Goal: Task Accomplishment & Management: Complete application form

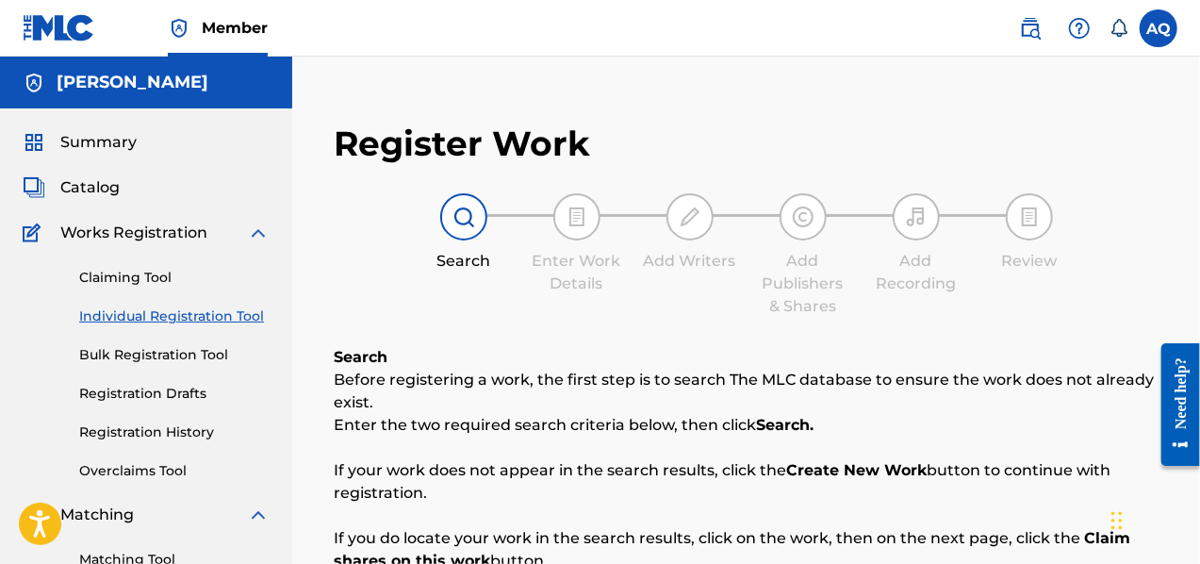
drag, startPoint x: 170, startPoint y: 436, endPoint x: 283, endPoint y: 391, distance: 121.5
click at [170, 436] on link "Registration History" at bounding box center [174, 432] width 190 height 20
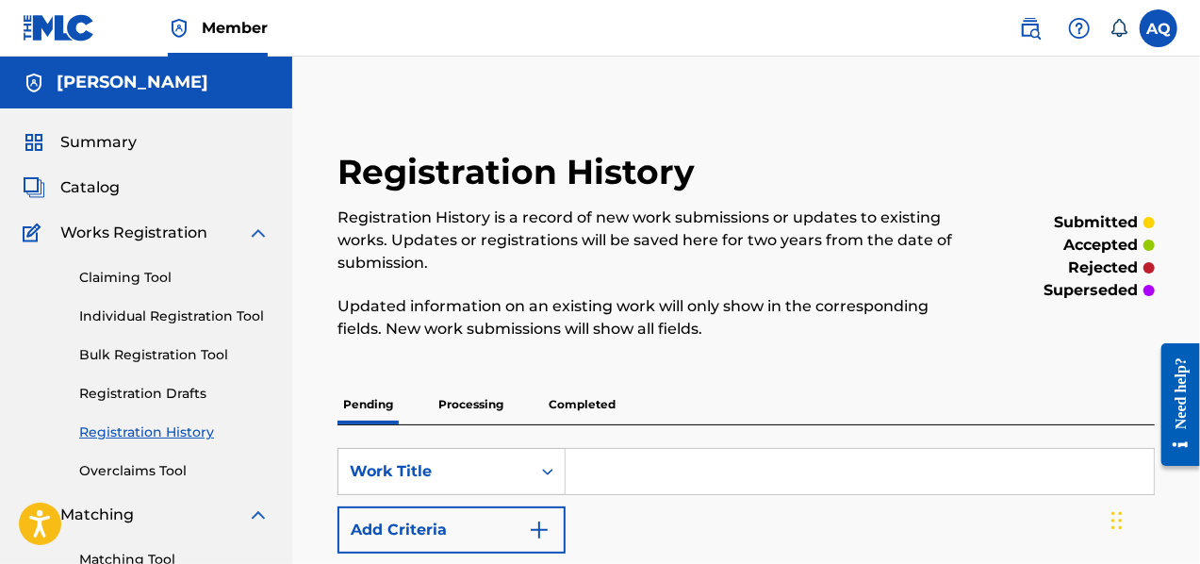
drag, startPoint x: 1199, startPoint y: 124, endPoint x: 1206, endPoint y: 115, distance: 10.7
click at [1199, 162] on html "Accessibility Screen-Reader Guide, Feedback, and Issue Reporting | New window M…" at bounding box center [600, 282] width 1200 height 564
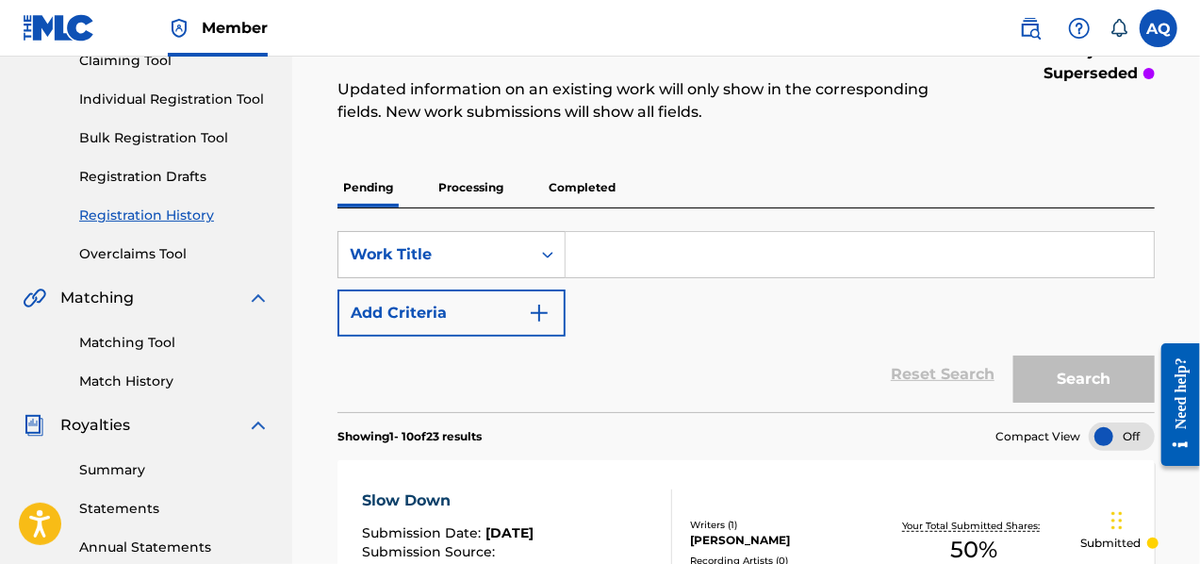
scroll to position [203, 0]
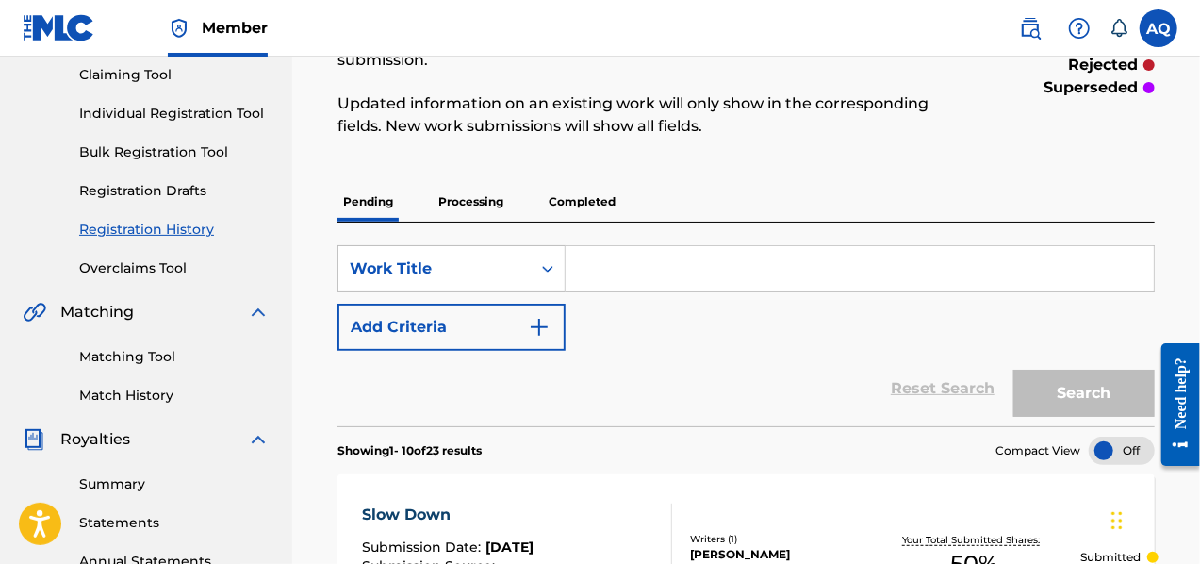
click at [181, 107] on link "Individual Registration Tool" at bounding box center [174, 114] width 190 height 20
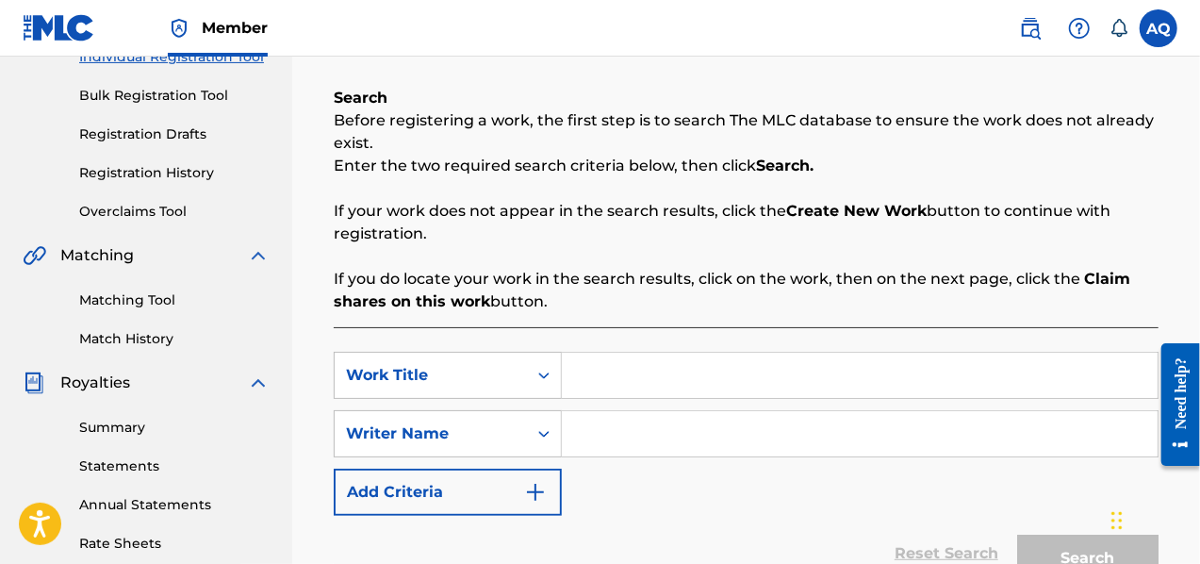
scroll to position [260, 0]
click at [608, 377] on input "Search Form" at bounding box center [860, 374] width 596 height 45
type input "Cosa Nostra"
click at [618, 444] on input "Search Form" at bounding box center [860, 432] width 596 height 45
type input "[PERSON_NAME]"
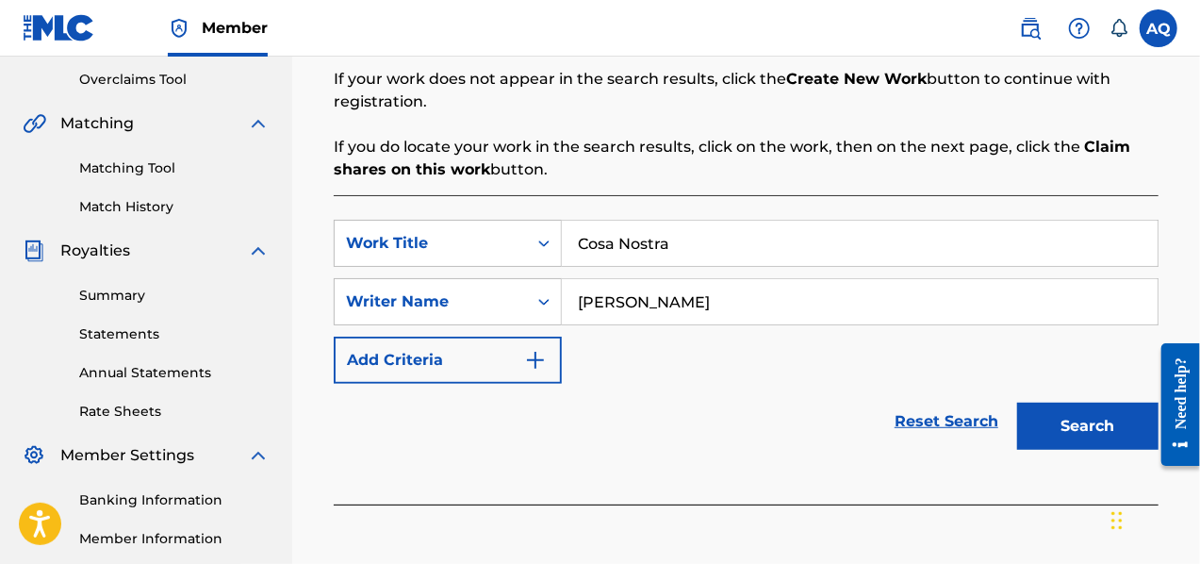
scroll to position [409, 0]
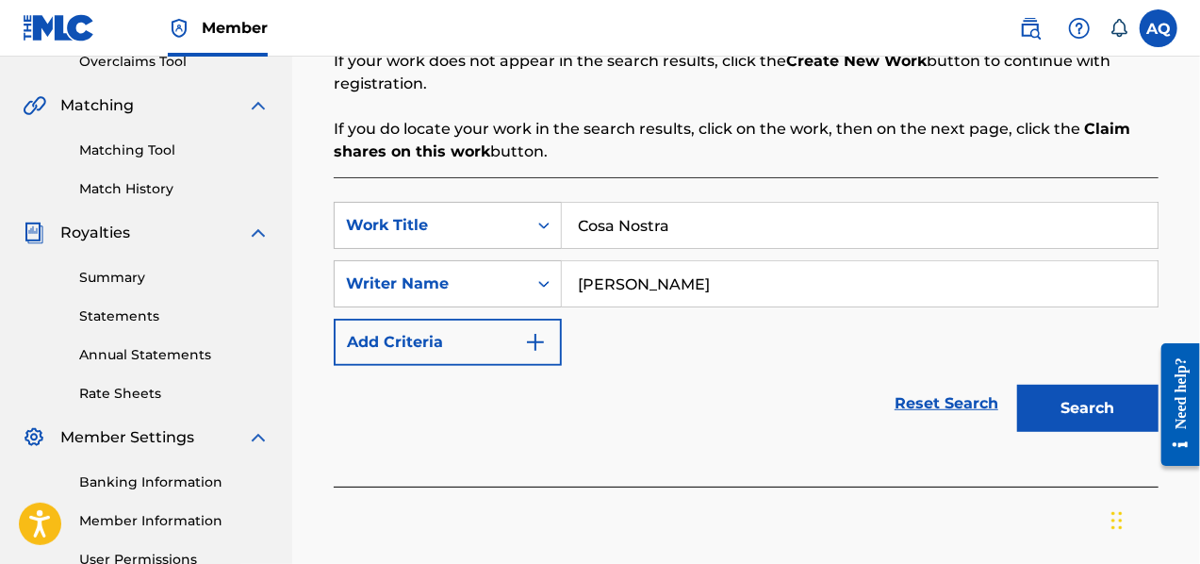
click at [1055, 404] on button "Search" at bounding box center [1087, 408] width 141 height 47
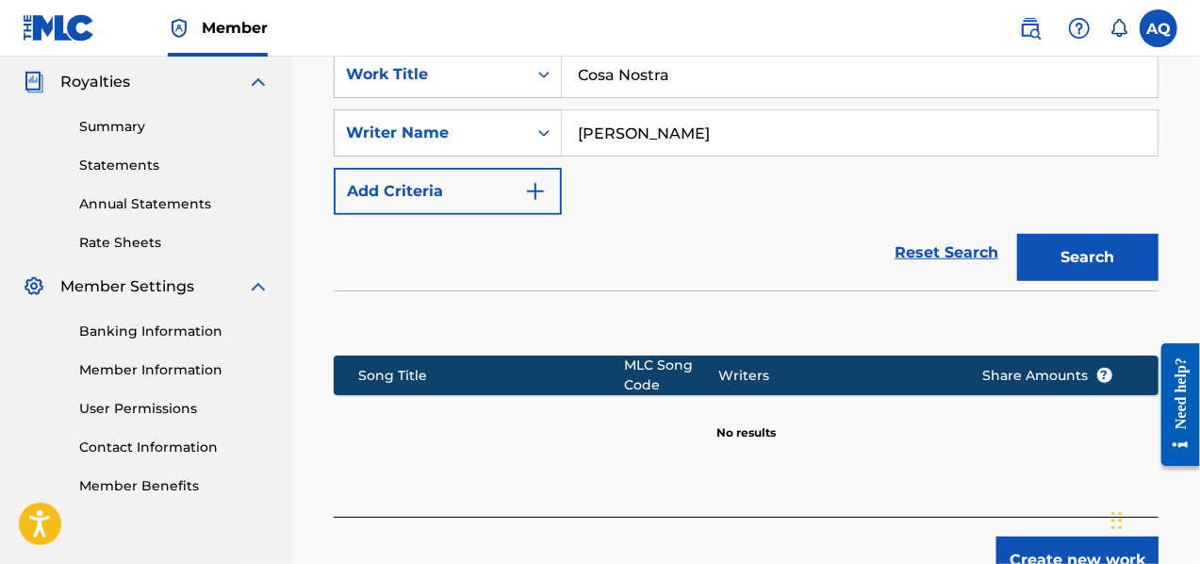
scroll to position [607, 0]
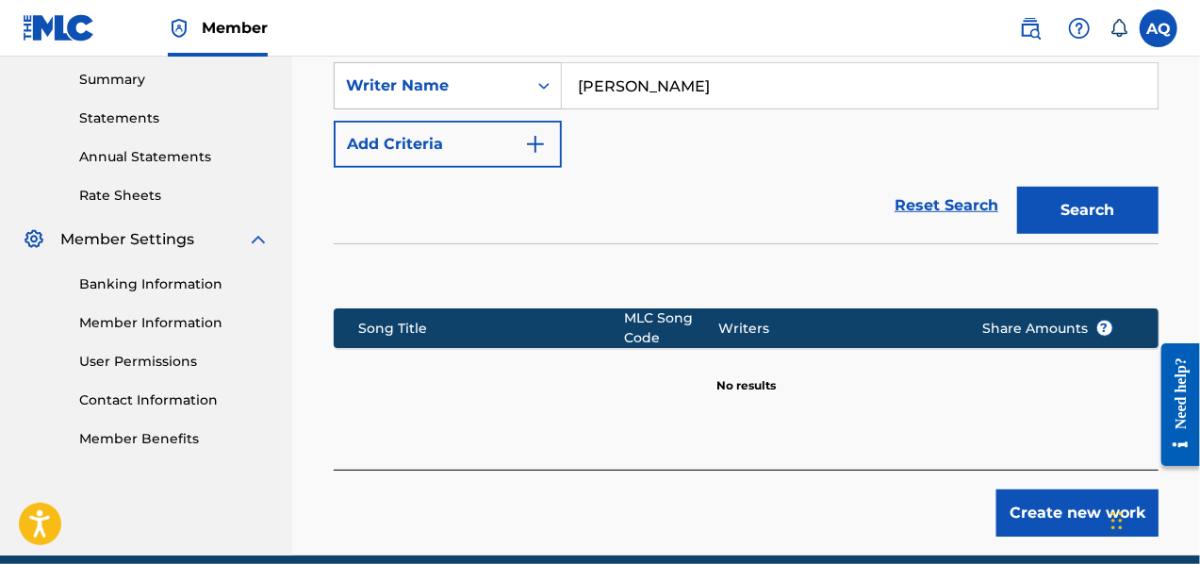
click at [1048, 515] on button "Create new work" at bounding box center [1078, 512] width 162 height 47
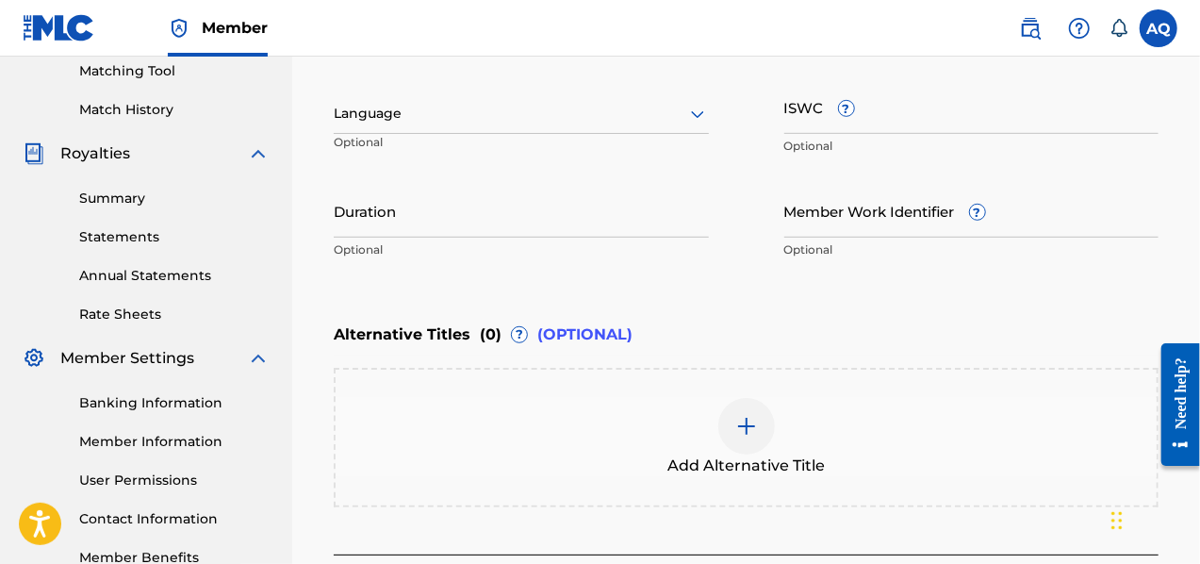
scroll to position [477, 0]
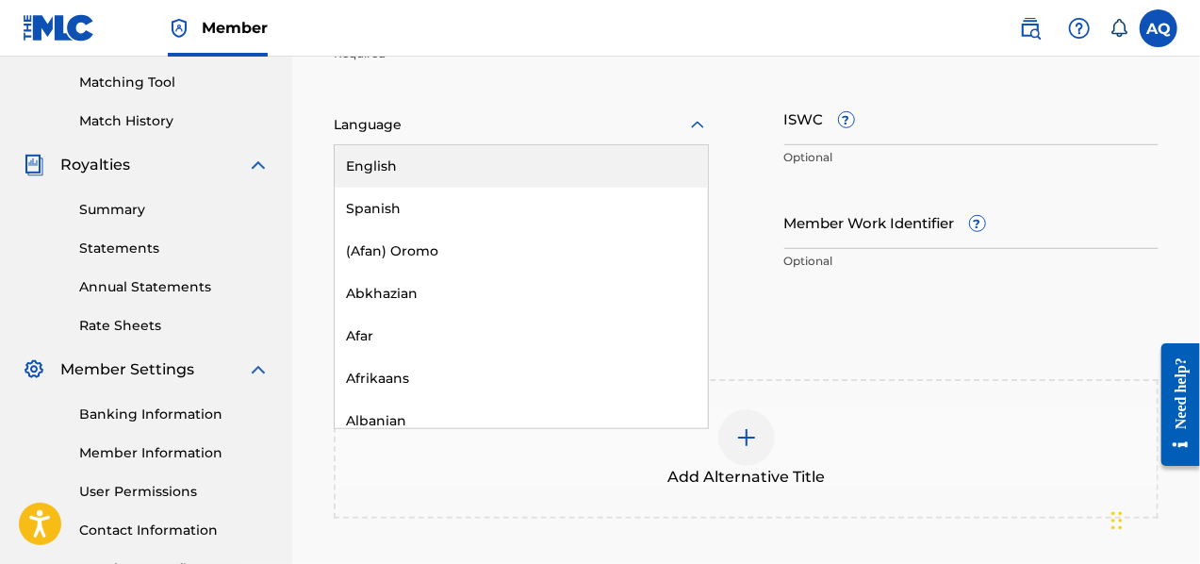
click at [673, 118] on div at bounding box center [521, 125] width 375 height 24
click at [440, 176] on div "English" at bounding box center [521, 166] width 373 height 42
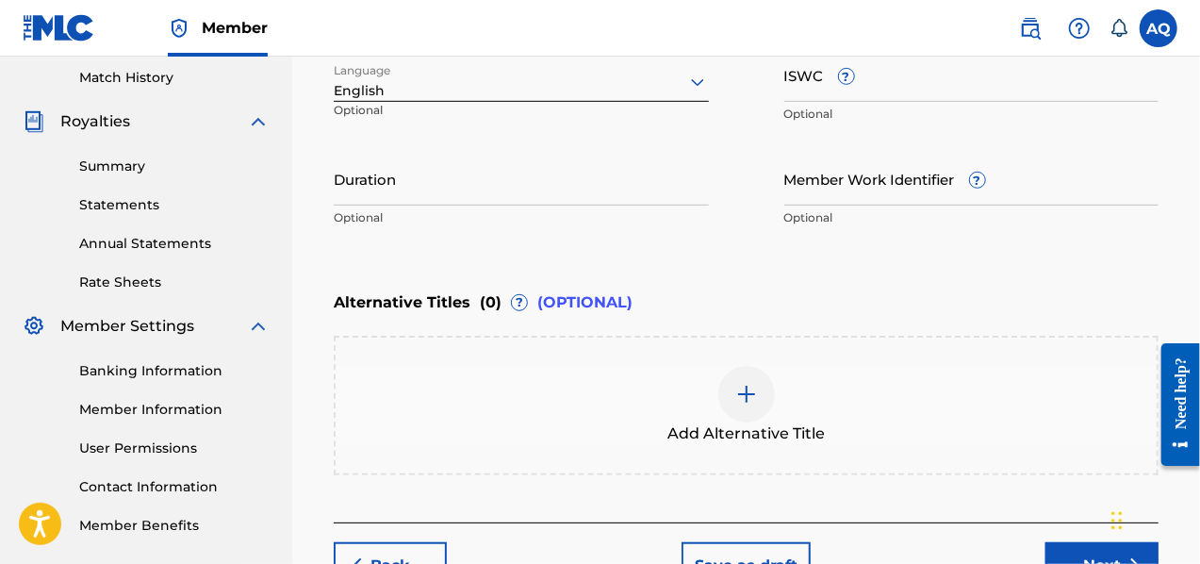
scroll to position [523, 0]
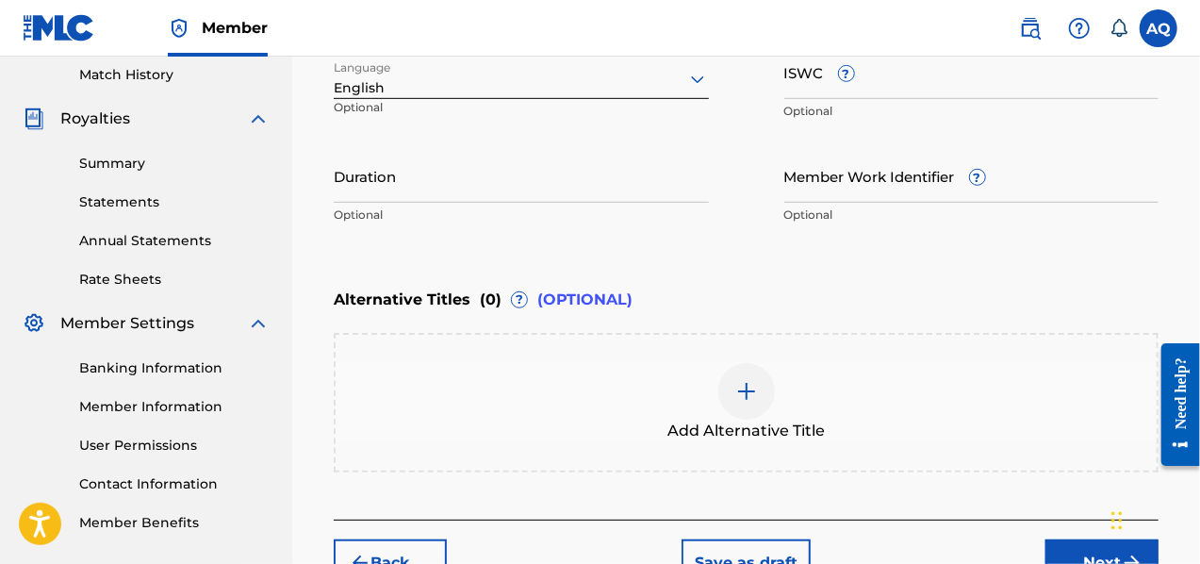
click at [447, 150] on input "Duration" at bounding box center [521, 176] width 375 height 54
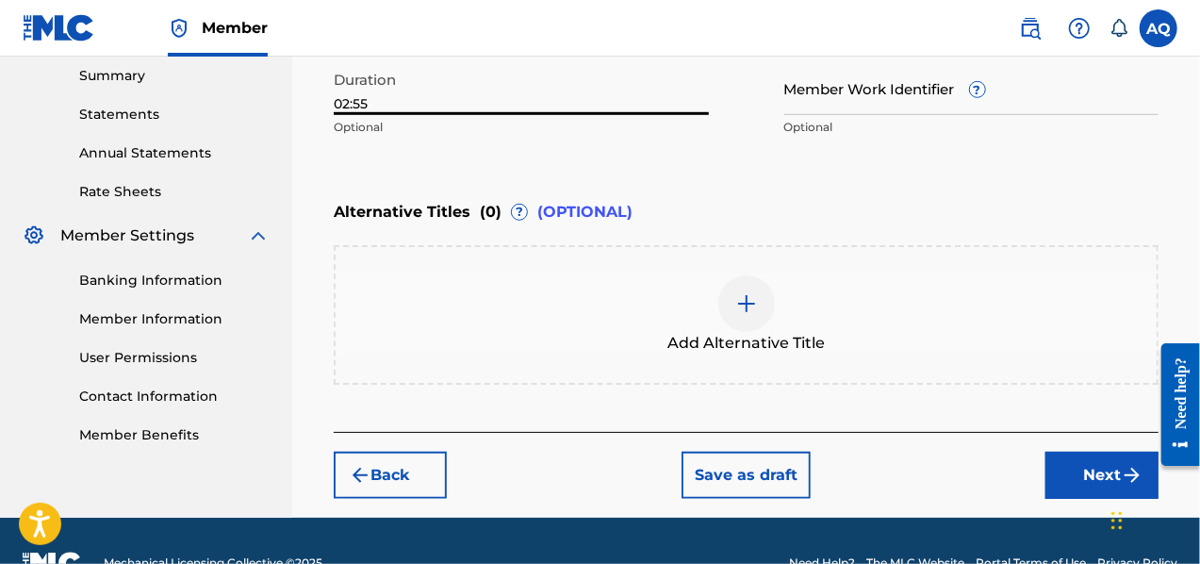
type input "02:55"
click at [1097, 480] on button "Next" at bounding box center [1102, 475] width 113 height 47
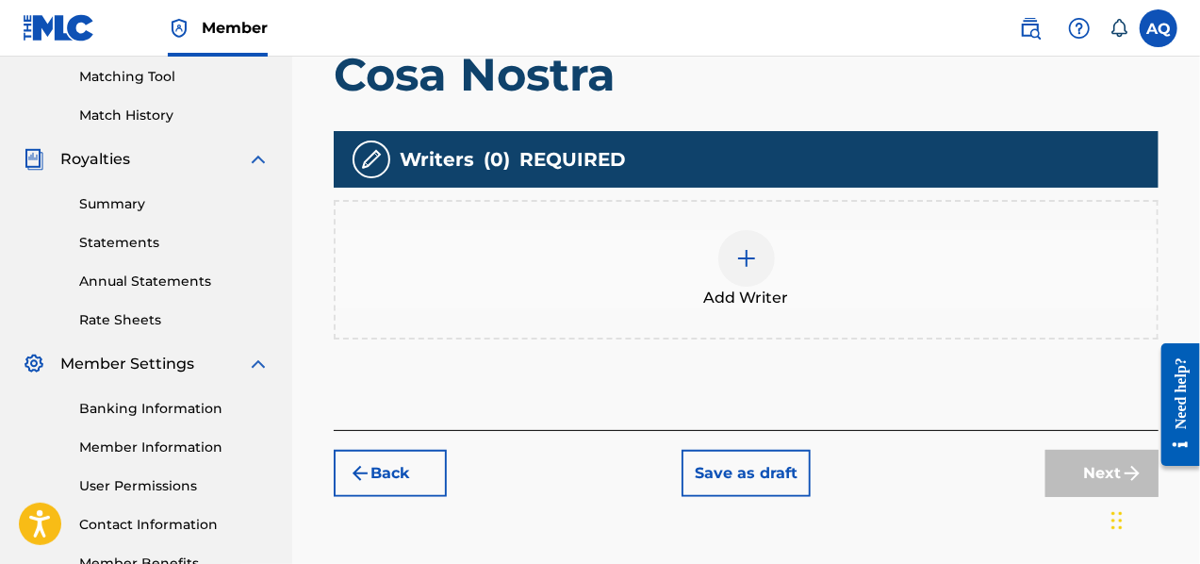
scroll to position [481, 0]
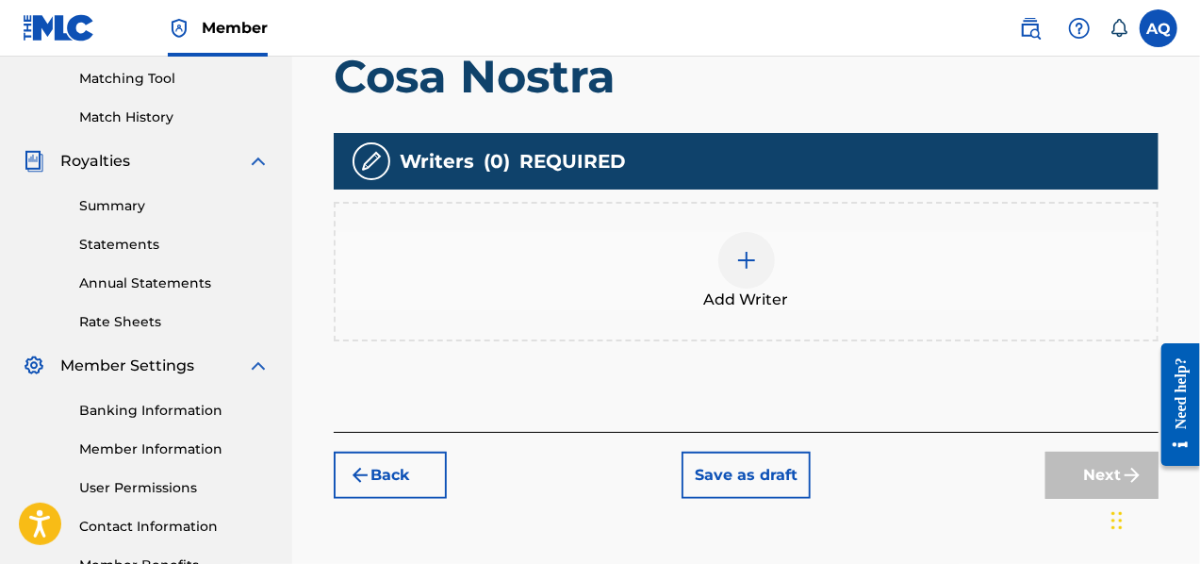
click at [750, 265] on img at bounding box center [746, 260] width 23 height 23
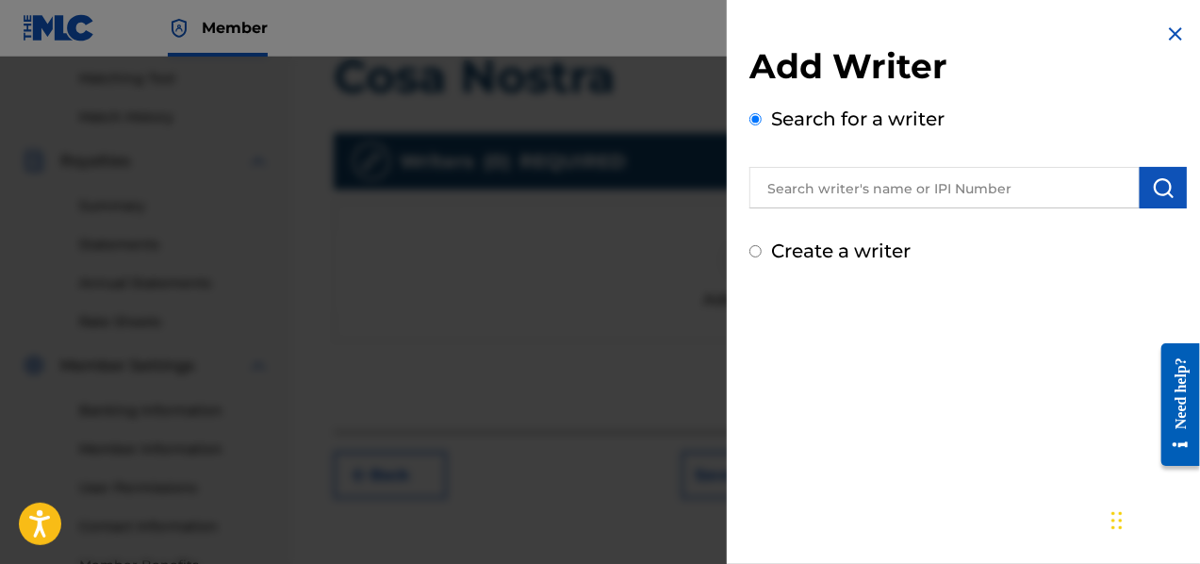
click at [1022, 193] on input "text" at bounding box center [945, 187] width 390 height 41
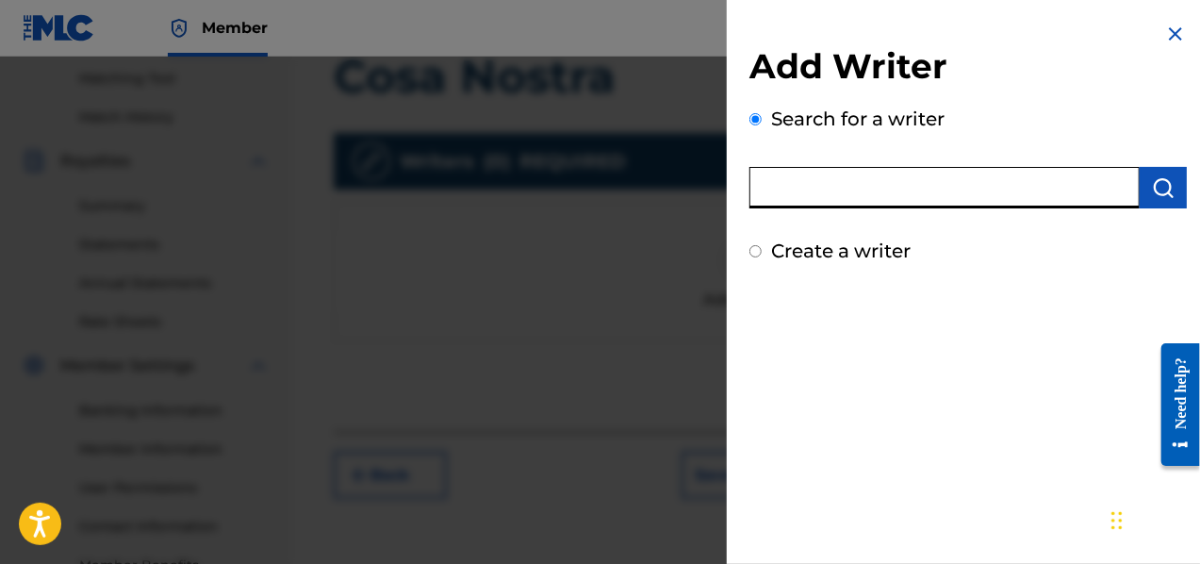
type input "[PERSON_NAME]"
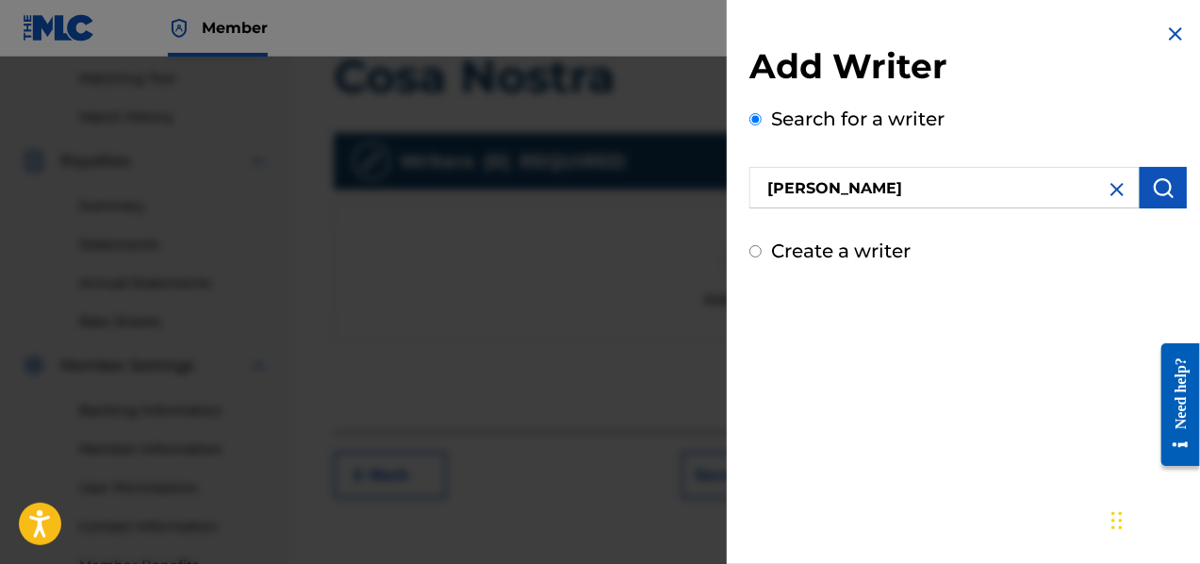
click at [1156, 199] on button "submit" at bounding box center [1163, 187] width 47 height 41
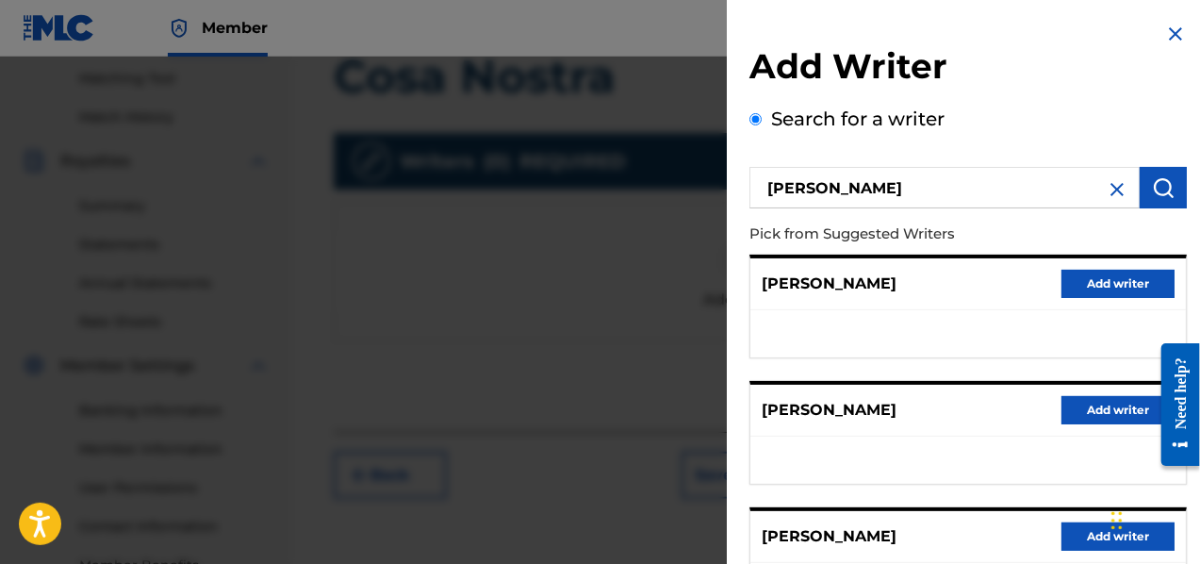
click at [1071, 522] on button "Add writer" at bounding box center [1118, 536] width 113 height 28
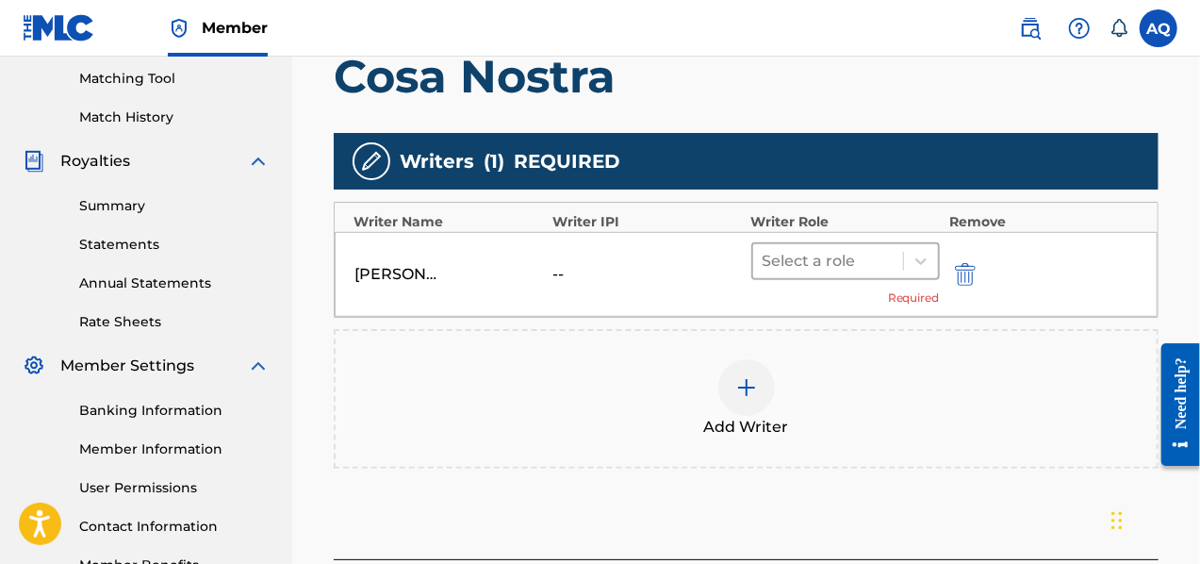
click at [891, 261] on div at bounding box center [828, 261] width 131 height 26
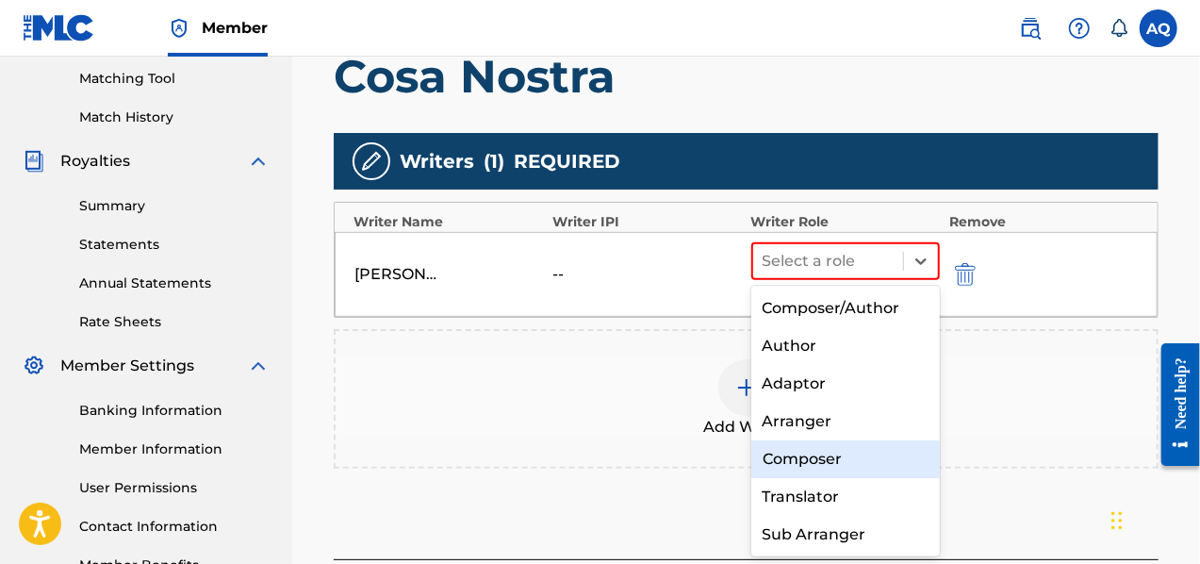
click at [878, 456] on div "Composer" at bounding box center [846, 459] width 190 height 38
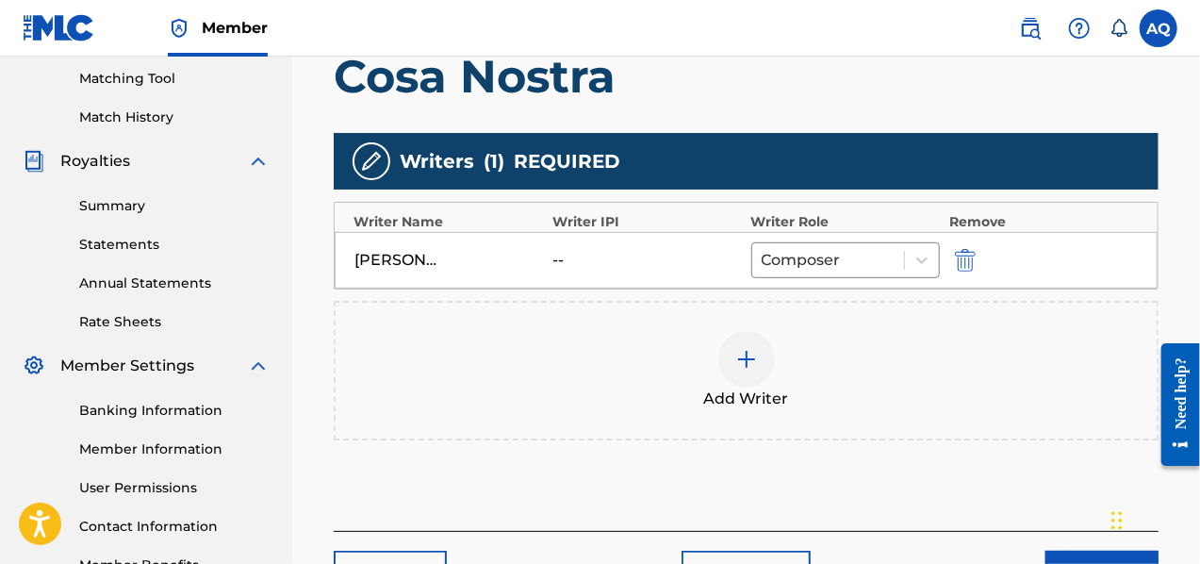
drag, startPoint x: 1197, startPoint y: 290, endPoint x: 1206, endPoint y: 309, distance: 20.7
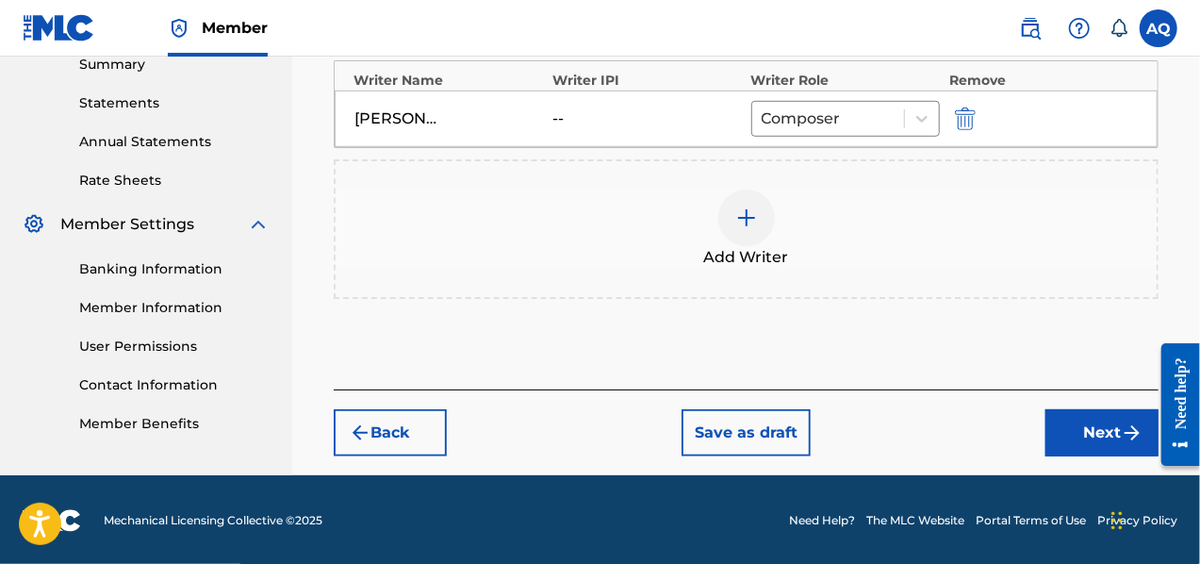
click at [1098, 427] on button "Next" at bounding box center [1102, 432] width 113 height 47
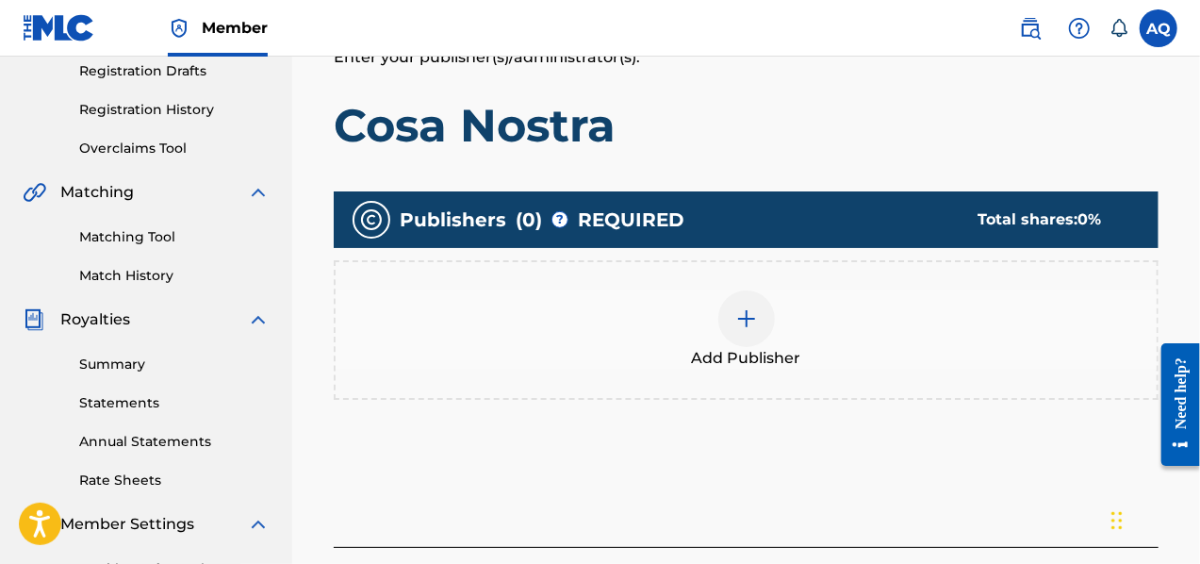
scroll to position [330, 0]
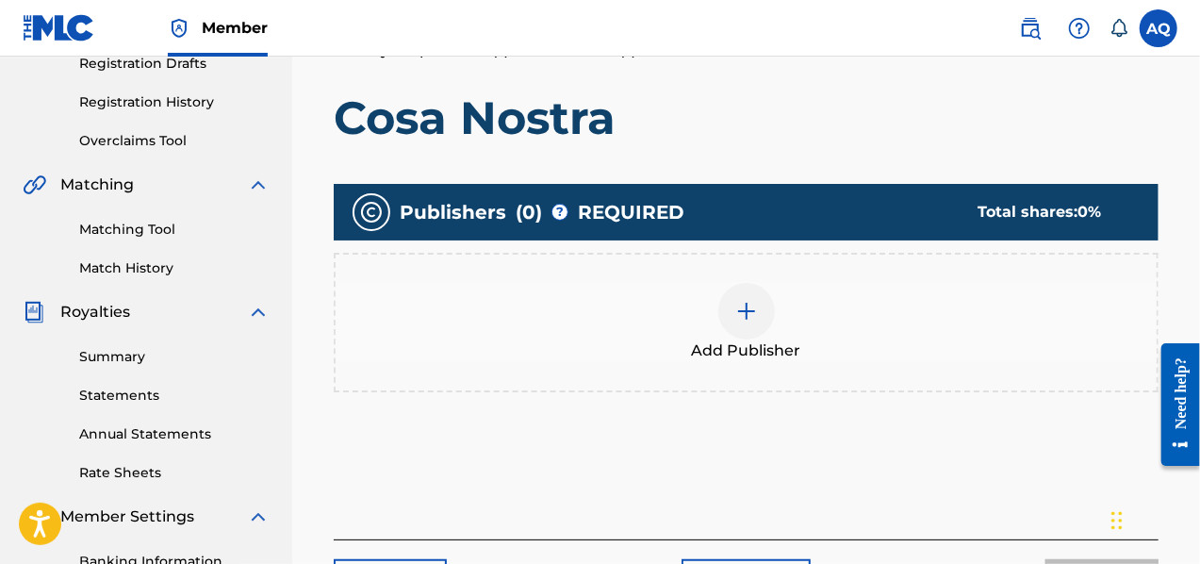
click at [737, 305] on img at bounding box center [746, 311] width 23 height 23
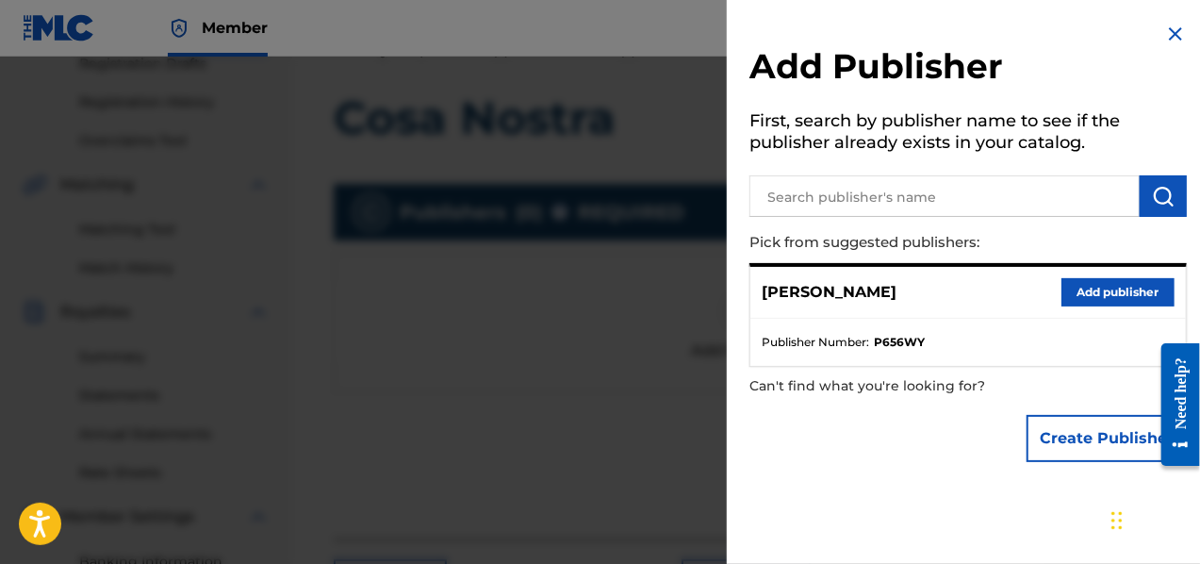
click at [1086, 302] on button "Add publisher" at bounding box center [1118, 292] width 113 height 28
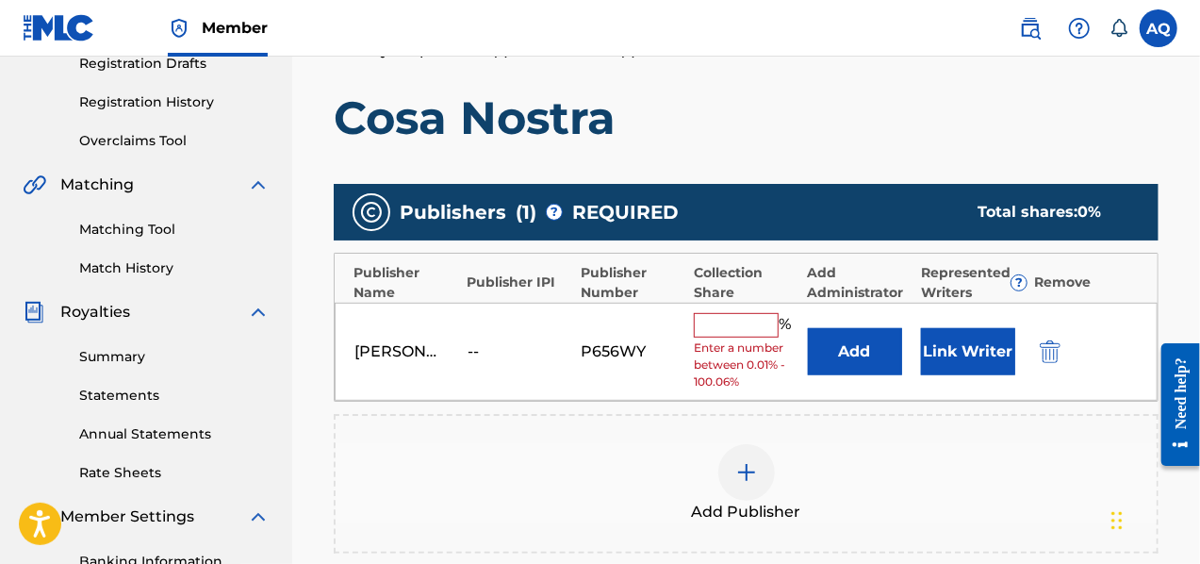
click at [745, 322] on input "text" at bounding box center [736, 325] width 85 height 25
type input "50"
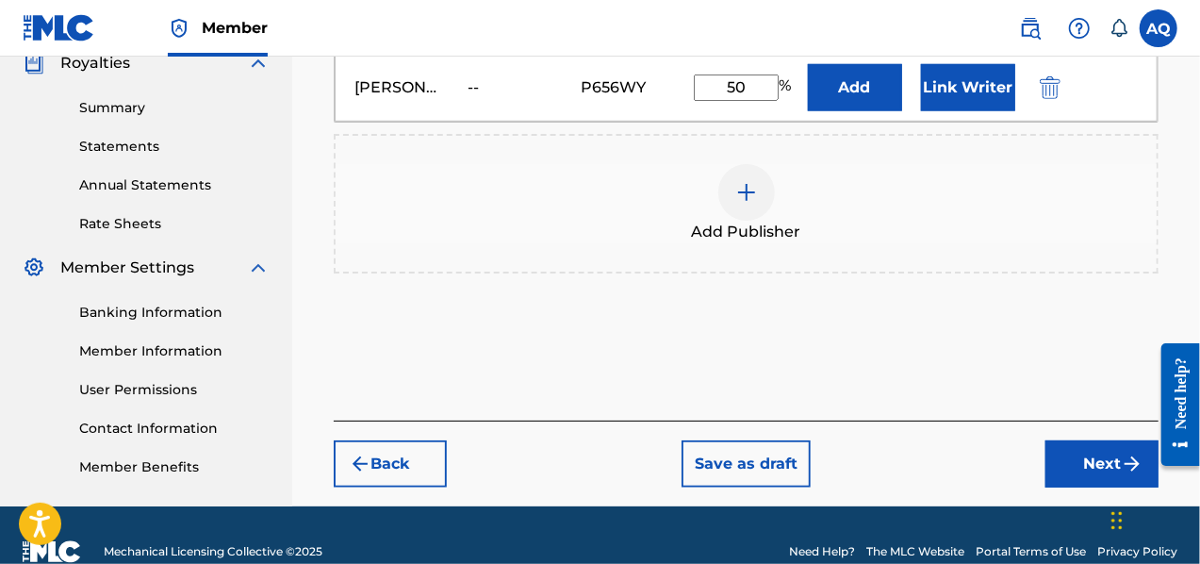
click at [1096, 465] on button "Next" at bounding box center [1102, 463] width 113 height 47
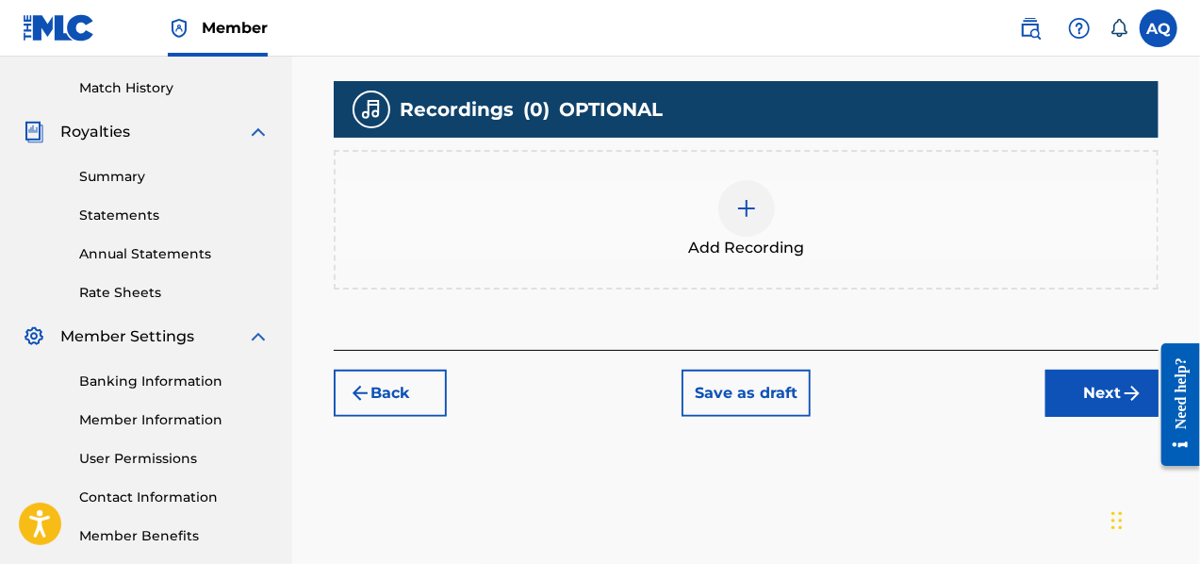
click at [1079, 395] on button "Next" at bounding box center [1102, 393] width 113 height 47
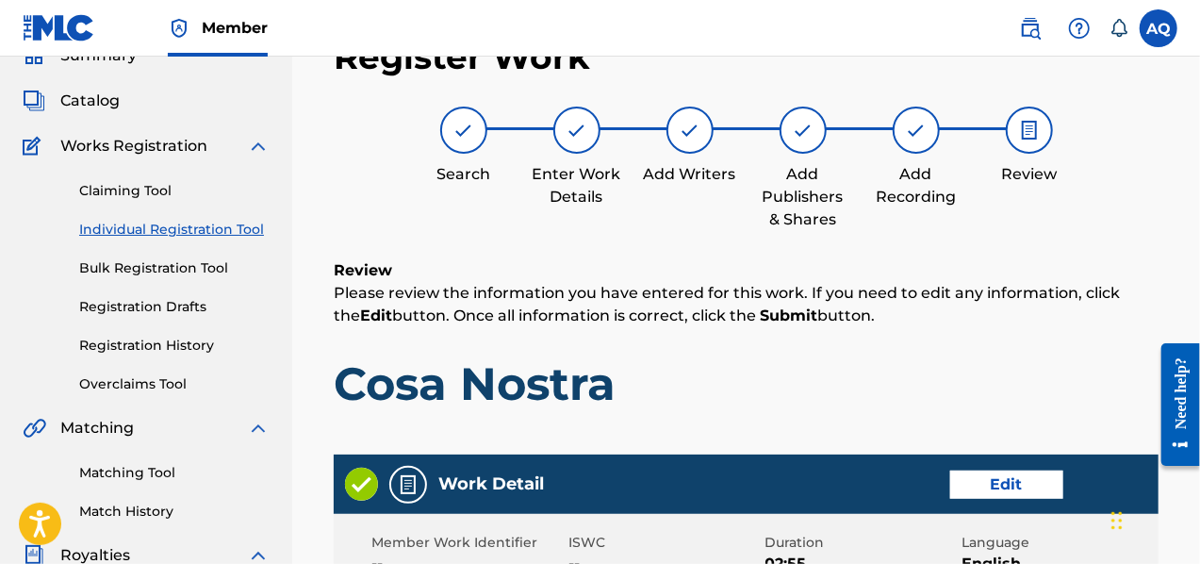
scroll to position [85, 0]
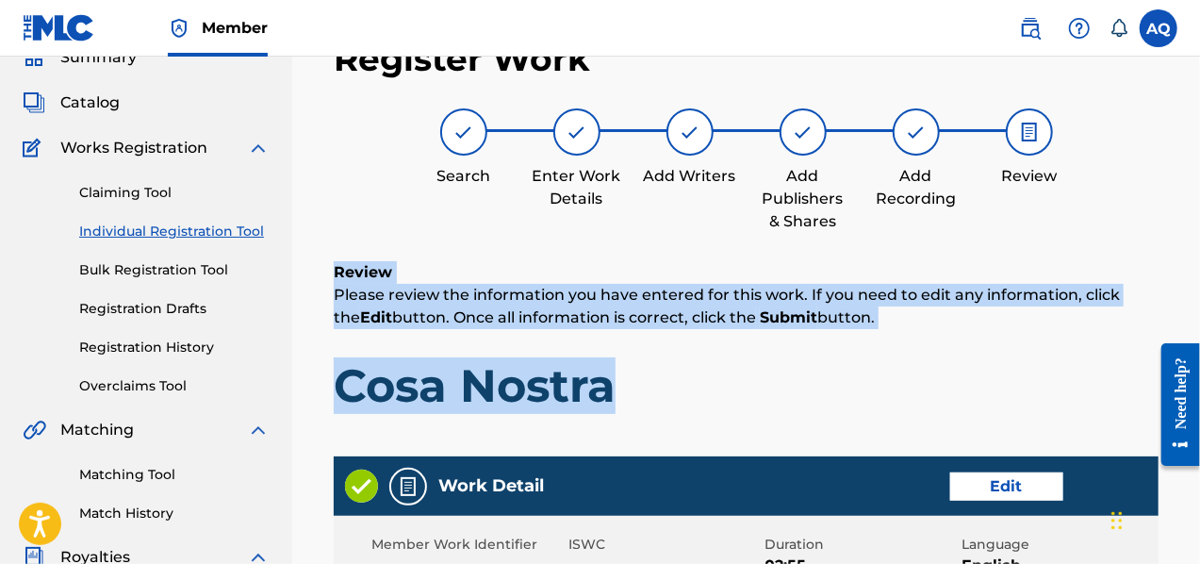
drag, startPoint x: 1198, startPoint y: 144, endPoint x: 1202, endPoint y: 321, distance: 177.3
click at [1199, 331] on html "Accessibility Screen-Reader Guide, Feedback, and Issue Reporting | New window M…" at bounding box center [600, 197] width 1200 height 564
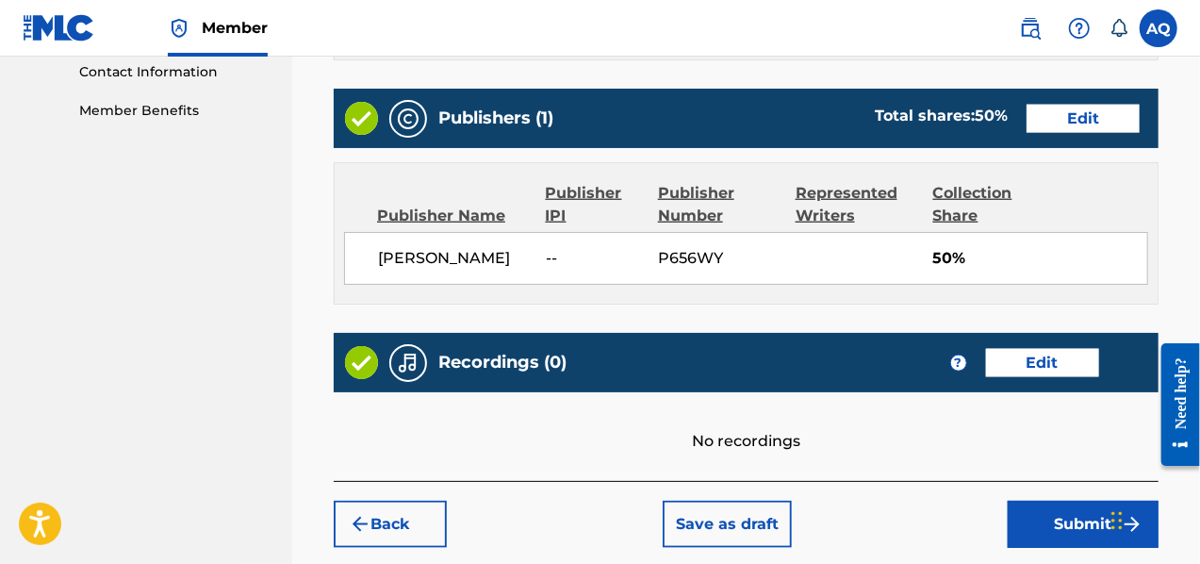
scroll to position [1026, 0]
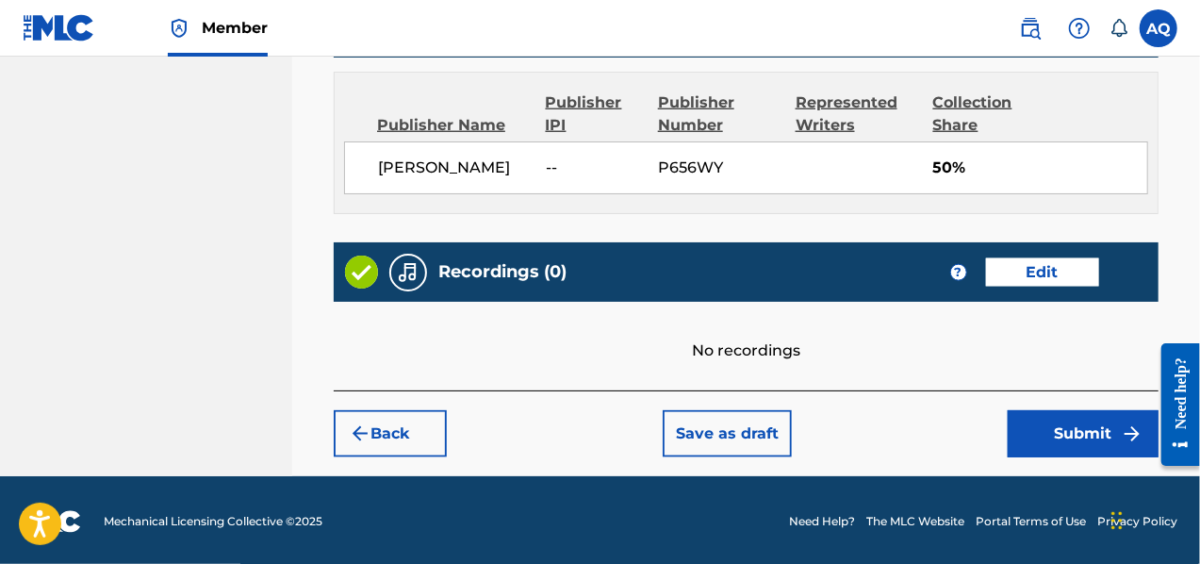
click at [1074, 414] on button "Submit" at bounding box center [1083, 433] width 151 height 47
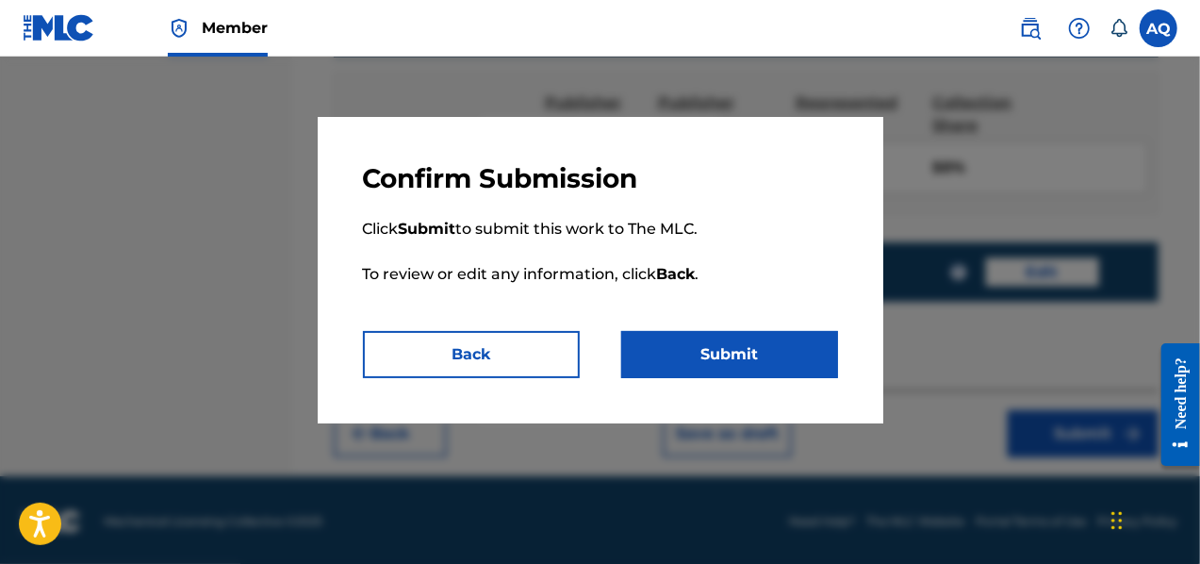
click at [779, 341] on button "Submit" at bounding box center [729, 354] width 217 height 47
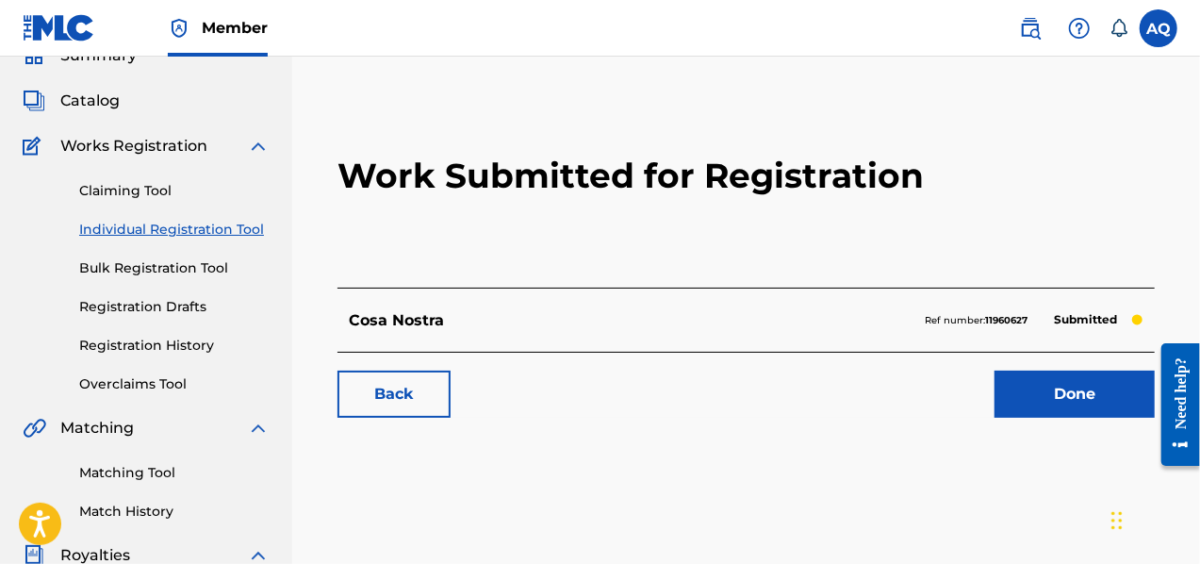
scroll to position [94, 0]
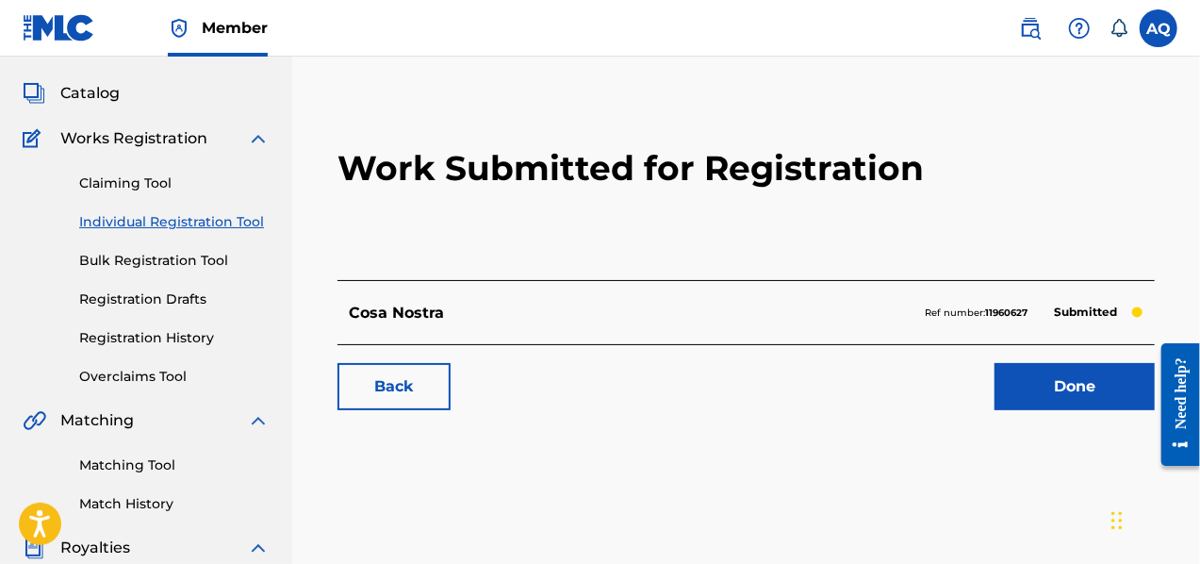
click at [1080, 381] on link "Done" at bounding box center [1075, 386] width 160 height 47
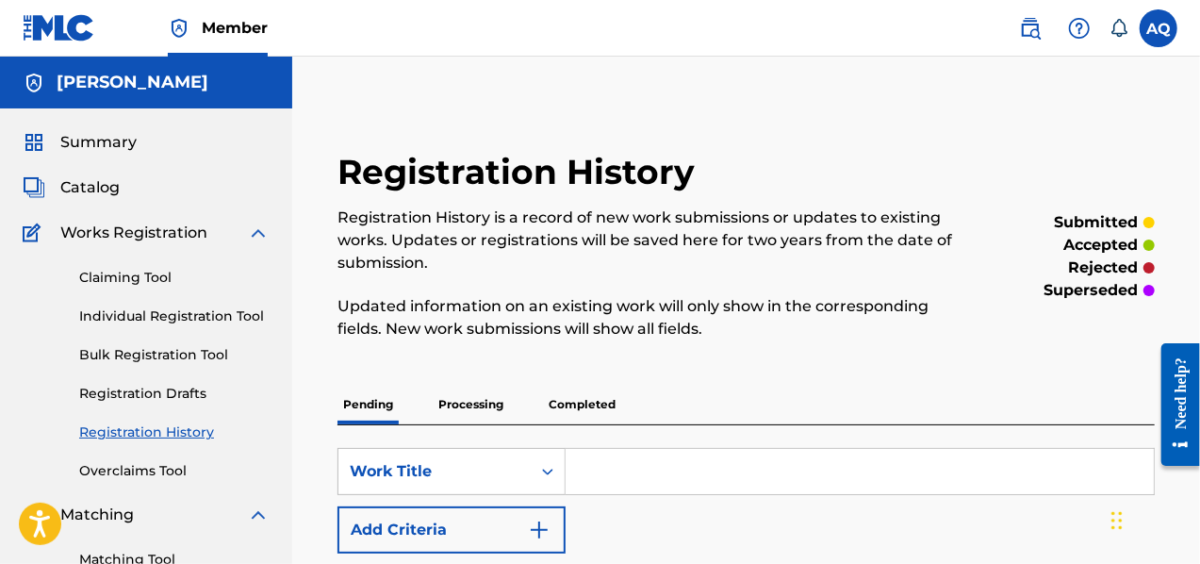
click at [181, 319] on link "Individual Registration Tool" at bounding box center [174, 316] width 190 height 20
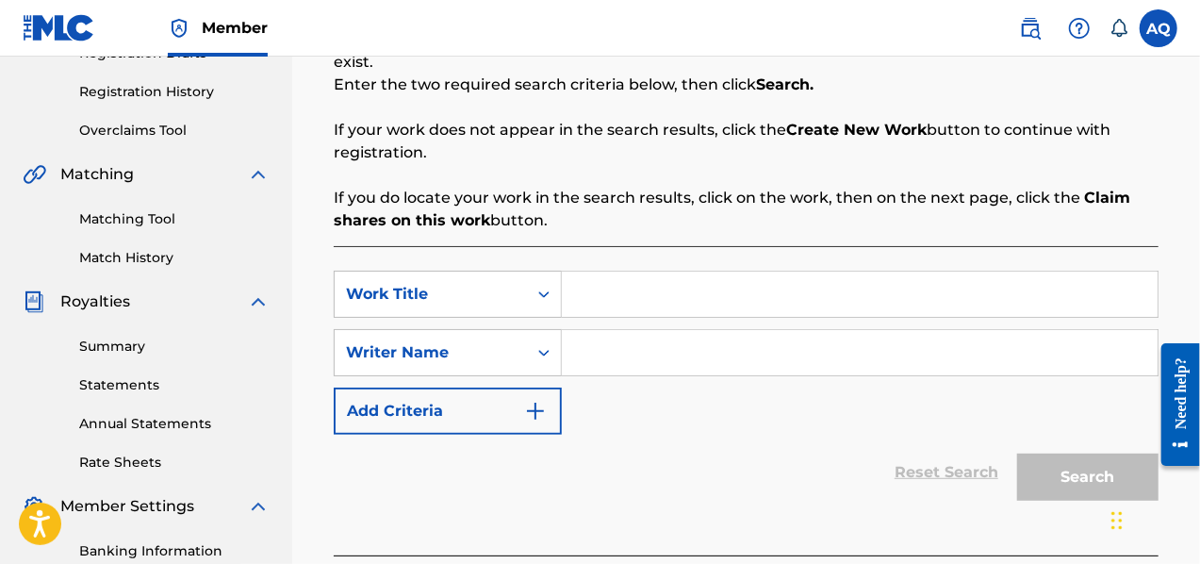
scroll to position [348, 0]
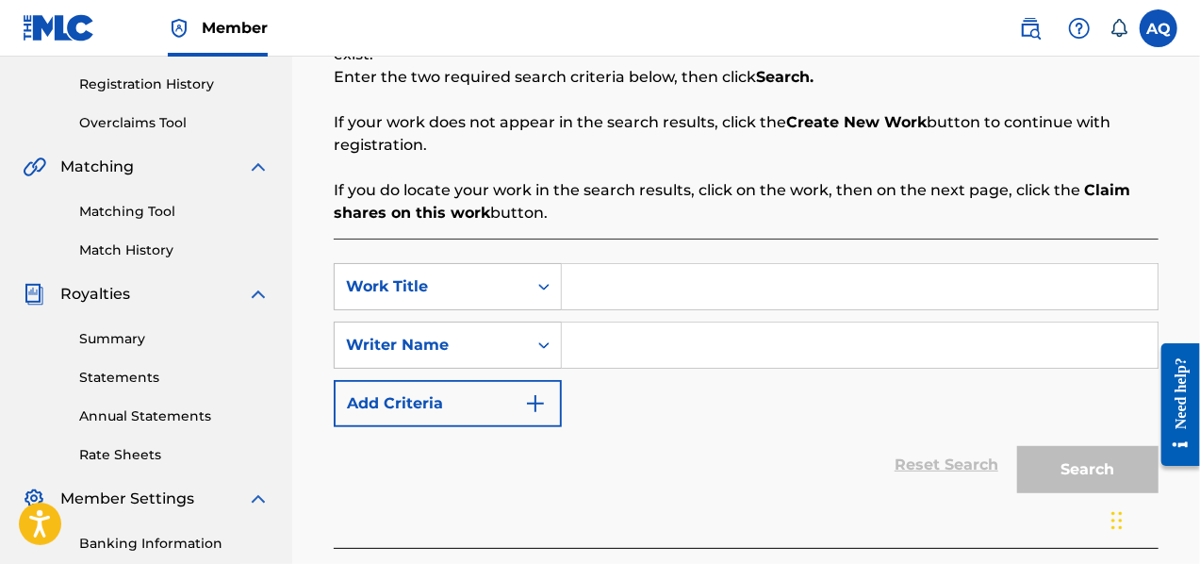
click at [704, 295] on input "Search Form" at bounding box center [860, 286] width 596 height 45
type input "Off Top"
click at [681, 350] on input "Search Form" at bounding box center [860, 344] width 596 height 45
type input "[PERSON_NAME]"
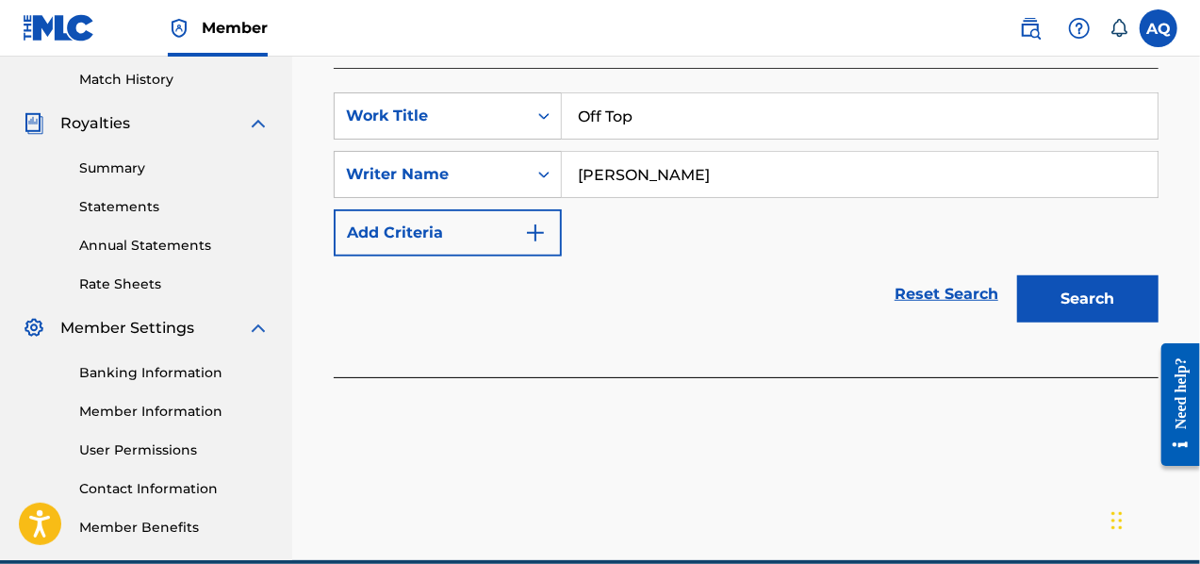
scroll to position [539, 0]
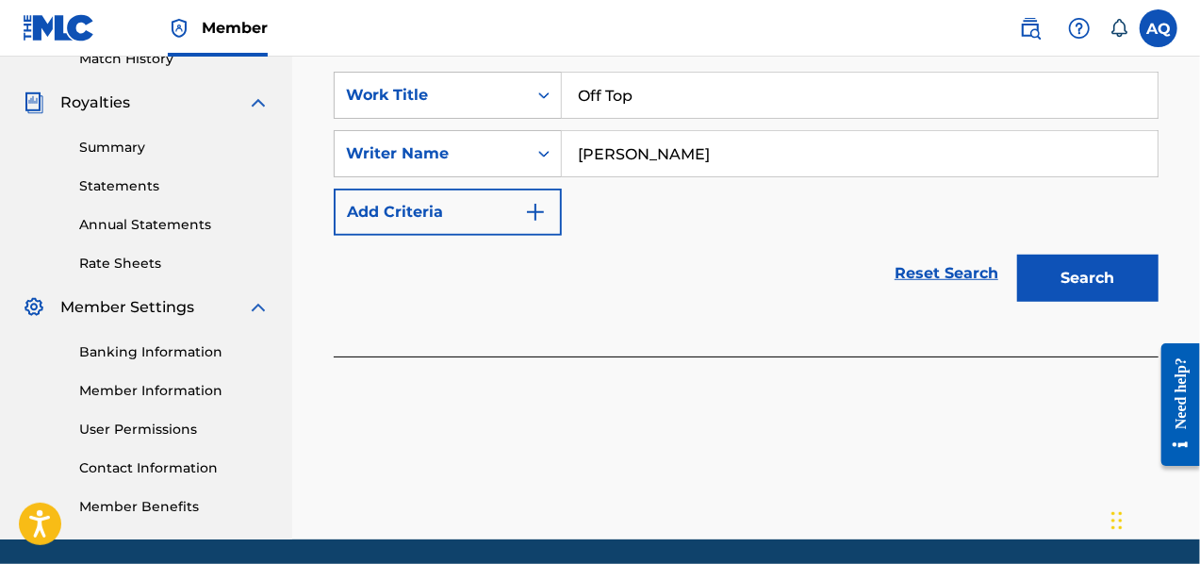
click at [1108, 280] on button "Search" at bounding box center [1087, 278] width 141 height 47
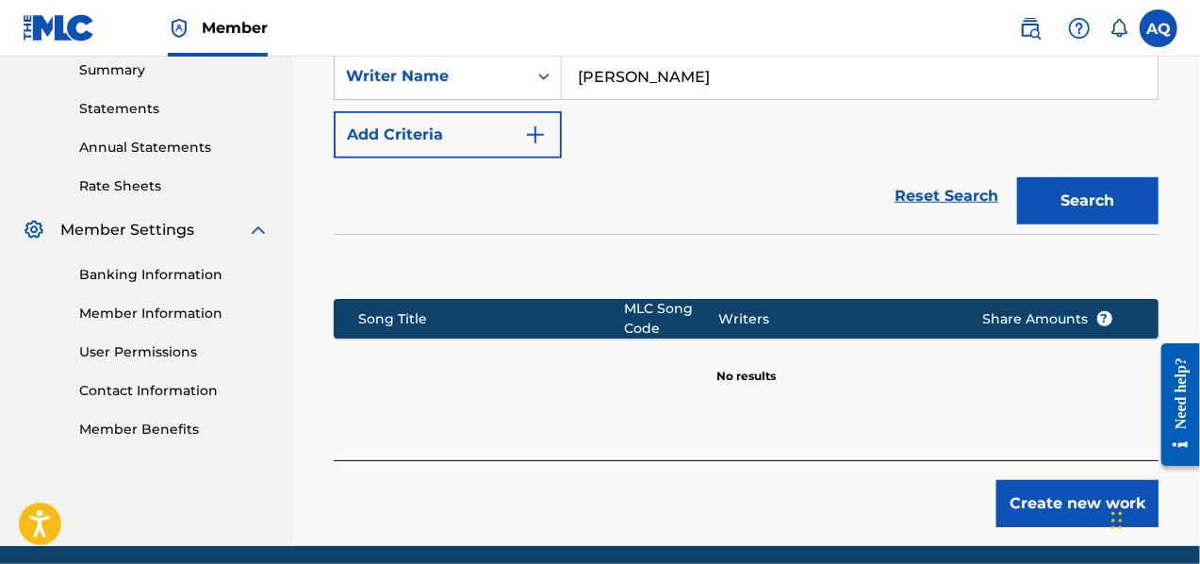
scroll to position [649, 0]
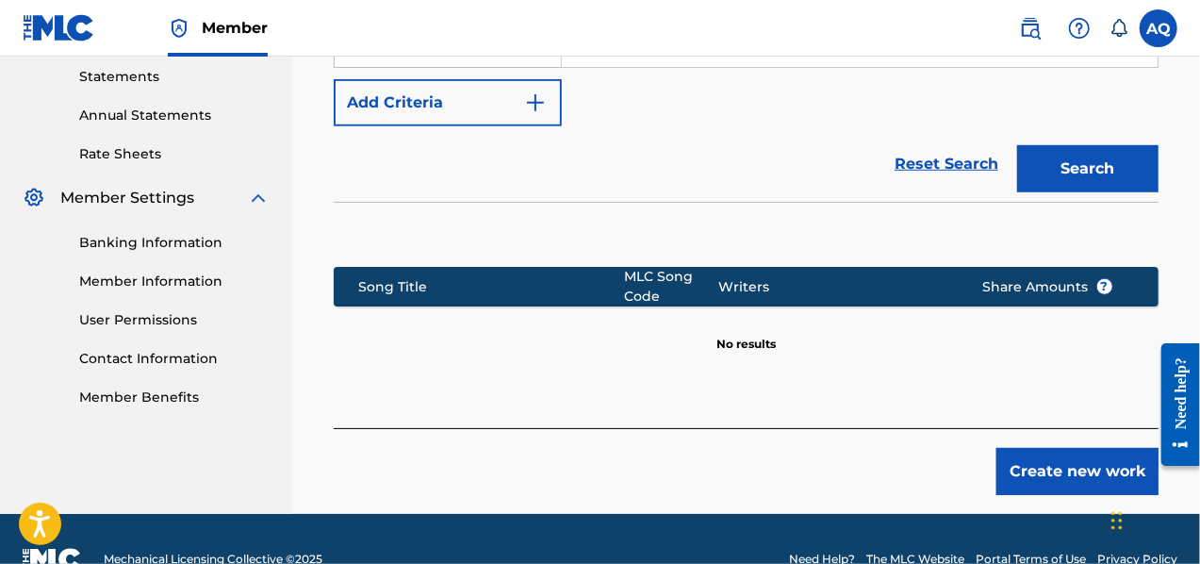
click at [1057, 460] on button "Create new work" at bounding box center [1078, 471] width 162 height 47
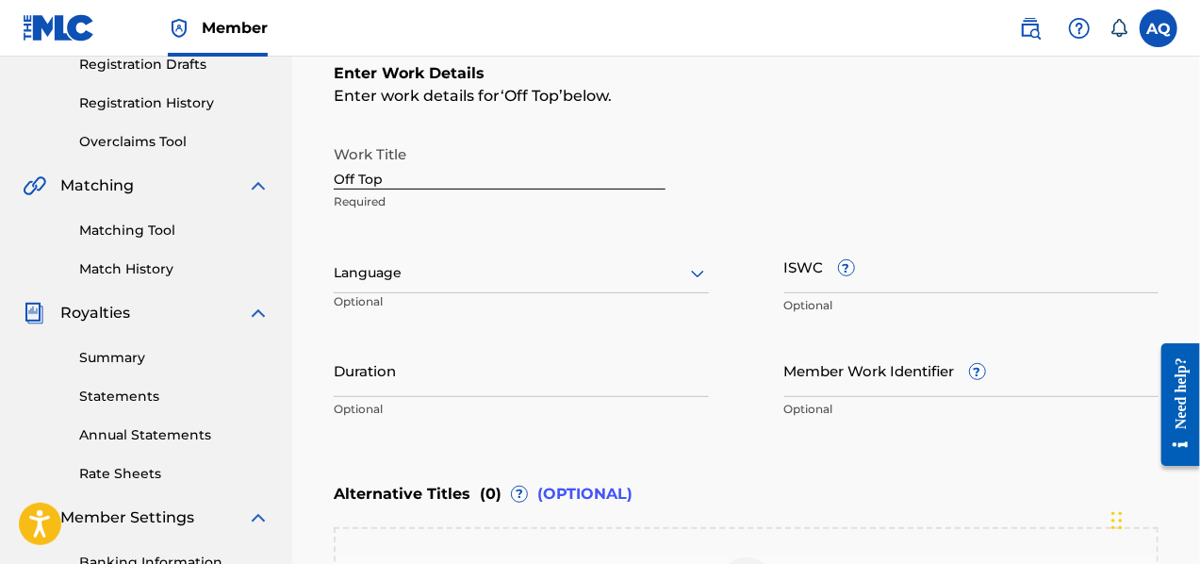
scroll to position [343, 0]
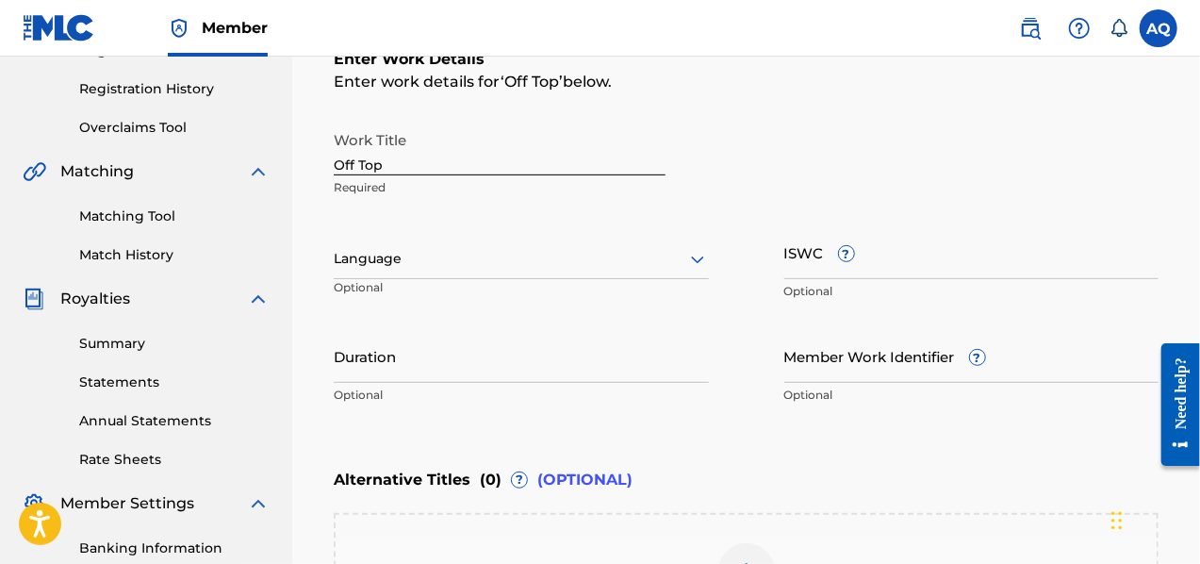
click at [700, 254] on icon at bounding box center [697, 259] width 23 height 23
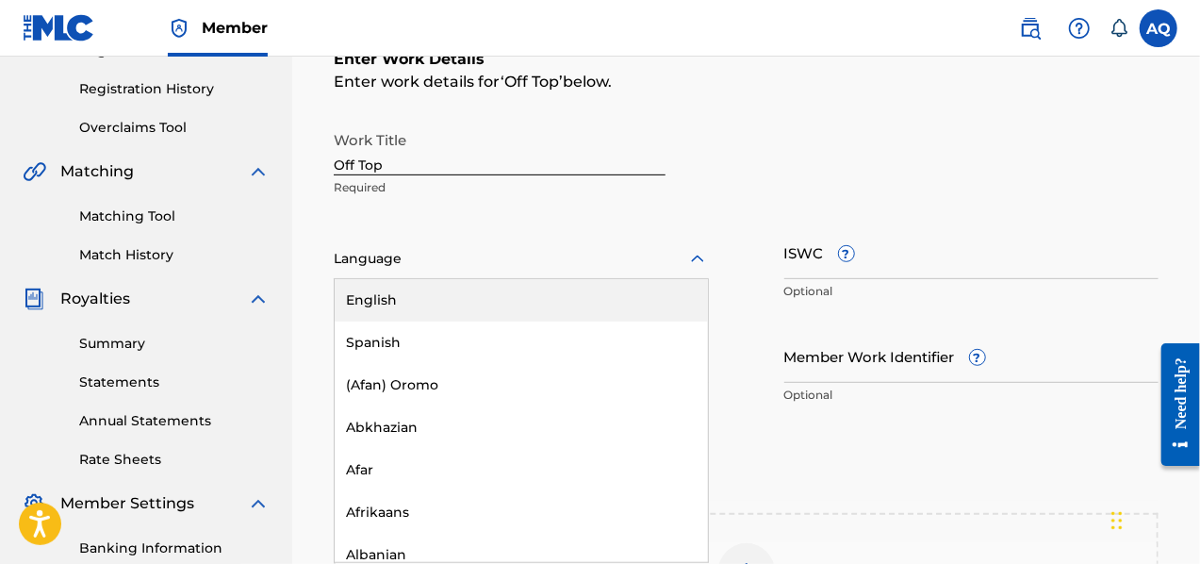
click at [408, 304] on div "English" at bounding box center [521, 300] width 373 height 42
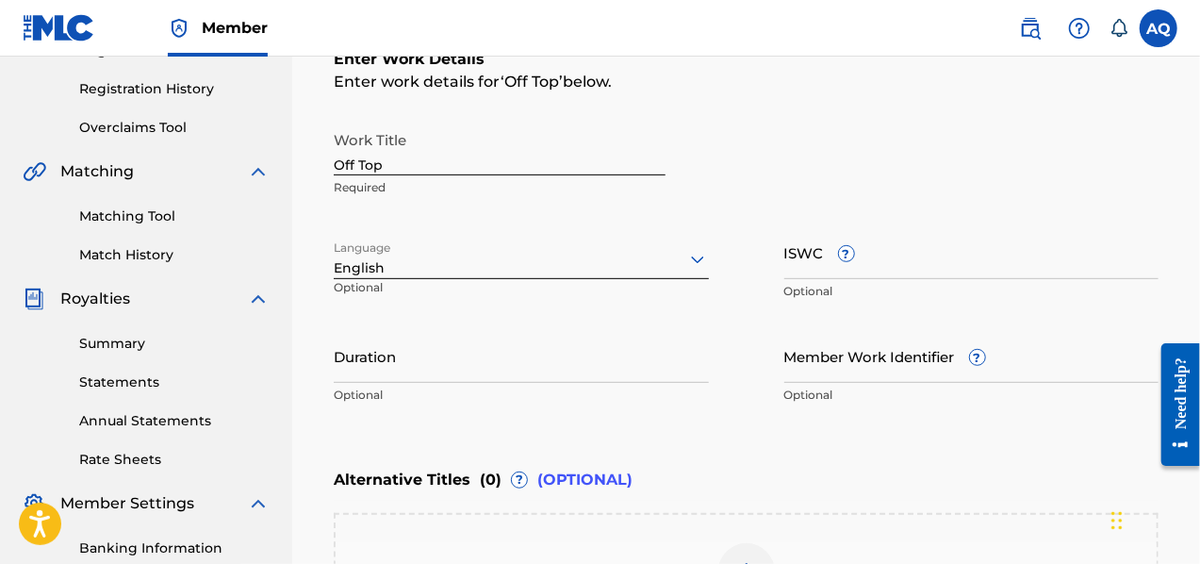
click at [458, 354] on input "Duration" at bounding box center [521, 356] width 375 height 54
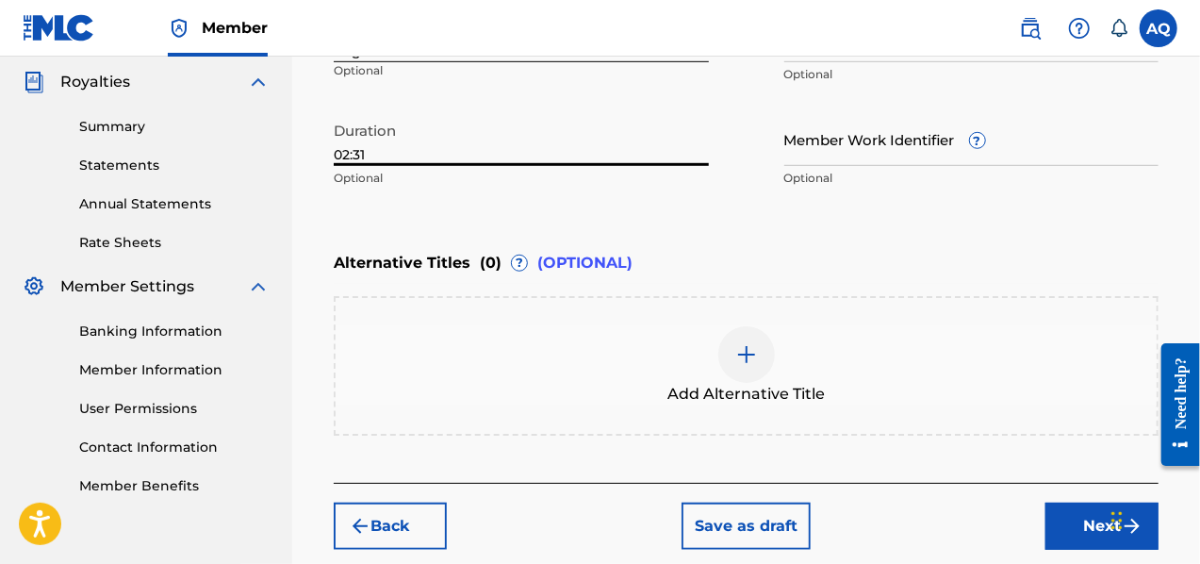
scroll to position [569, 0]
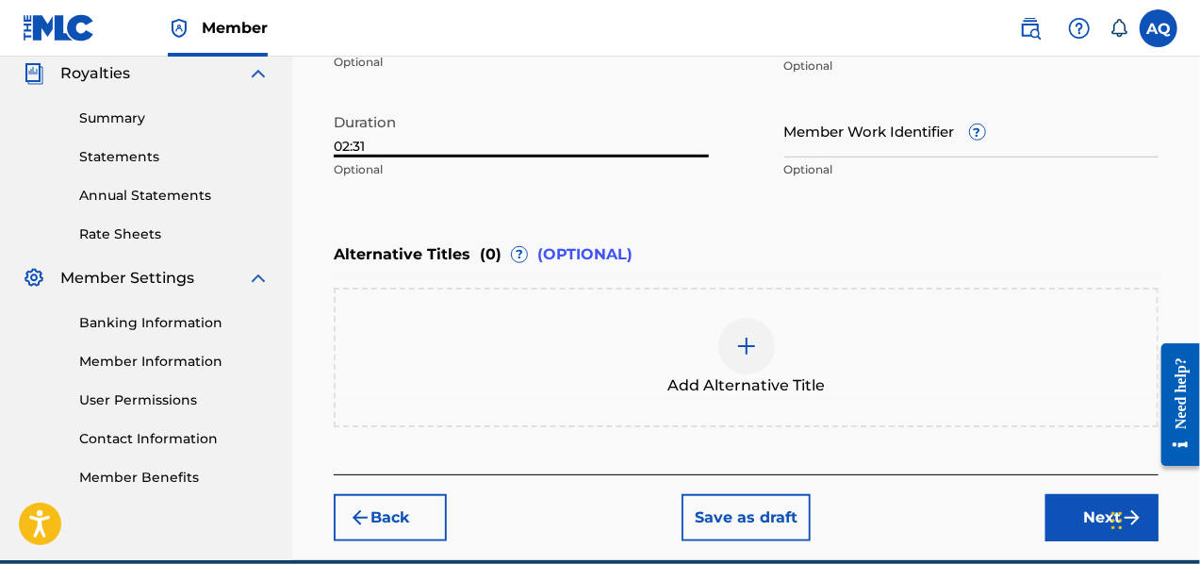
type input "02:31"
click at [1055, 518] on button "Next" at bounding box center [1102, 517] width 113 height 47
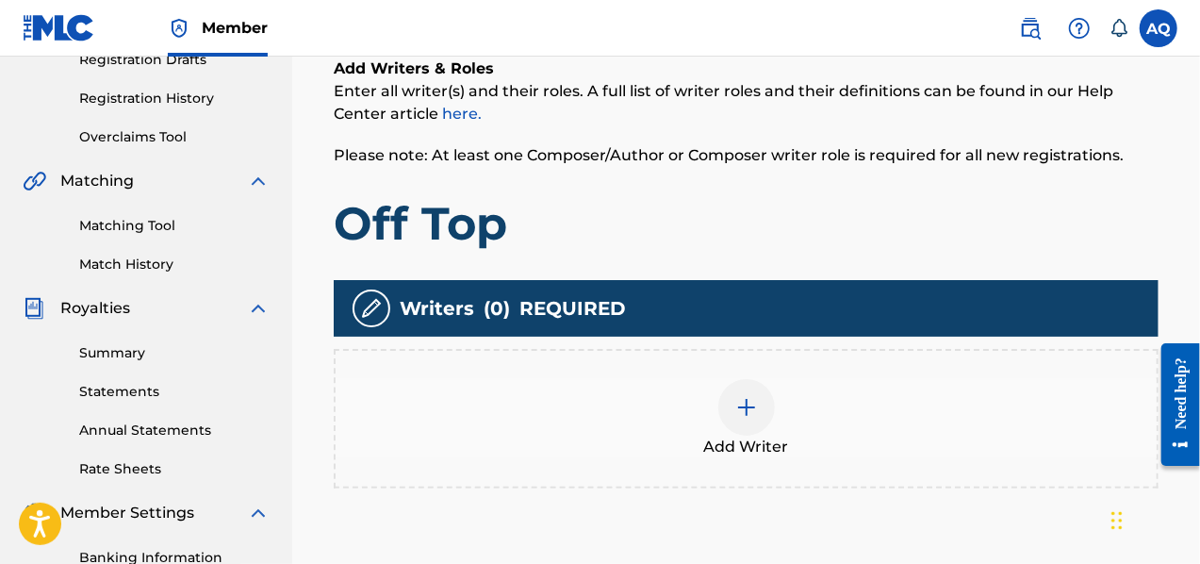
scroll to position [337, 0]
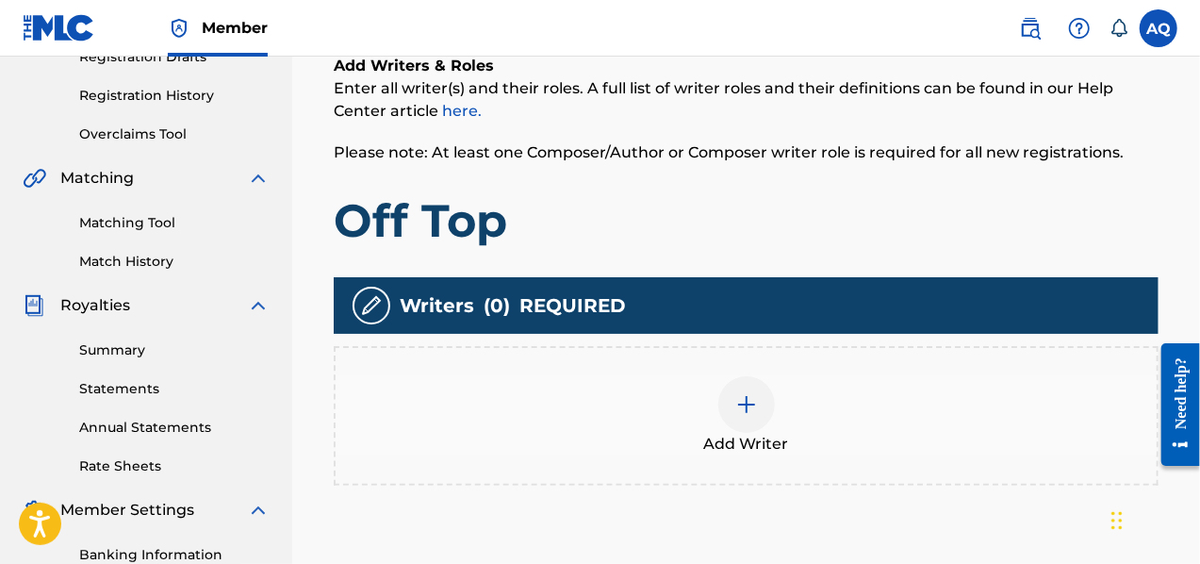
click at [739, 412] on img at bounding box center [746, 404] width 23 height 23
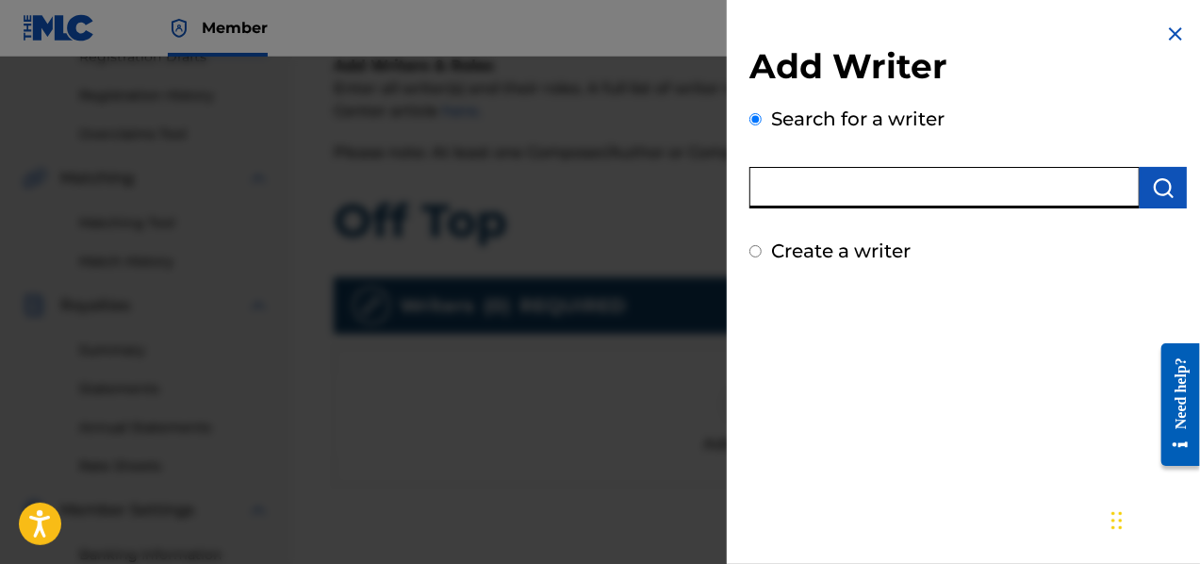
click at [896, 183] on input "text" at bounding box center [945, 187] width 390 height 41
type input "[PERSON_NAME]"
click at [1156, 182] on img "submit" at bounding box center [1163, 187] width 23 height 23
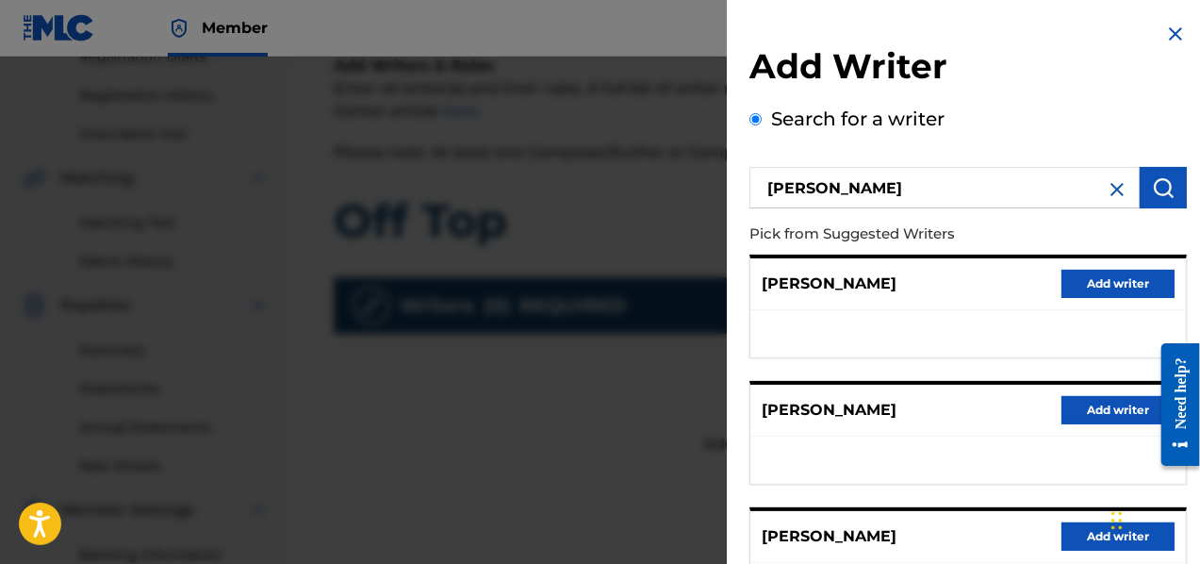
click at [1073, 535] on button "Add writer" at bounding box center [1118, 536] width 113 height 28
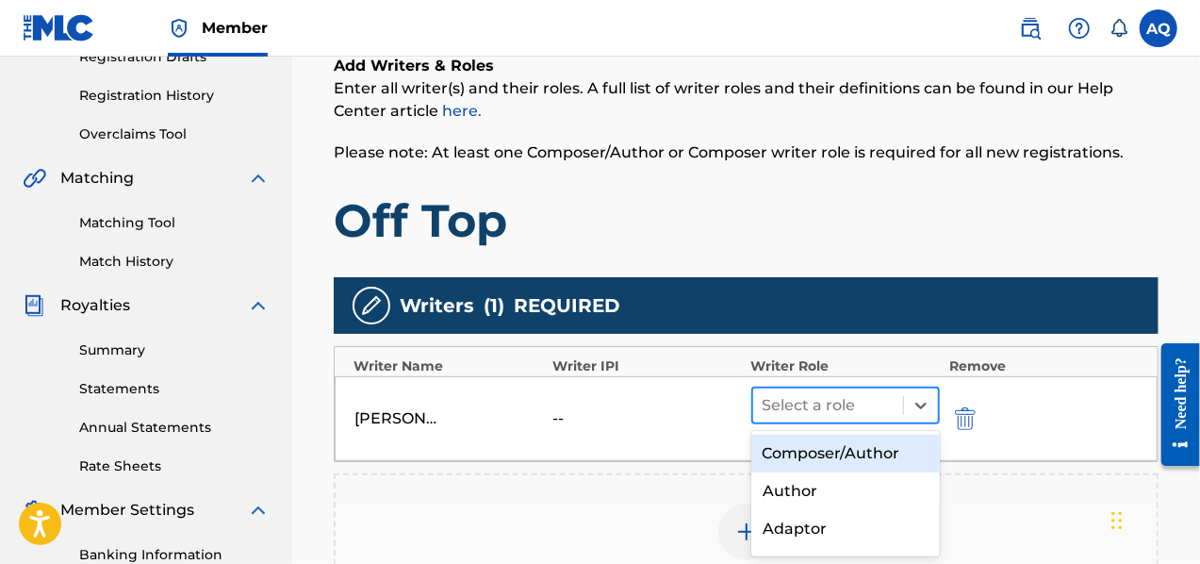
click at [873, 402] on div at bounding box center [828, 405] width 131 height 26
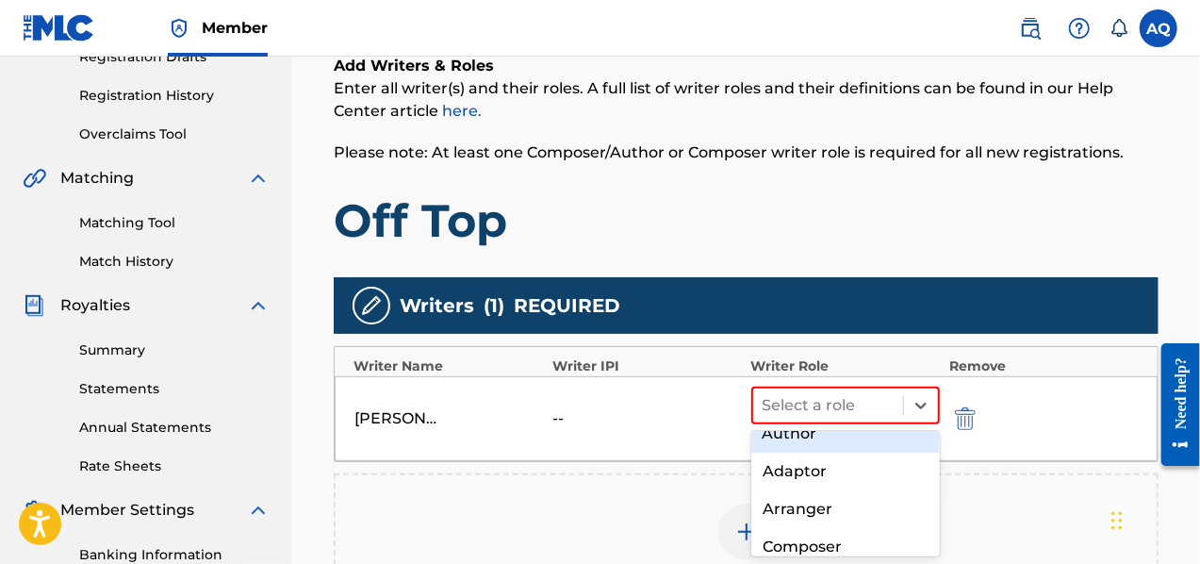
scroll to position [77, 0]
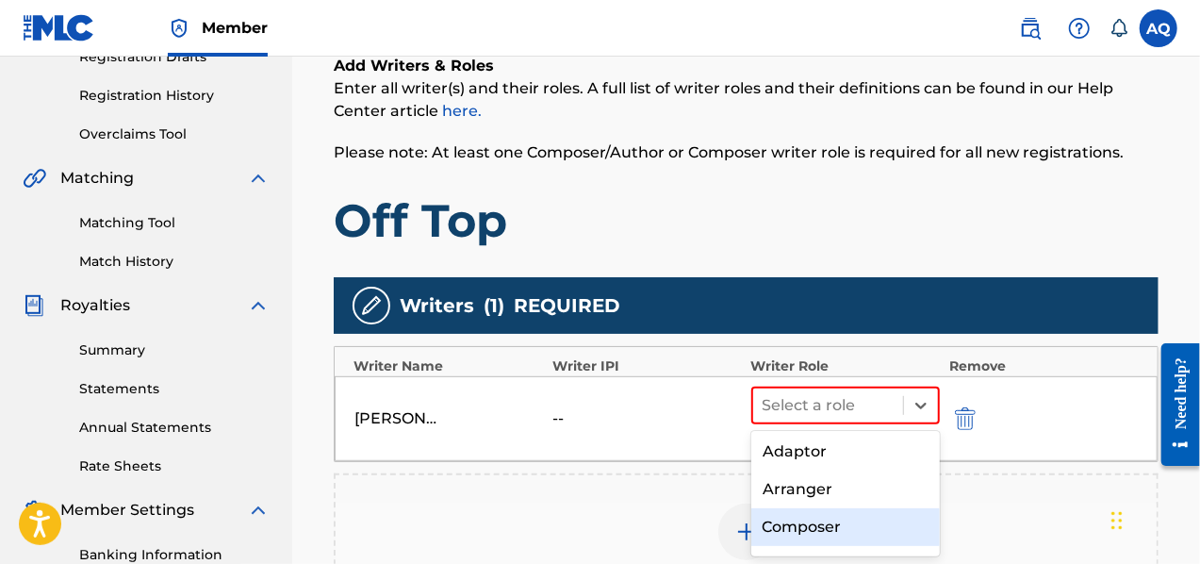
click at [875, 518] on div "Composer" at bounding box center [846, 527] width 190 height 38
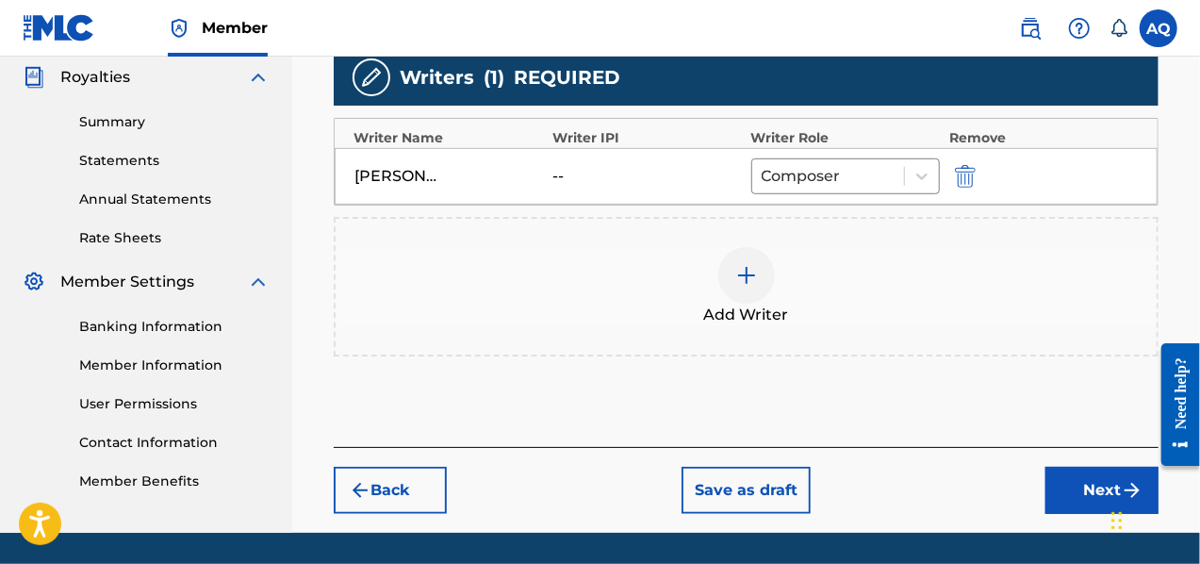
scroll to position [566, 0]
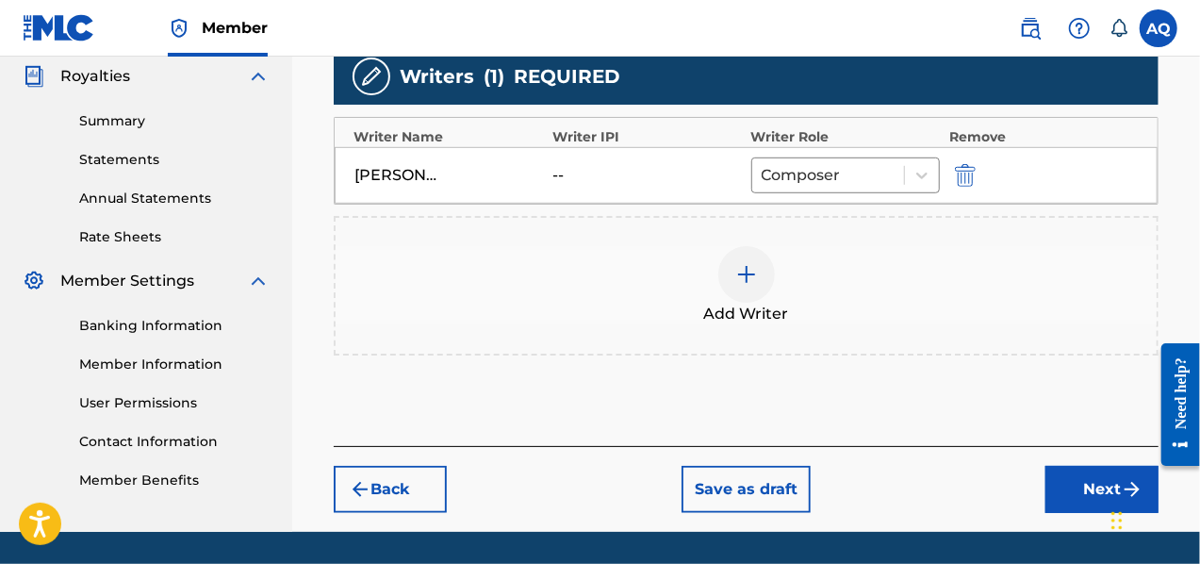
click at [1085, 481] on button "Next" at bounding box center [1102, 489] width 113 height 47
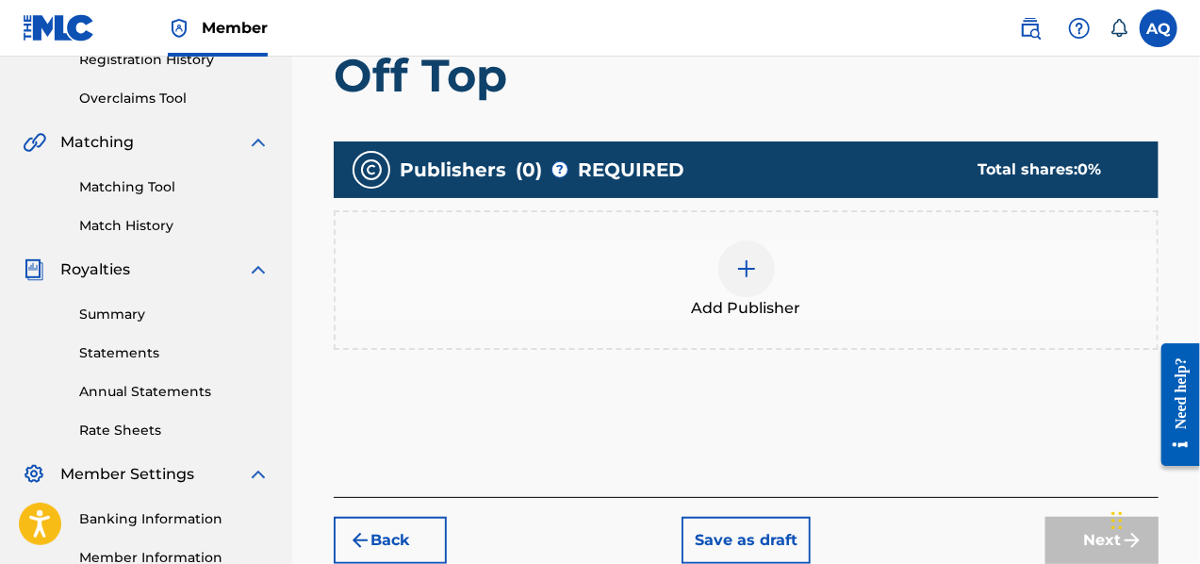
scroll to position [378, 0]
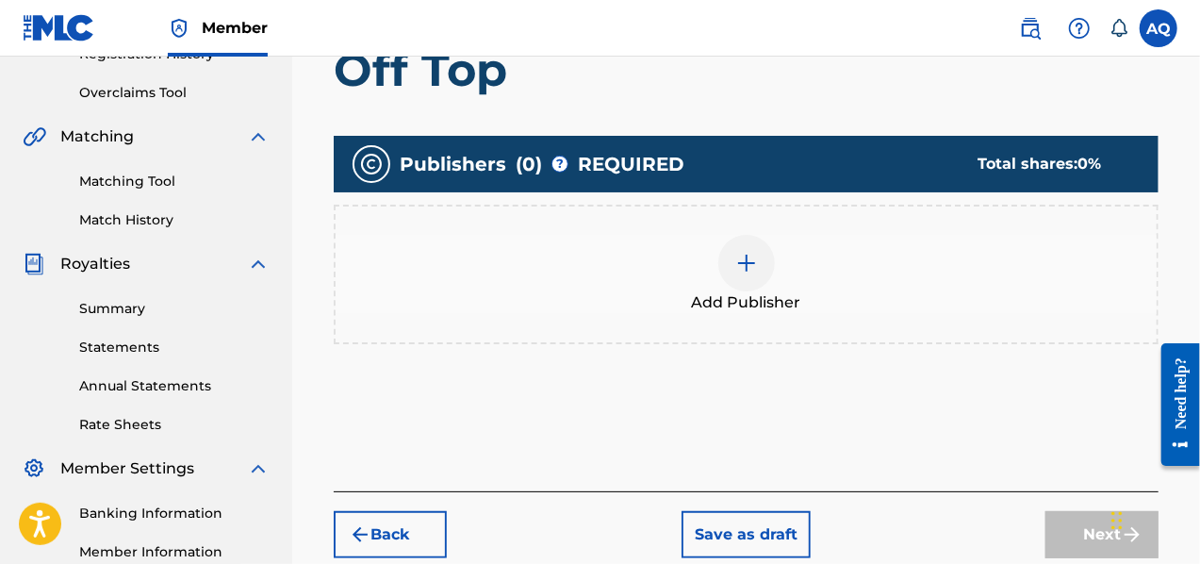
click at [730, 268] on div at bounding box center [746, 263] width 57 height 57
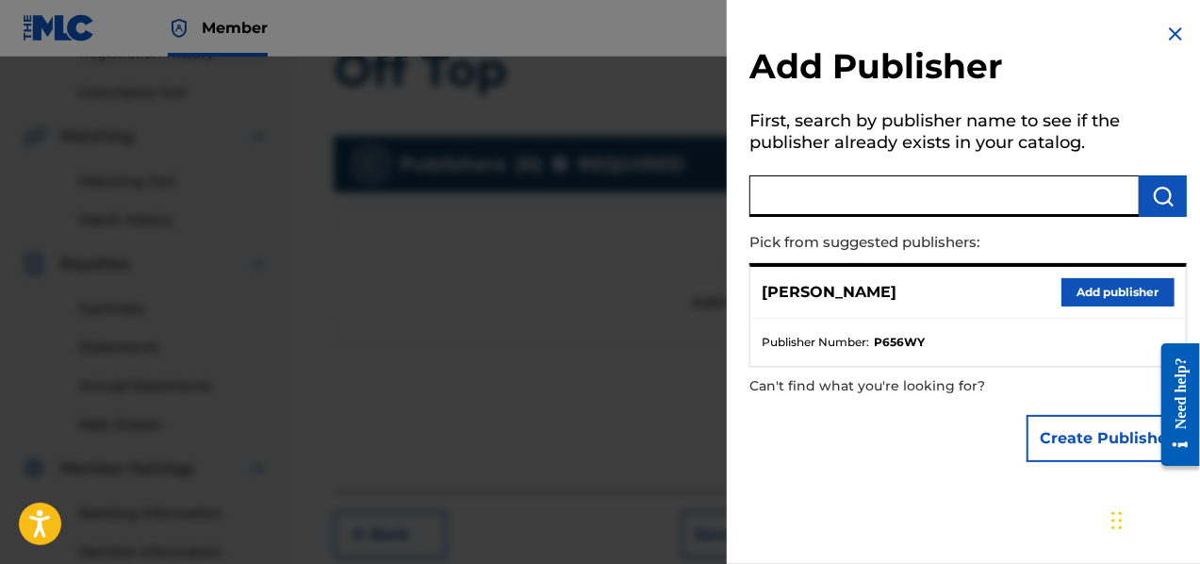
click at [921, 200] on input "text" at bounding box center [945, 195] width 390 height 41
click at [1077, 289] on button "Add publisher" at bounding box center [1118, 292] width 113 height 28
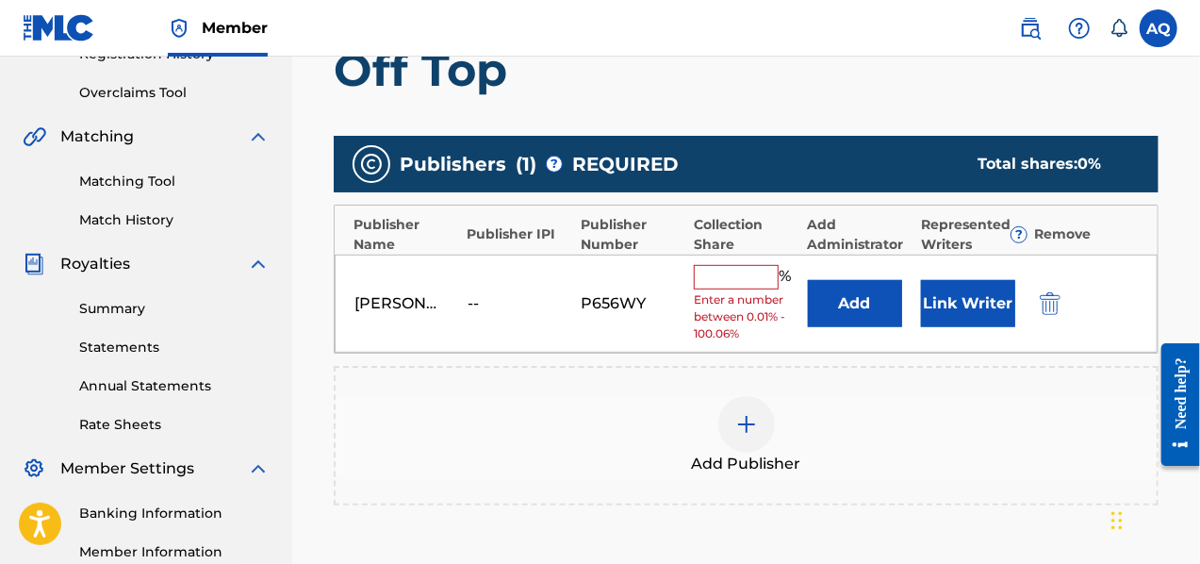
click at [770, 272] on input "text" at bounding box center [736, 277] width 85 height 25
type input "50"
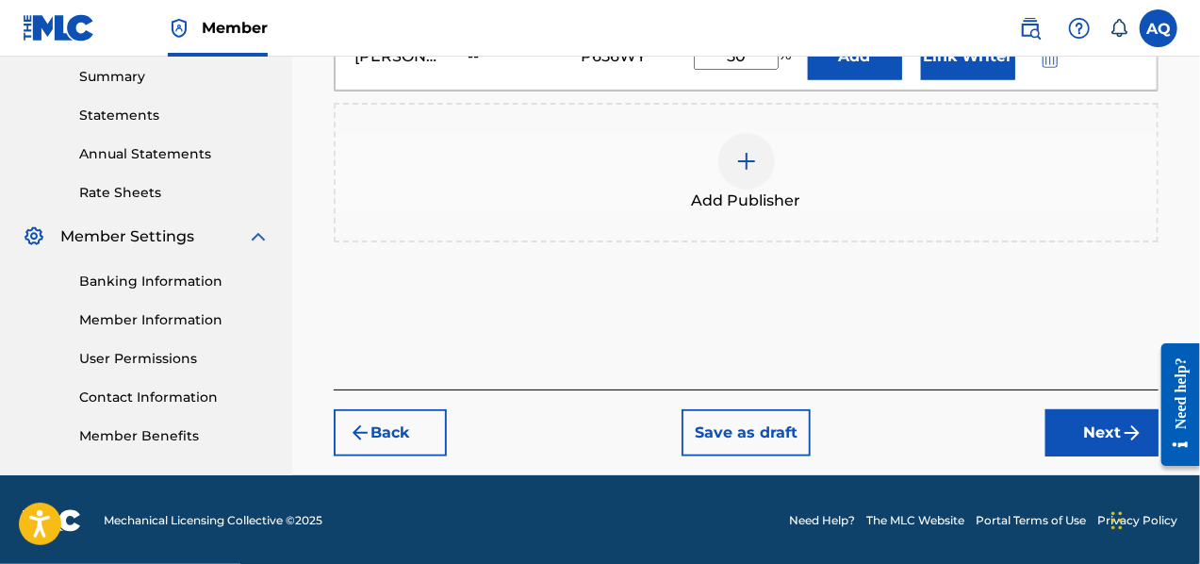
click at [1103, 418] on button "Next" at bounding box center [1102, 432] width 113 height 47
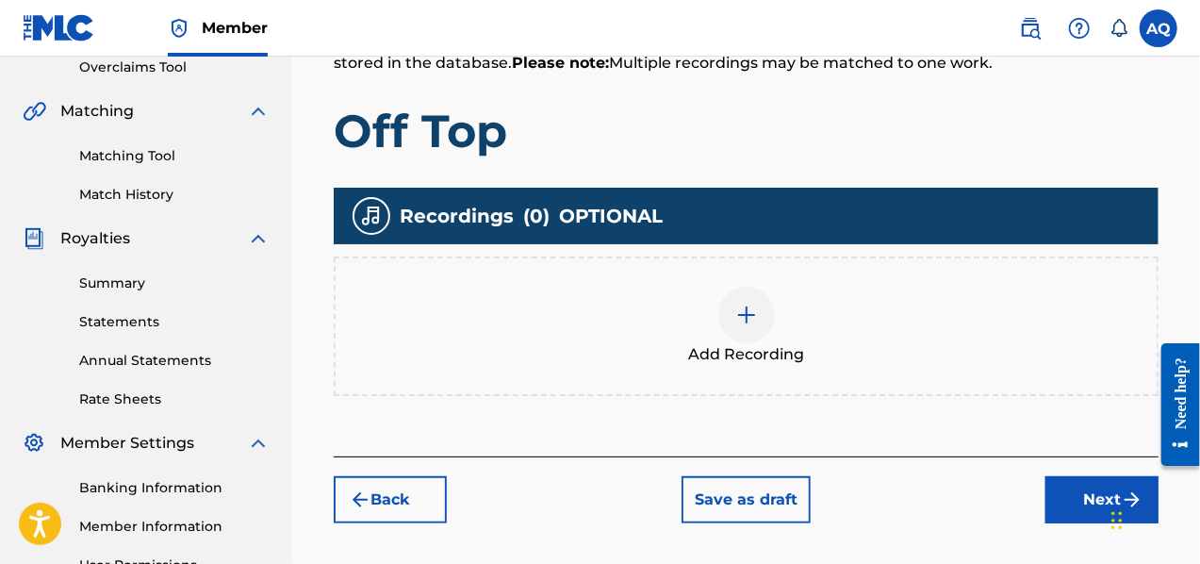
scroll to position [411, 0]
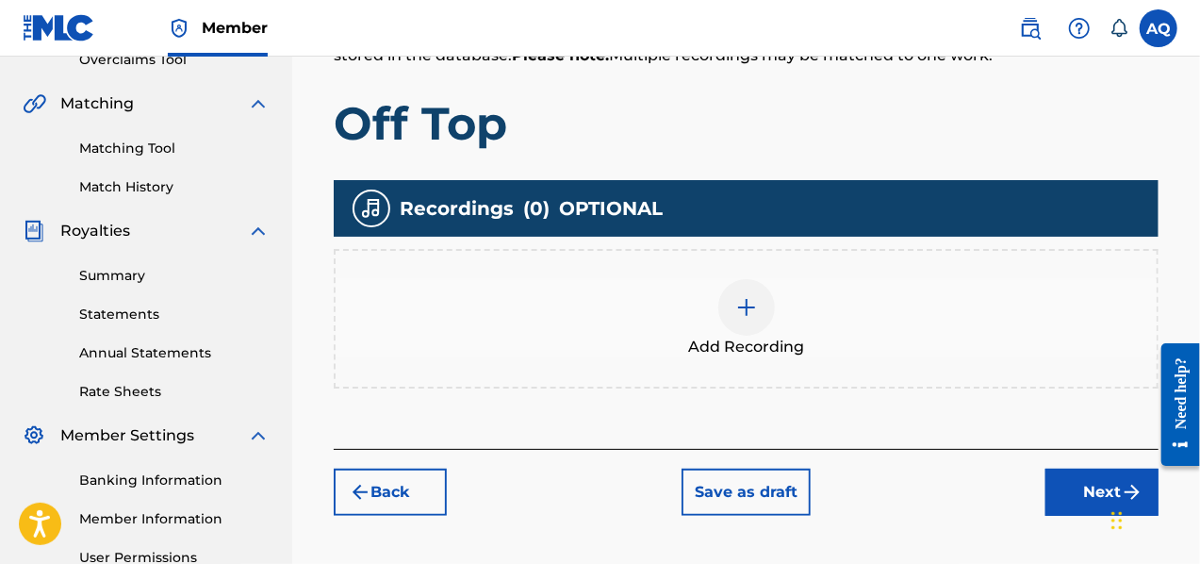
click at [752, 316] on img at bounding box center [746, 307] width 23 height 23
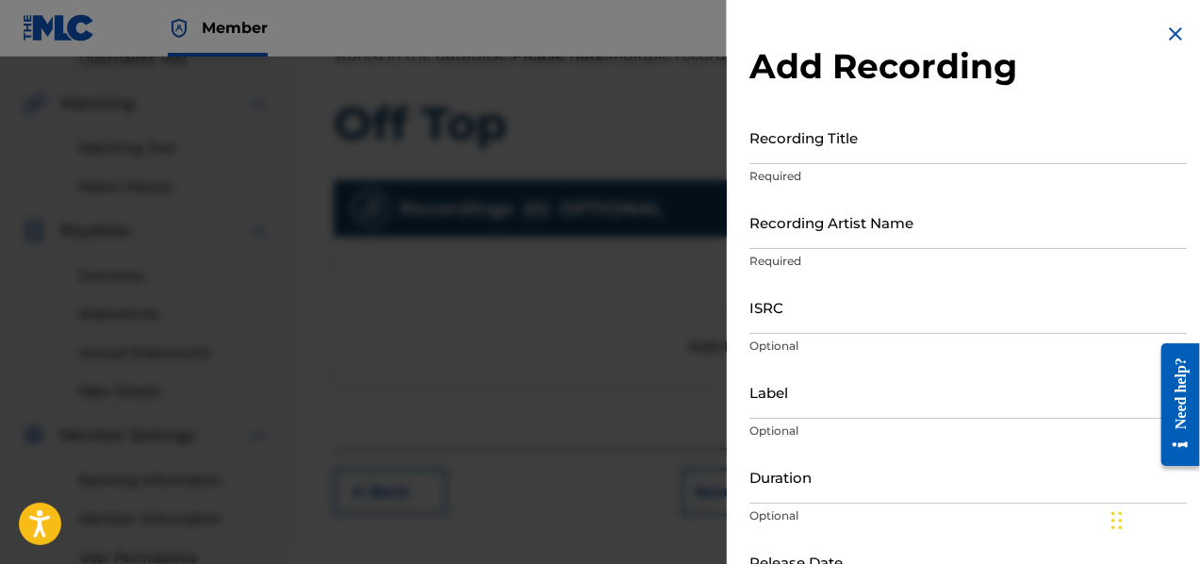
click at [1171, 31] on img at bounding box center [1175, 34] width 23 height 23
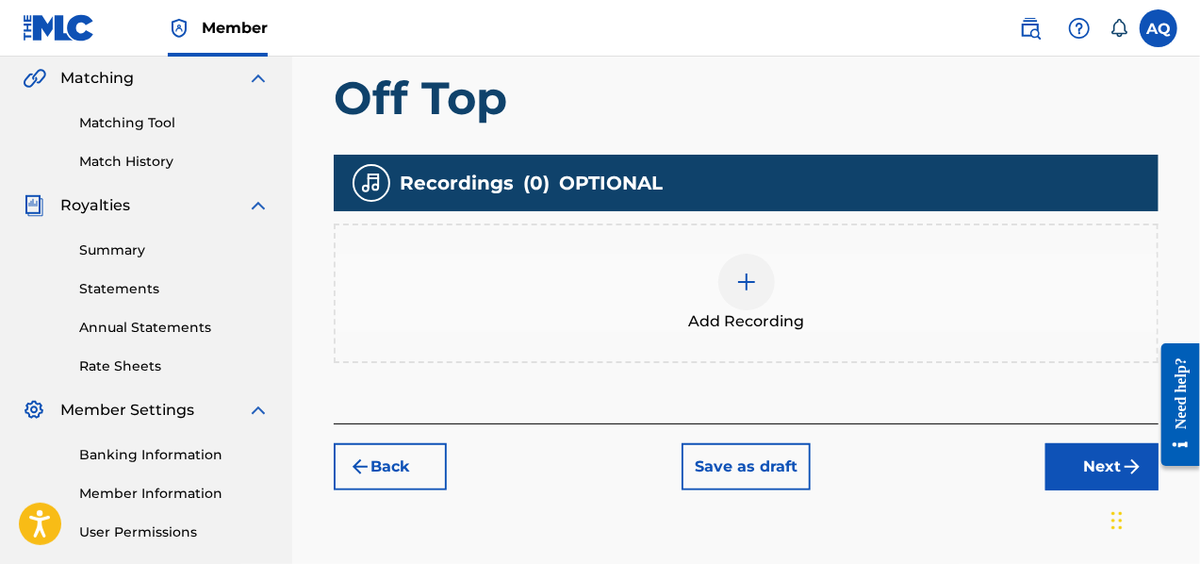
scroll to position [464, 0]
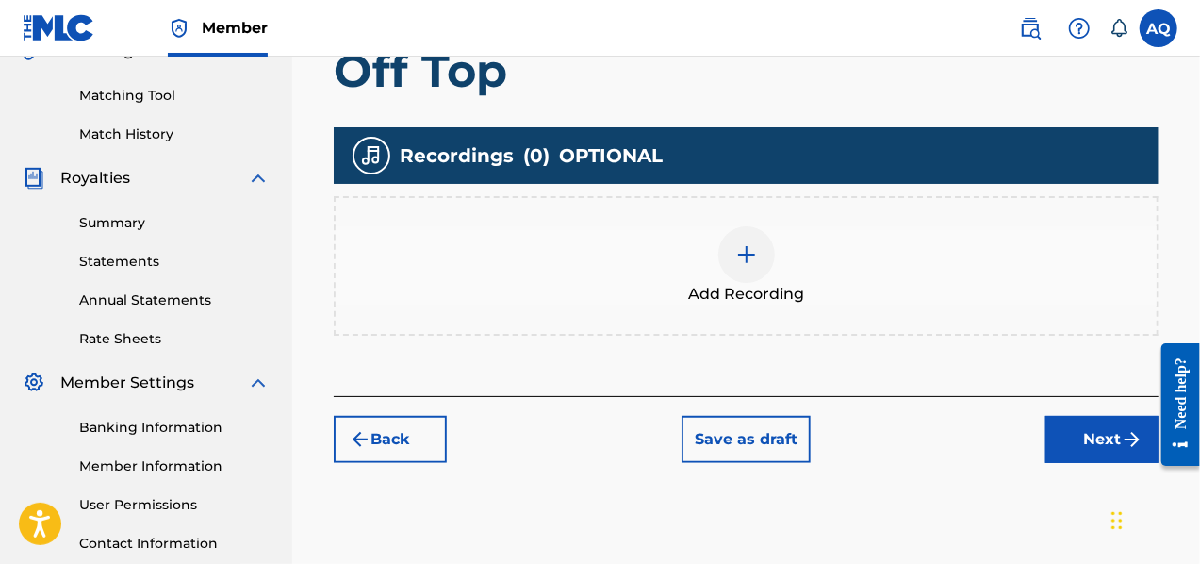
click at [767, 272] on div "Add Recording" at bounding box center [746, 265] width 821 height 79
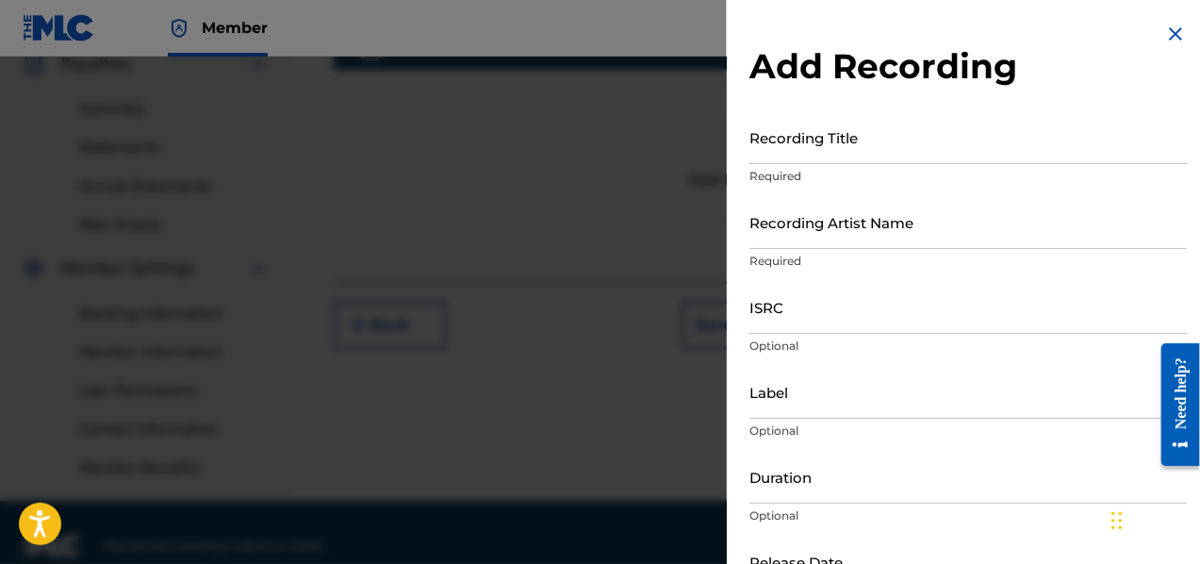
scroll to position [579, 0]
click at [1096, 364] on div "ISRC Optional" at bounding box center [968, 322] width 437 height 85
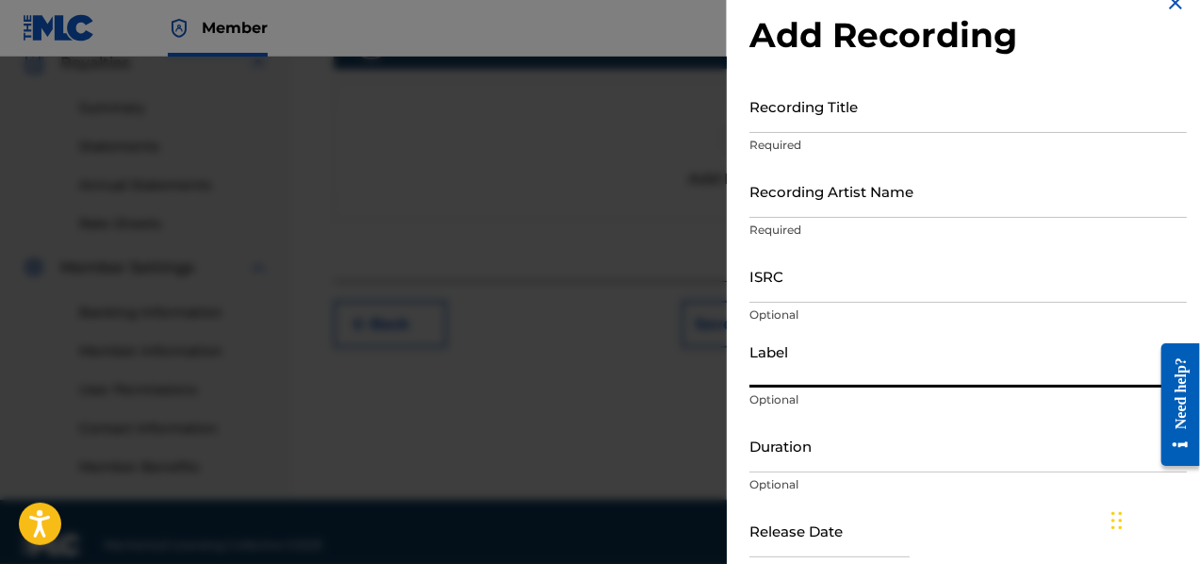
scroll to position [0, 0]
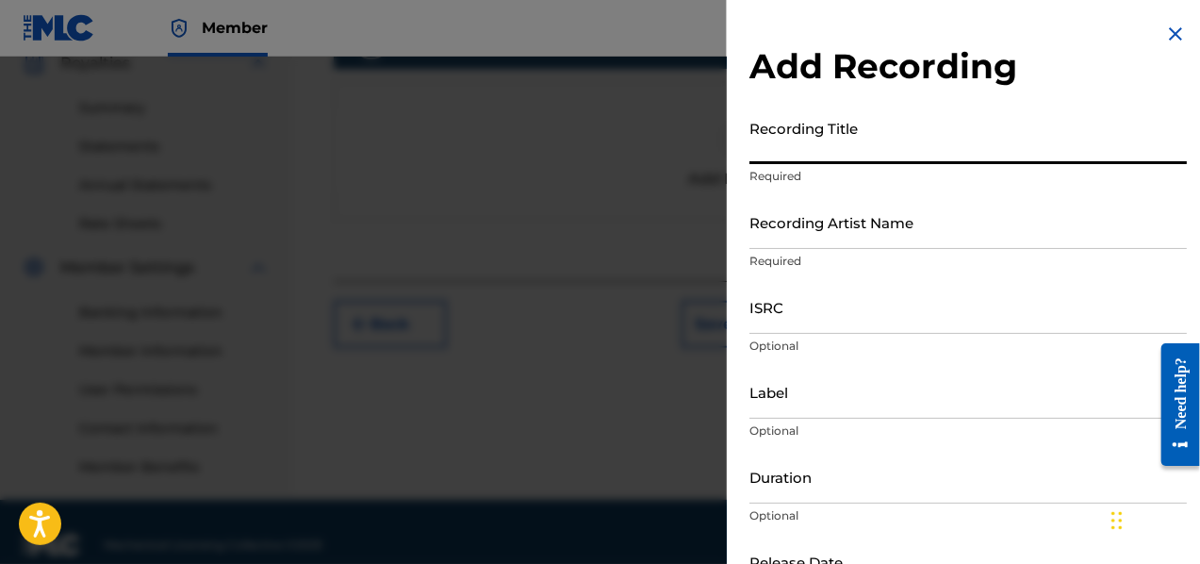
click at [807, 148] on input "Recording Title" at bounding box center [968, 137] width 437 height 54
click at [697, 171] on div at bounding box center [600, 339] width 1200 height 564
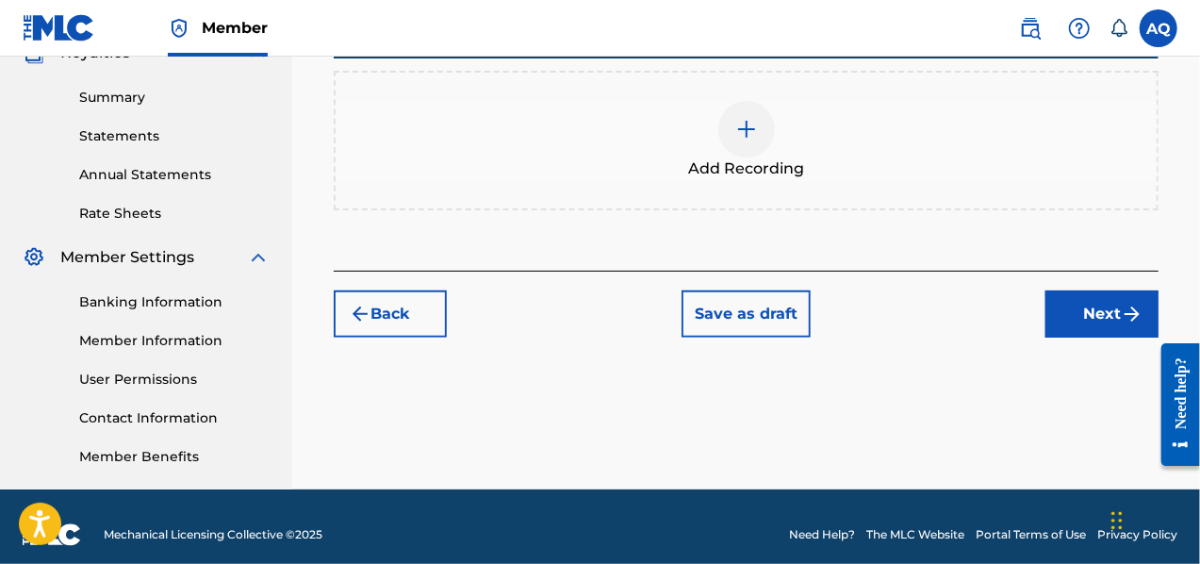
scroll to position [590, 0]
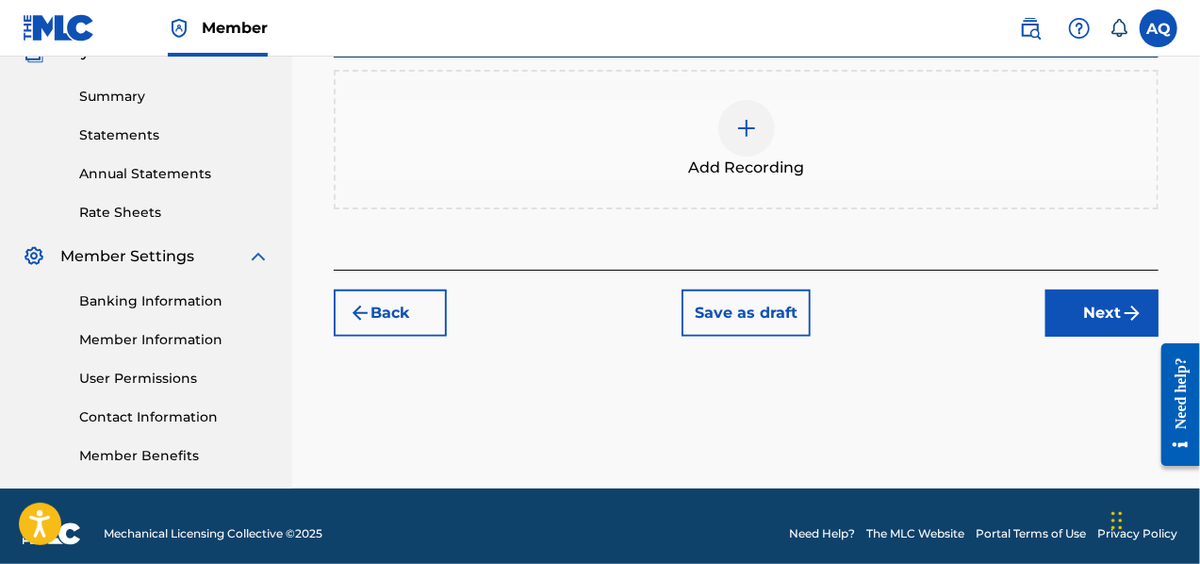
click at [1081, 321] on button "Next" at bounding box center [1102, 312] width 113 height 47
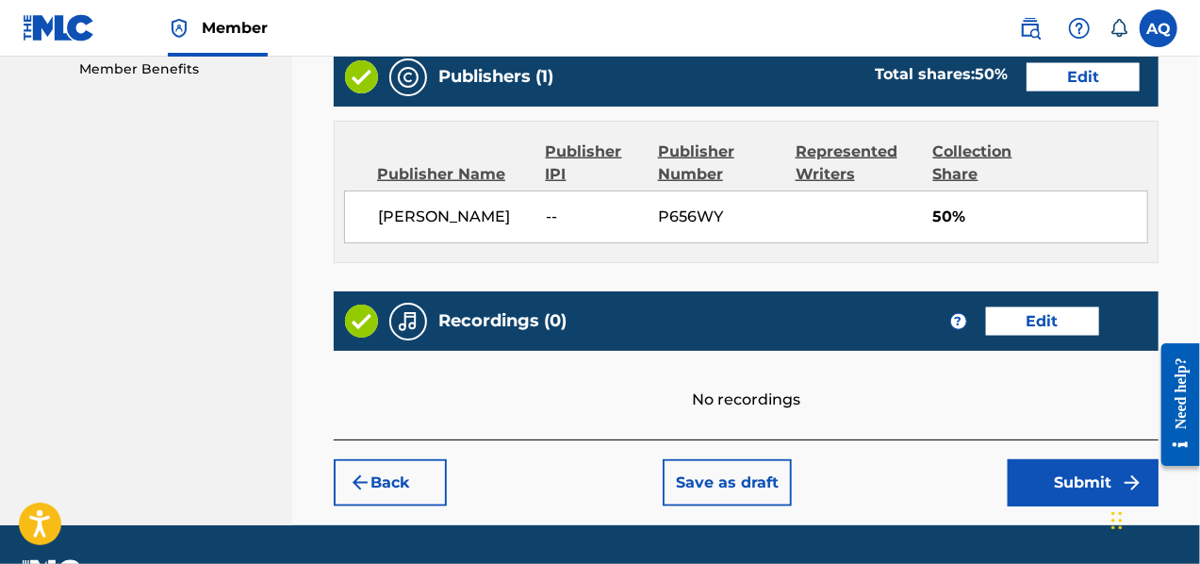
scroll to position [1026, 0]
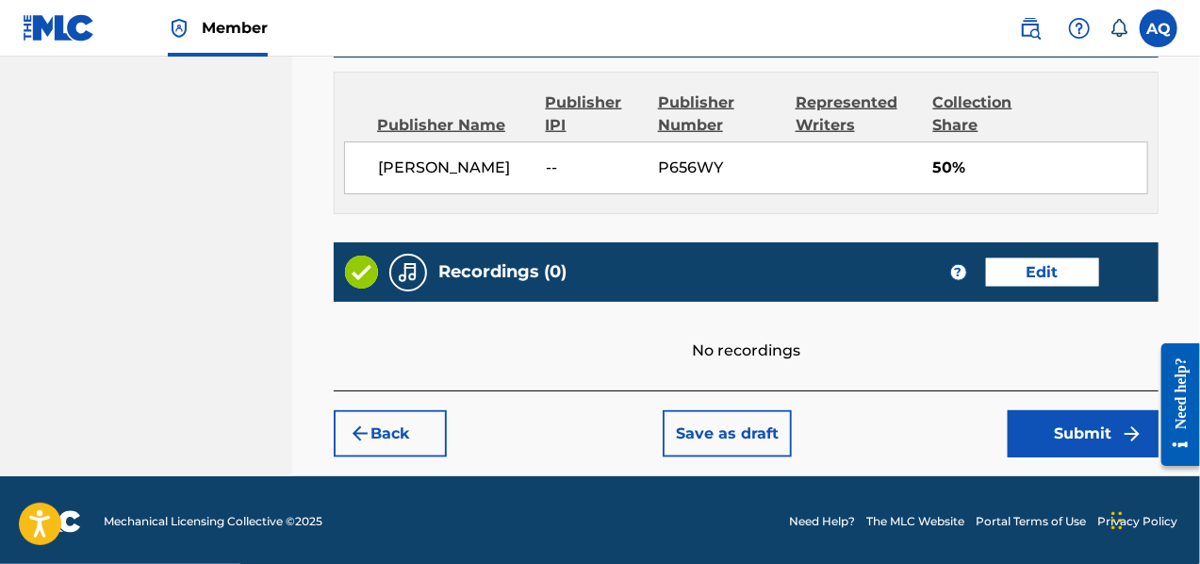
click at [1070, 438] on button "Submit" at bounding box center [1083, 433] width 151 height 47
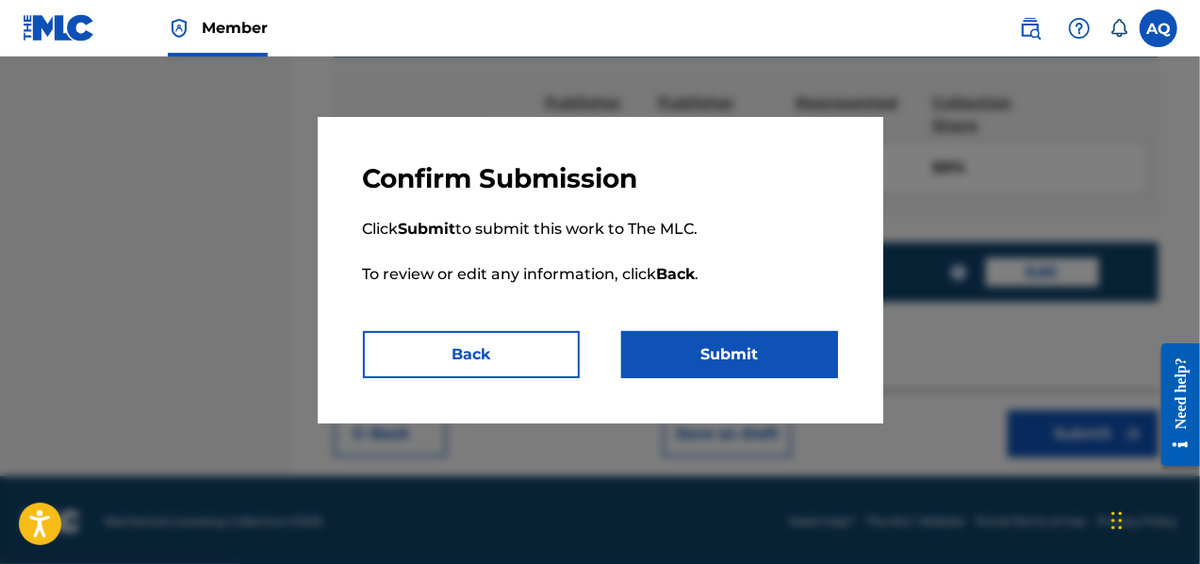
click at [762, 349] on button "Submit" at bounding box center [729, 354] width 217 height 47
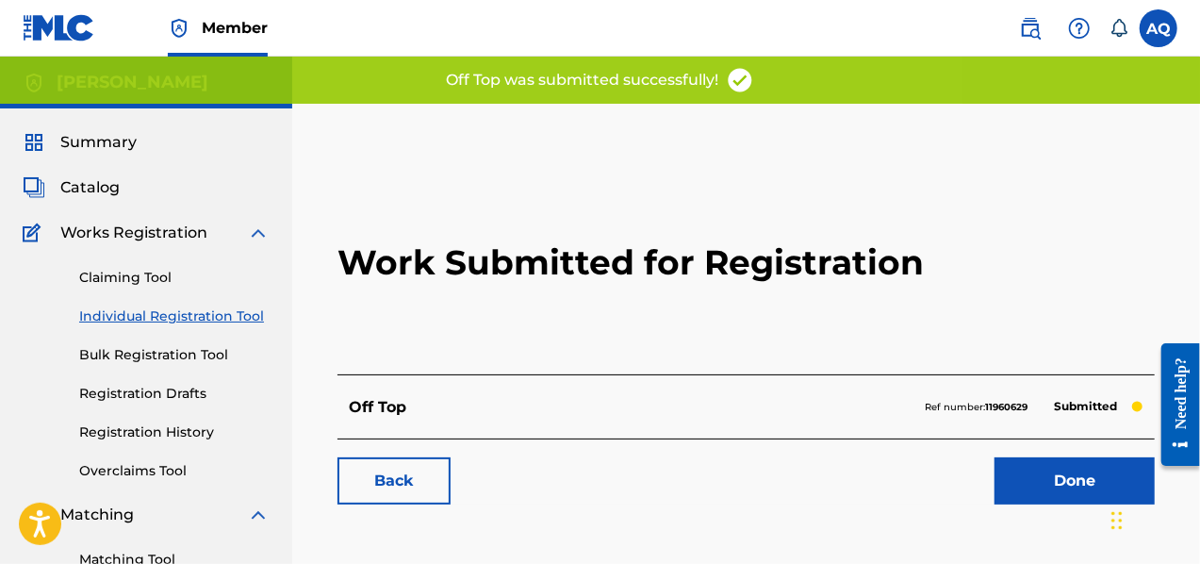
click at [1044, 479] on link "Done" at bounding box center [1075, 480] width 160 height 47
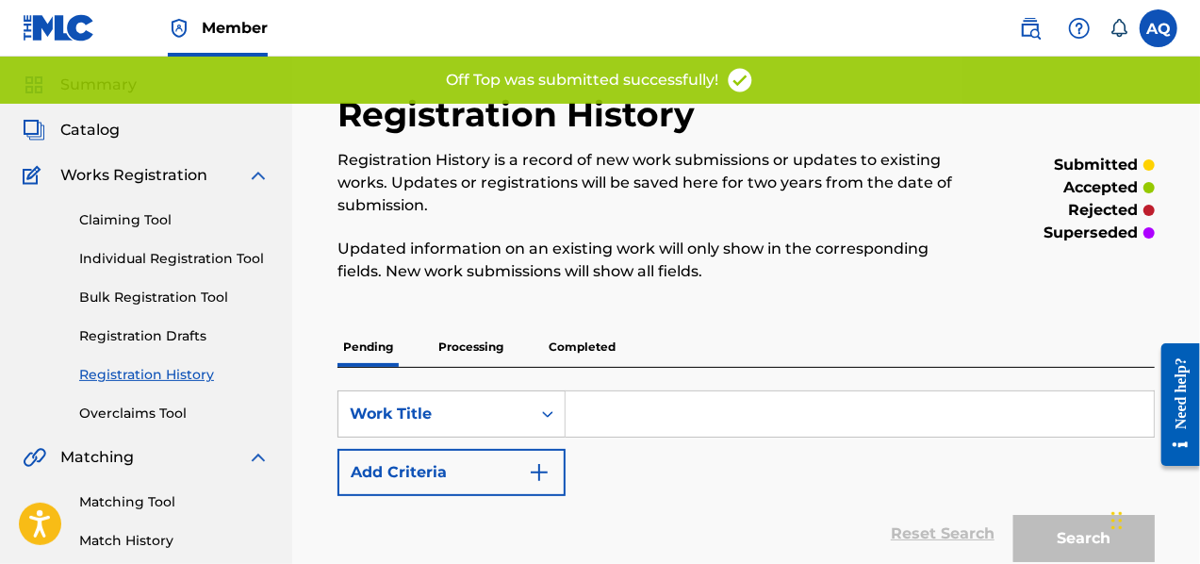
scroll to position [60, 0]
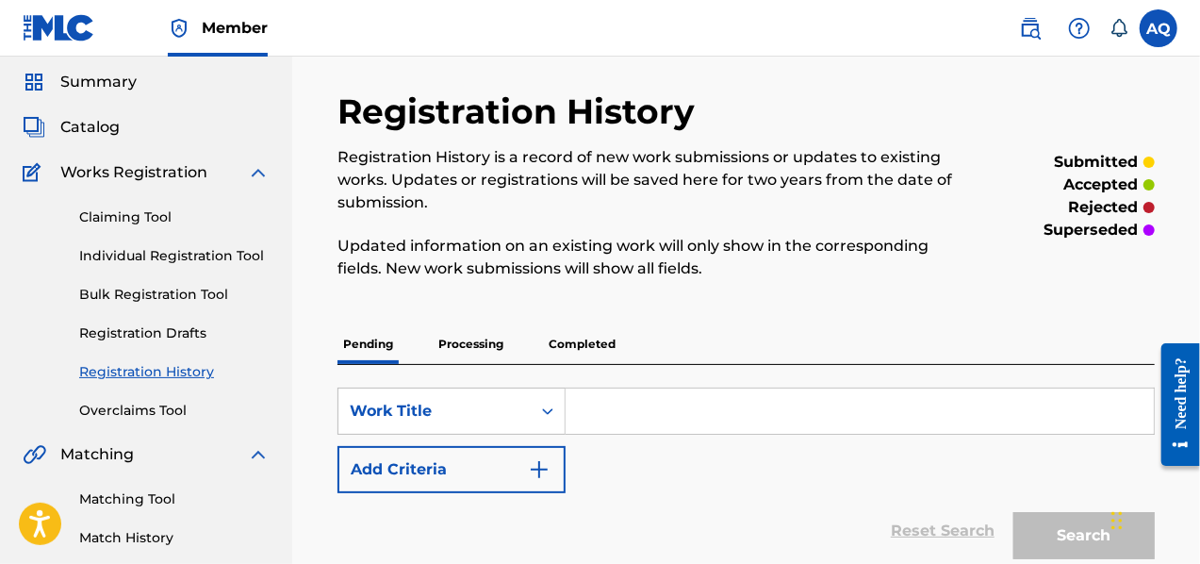
click at [487, 348] on p "Processing" at bounding box center [471, 344] width 76 height 40
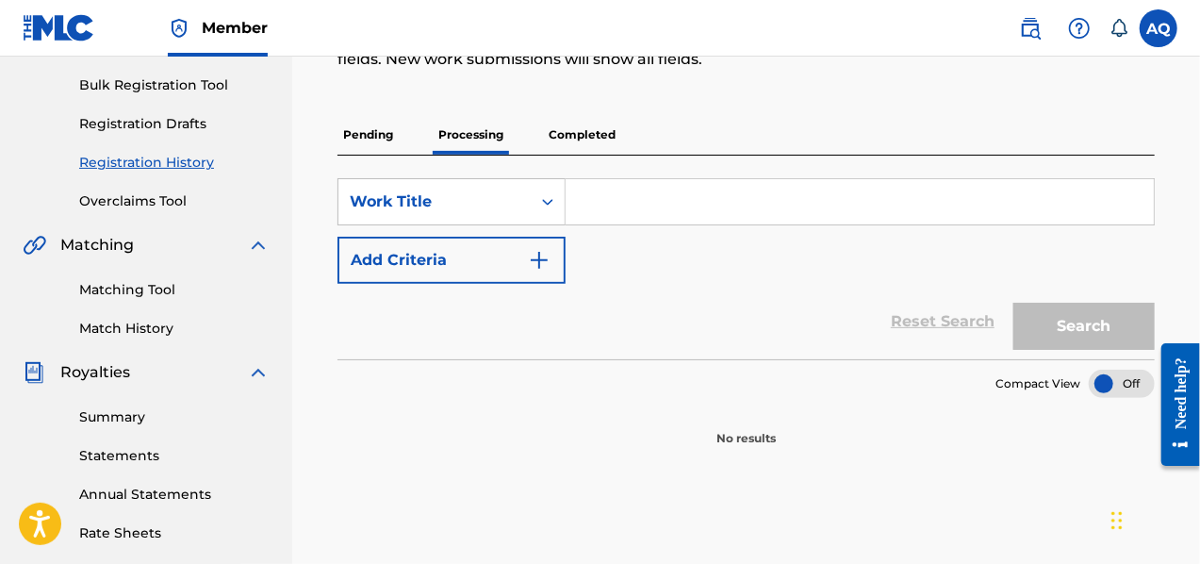
scroll to position [271, 0]
click at [378, 140] on p "Pending" at bounding box center [368, 134] width 61 height 40
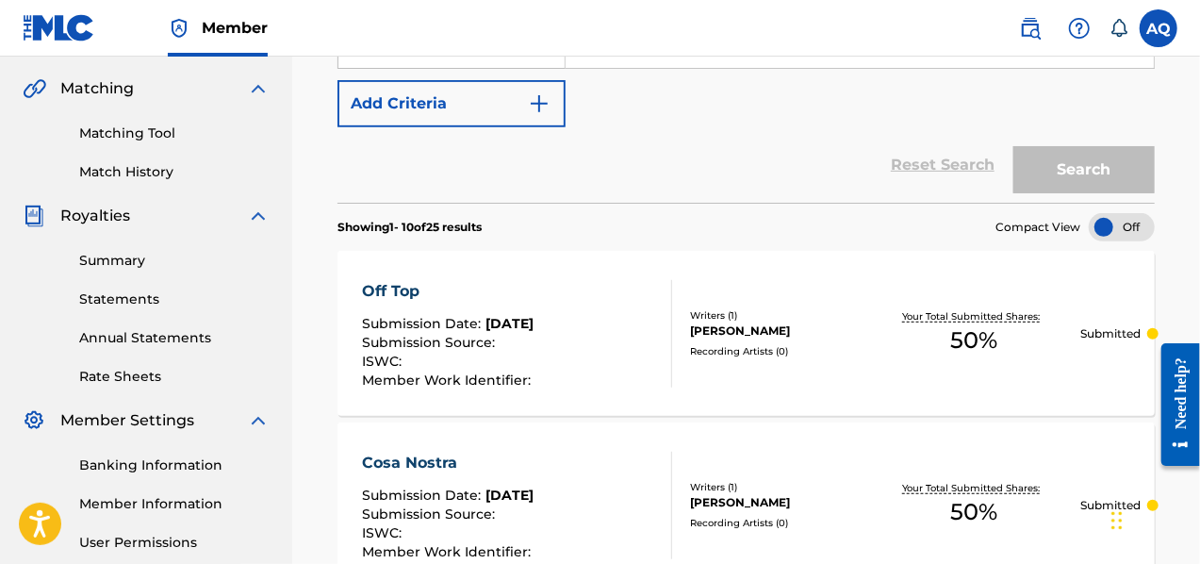
scroll to position [429, 0]
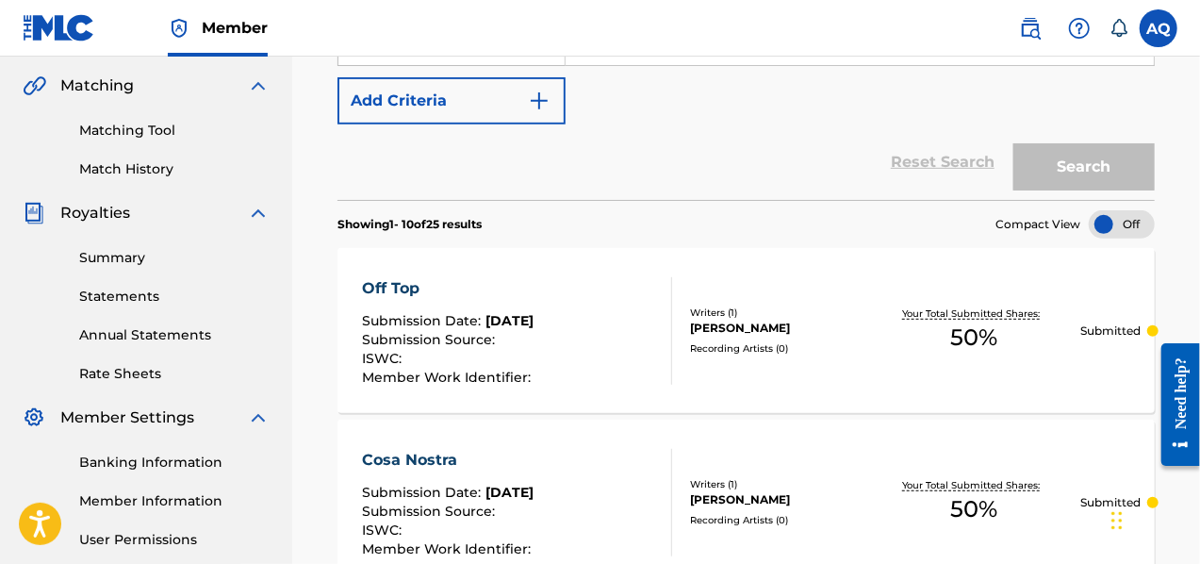
click at [530, 312] on span "Aug 19, 2025" at bounding box center [510, 320] width 48 height 17
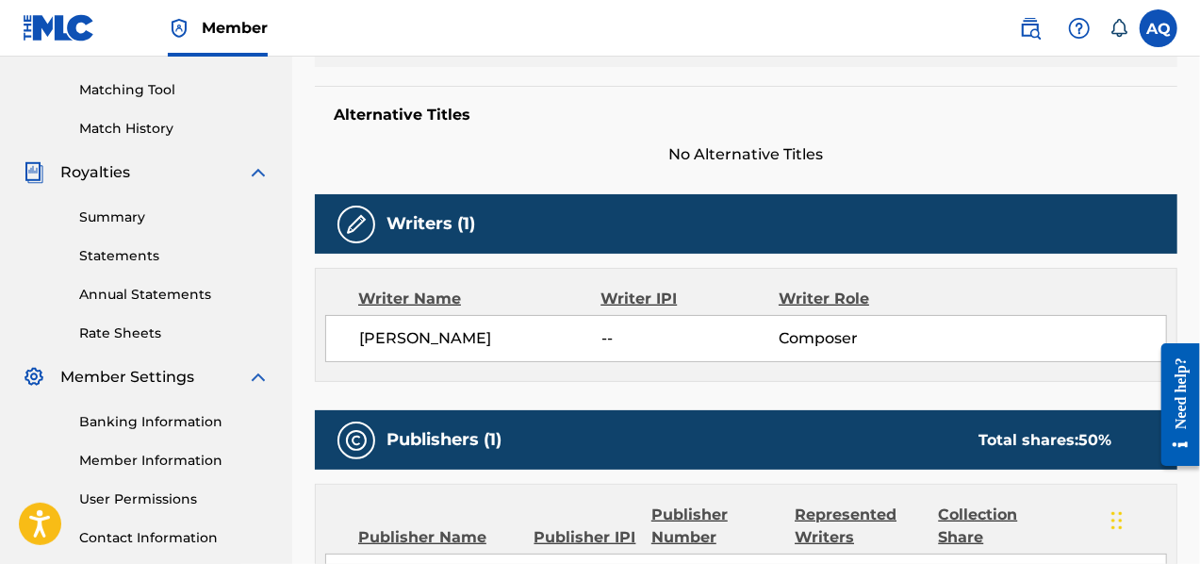
scroll to position [471, 0]
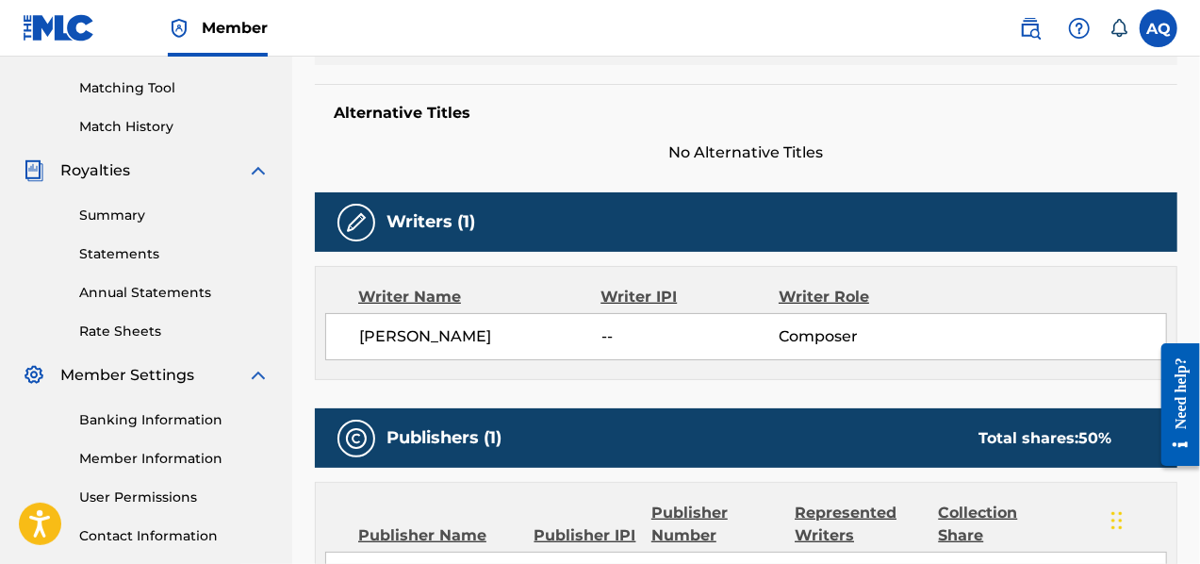
drag, startPoint x: 1206, startPoint y: 155, endPoint x: 44, endPoint y: 14, distance: 1170.0
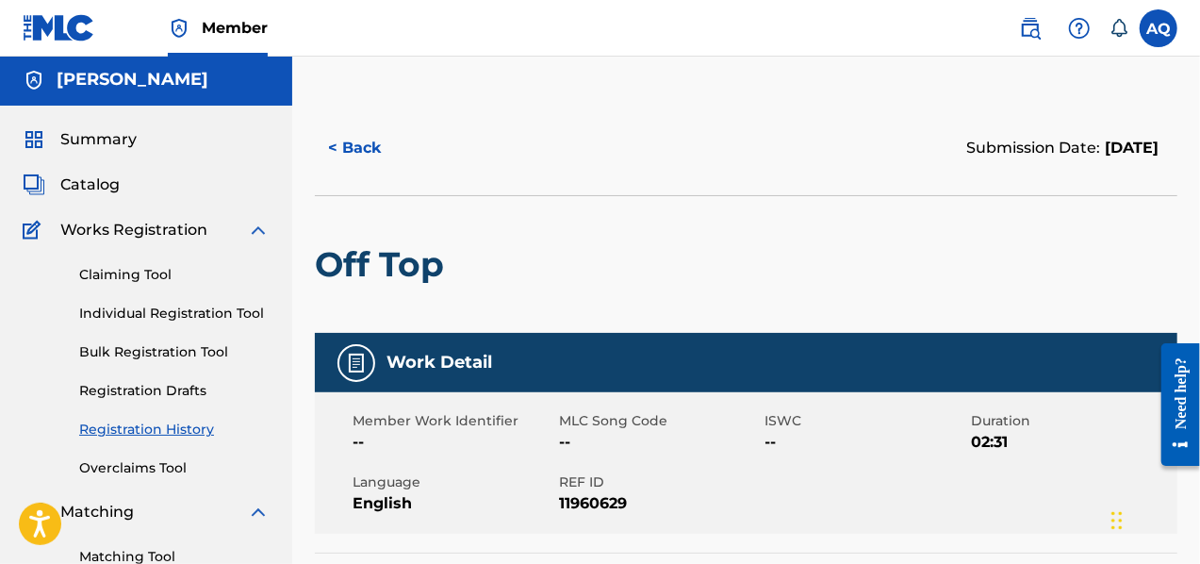
scroll to position [0, 0]
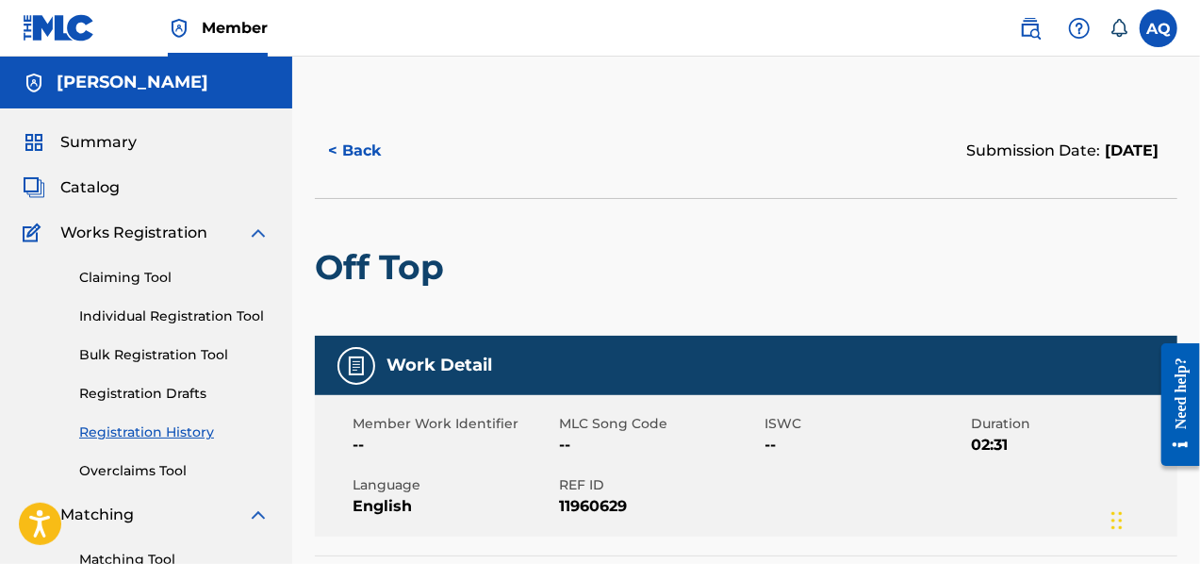
click at [173, 317] on link "Individual Registration Tool" at bounding box center [174, 316] width 190 height 20
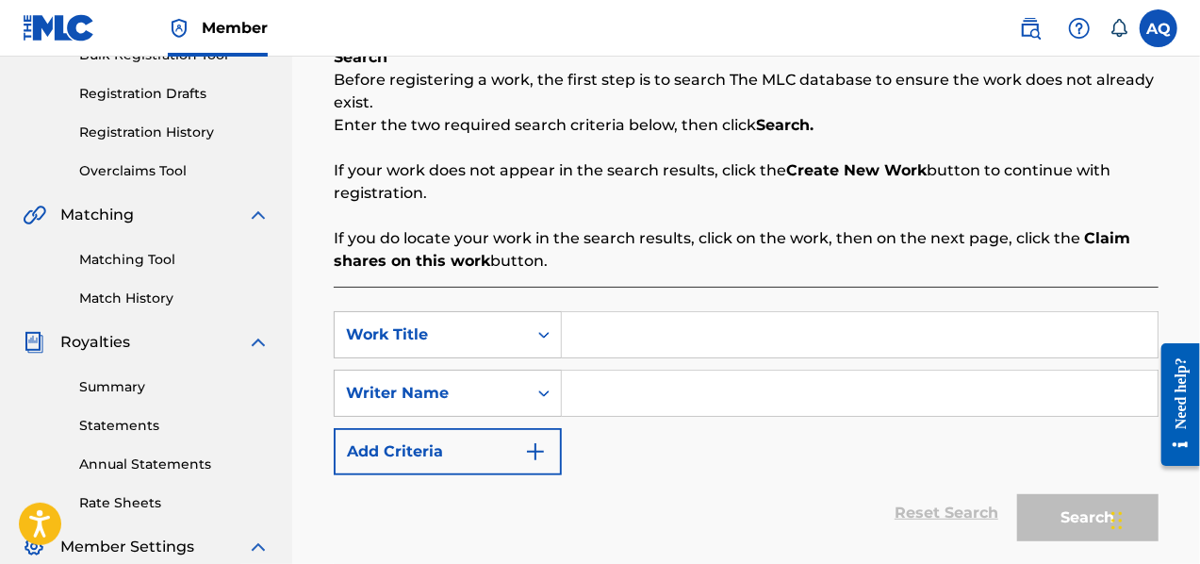
scroll to position [301, 0]
click at [615, 343] on input "Search Form" at bounding box center [860, 333] width 596 height 45
type input "Sting vs Taker"
click at [620, 379] on input "Search Form" at bounding box center [860, 392] width 596 height 45
type input "[PERSON_NAME]"
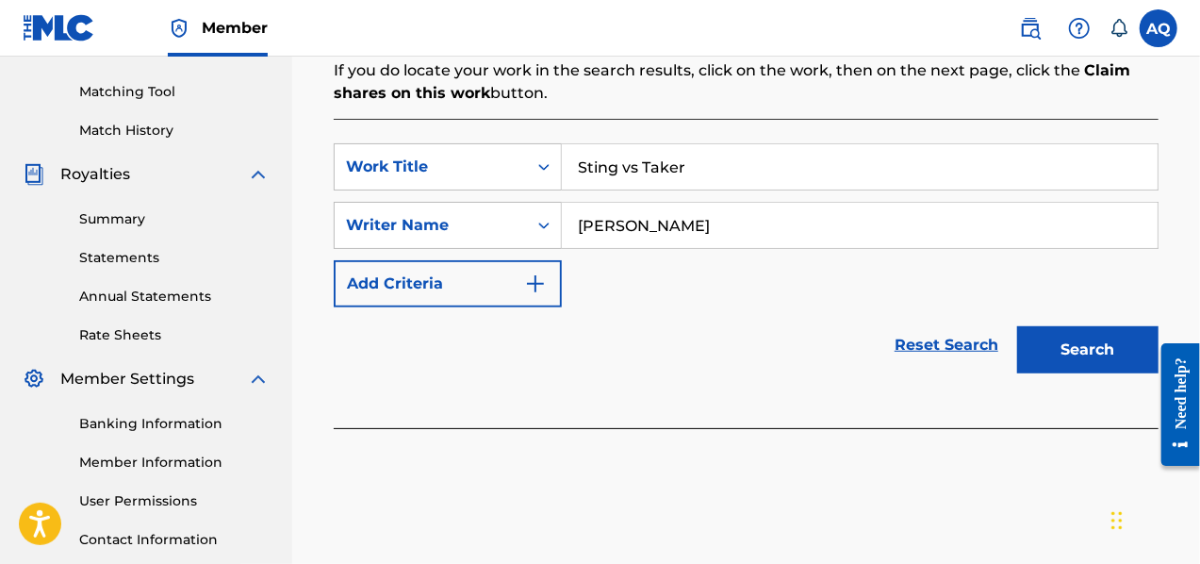
scroll to position [477, 0]
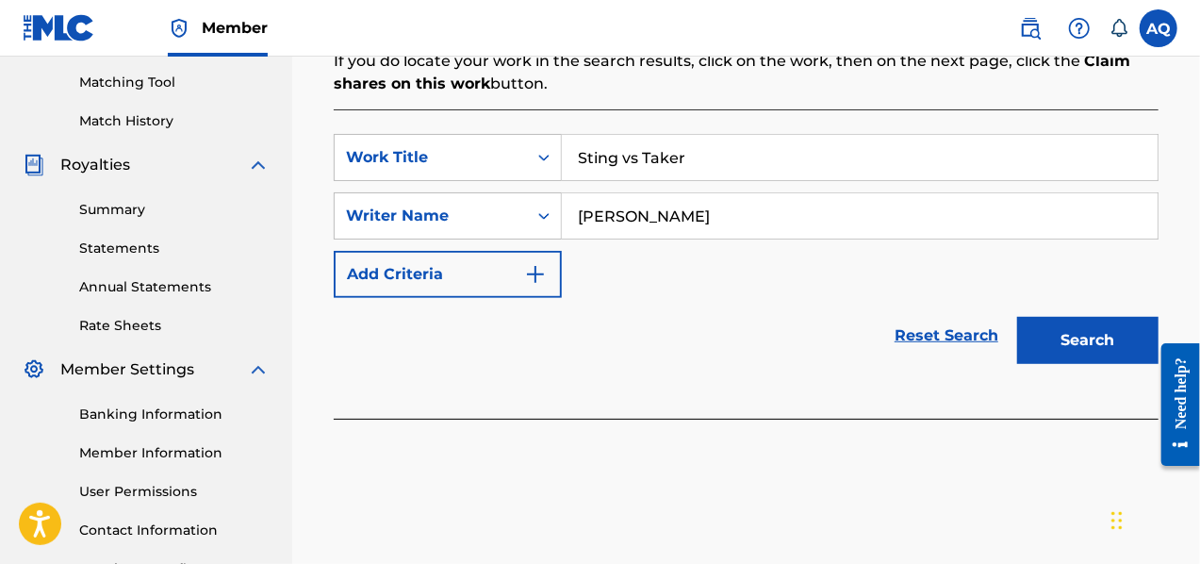
click at [1093, 341] on button "Search" at bounding box center [1087, 340] width 141 height 47
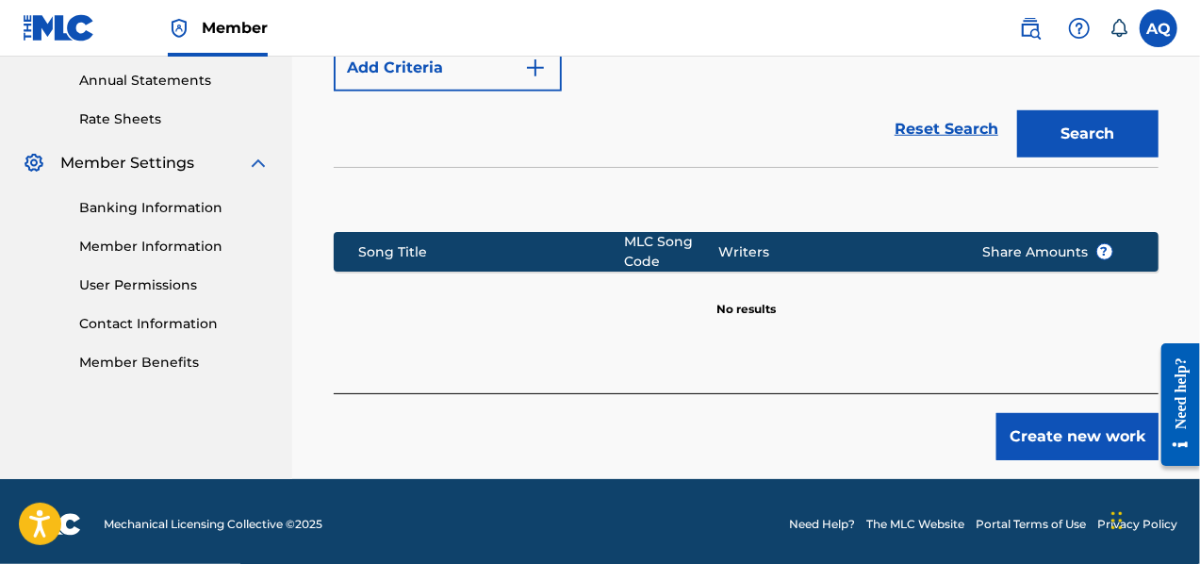
click at [1086, 450] on button "Create new work" at bounding box center [1078, 436] width 162 height 47
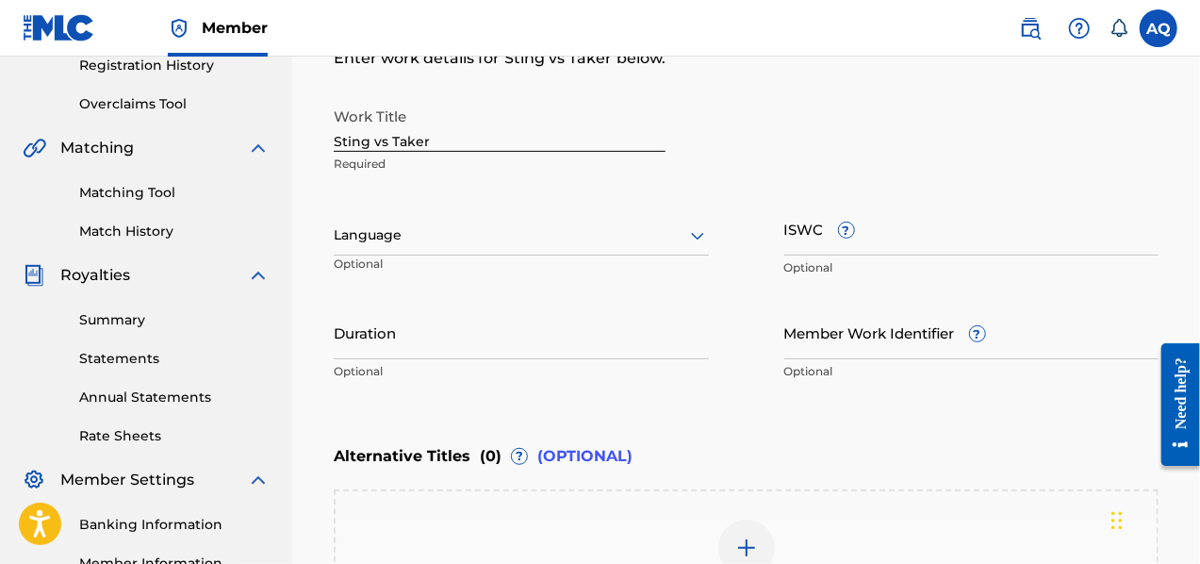
scroll to position [368, 0]
click at [666, 250] on div "Language" at bounding box center [521, 235] width 375 height 40
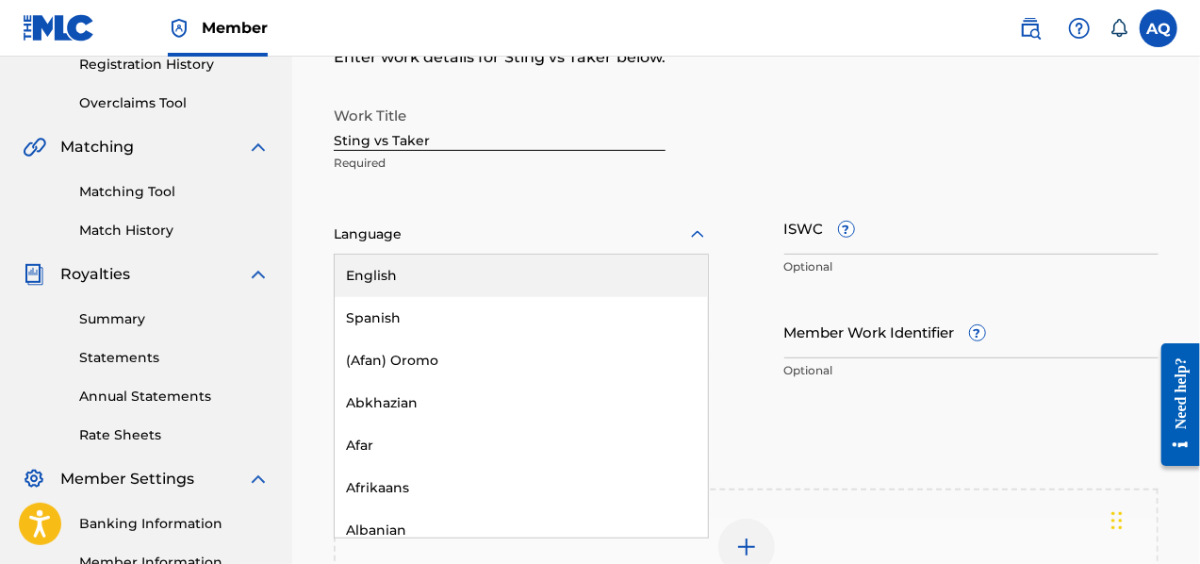
click at [449, 279] on div "English" at bounding box center [521, 276] width 373 height 42
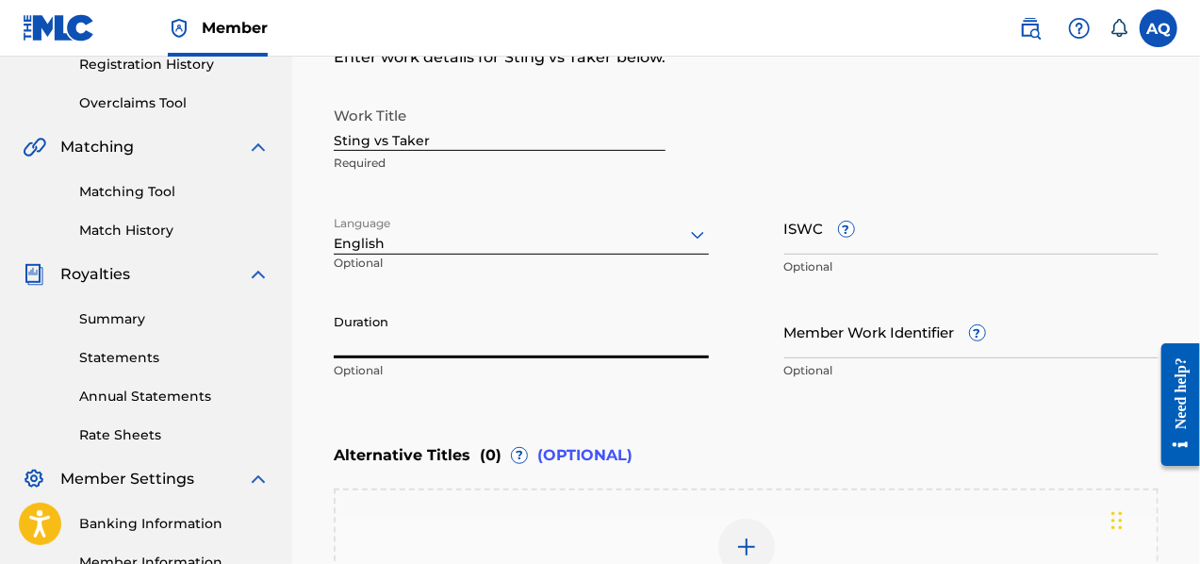
click at [490, 323] on input "Duration" at bounding box center [521, 332] width 375 height 54
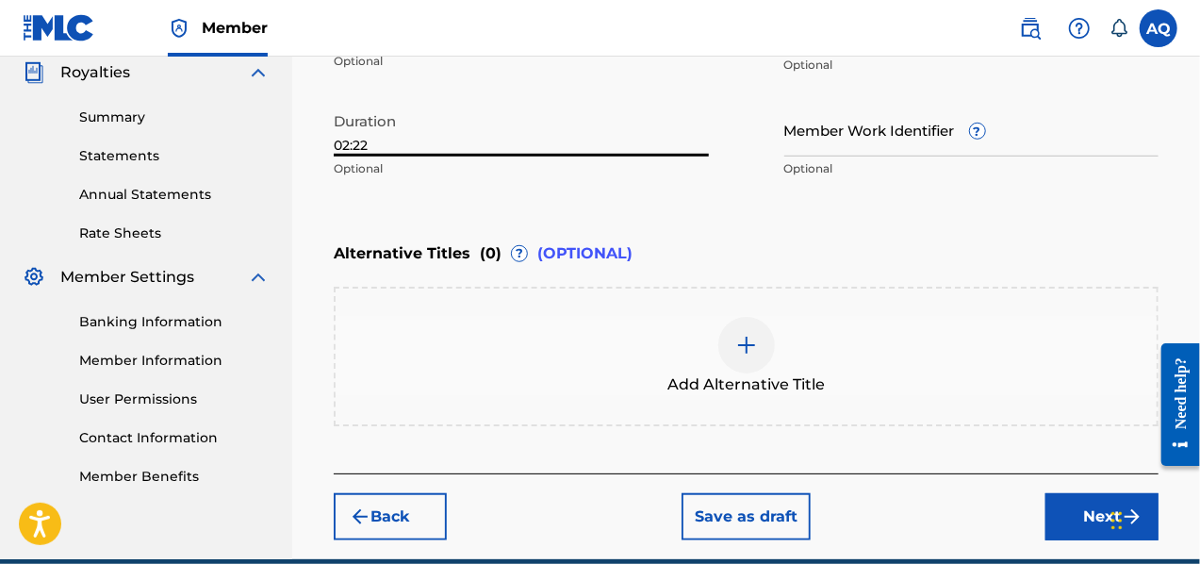
scroll to position [571, 0]
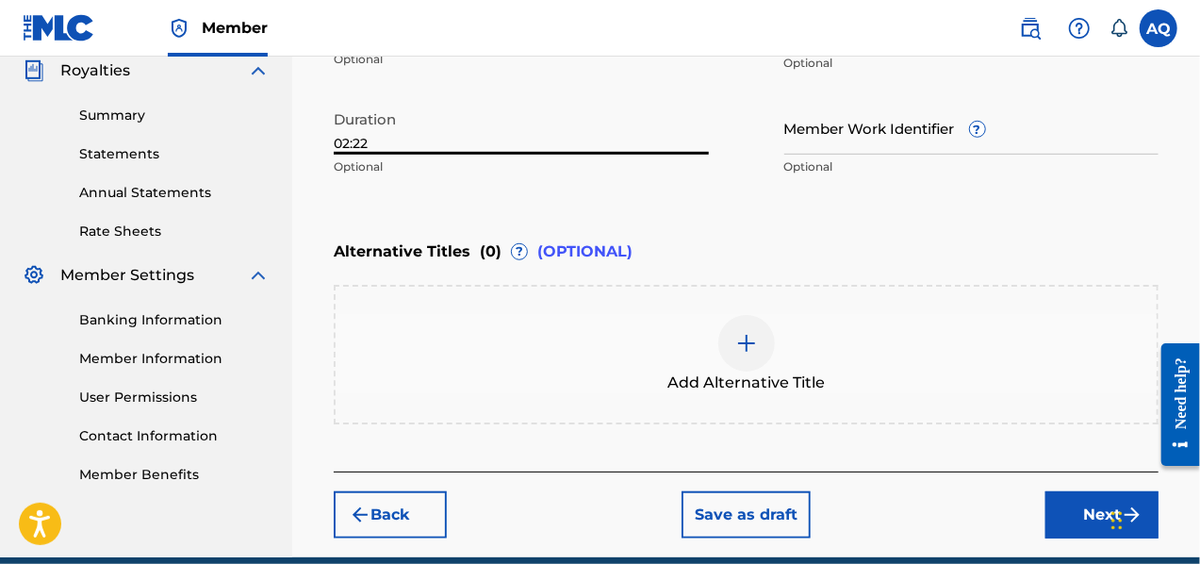
type input "02:22"
click at [1072, 514] on button "Next" at bounding box center [1102, 514] width 113 height 47
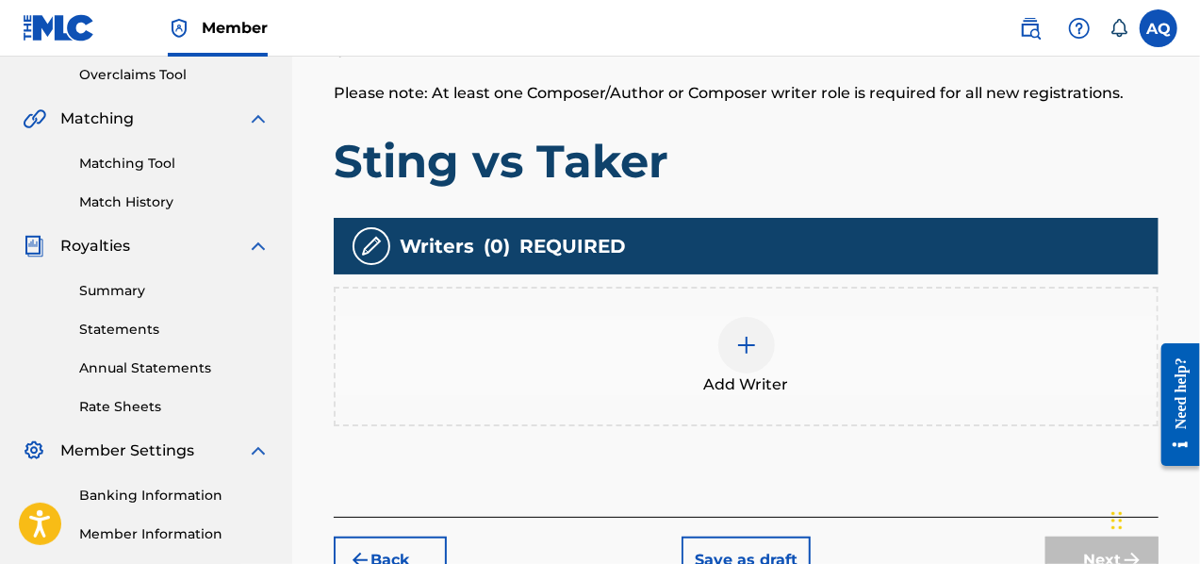
scroll to position [398, 0]
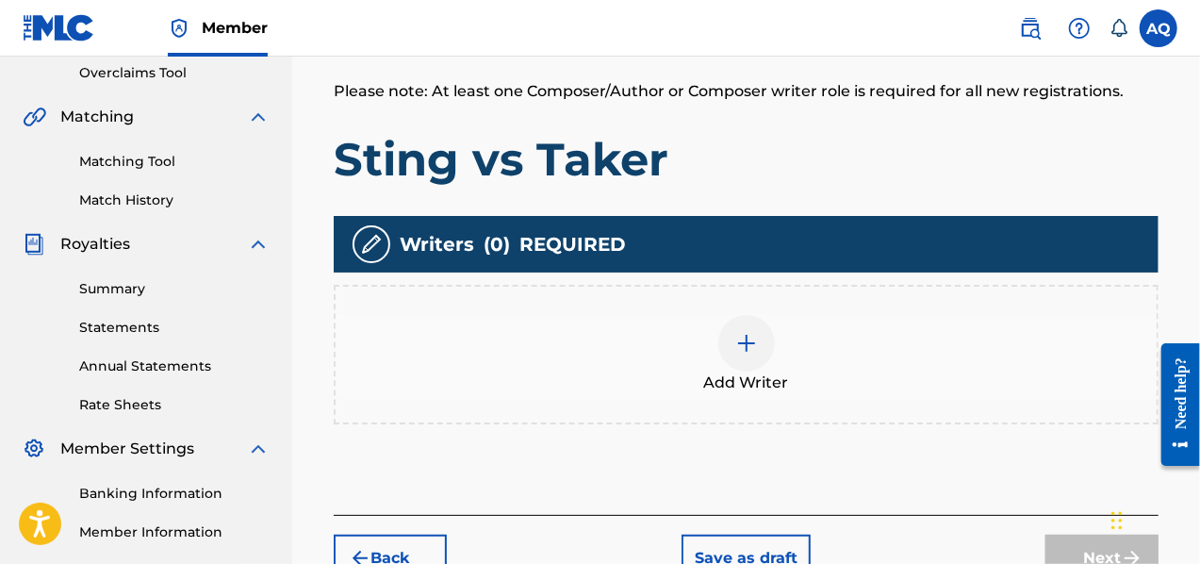
click at [725, 360] on div at bounding box center [746, 343] width 57 height 57
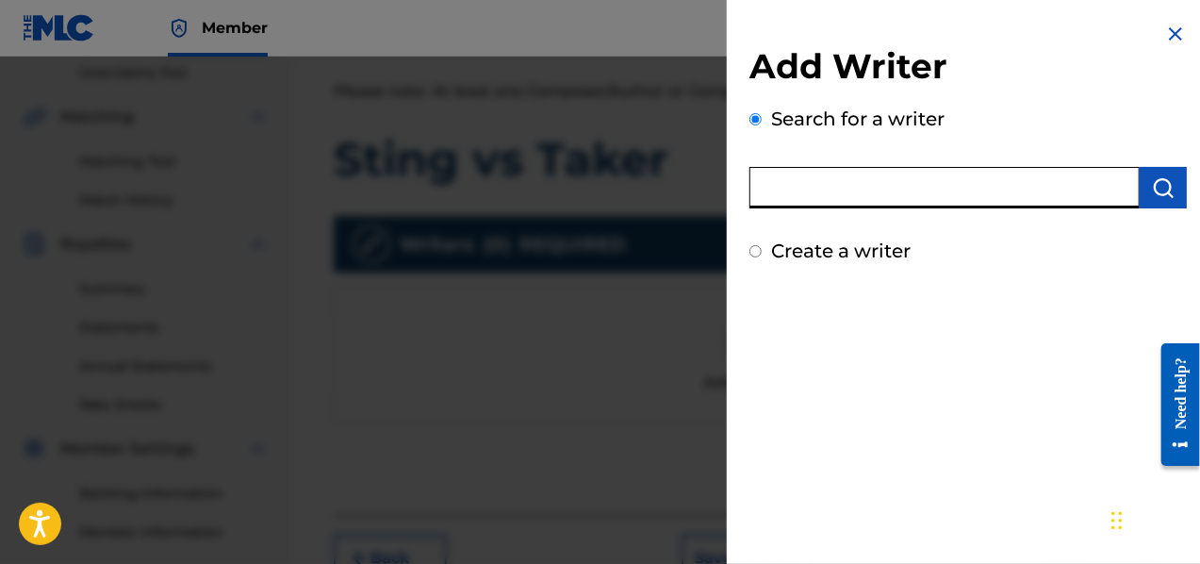
click at [890, 184] on input "text" at bounding box center [945, 187] width 390 height 41
type input "[PERSON_NAME]"
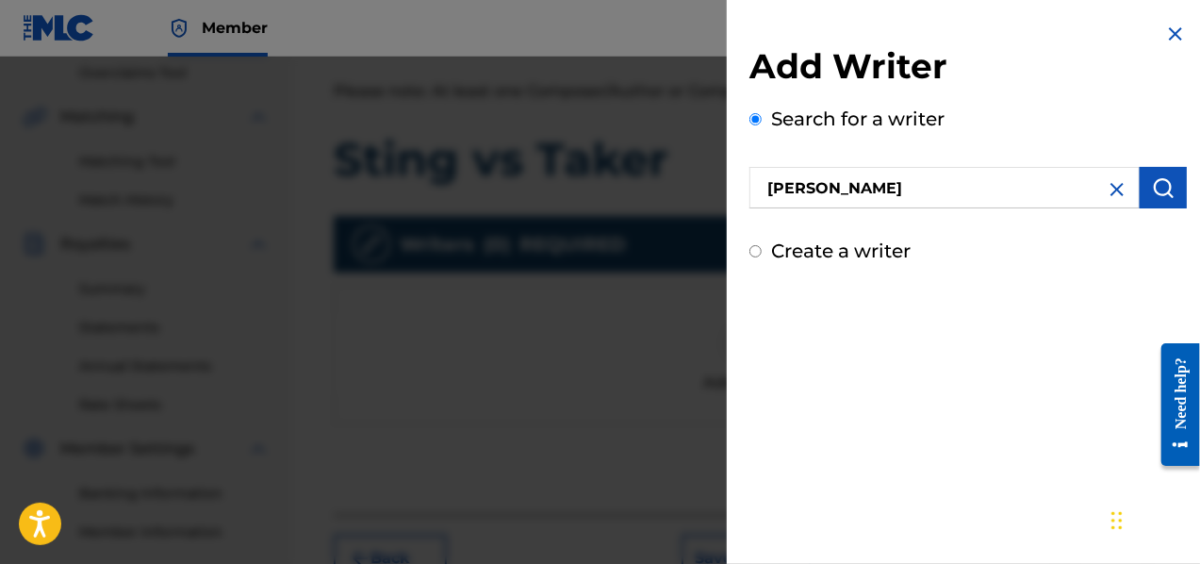
click at [1156, 195] on img "submit" at bounding box center [1163, 187] width 23 height 23
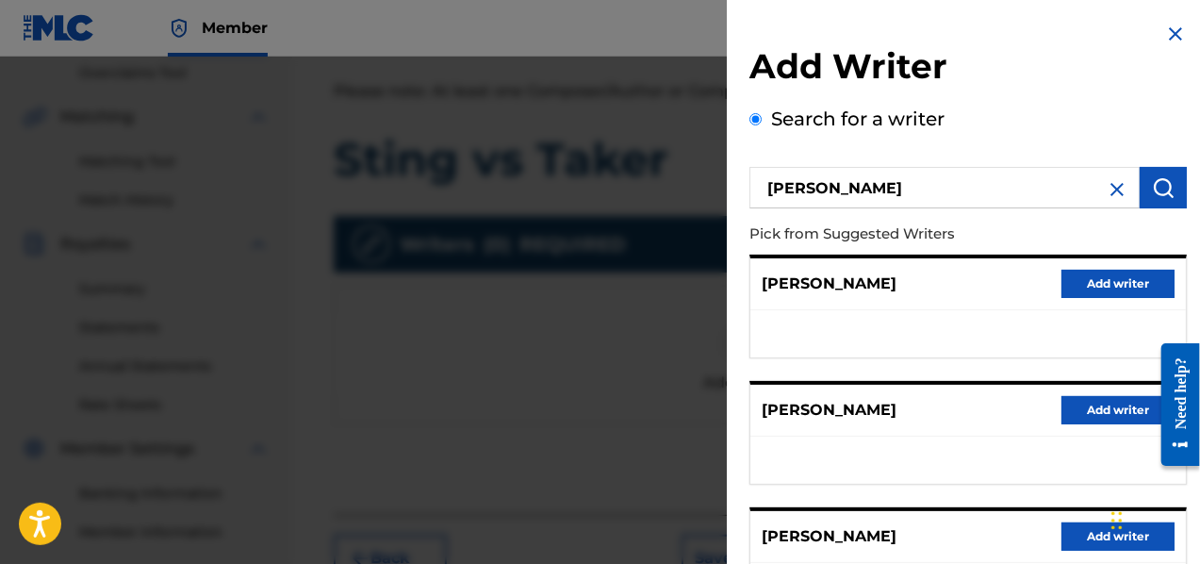
click at [1069, 533] on button "Add writer" at bounding box center [1118, 536] width 113 height 28
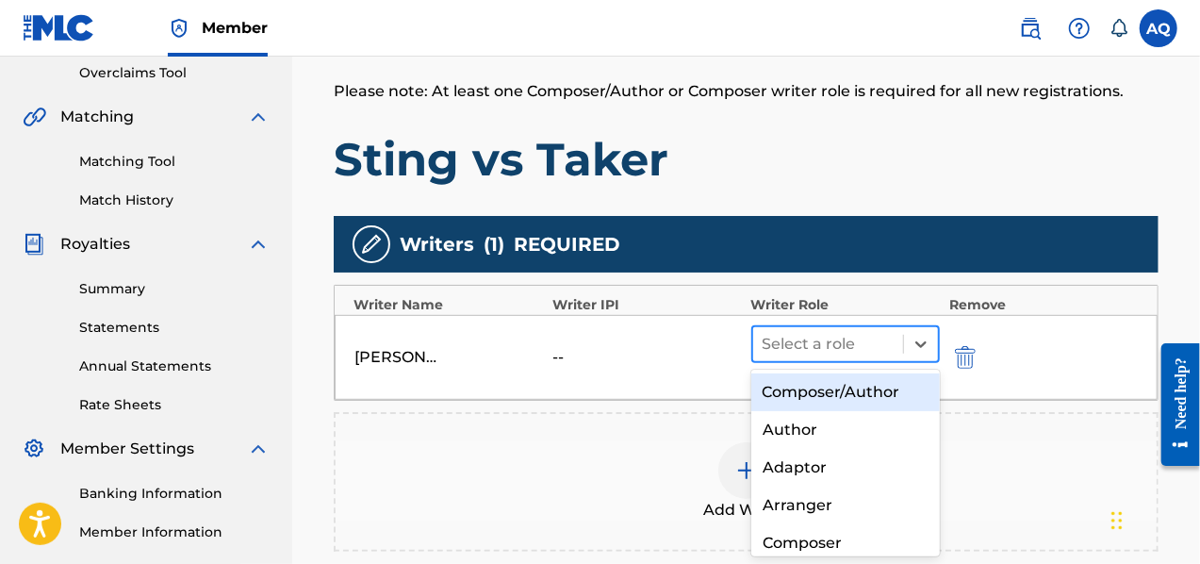
click at [872, 344] on div at bounding box center [828, 344] width 131 height 26
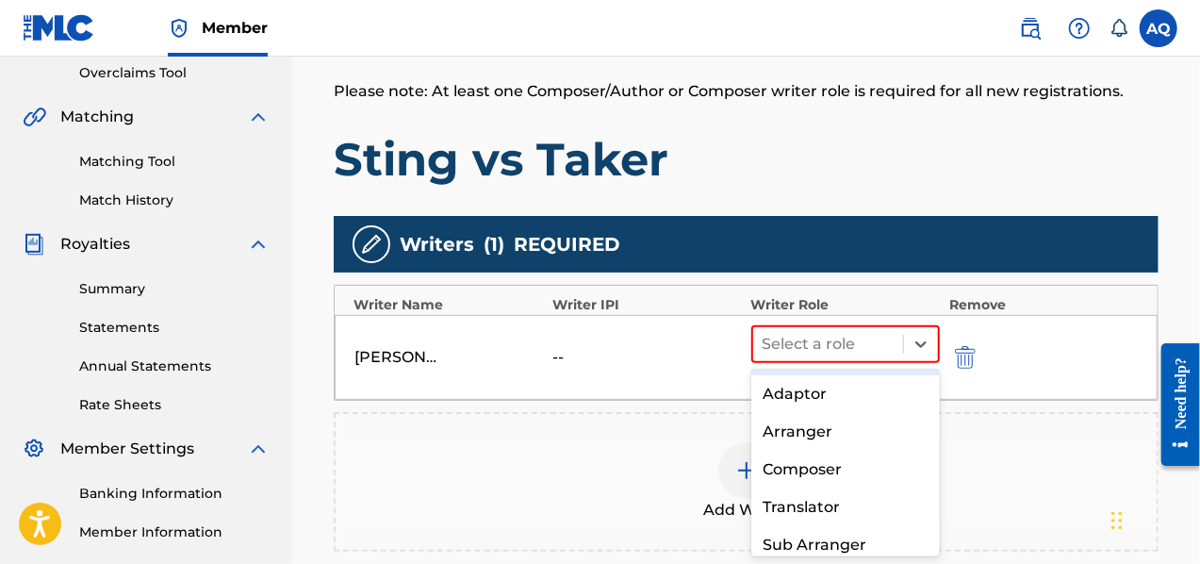
scroll to position [74, 0]
click at [882, 468] on div "Composer" at bounding box center [846, 469] width 190 height 38
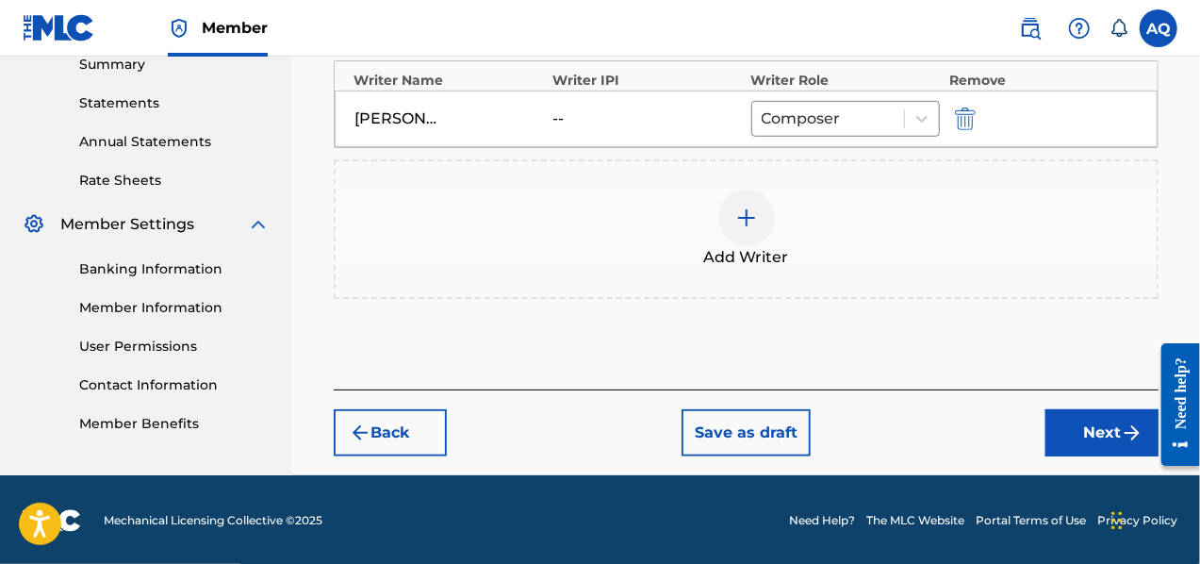
drag, startPoint x: 1206, startPoint y: 218, endPoint x: 30, endPoint y: 34, distance: 1190.0
click at [1081, 425] on button "Next" at bounding box center [1102, 432] width 113 height 47
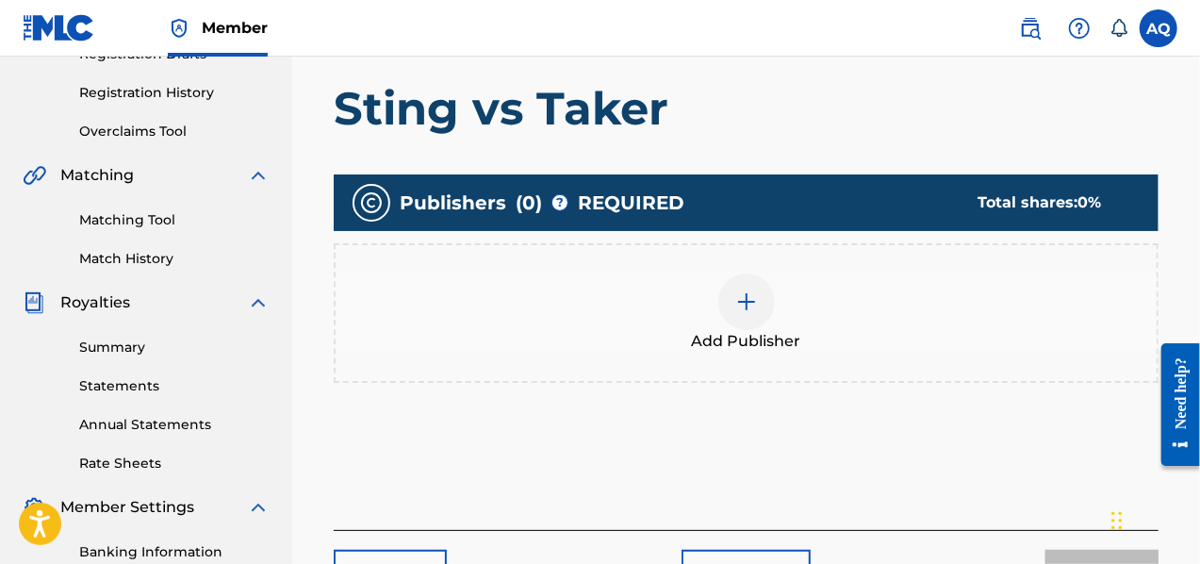
scroll to position [348, 0]
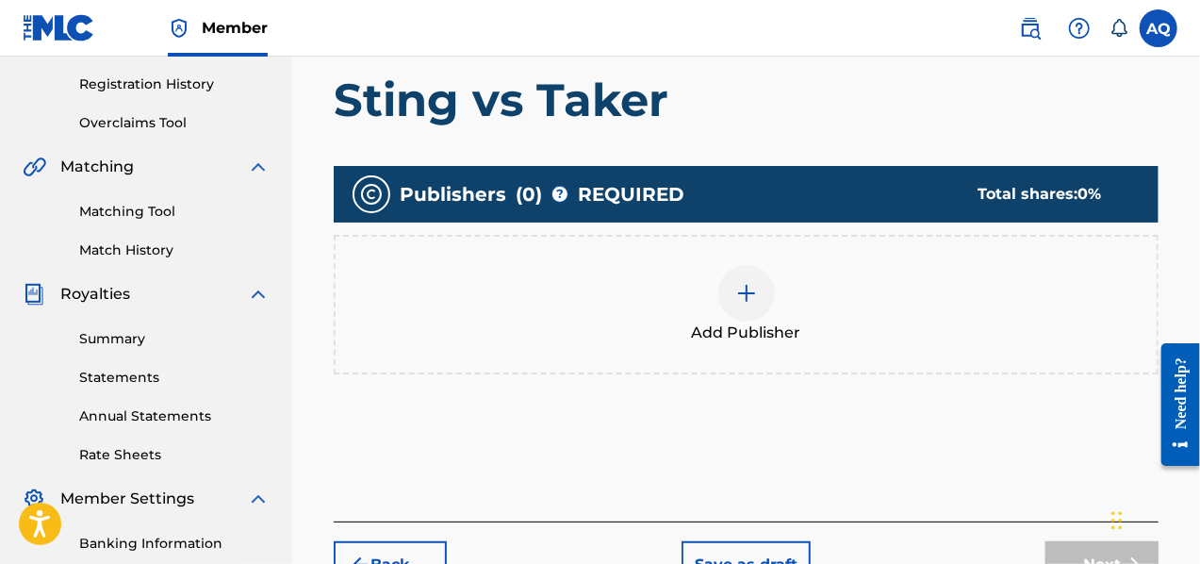
click at [750, 318] on div at bounding box center [746, 293] width 57 height 57
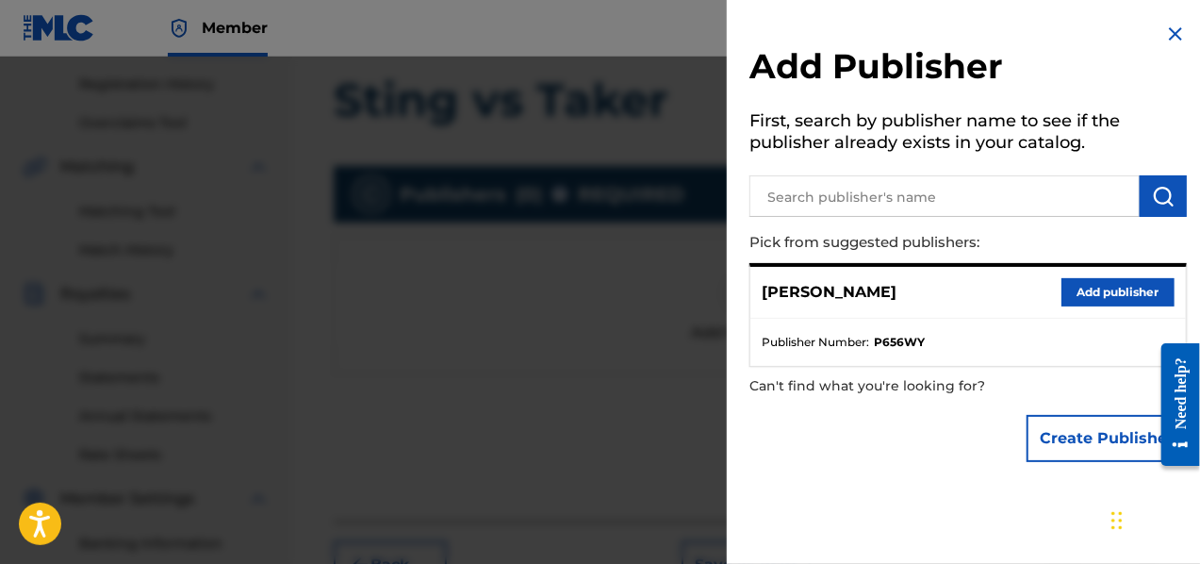
click at [1092, 288] on button "Add publisher" at bounding box center [1118, 292] width 113 height 28
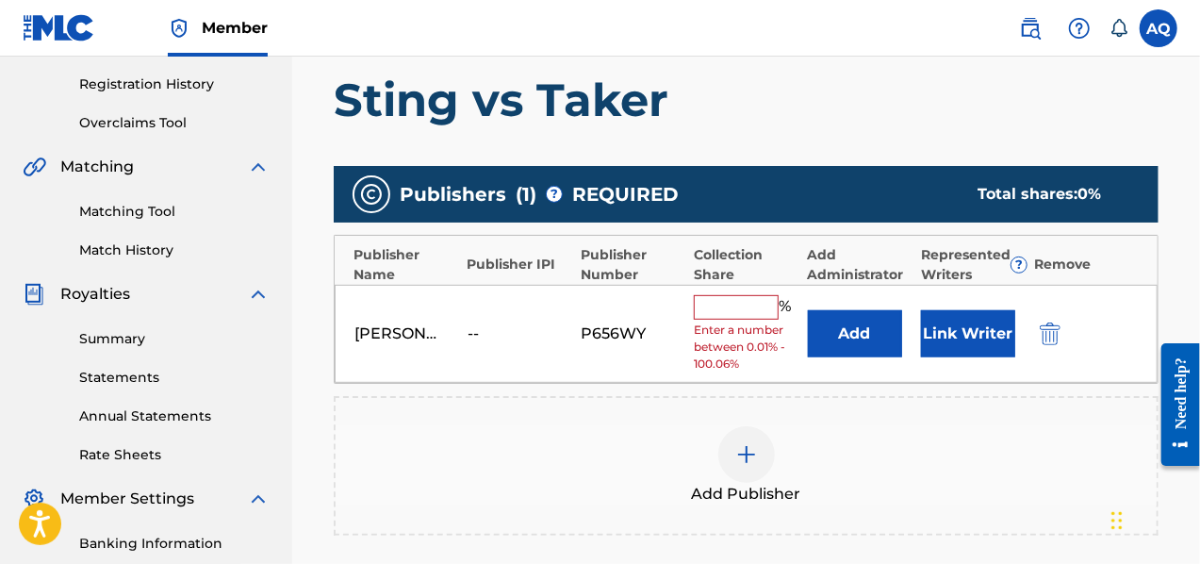
click at [720, 302] on input "text" at bounding box center [736, 307] width 85 height 25
type input "50"
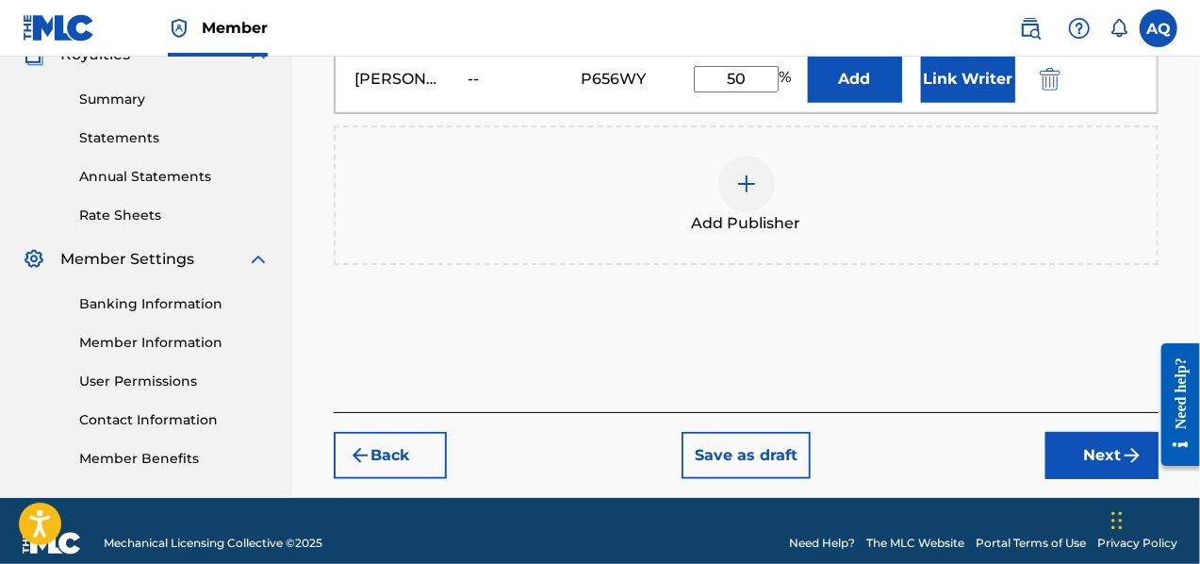
scroll to position [610, 0]
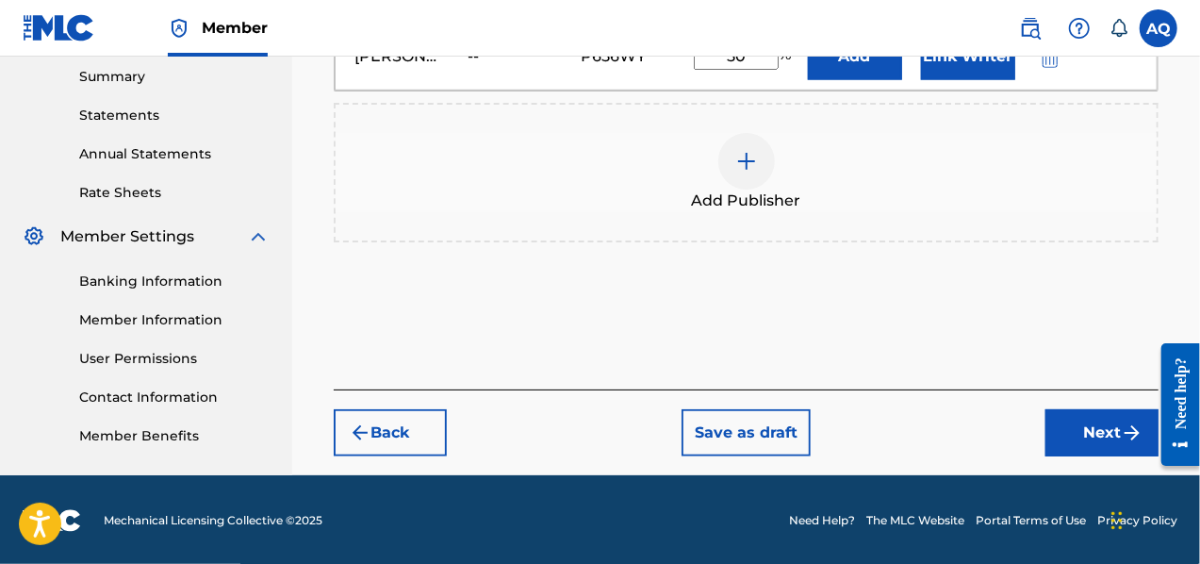
click at [1114, 434] on button "Next" at bounding box center [1102, 432] width 113 height 47
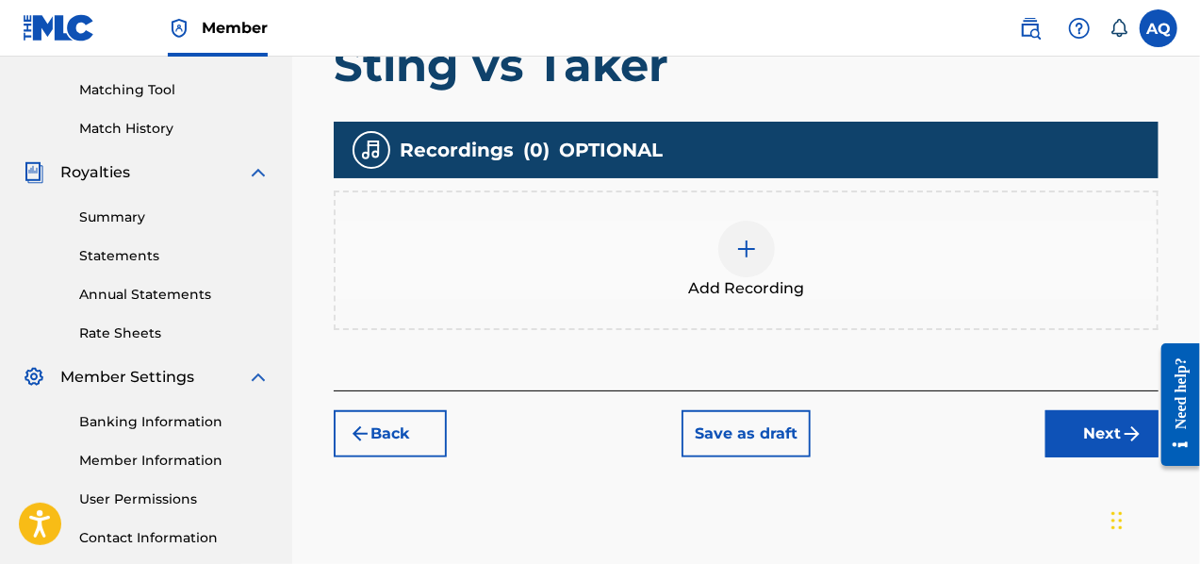
scroll to position [470, 0]
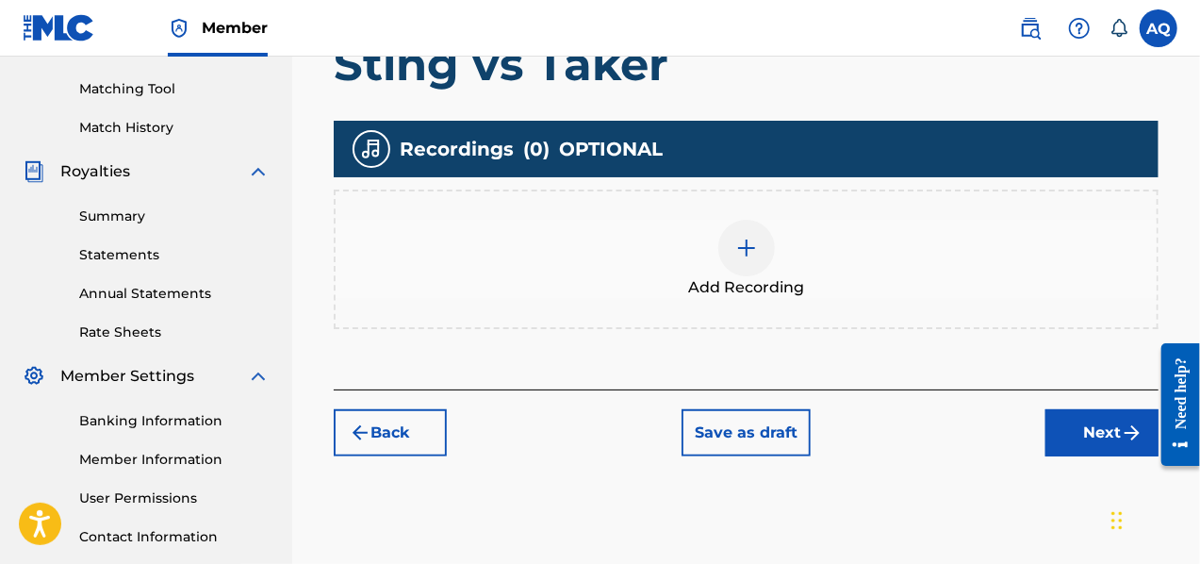
click at [1101, 420] on button "Next" at bounding box center [1102, 432] width 113 height 47
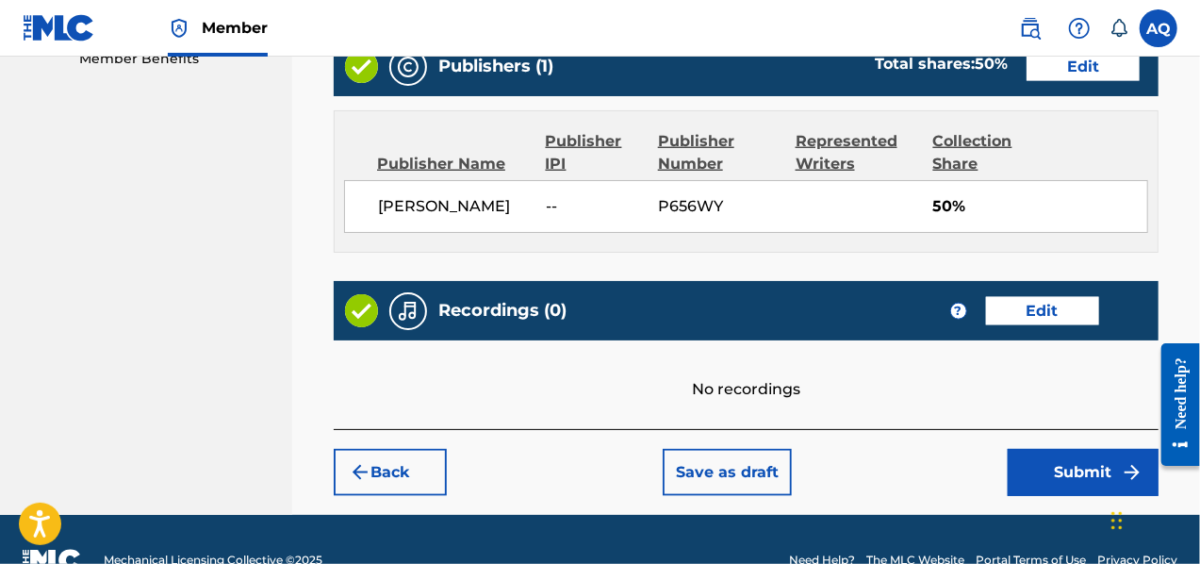
scroll to position [1026, 0]
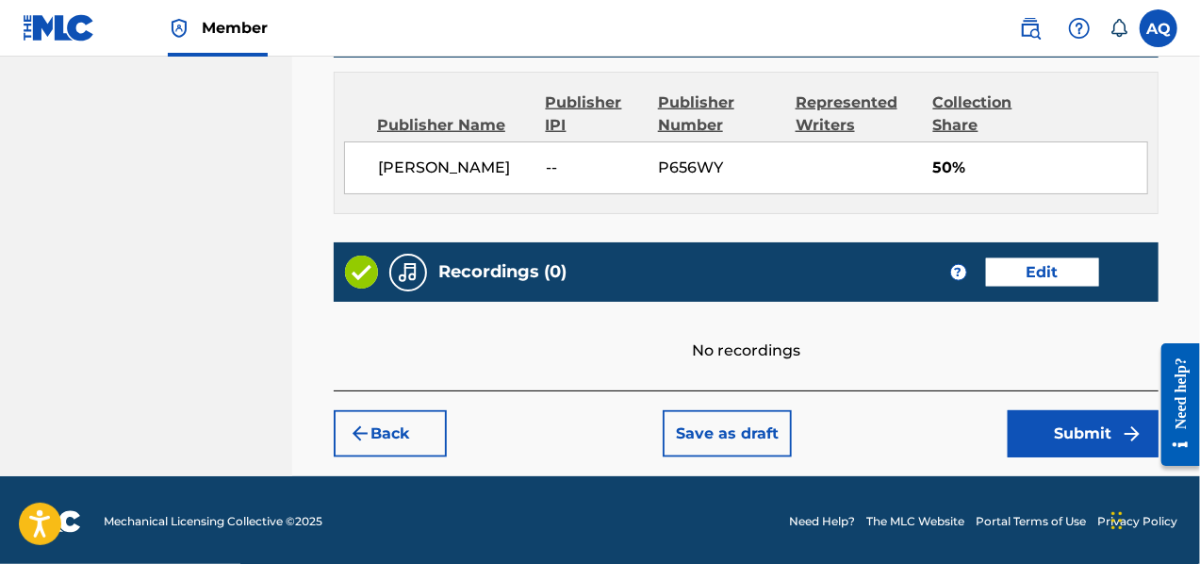
click at [1082, 443] on button "Submit" at bounding box center [1083, 433] width 151 height 47
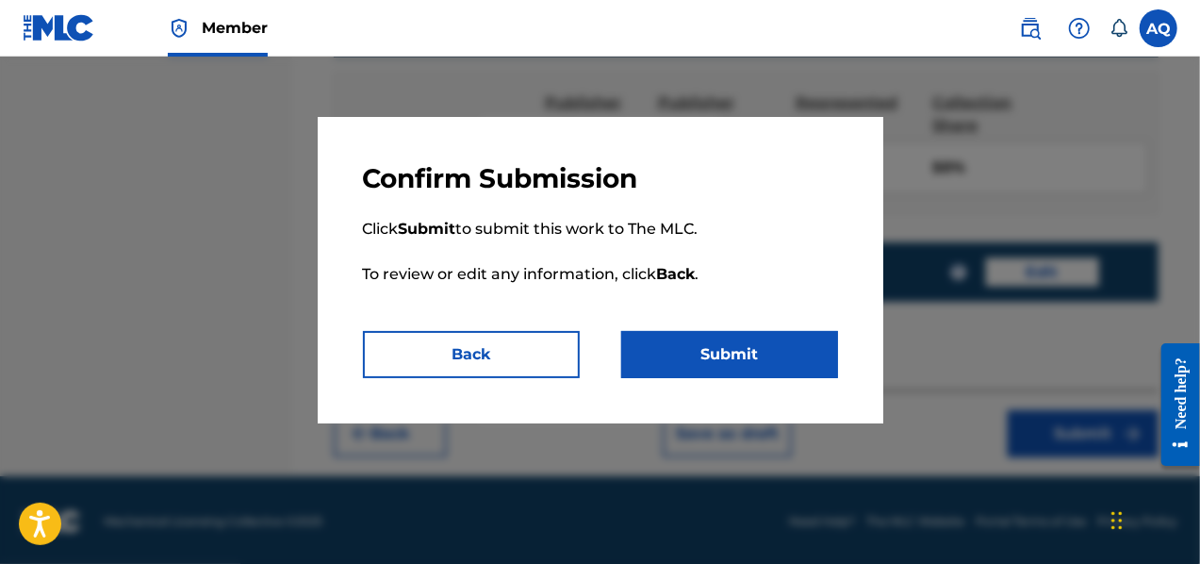
click at [717, 354] on button "Submit" at bounding box center [729, 354] width 217 height 47
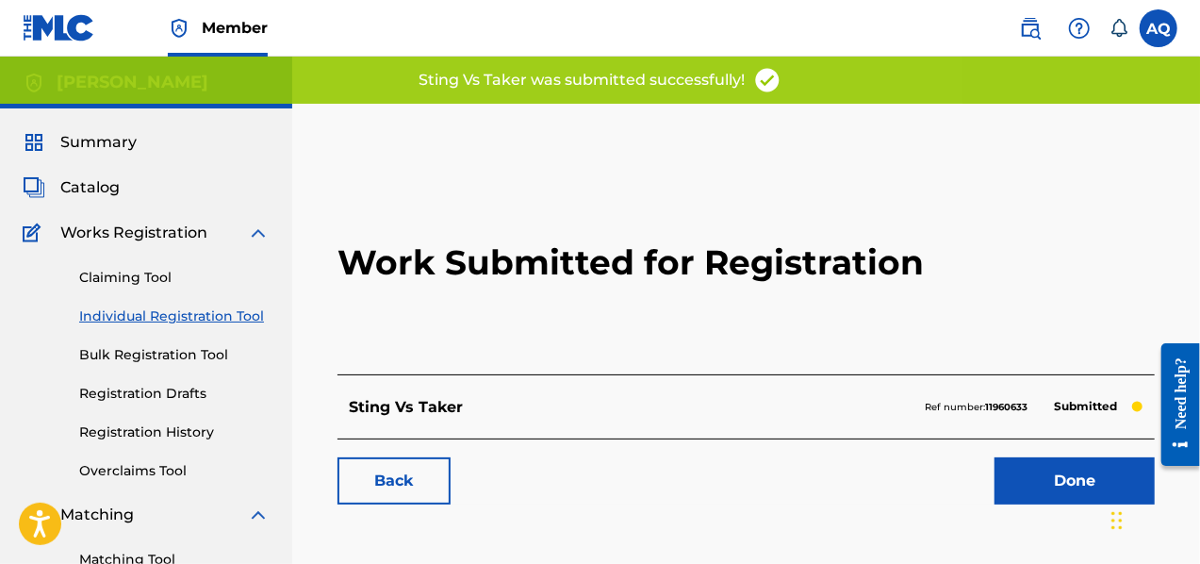
click at [1049, 486] on link "Done" at bounding box center [1075, 480] width 160 height 47
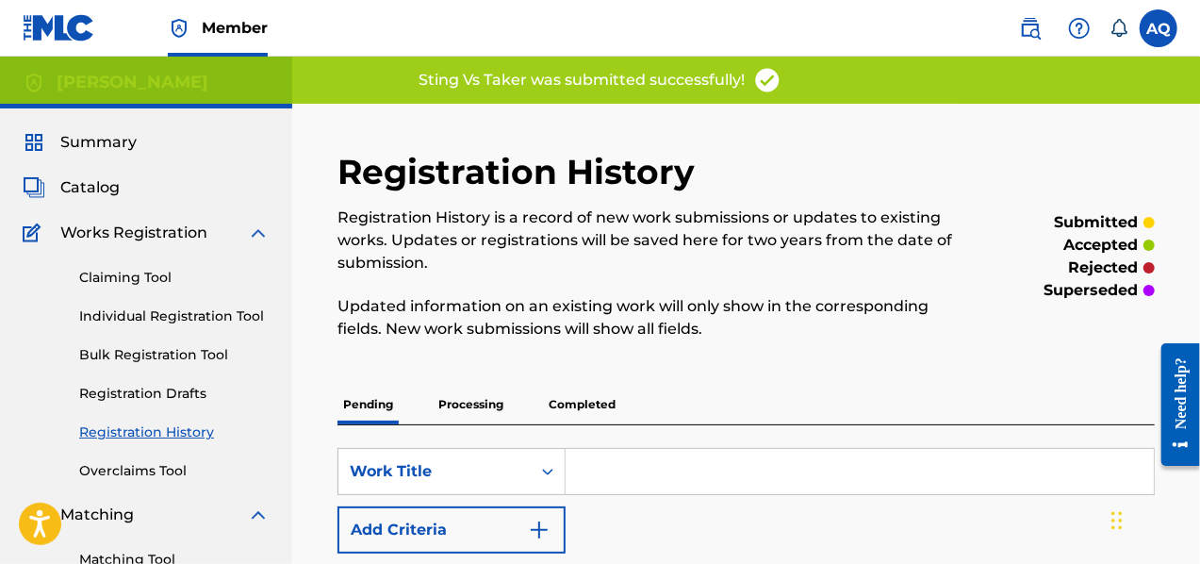
click at [141, 316] on link "Individual Registration Tool" at bounding box center [174, 316] width 190 height 20
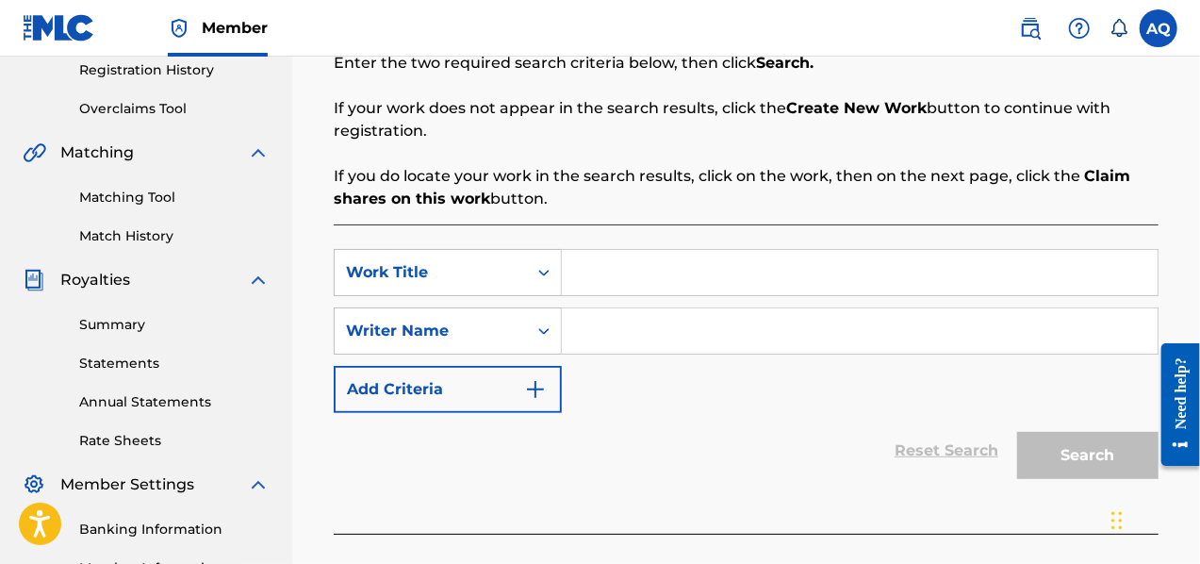
scroll to position [365, 0]
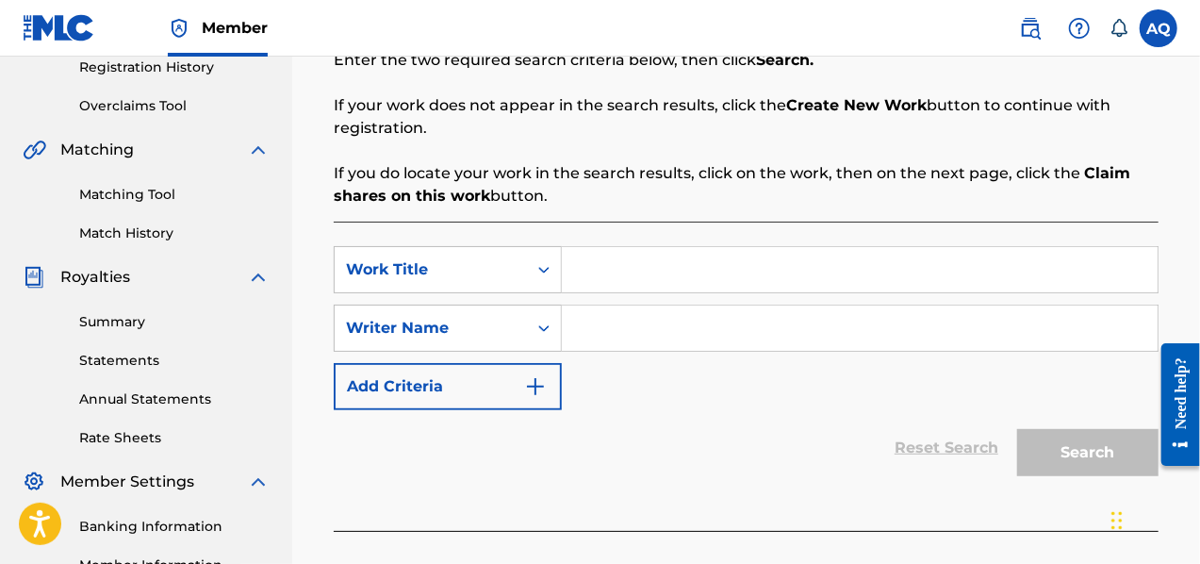
click at [582, 264] on input "Search Form" at bounding box center [860, 269] width 596 height 45
type input "The Motions"
click at [634, 328] on input "Search Form" at bounding box center [860, 327] width 596 height 45
type input "[PERSON_NAME]"
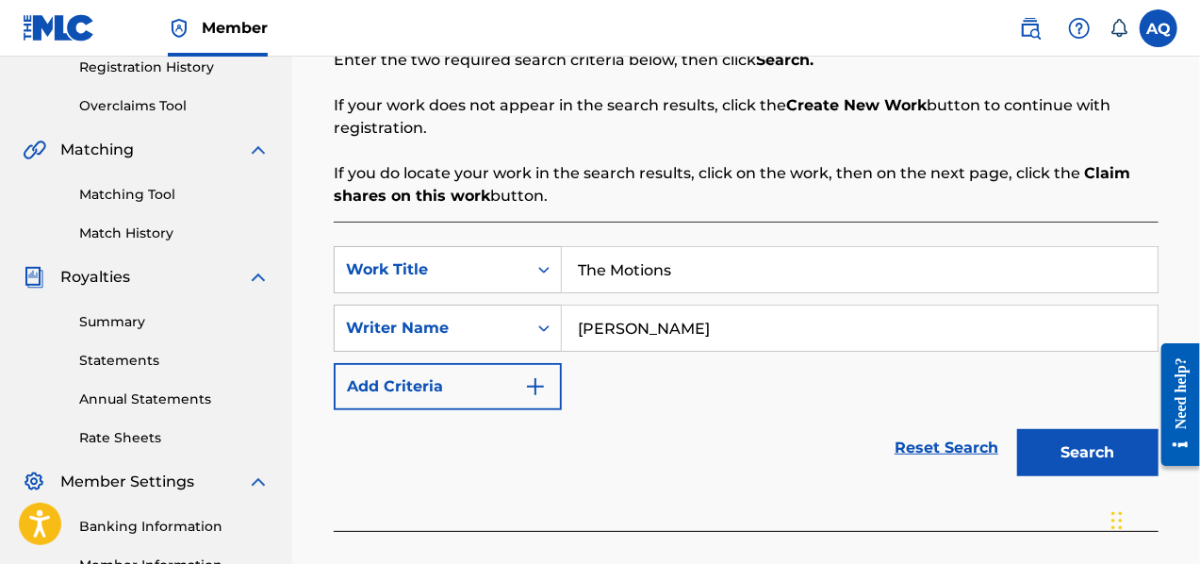
click at [1108, 437] on button "Search" at bounding box center [1087, 452] width 141 height 47
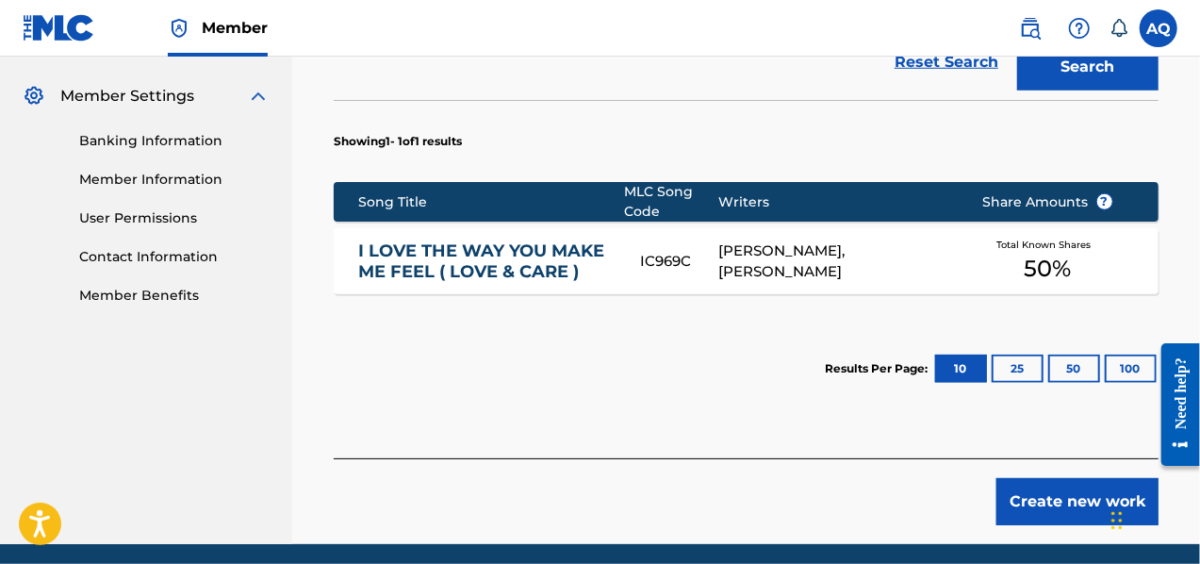
scroll to position [755, 0]
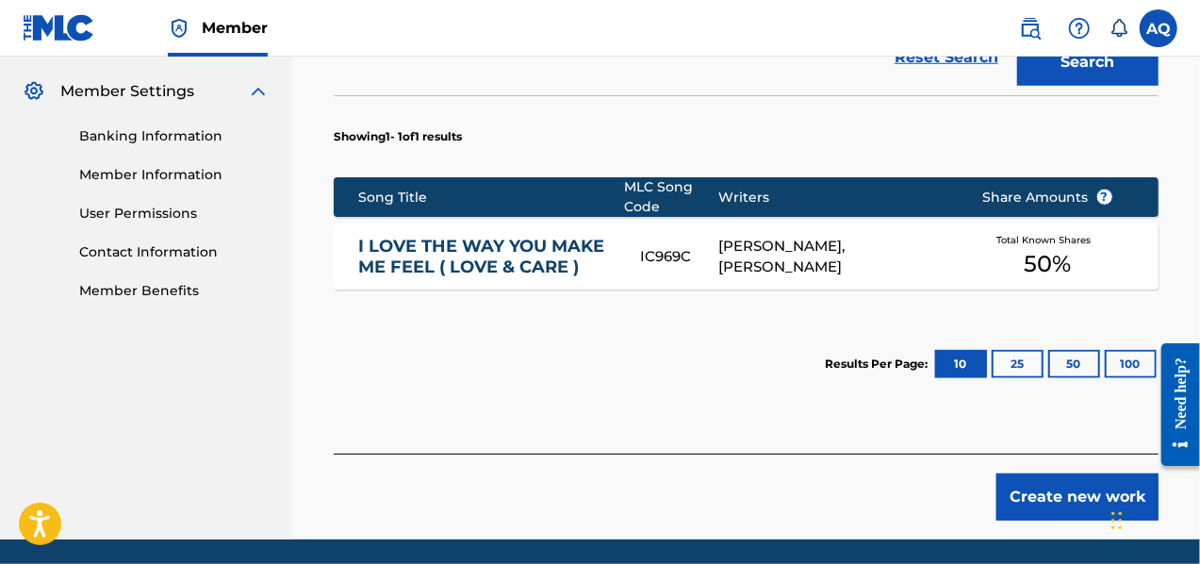
click at [1062, 484] on button "Create new work" at bounding box center [1078, 496] width 162 height 47
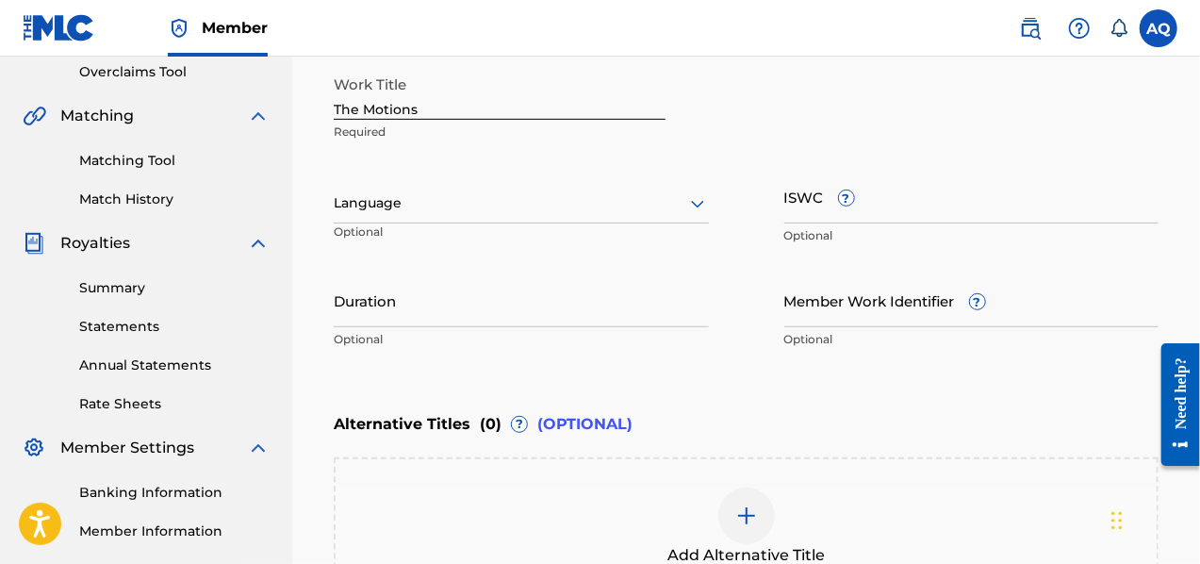
scroll to position [393, 0]
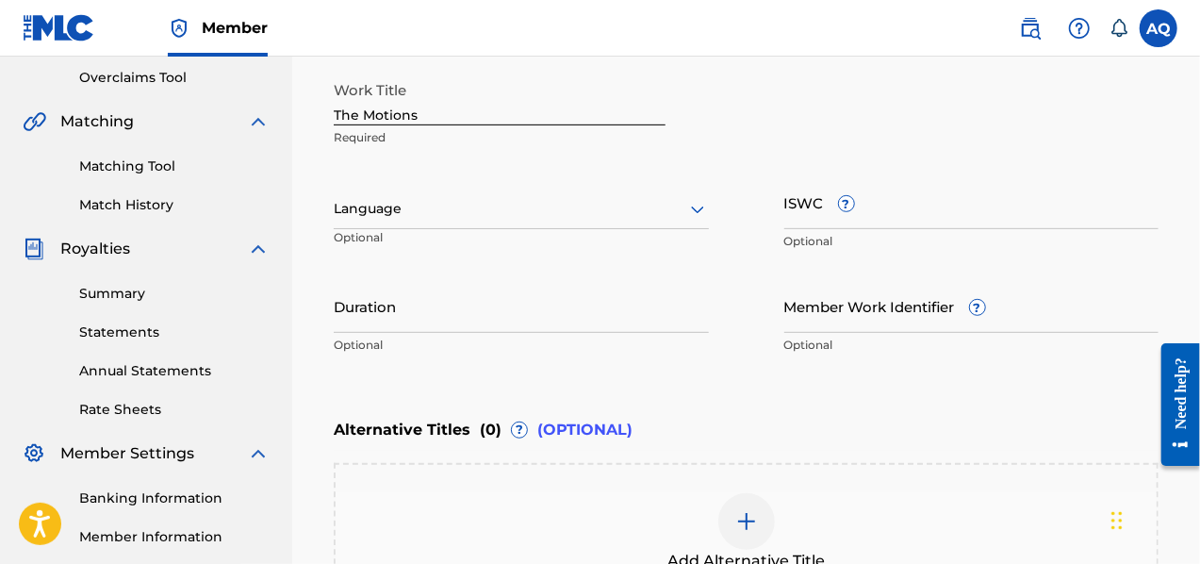
click at [458, 303] on input "Duration" at bounding box center [521, 306] width 375 height 54
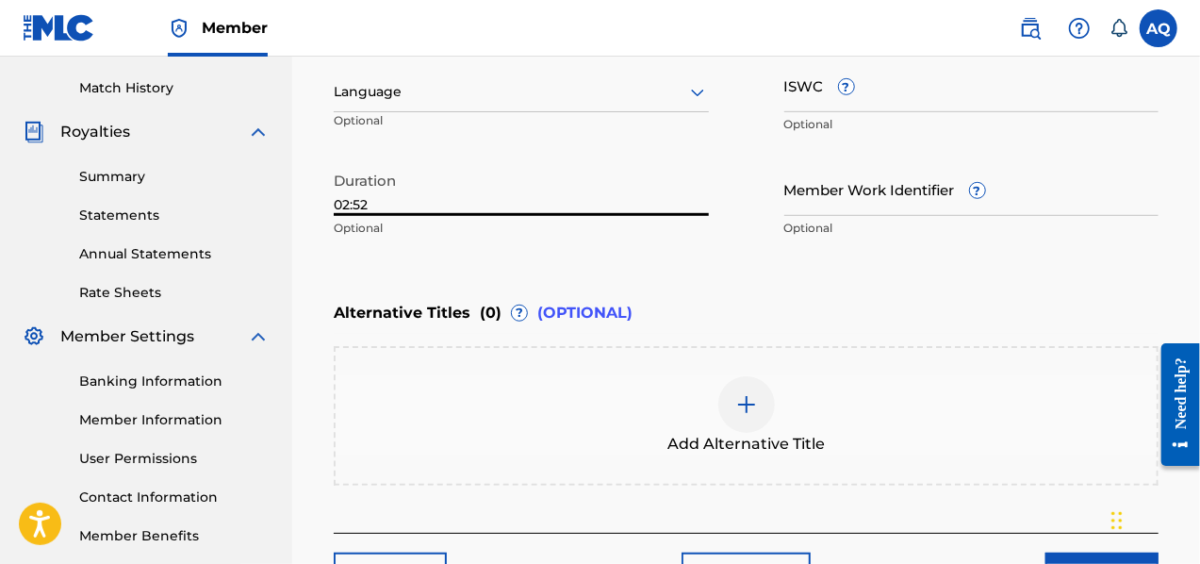
scroll to position [471, 0]
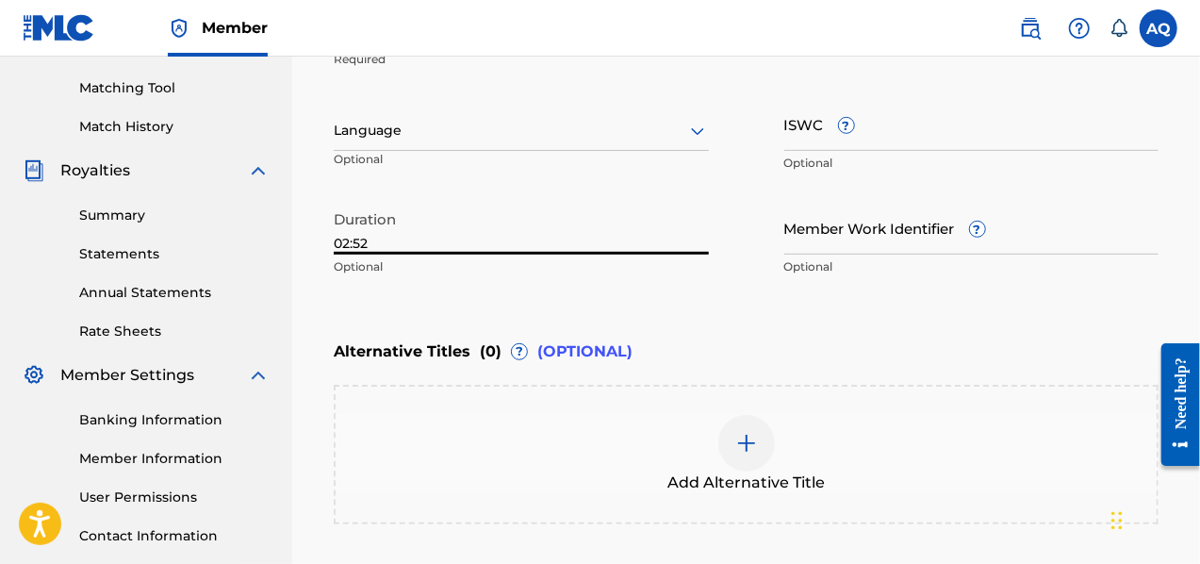
type input "02:52"
click at [707, 132] on icon at bounding box center [697, 131] width 23 height 23
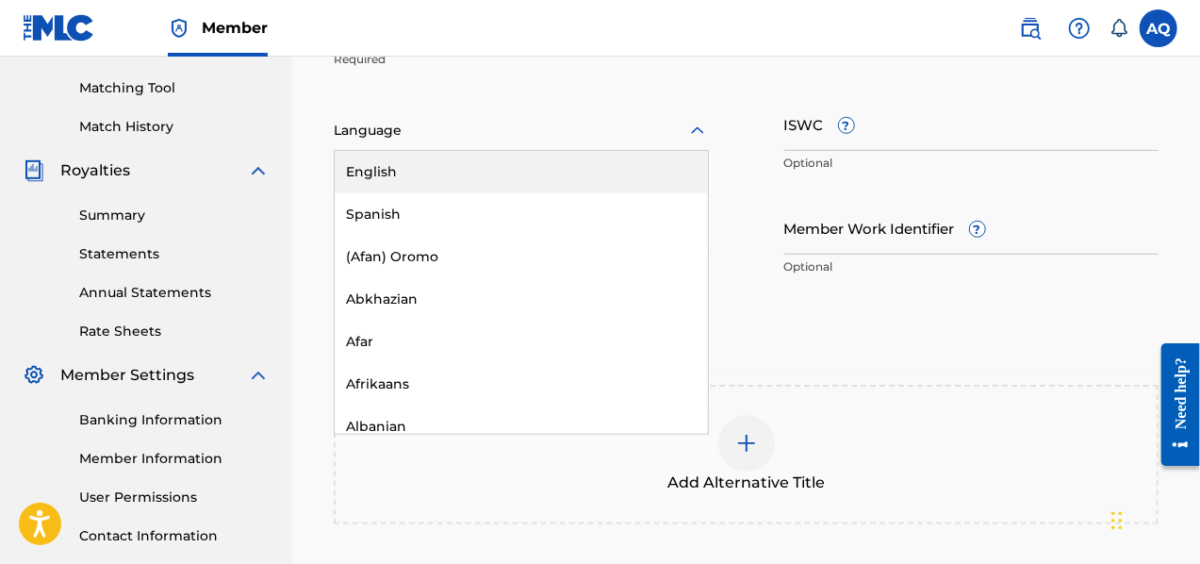
click at [406, 176] on div "English" at bounding box center [521, 172] width 373 height 42
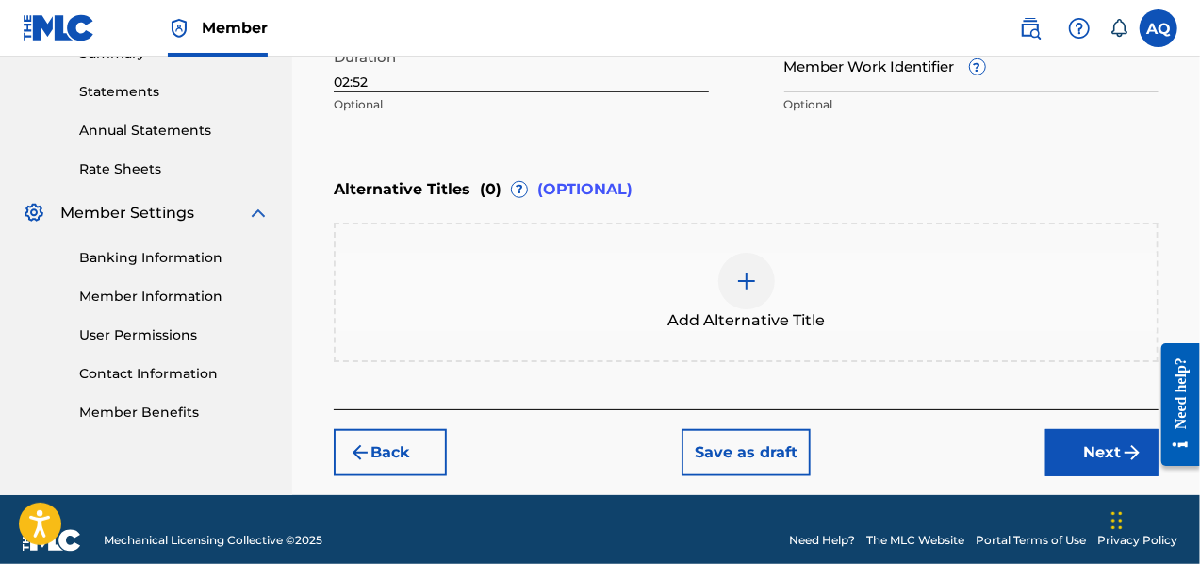
scroll to position [647, 0]
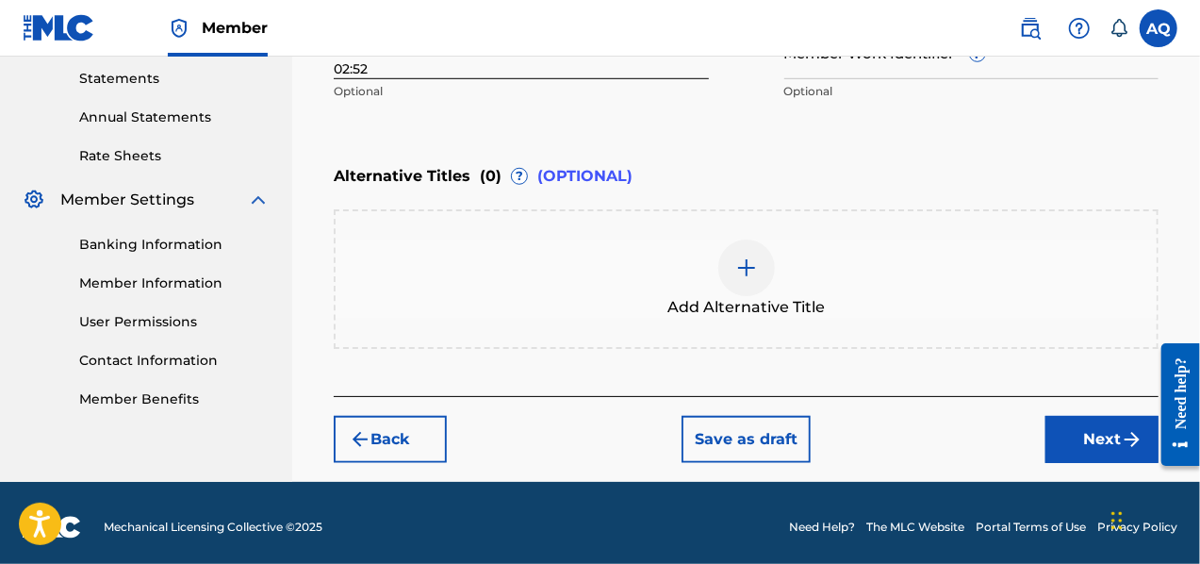
click at [1073, 429] on button "Next" at bounding box center [1102, 439] width 113 height 47
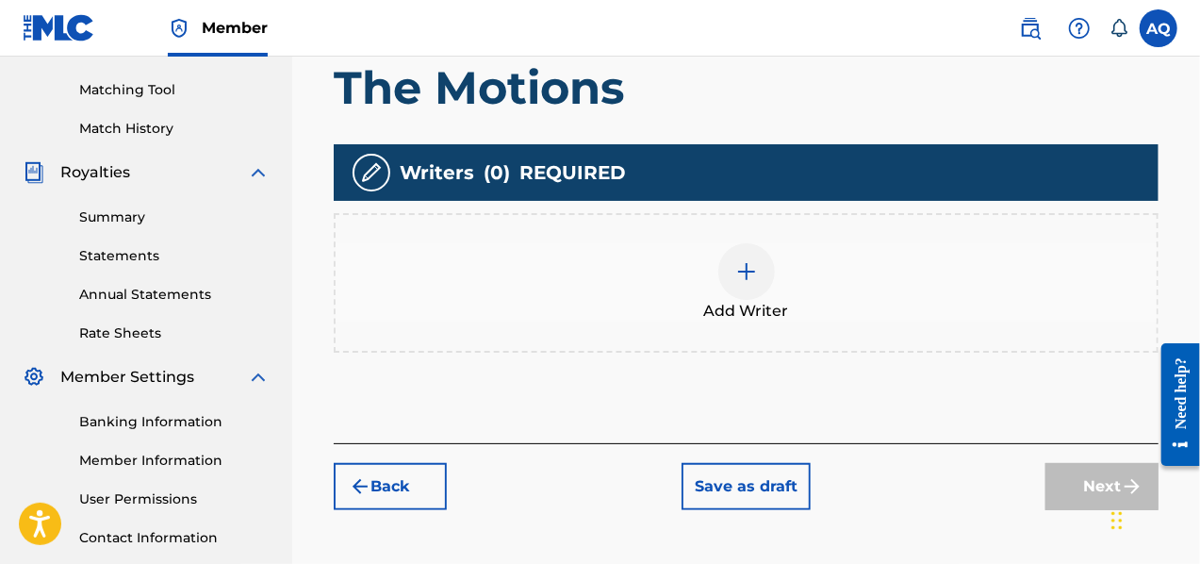
scroll to position [470, 0]
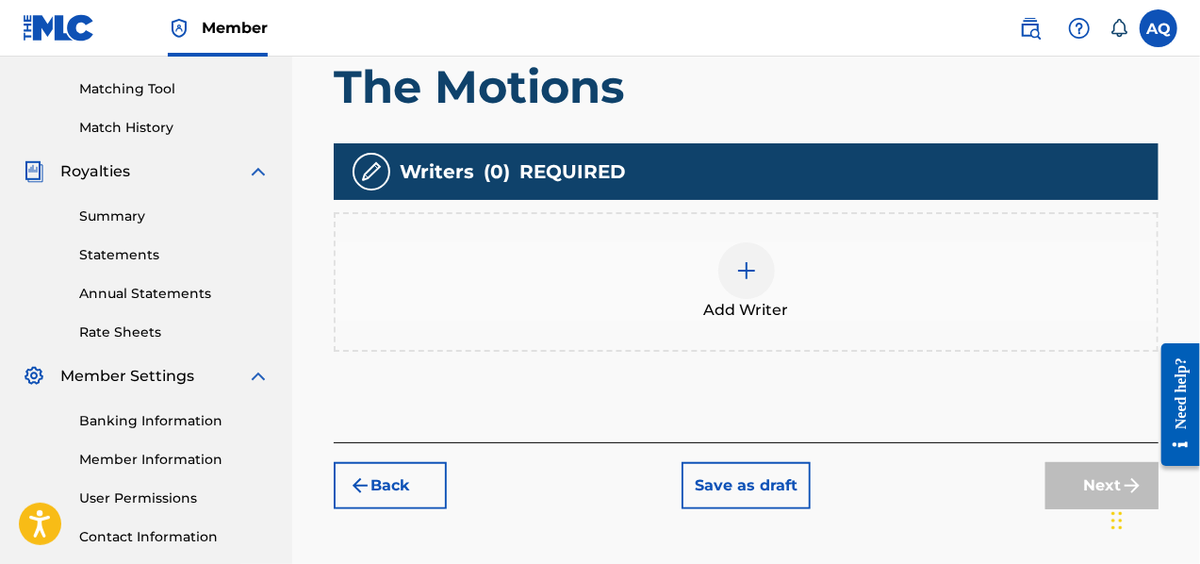
click at [732, 262] on div at bounding box center [746, 270] width 57 height 57
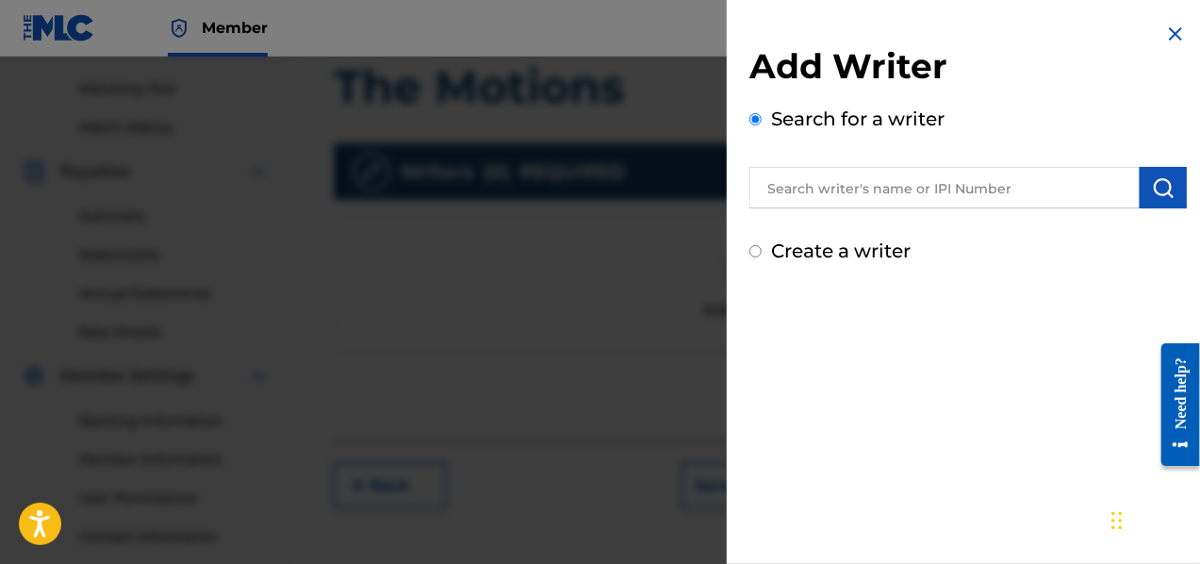
click at [843, 192] on input "text" at bounding box center [945, 187] width 390 height 41
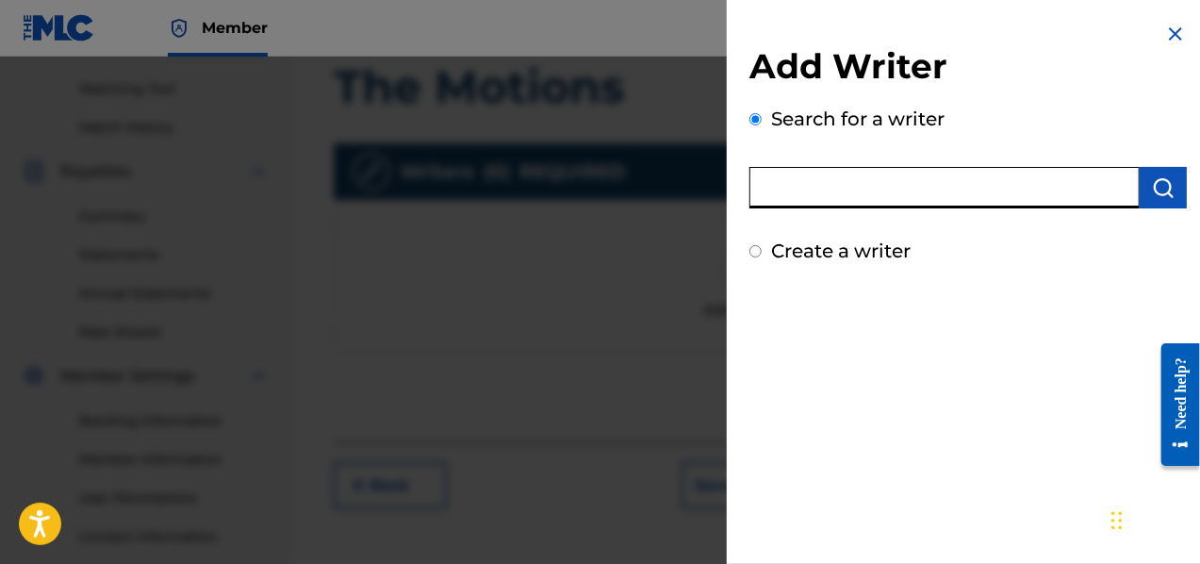
type input "[PERSON_NAME]"
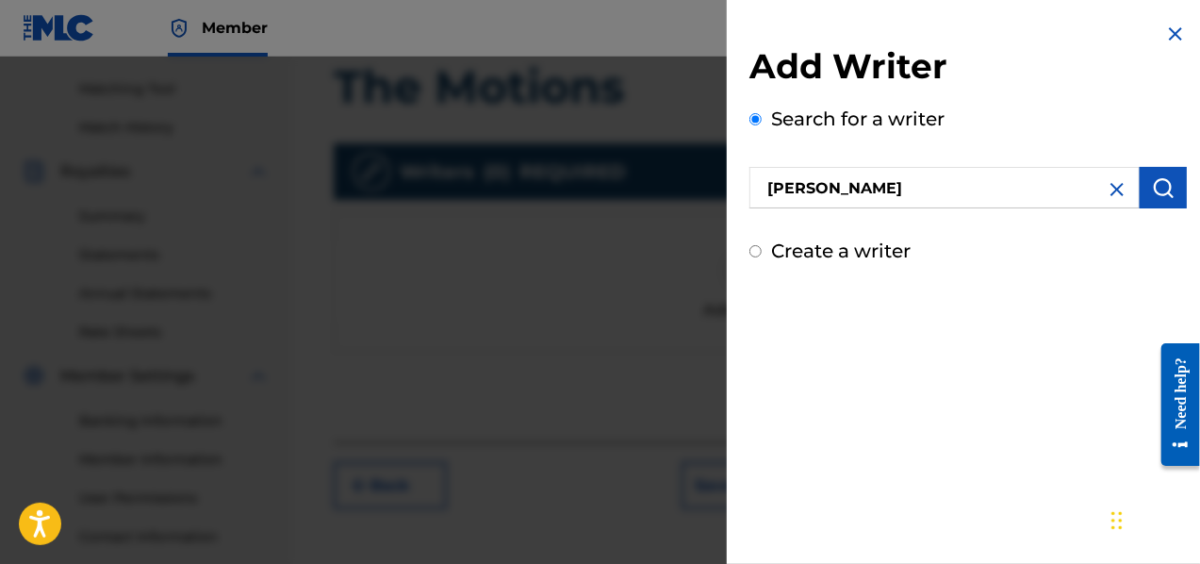
click at [1152, 183] on img "submit" at bounding box center [1163, 187] width 23 height 23
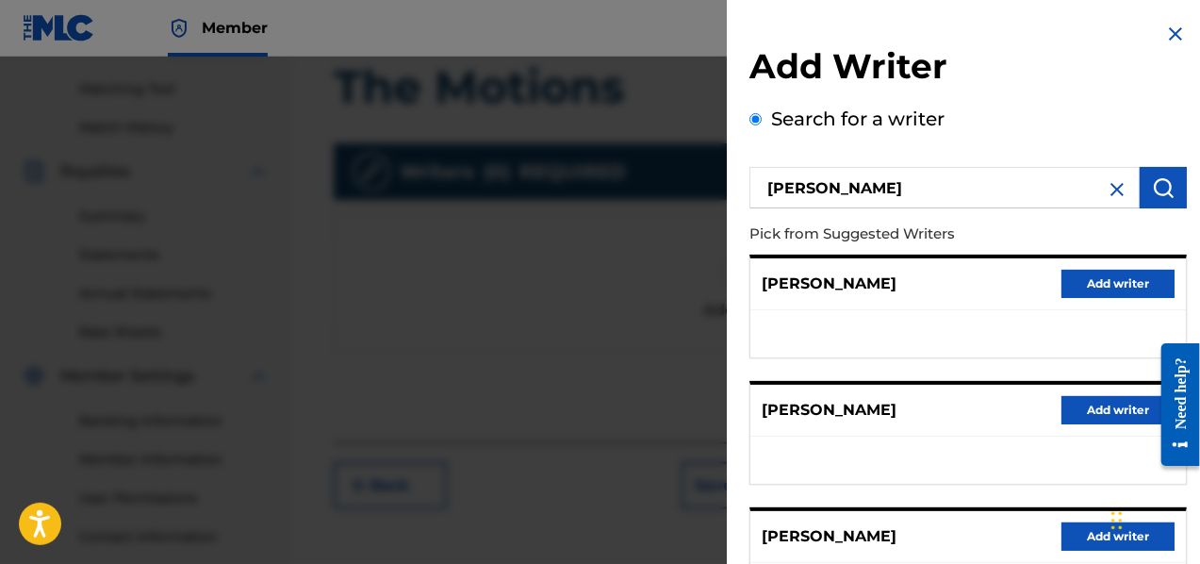
click at [1081, 535] on button "Add writer" at bounding box center [1118, 536] width 113 height 28
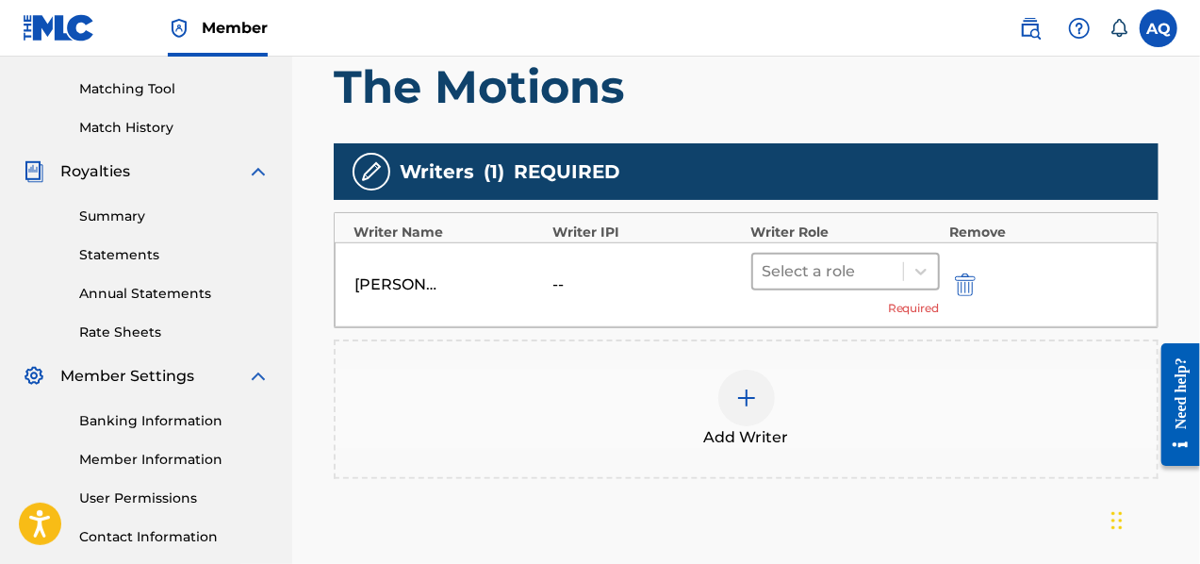
click at [845, 273] on div at bounding box center [828, 271] width 131 height 26
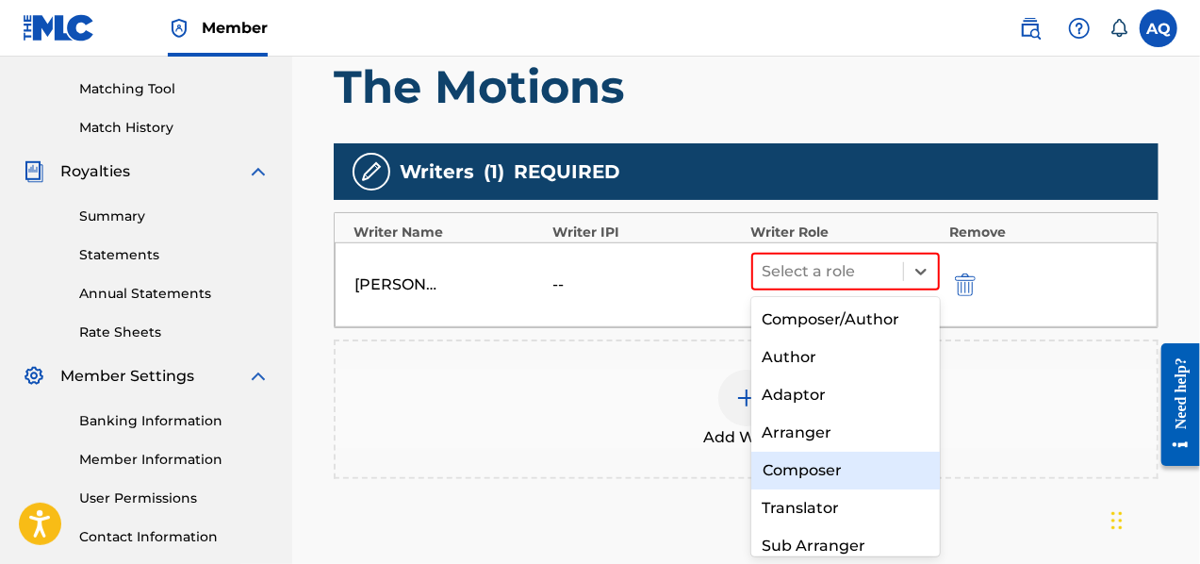
click at [896, 474] on div "Composer" at bounding box center [846, 471] width 190 height 38
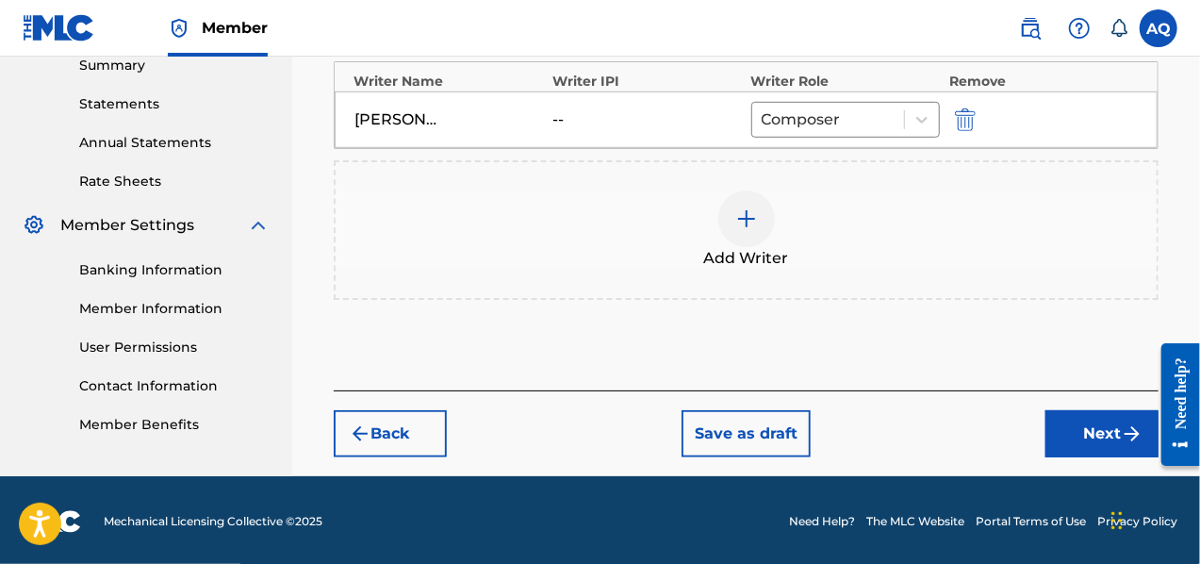
click at [1077, 446] on button "Next" at bounding box center [1102, 433] width 113 height 47
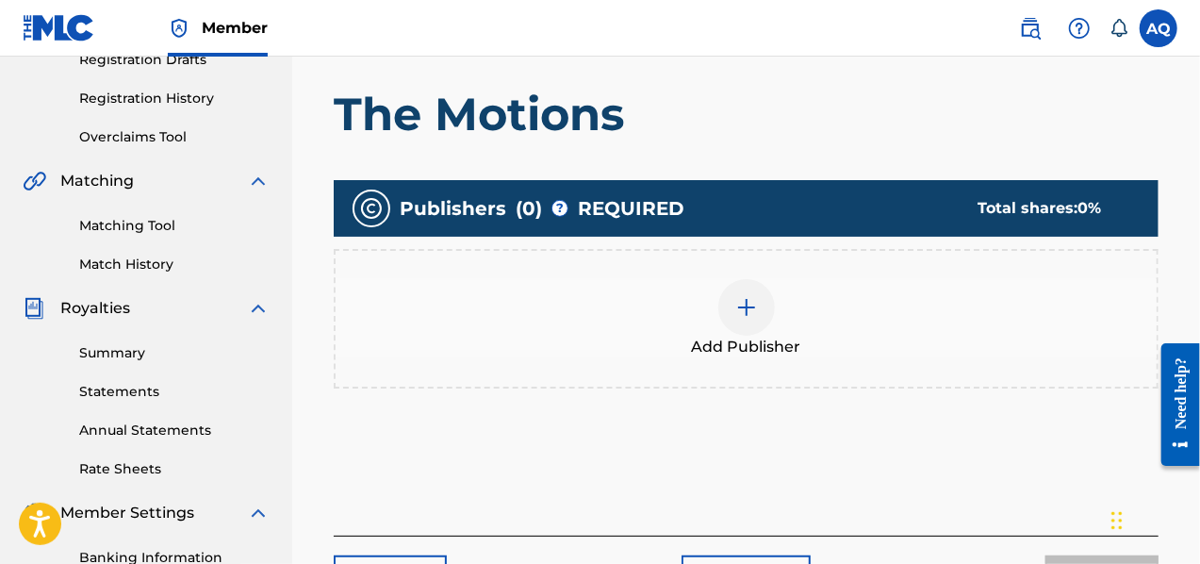
scroll to position [335, 0]
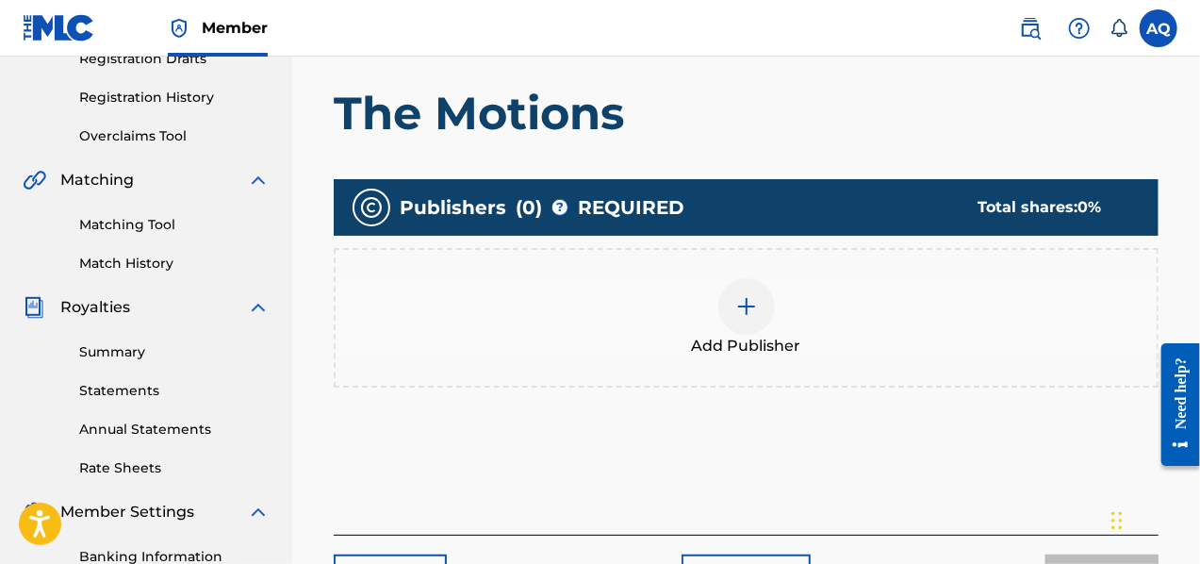
click at [746, 308] on img at bounding box center [746, 306] width 23 height 23
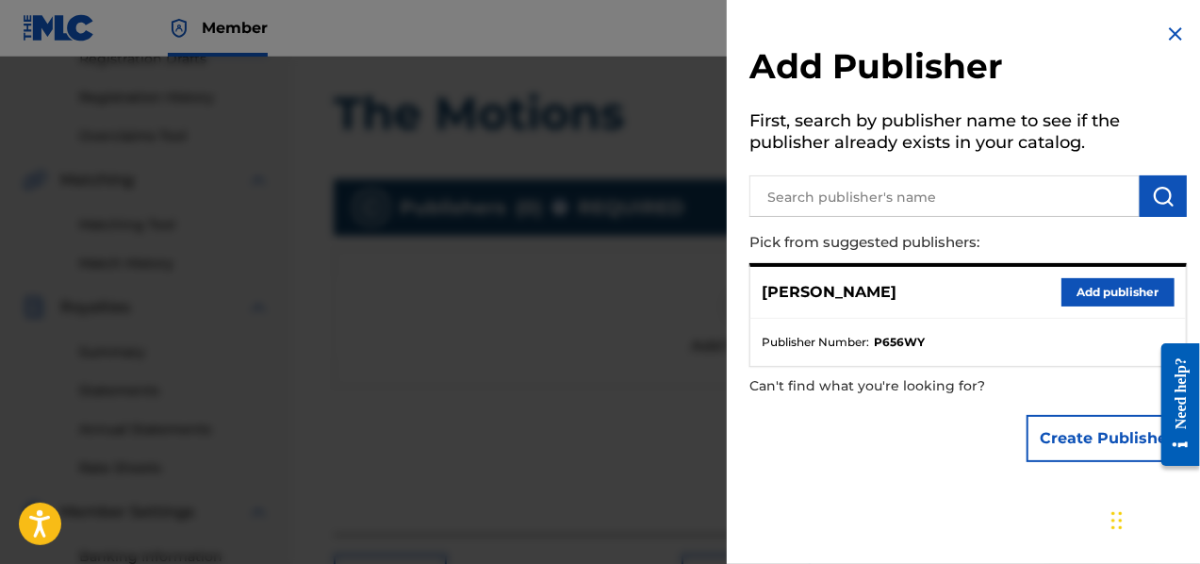
click at [1105, 306] on div "Abel Quinones Add publisher" at bounding box center [968, 293] width 436 height 52
click at [1105, 293] on button "Add publisher" at bounding box center [1118, 292] width 113 height 28
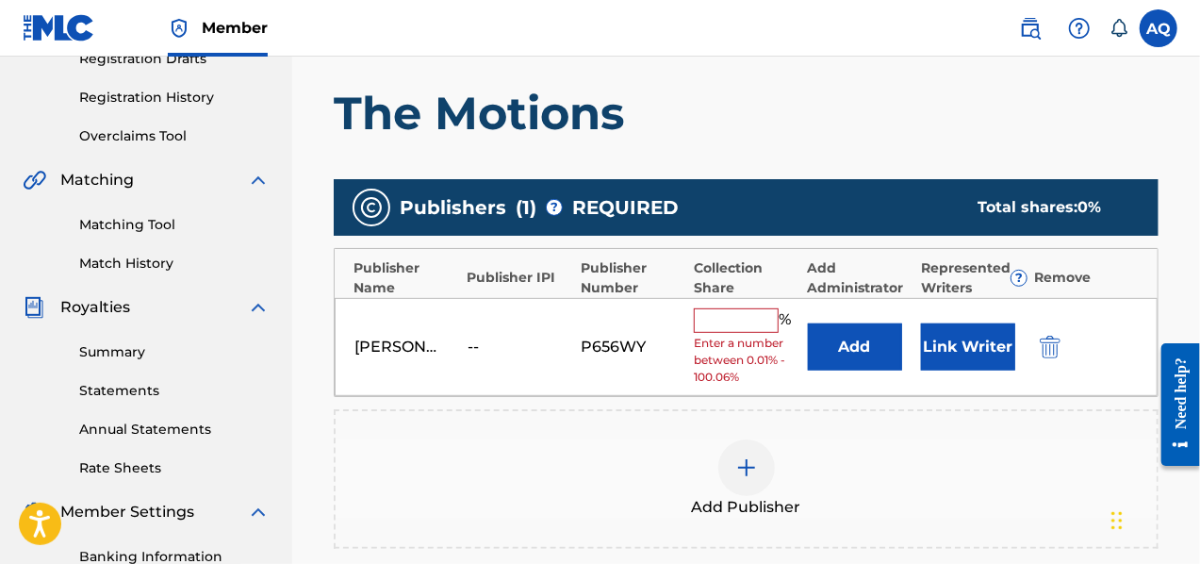
click at [735, 314] on input "text" at bounding box center [736, 320] width 85 height 25
type input "50"
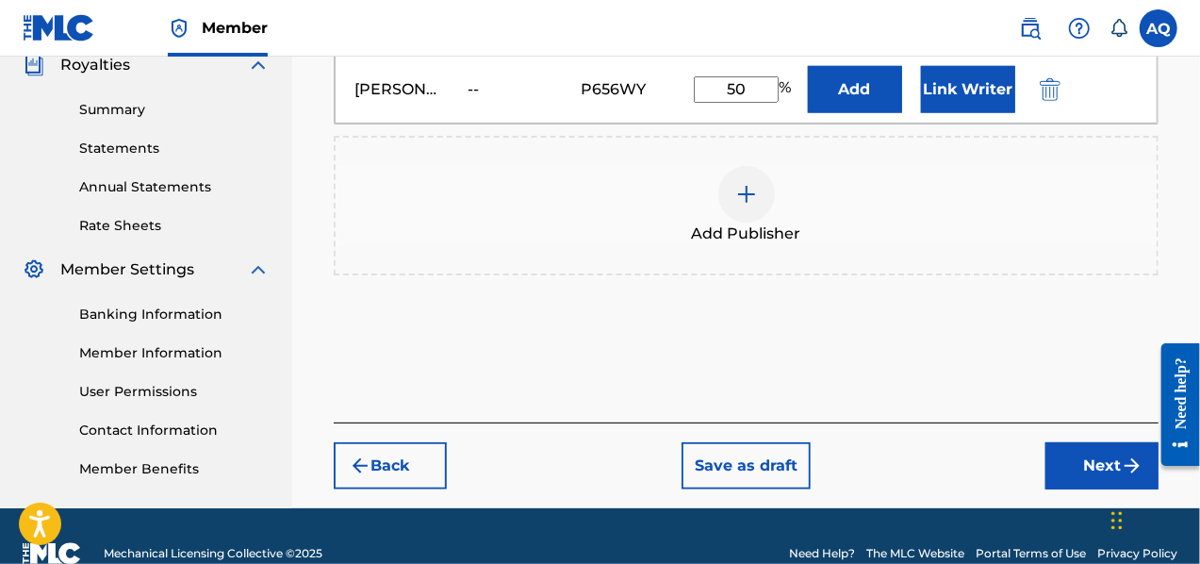
click at [1079, 470] on button "Next" at bounding box center [1102, 465] width 113 height 47
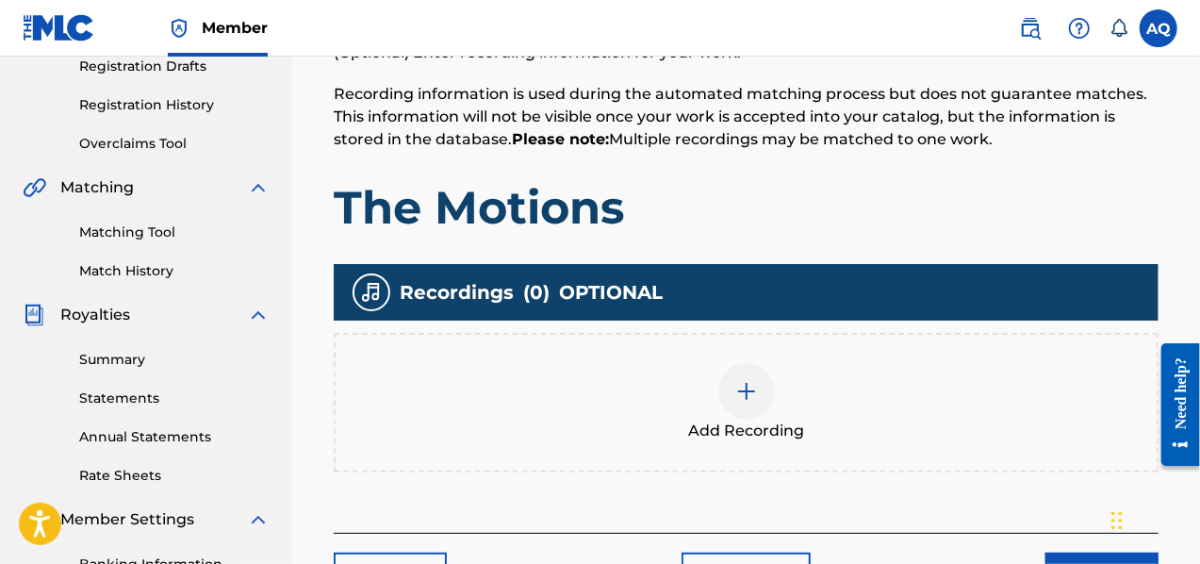
scroll to position [324, 0]
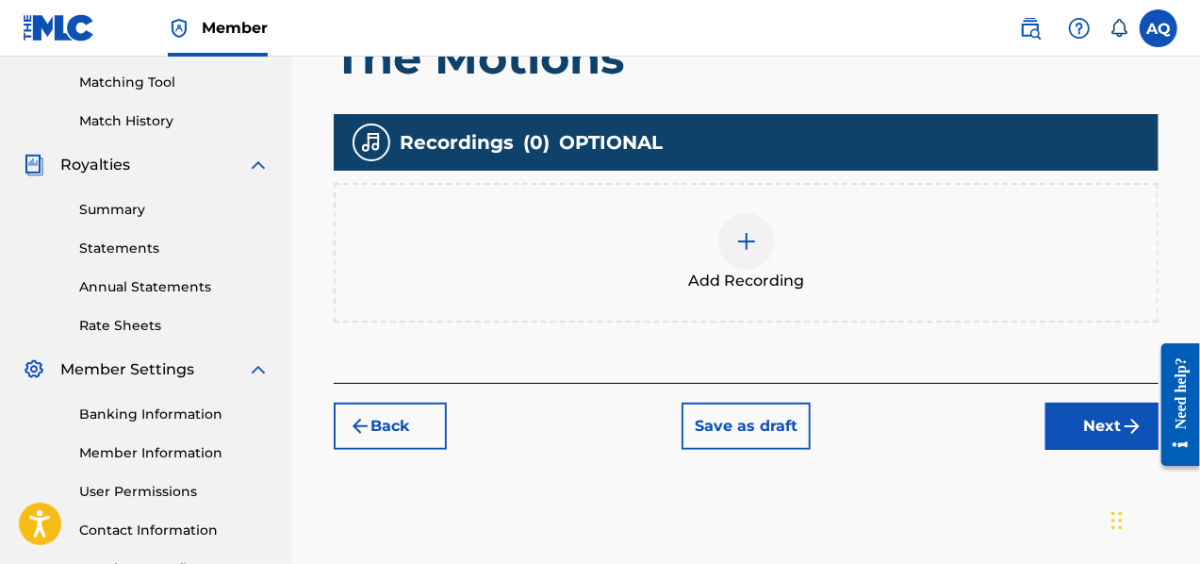
click at [1079, 410] on button "Next" at bounding box center [1102, 426] width 113 height 47
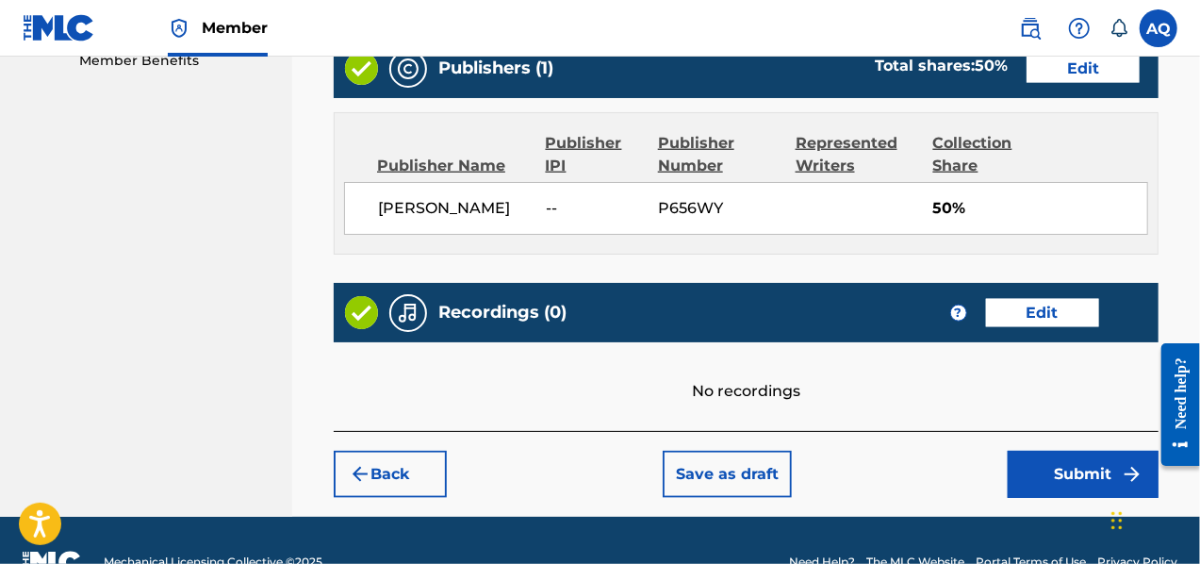
scroll to position [1026, 0]
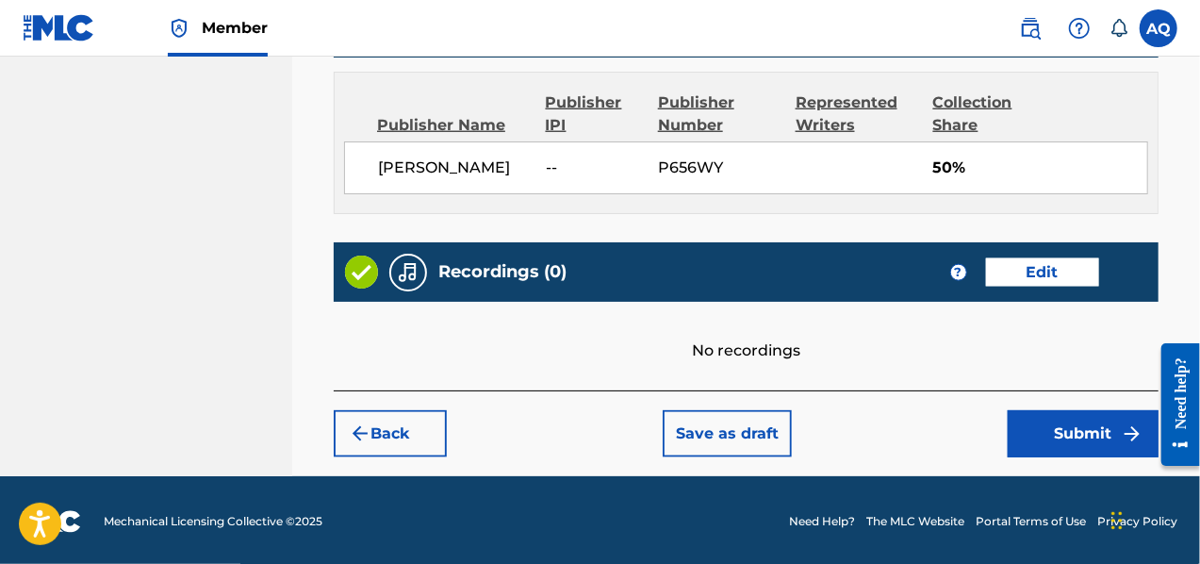
click at [1094, 431] on button "Submit" at bounding box center [1083, 433] width 151 height 47
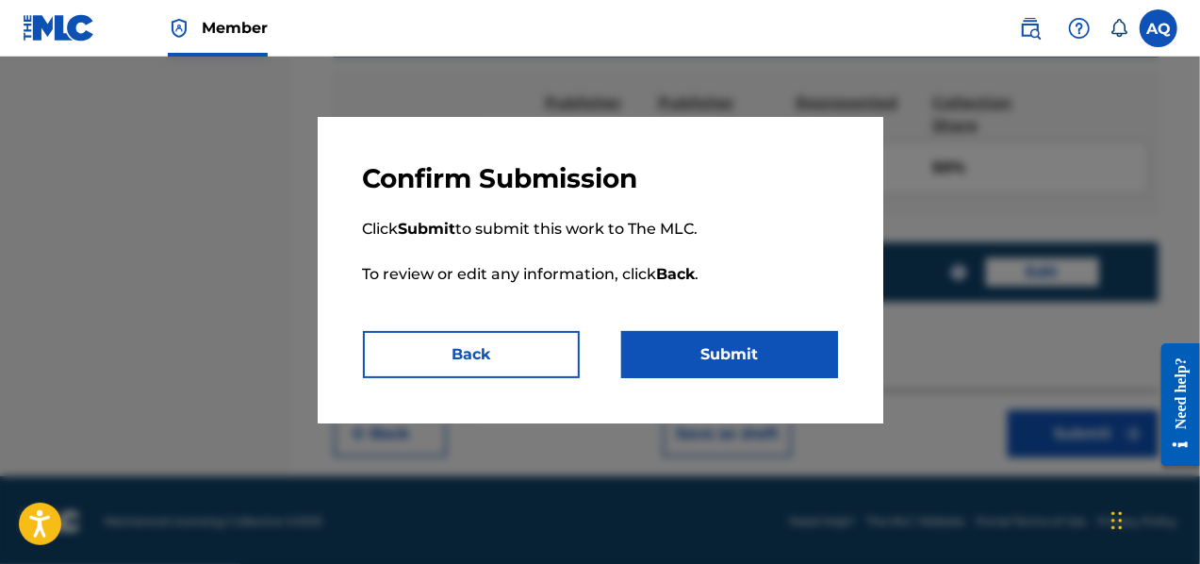
click at [758, 344] on button "Submit" at bounding box center [729, 354] width 217 height 47
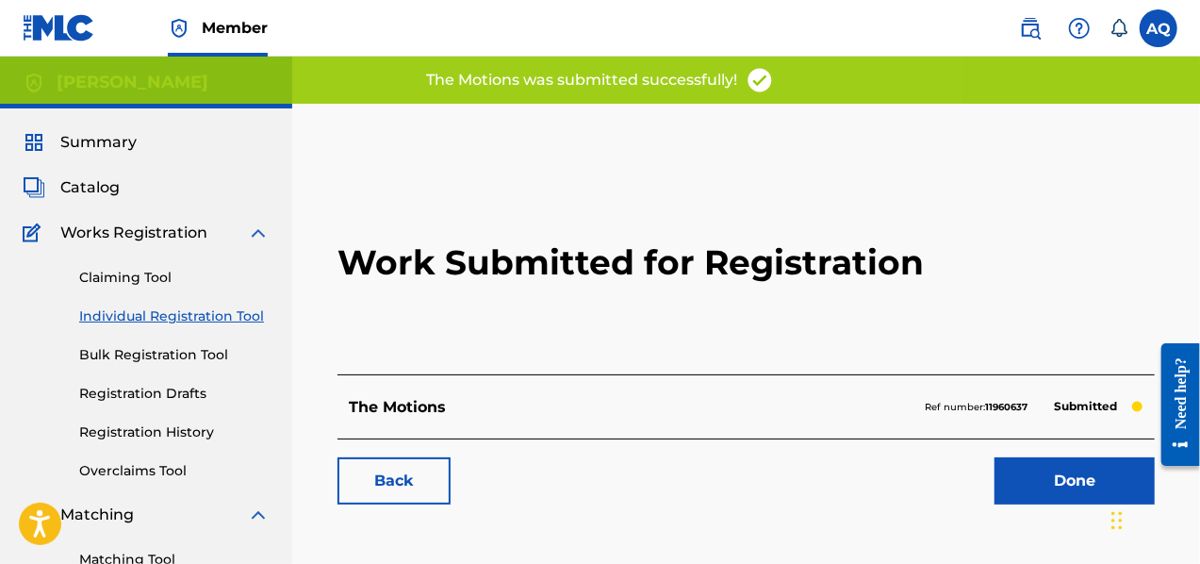
click at [1053, 477] on link "Done" at bounding box center [1075, 480] width 160 height 47
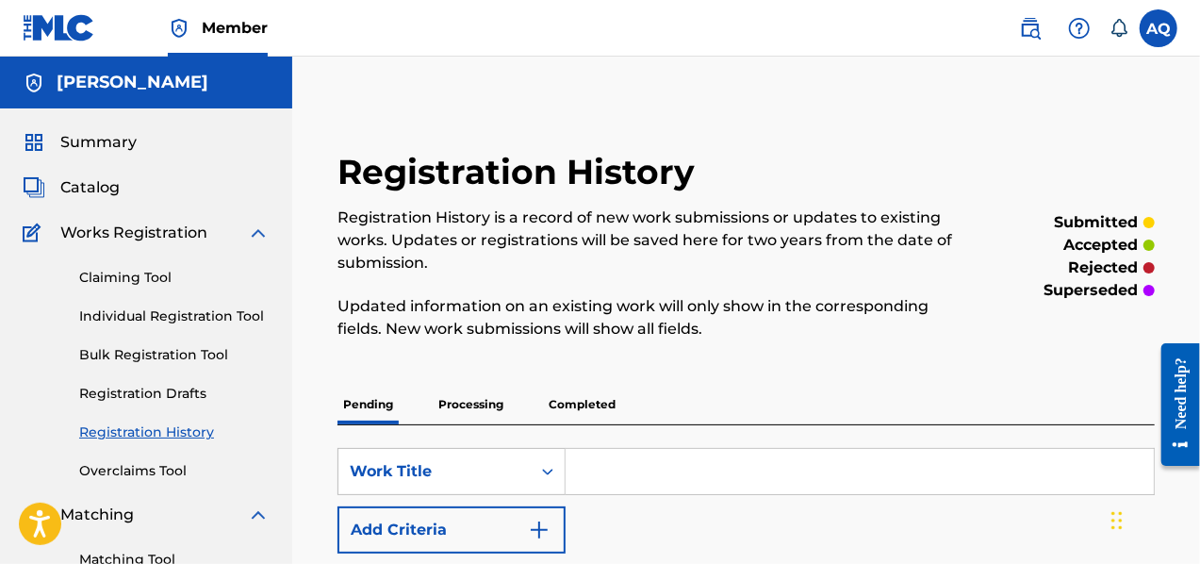
click at [221, 314] on link "Individual Registration Tool" at bounding box center [174, 316] width 190 height 20
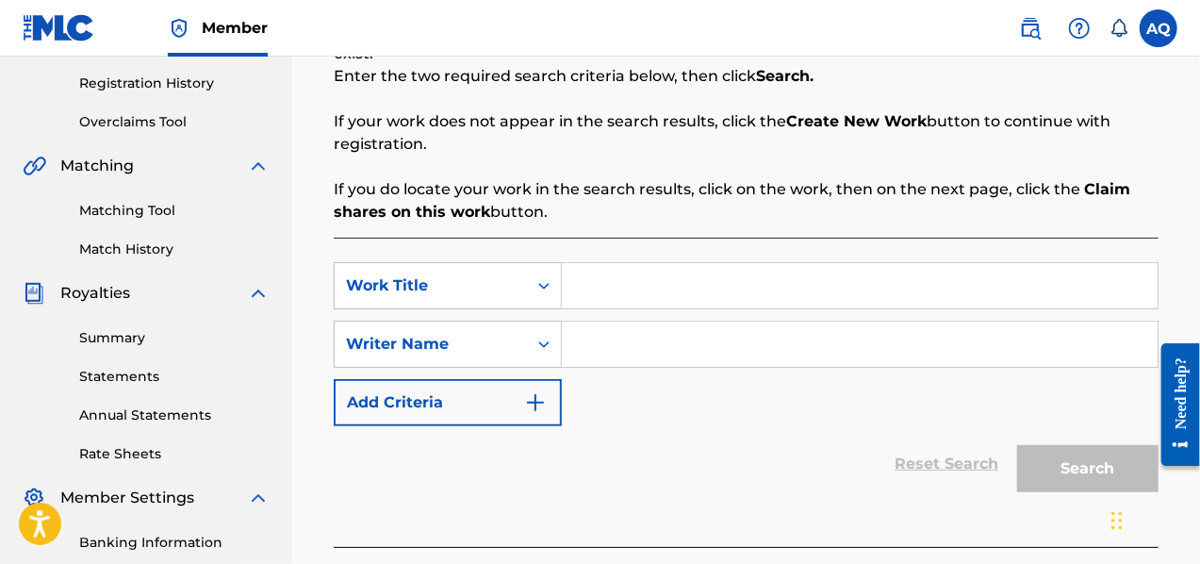
scroll to position [358, 0]
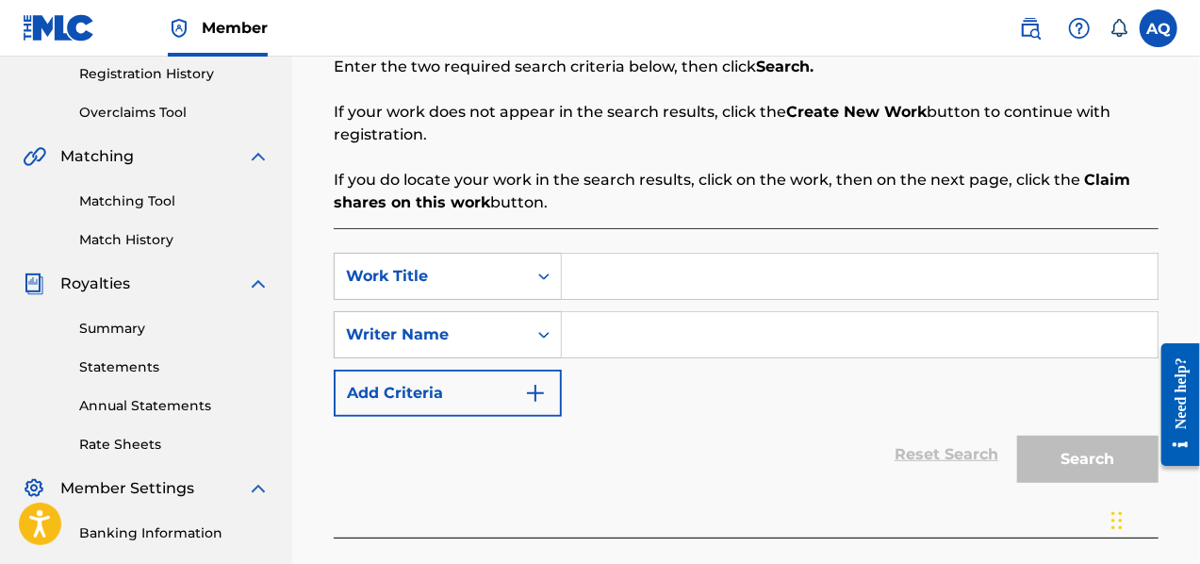
click at [674, 284] on input "Search Form" at bounding box center [860, 276] width 596 height 45
type input "Calle Doce"
click at [639, 332] on input "Search Form" at bounding box center [860, 334] width 596 height 45
type input "[PERSON_NAME]"
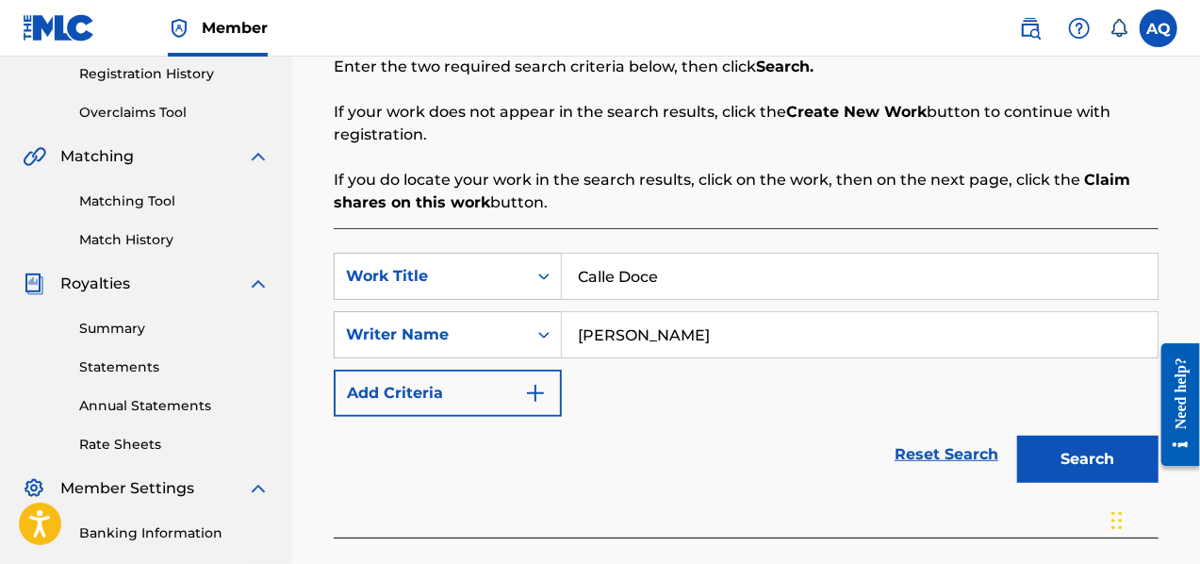
click at [1039, 453] on button "Search" at bounding box center [1087, 459] width 141 height 47
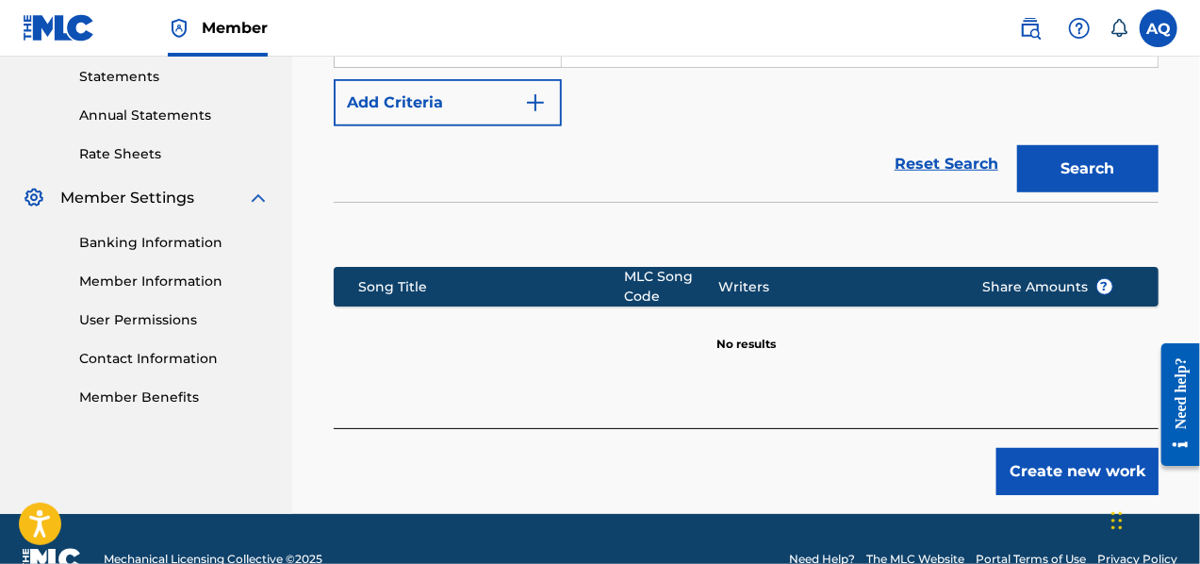
scroll to position [652, 0]
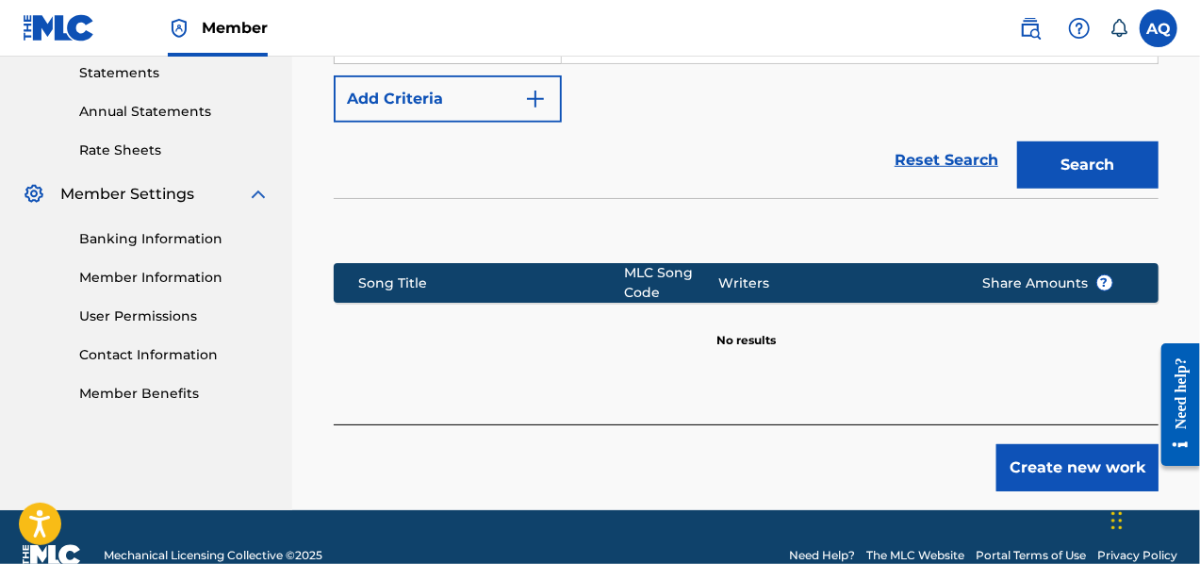
click at [1082, 465] on button "Create new work" at bounding box center [1078, 467] width 162 height 47
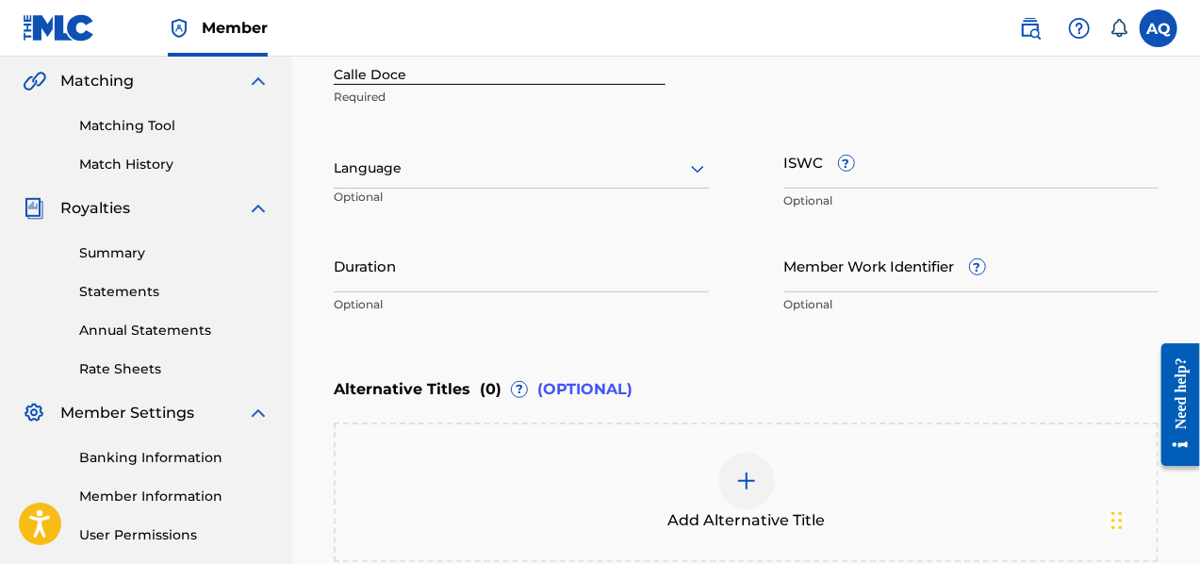
scroll to position [380, 0]
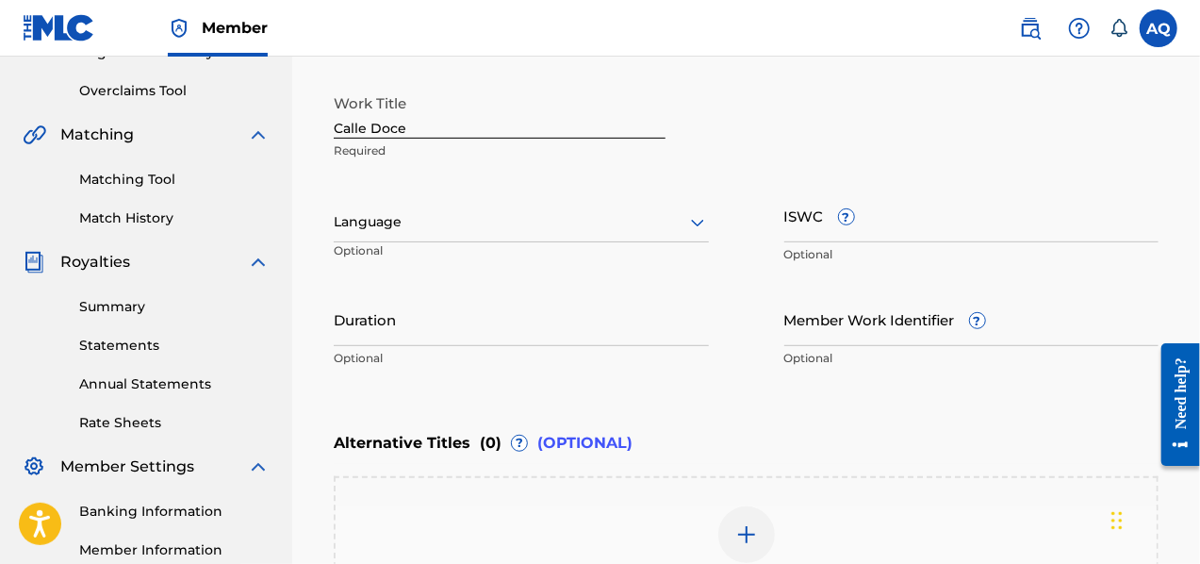
click at [677, 223] on div at bounding box center [521, 222] width 375 height 24
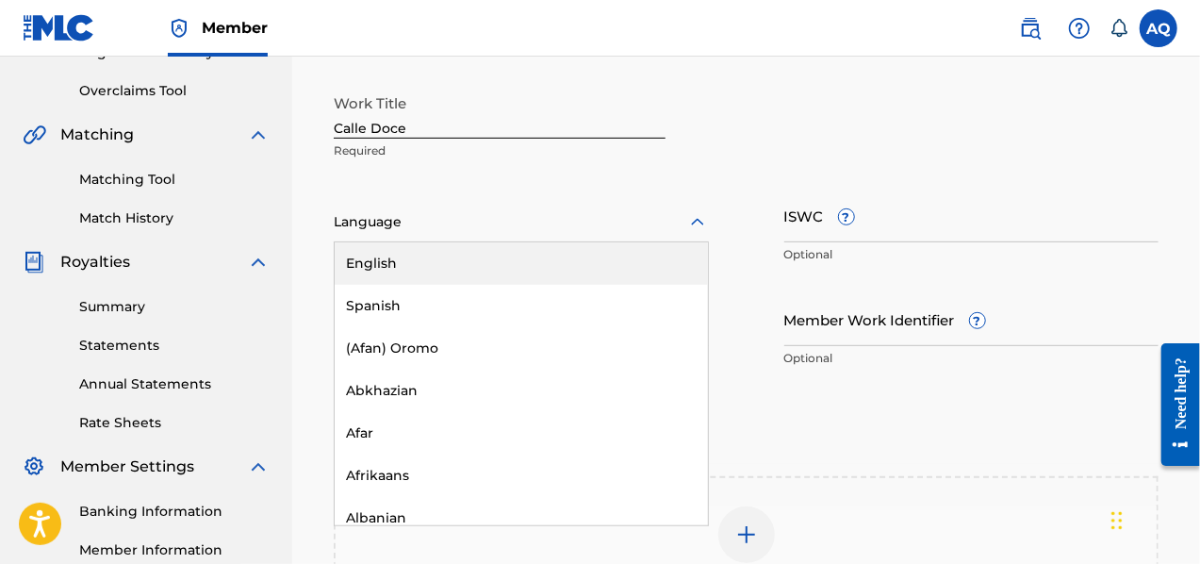
click at [452, 266] on div "English" at bounding box center [521, 263] width 373 height 42
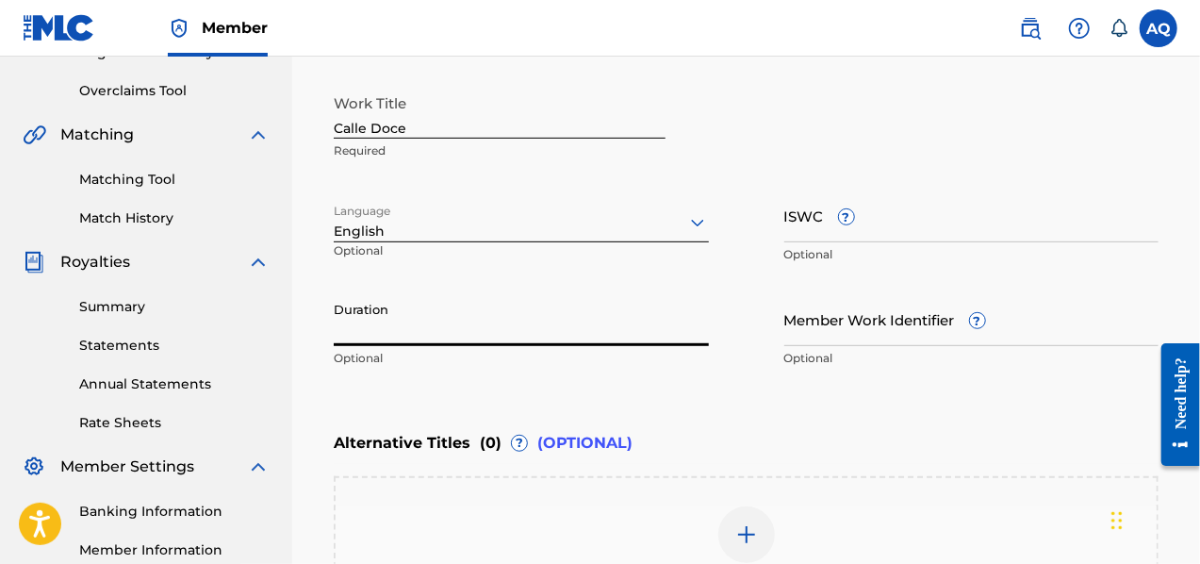
click at [585, 331] on input "Duration" at bounding box center [521, 319] width 375 height 54
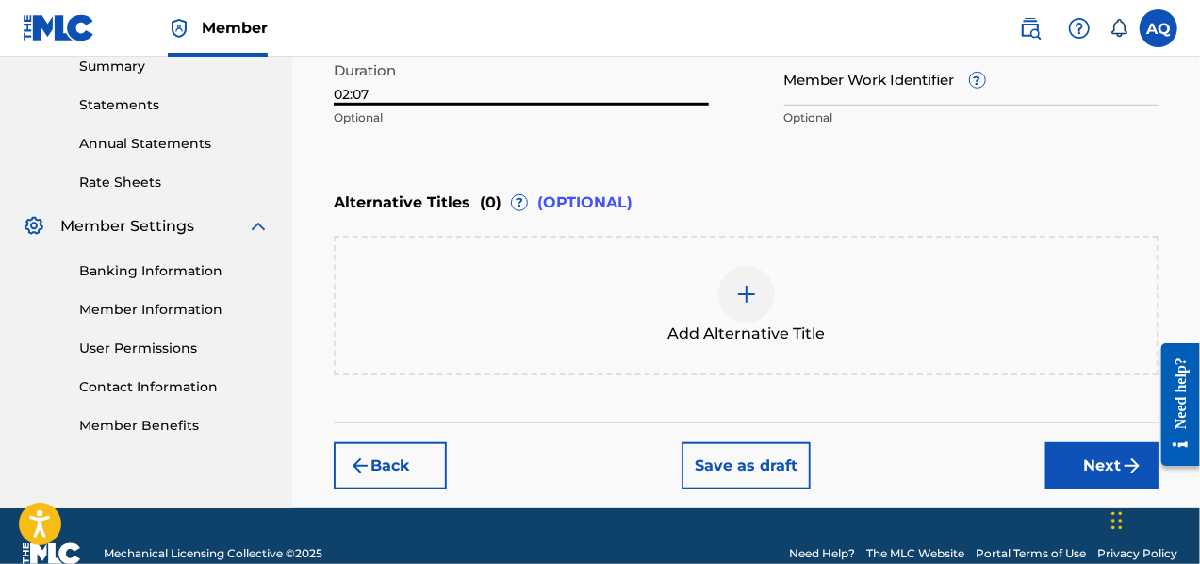
type input "02:07"
drag, startPoint x: 1056, startPoint y: 456, endPoint x: 1047, endPoint y: 449, distance: 11.4
click at [1057, 456] on button "Next" at bounding box center [1102, 465] width 113 height 47
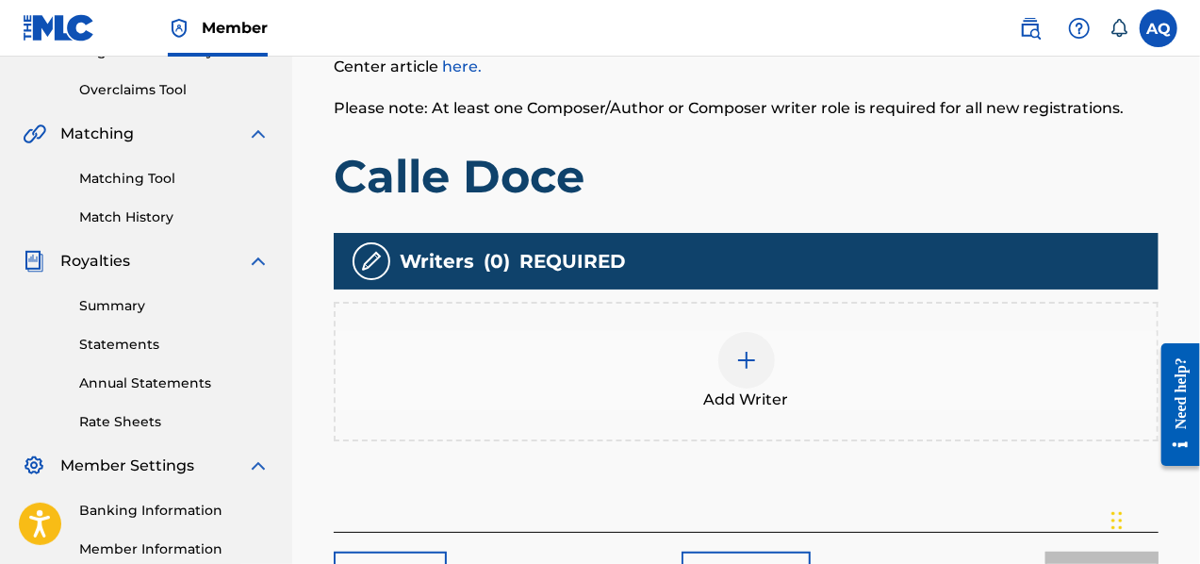
scroll to position [409, 0]
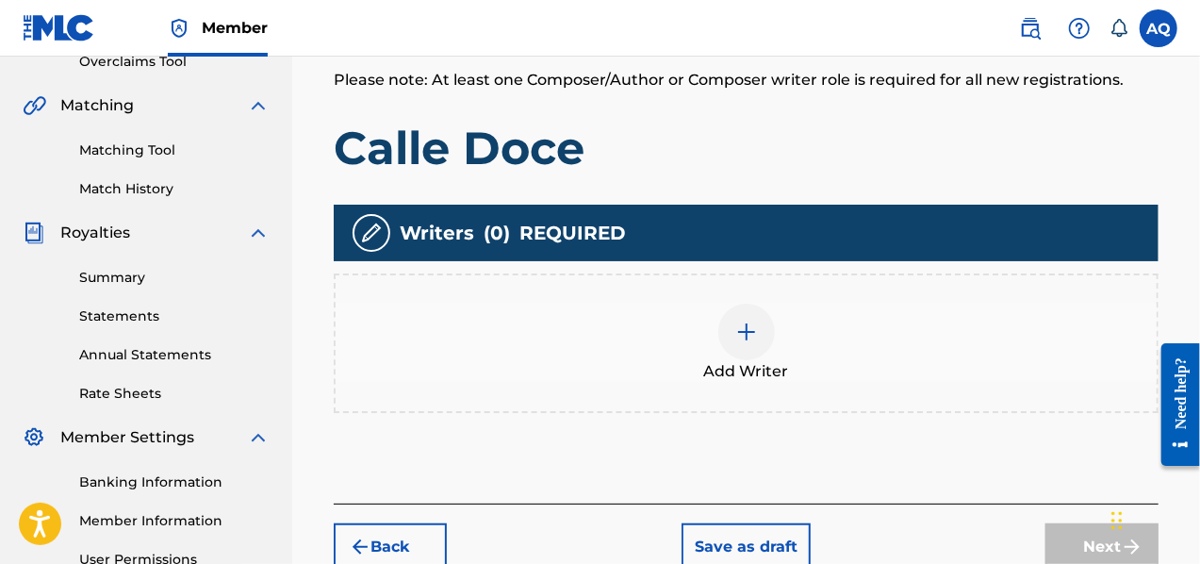
click at [750, 338] on img at bounding box center [746, 332] width 23 height 23
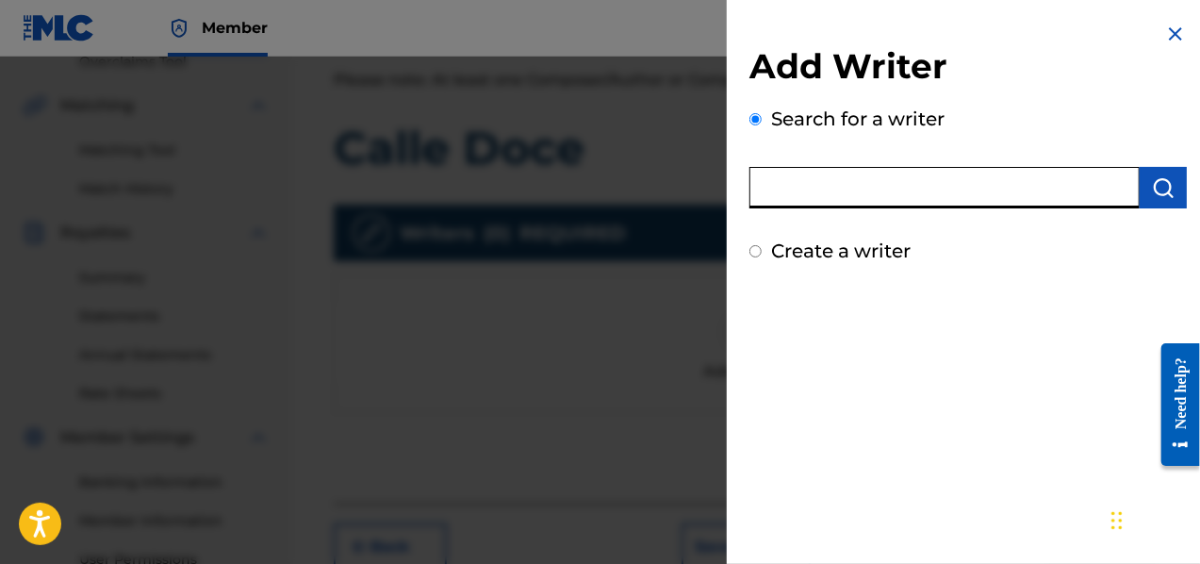
click at [892, 191] on input "text" at bounding box center [945, 187] width 390 height 41
type input "[PERSON_NAME]"
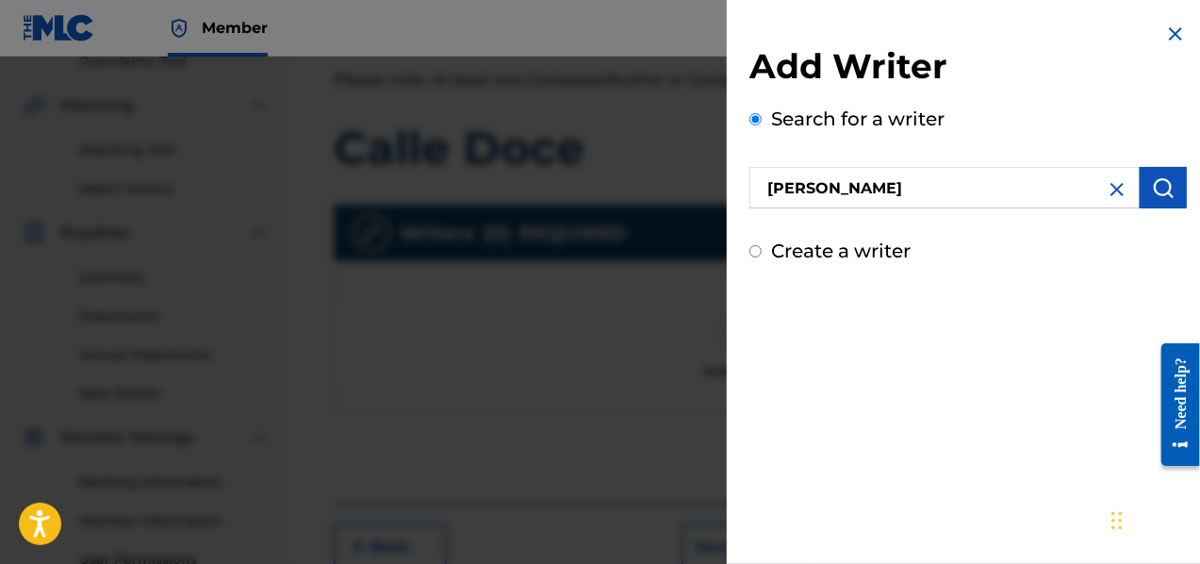
click at [1168, 180] on img "submit" at bounding box center [1163, 187] width 23 height 23
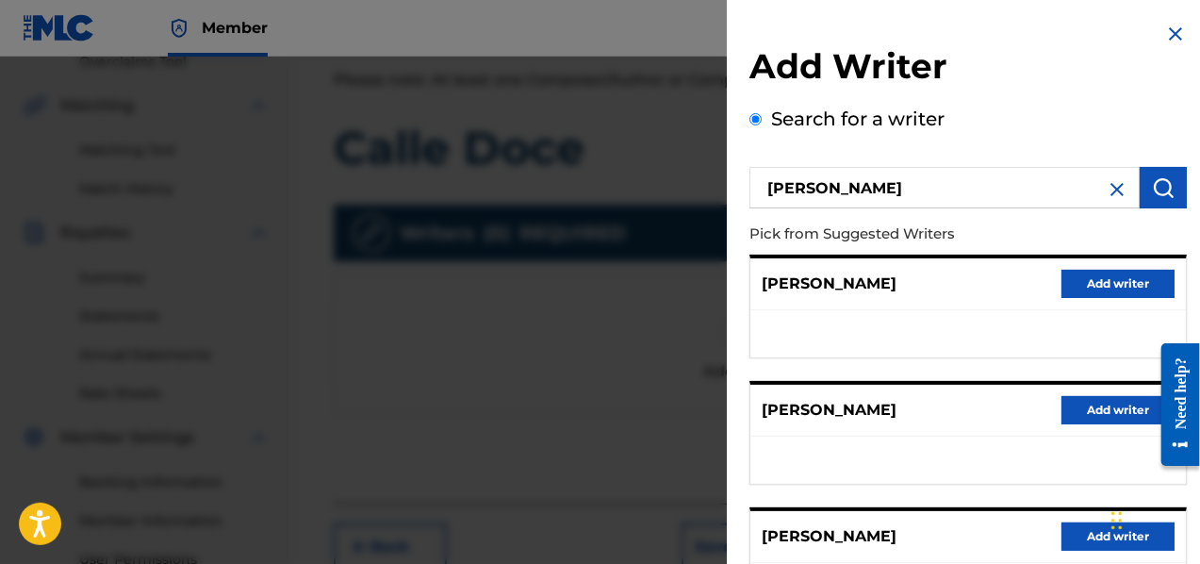
click at [1070, 527] on button "Add writer" at bounding box center [1118, 536] width 113 height 28
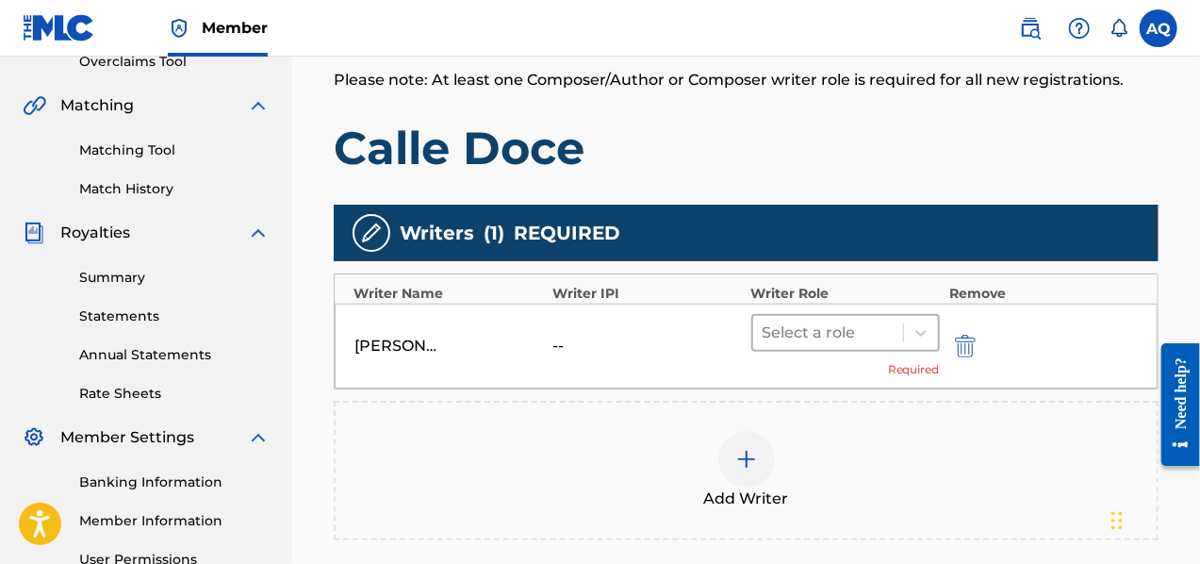
click at [858, 326] on div at bounding box center [828, 333] width 131 height 26
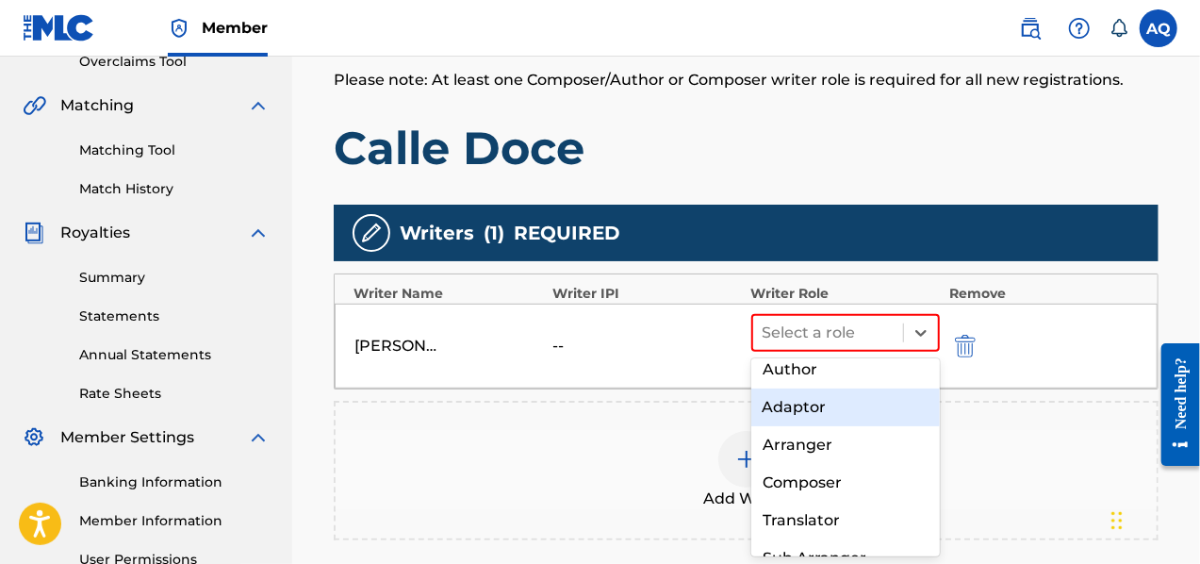
scroll to position [64, 0]
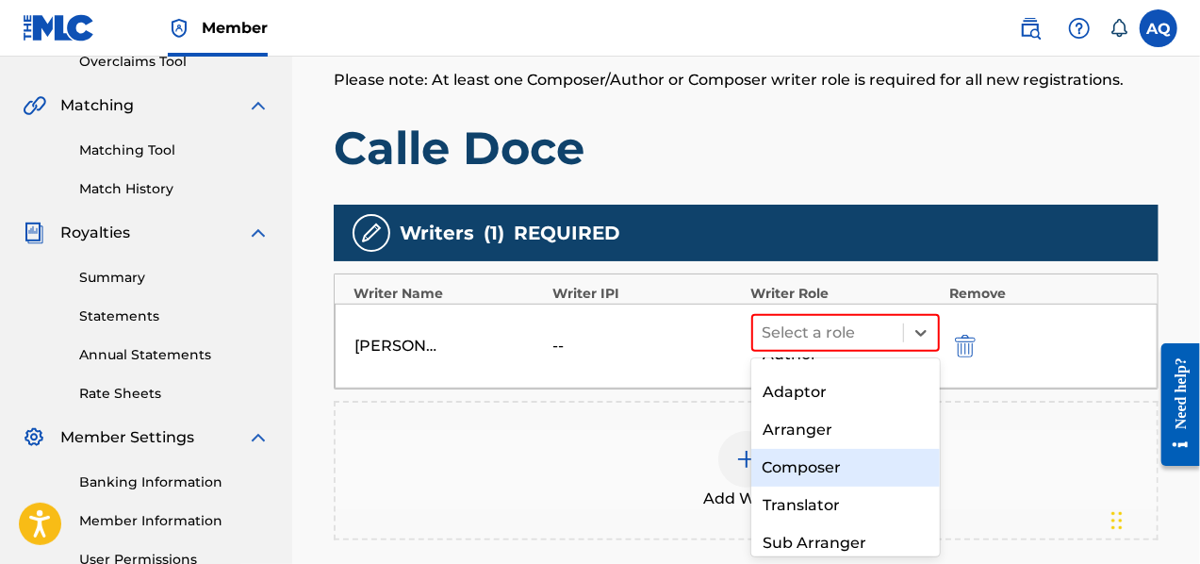
click at [866, 466] on div "Composer" at bounding box center [846, 468] width 190 height 38
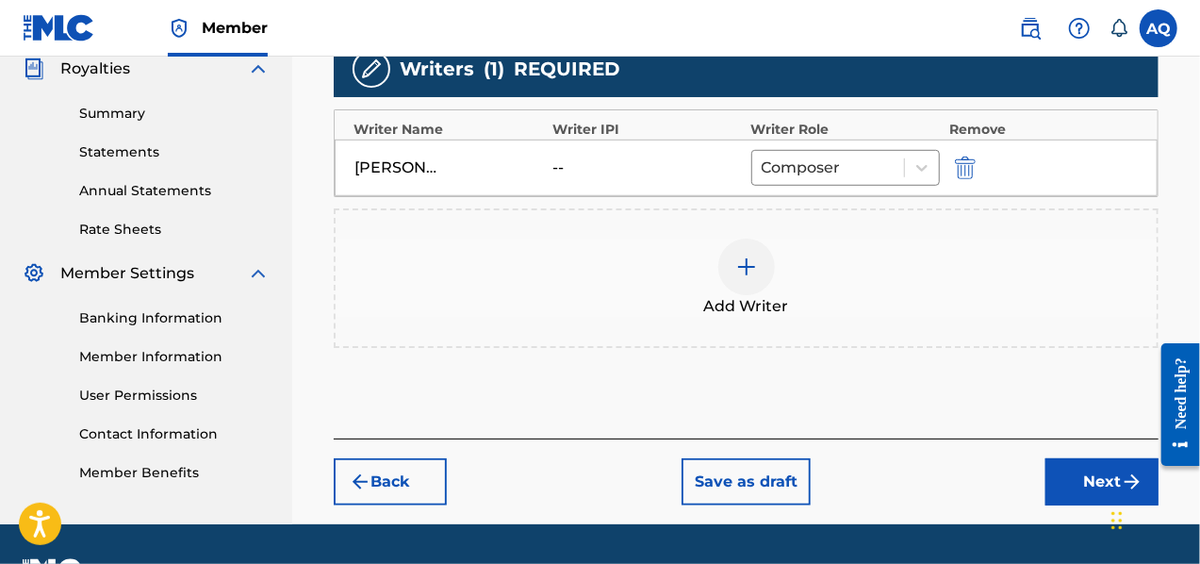
click at [1086, 467] on button "Next" at bounding box center [1102, 481] width 113 height 47
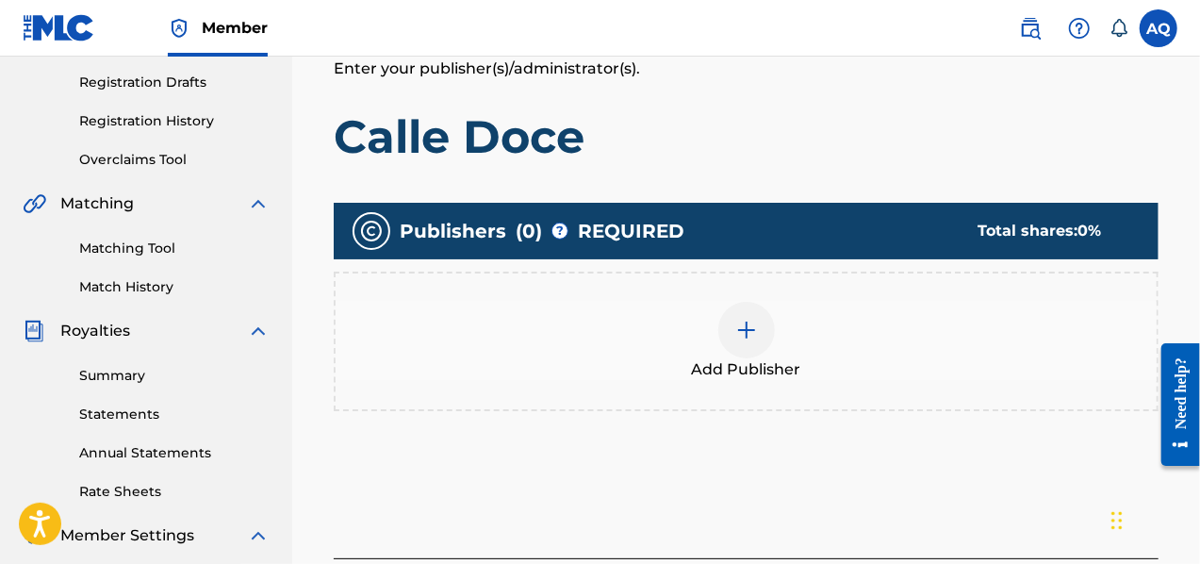
scroll to position [313, 0]
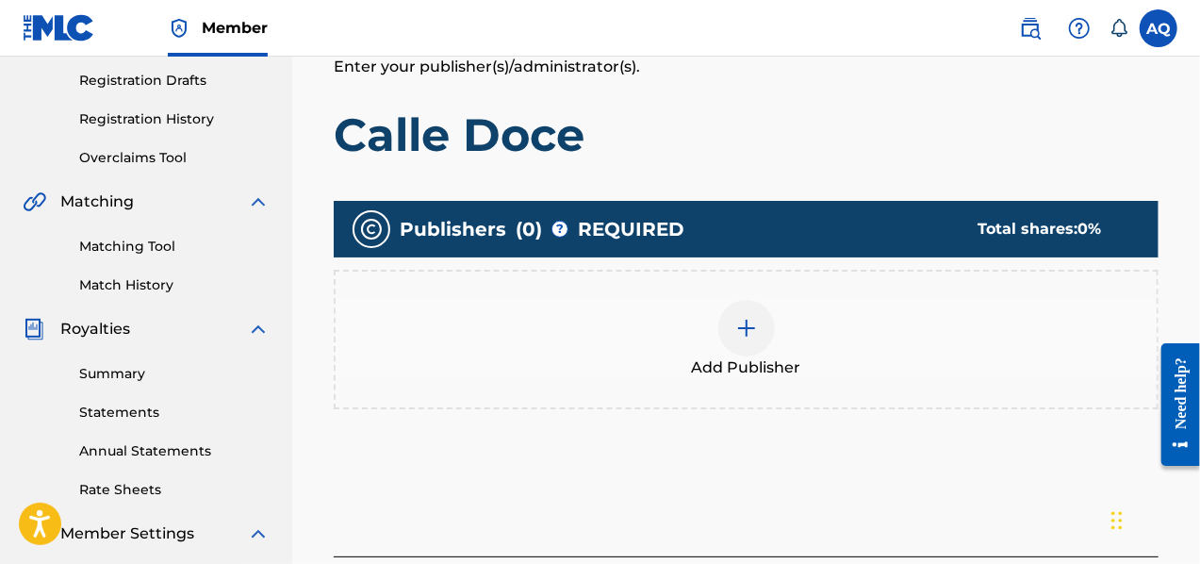
click at [744, 325] on img at bounding box center [746, 328] width 23 height 23
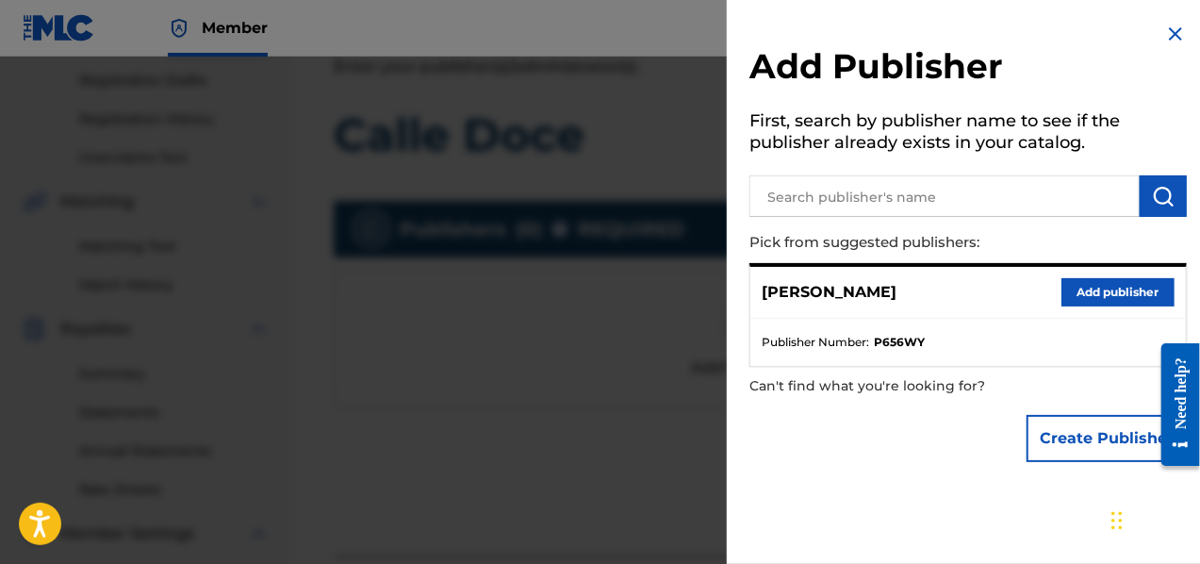
drag, startPoint x: 1063, startPoint y: 404, endPoint x: 1066, endPoint y: 415, distance: 11.7
click at [1063, 405] on div "Create Publisher" at bounding box center [1107, 438] width 160 height 66
click at [1072, 423] on button "Create Publisher" at bounding box center [1107, 438] width 160 height 47
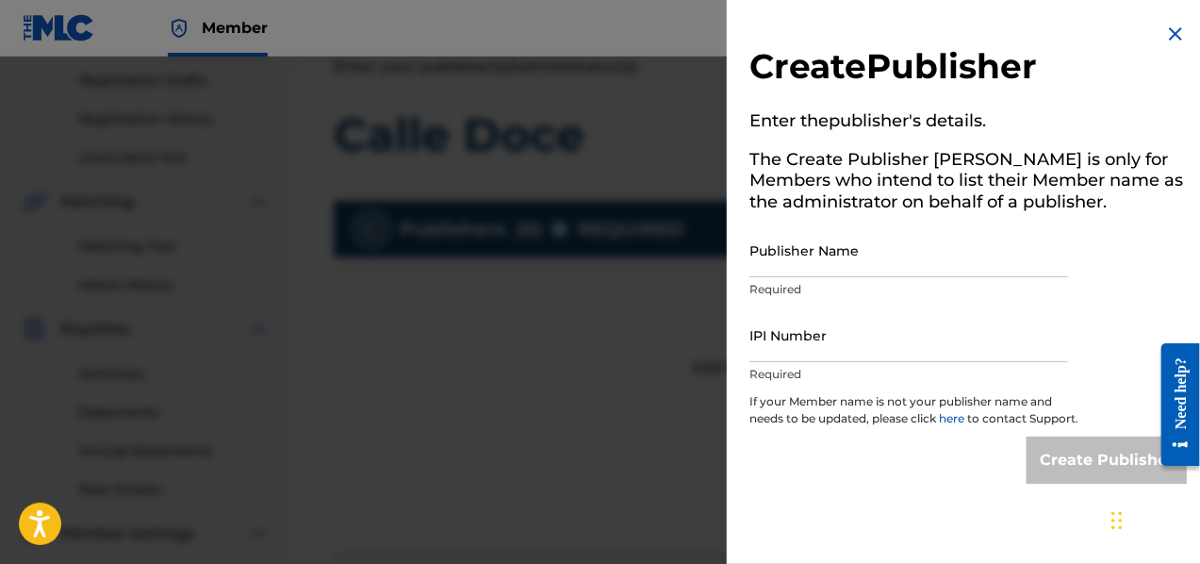
click at [1173, 36] on img at bounding box center [1175, 34] width 23 height 23
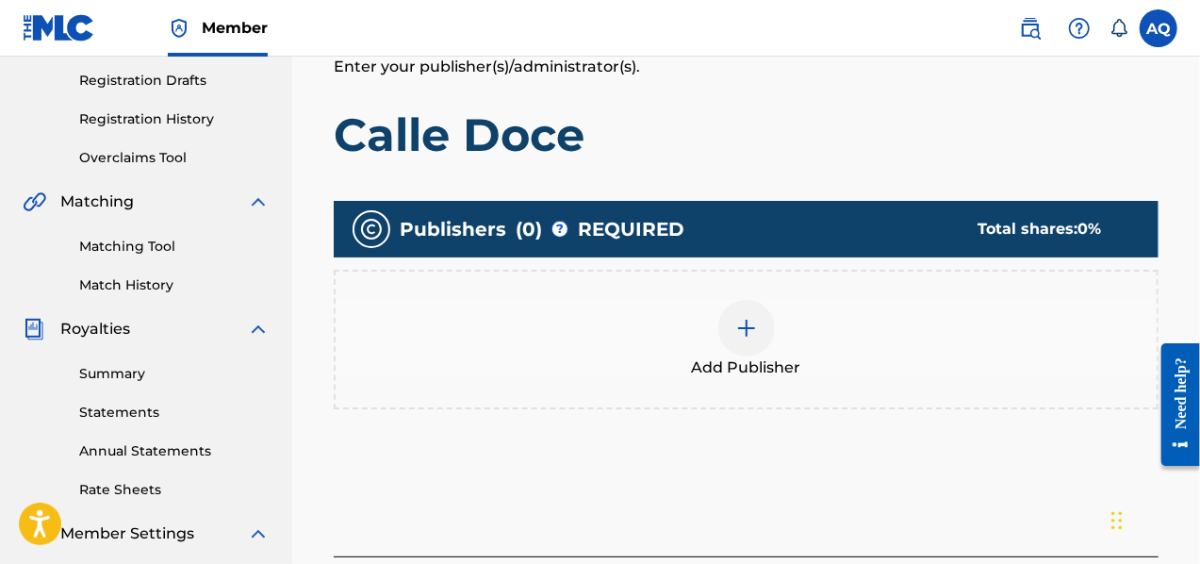
click at [752, 344] on div at bounding box center [746, 328] width 57 height 57
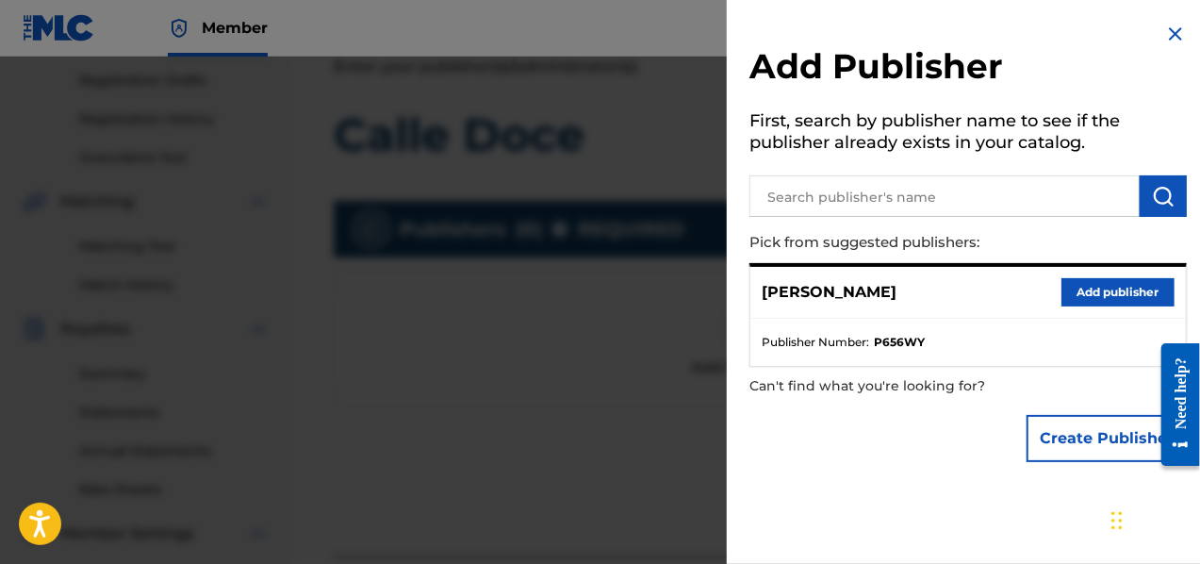
click at [1118, 297] on button "Add publisher" at bounding box center [1118, 292] width 113 height 28
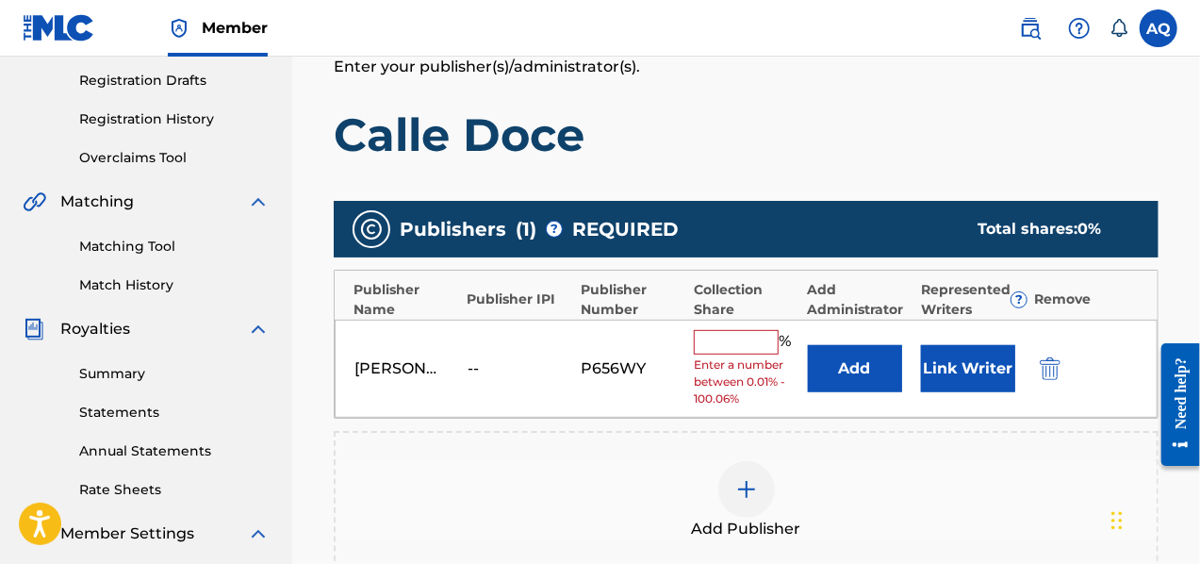
click at [733, 330] on input "text" at bounding box center [736, 342] width 85 height 25
type input "50"
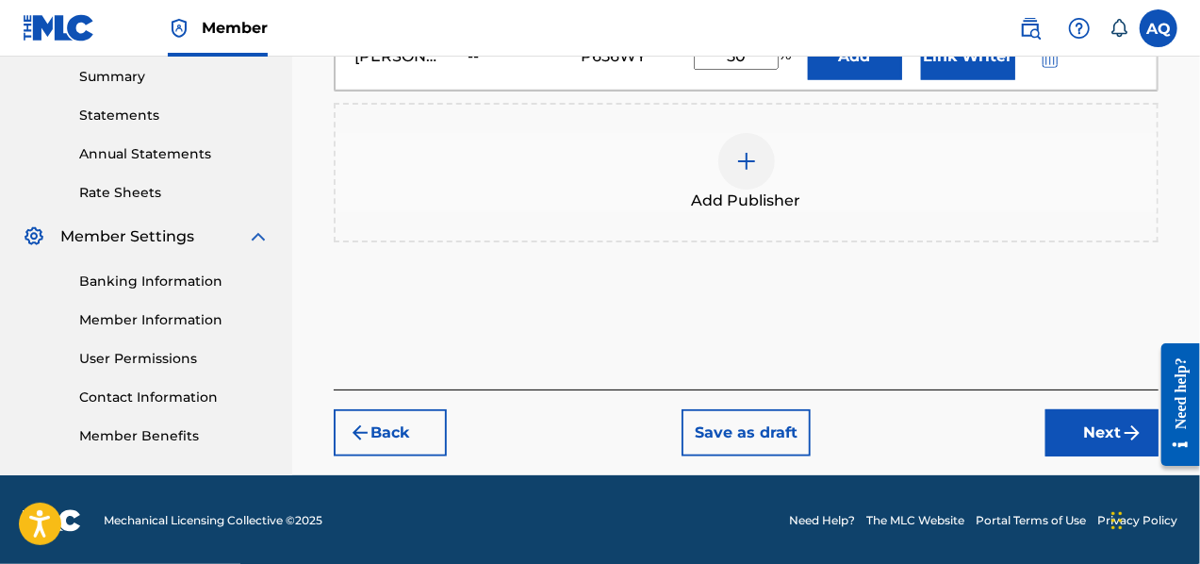
drag, startPoint x: 1205, startPoint y: 266, endPoint x: 9, endPoint y: 120, distance: 1204.4
click at [1068, 431] on button "Next" at bounding box center [1102, 432] width 113 height 47
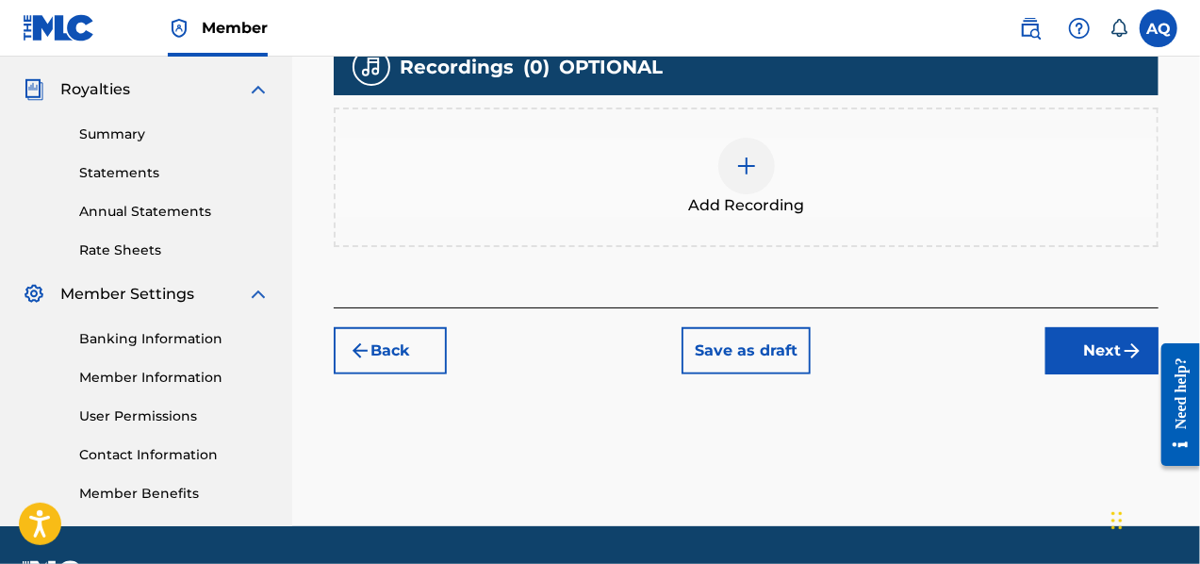
click at [1078, 347] on button "Next" at bounding box center [1102, 350] width 113 height 47
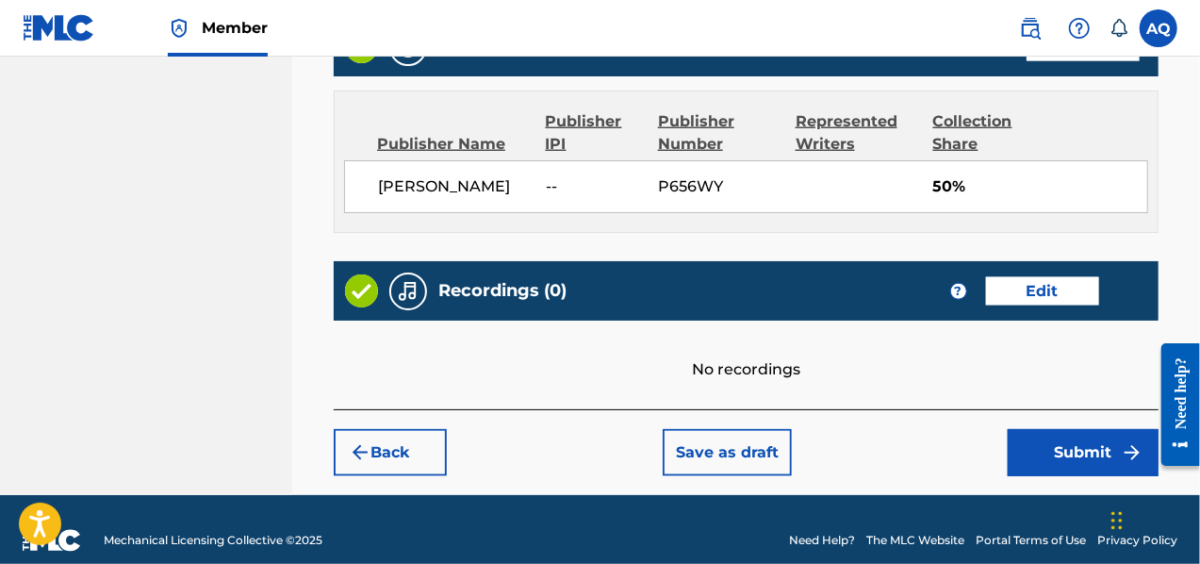
scroll to position [1015, 0]
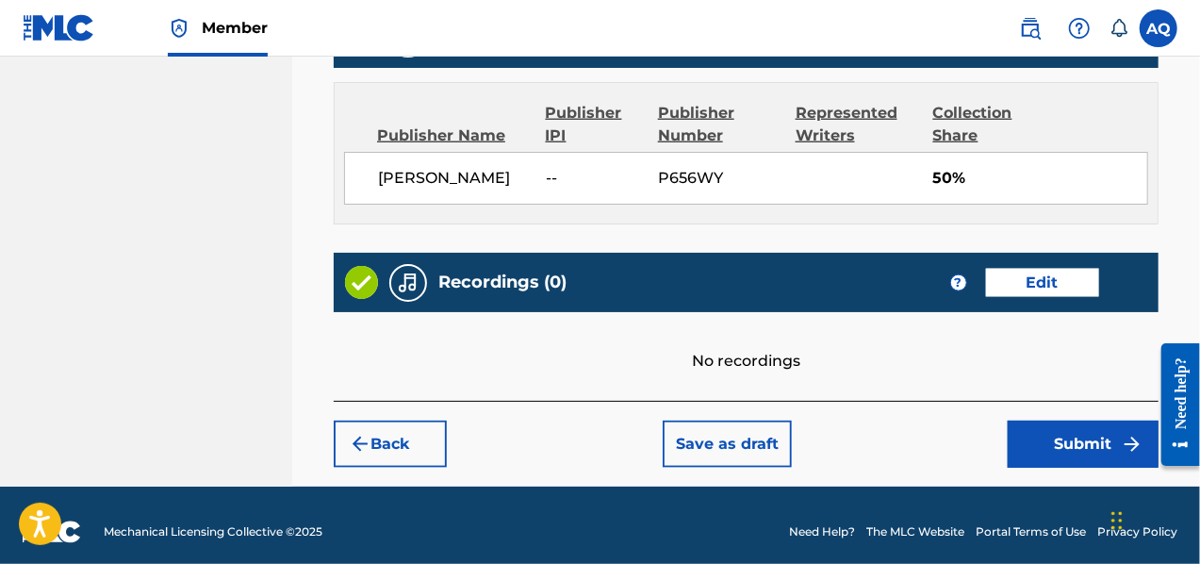
click at [1095, 430] on button "Submit" at bounding box center [1083, 443] width 151 height 47
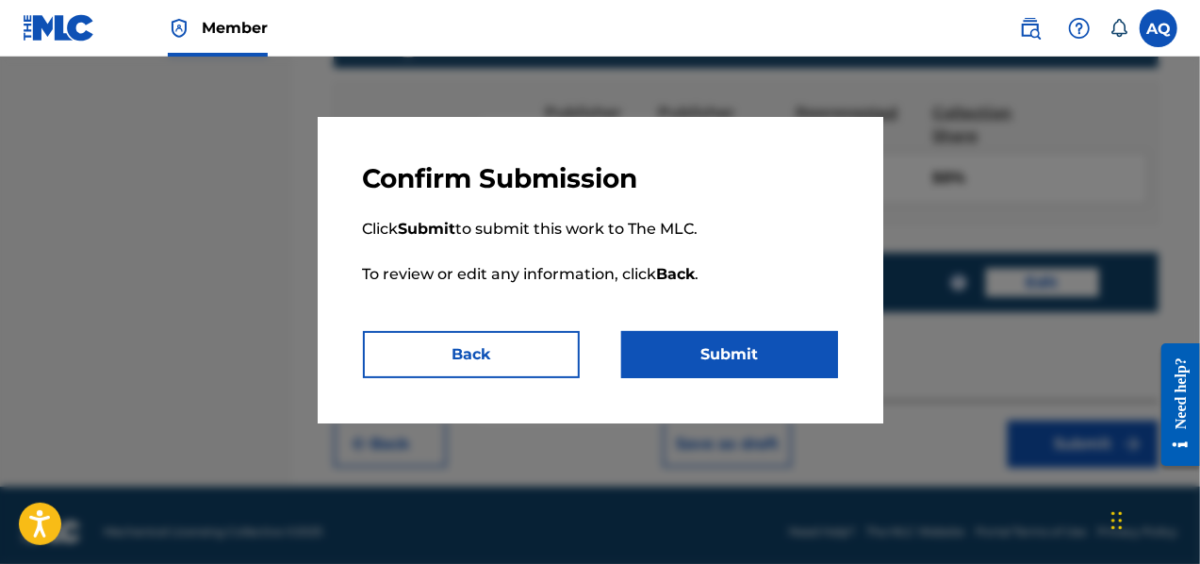
click at [771, 351] on button "Submit" at bounding box center [729, 354] width 217 height 47
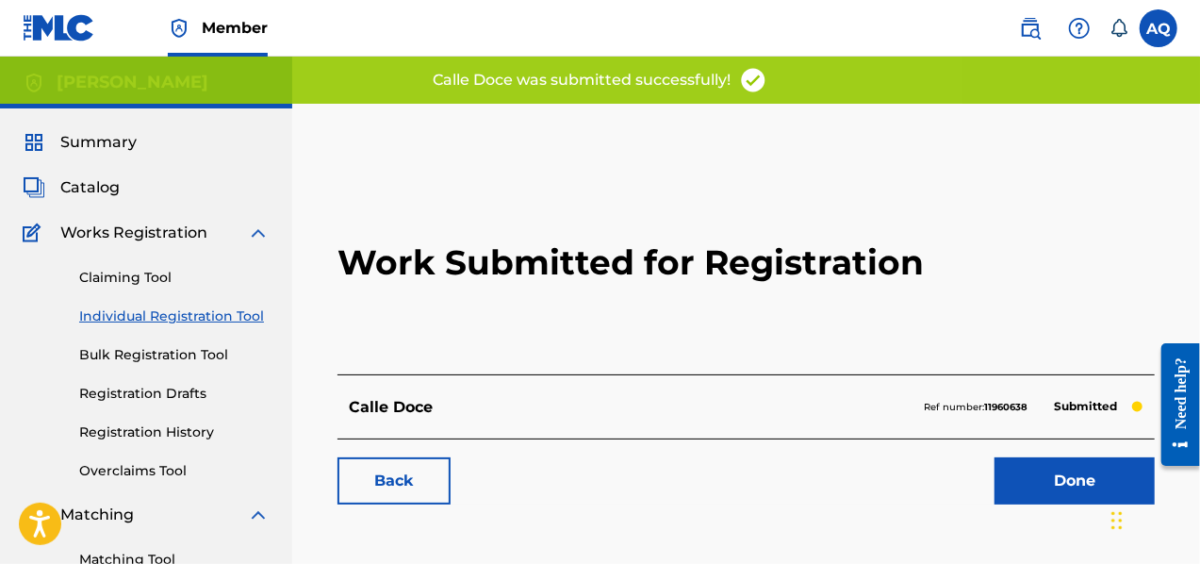
click at [1088, 464] on link "Done" at bounding box center [1075, 480] width 160 height 47
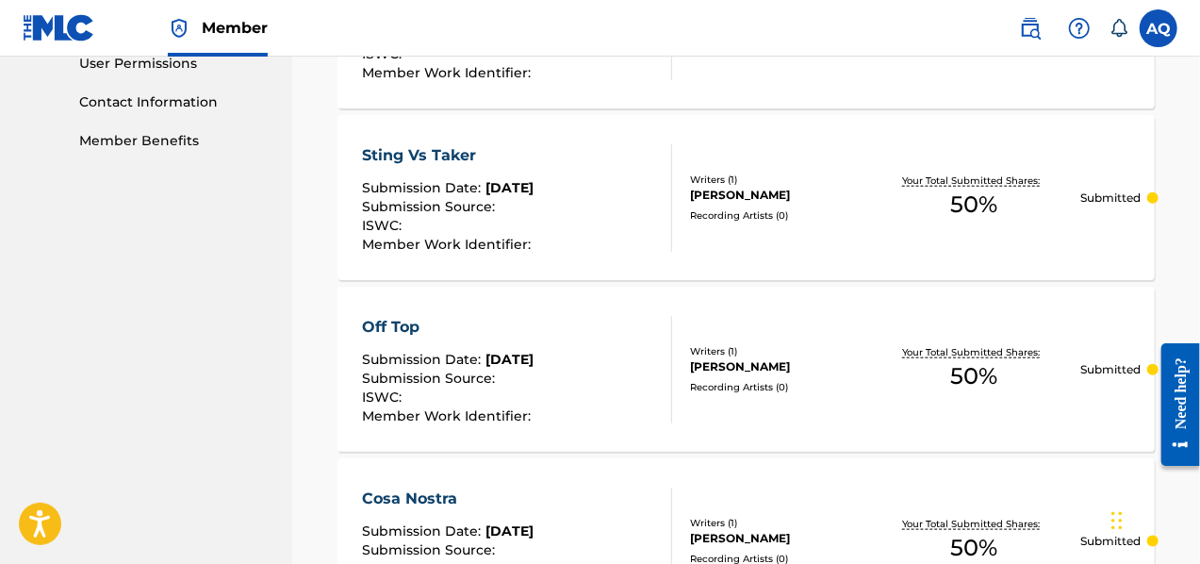
scroll to position [911, 0]
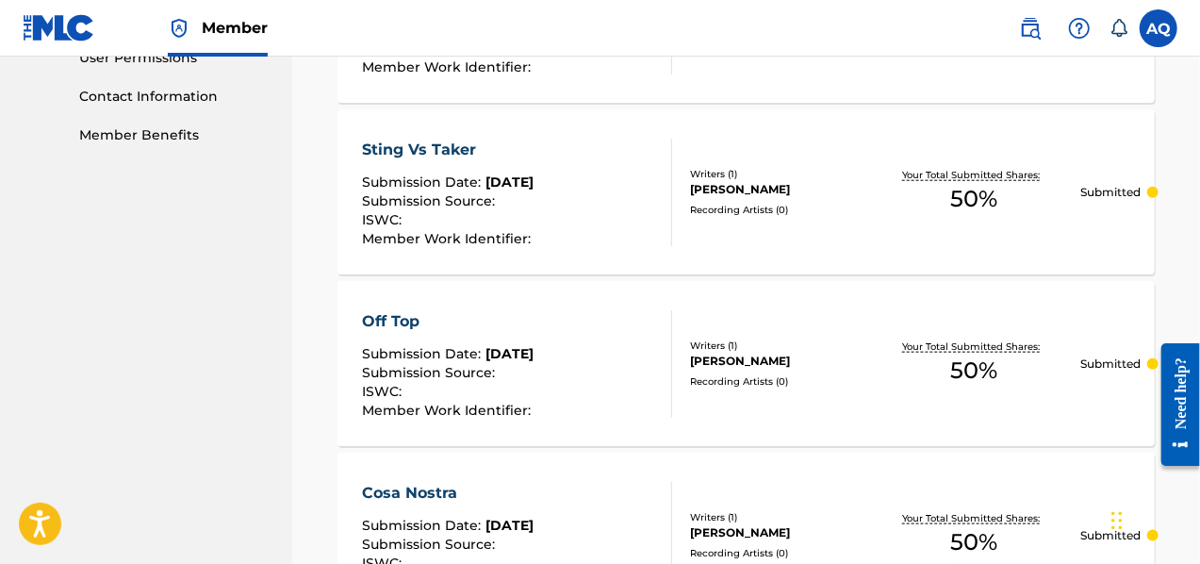
drag, startPoint x: 1199, startPoint y: 242, endPoint x: 1206, endPoint y: 146, distance: 96.4
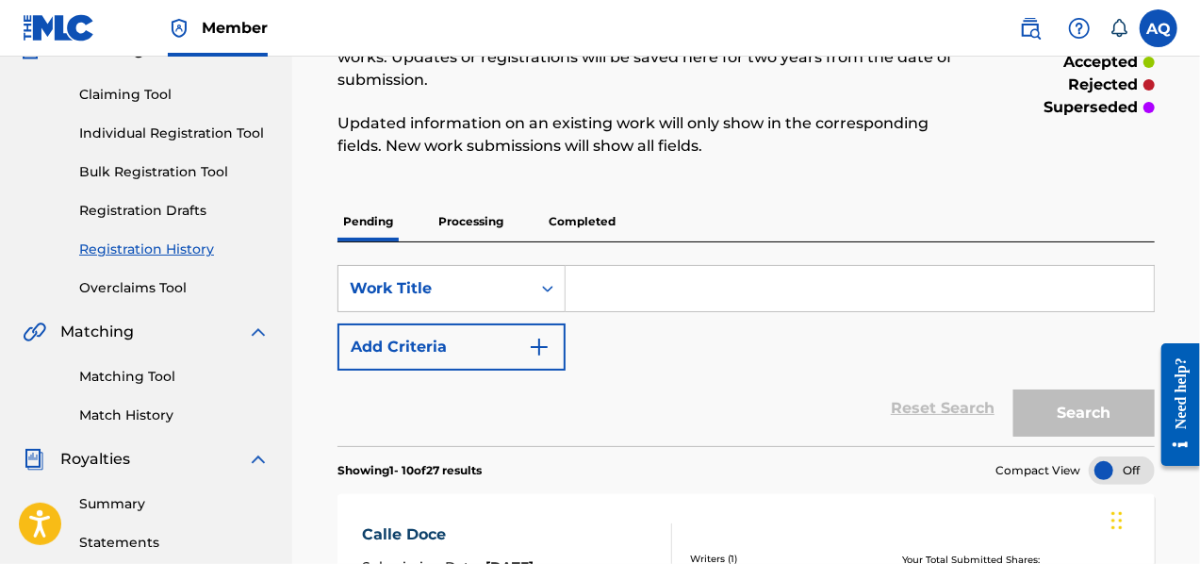
scroll to position [179, 0]
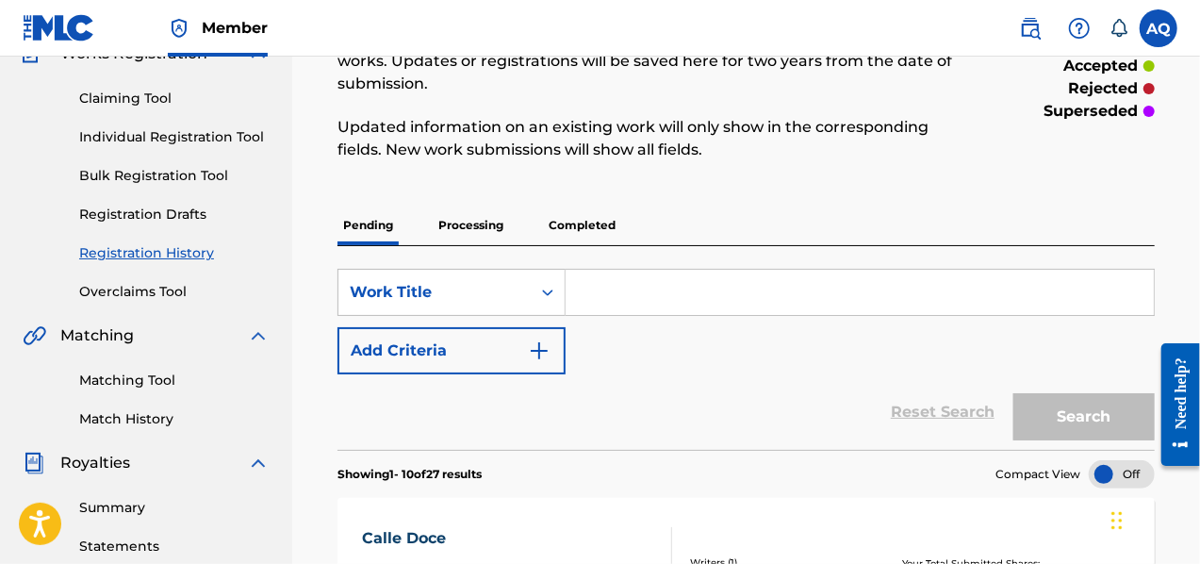
click at [169, 252] on link "Registration History" at bounding box center [174, 253] width 190 height 20
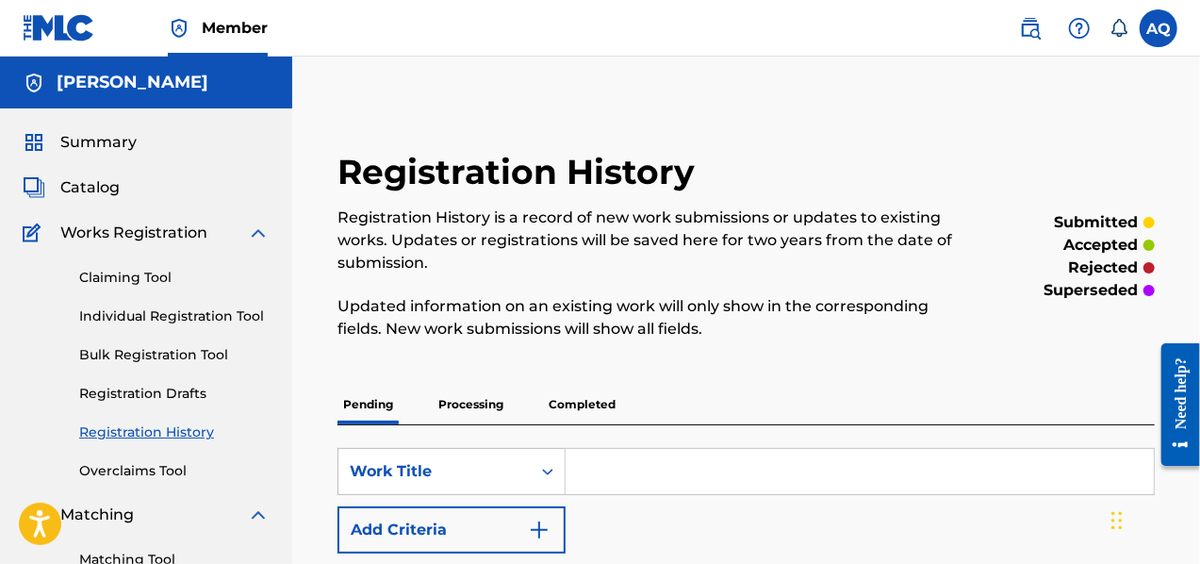
click at [586, 409] on p "Completed" at bounding box center [582, 405] width 78 height 40
click at [468, 405] on p "Processing" at bounding box center [471, 405] width 76 height 40
click at [566, 404] on p "Completed" at bounding box center [582, 405] width 78 height 40
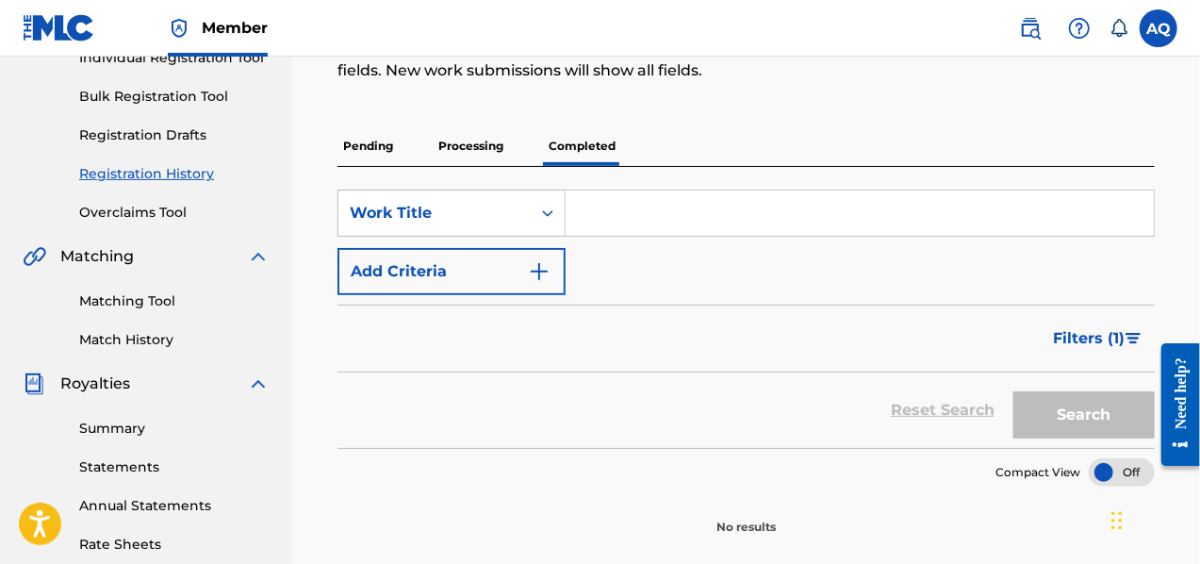
scroll to position [248, 0]
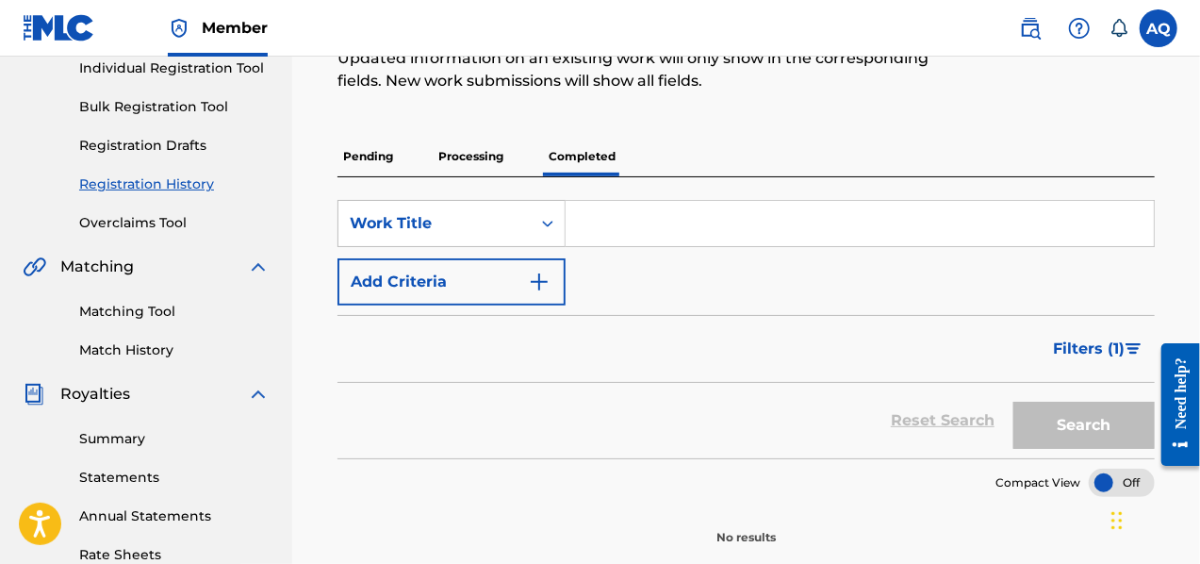
click at [386, 154] on p "Pending" at bounding box center [368, 157] width 61 height 40
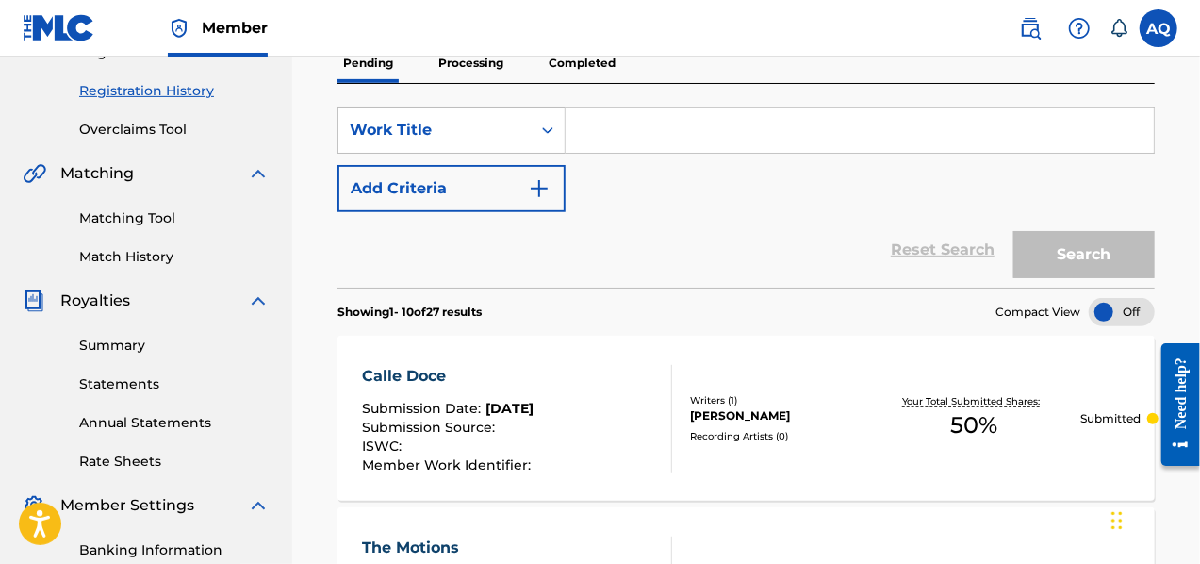
scroll to position [337, 0]
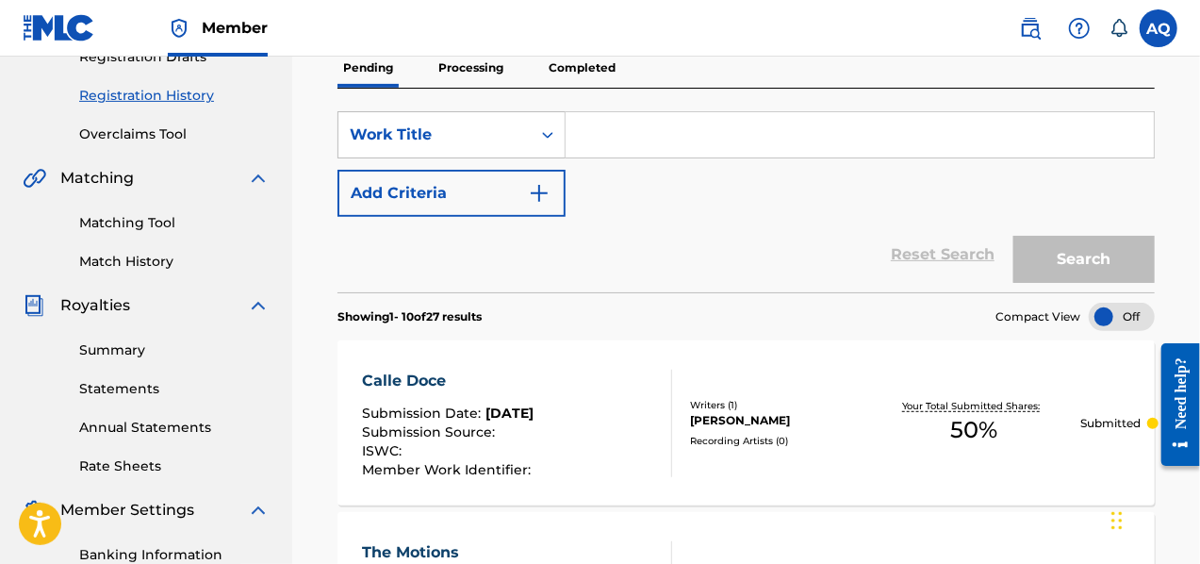
click at [115, 228] on link "Matching Tool" at bounding box center [174, 223] width 190 height 20
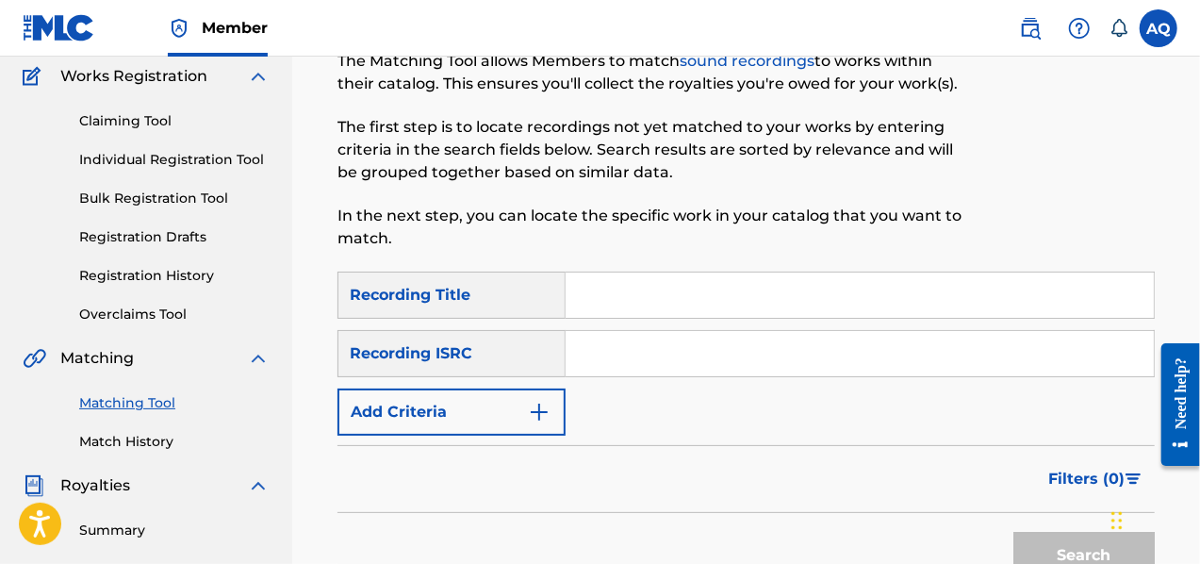
scroll to position [159, 0]
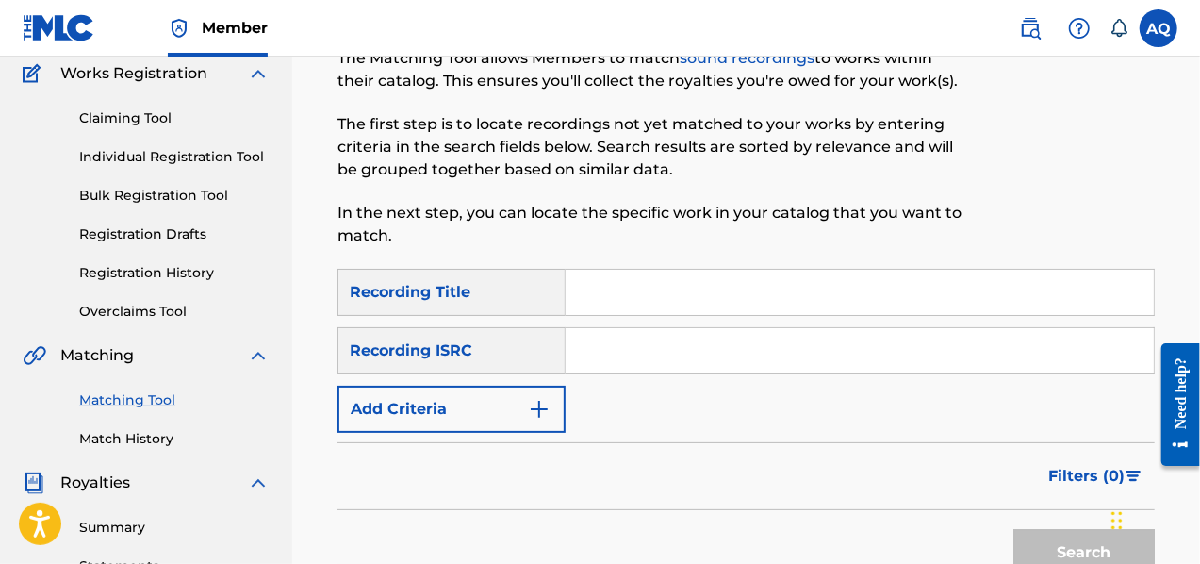
click at [525, 421] on button "Add Criteria" at bounding box center [452, 409] width 228 height 47
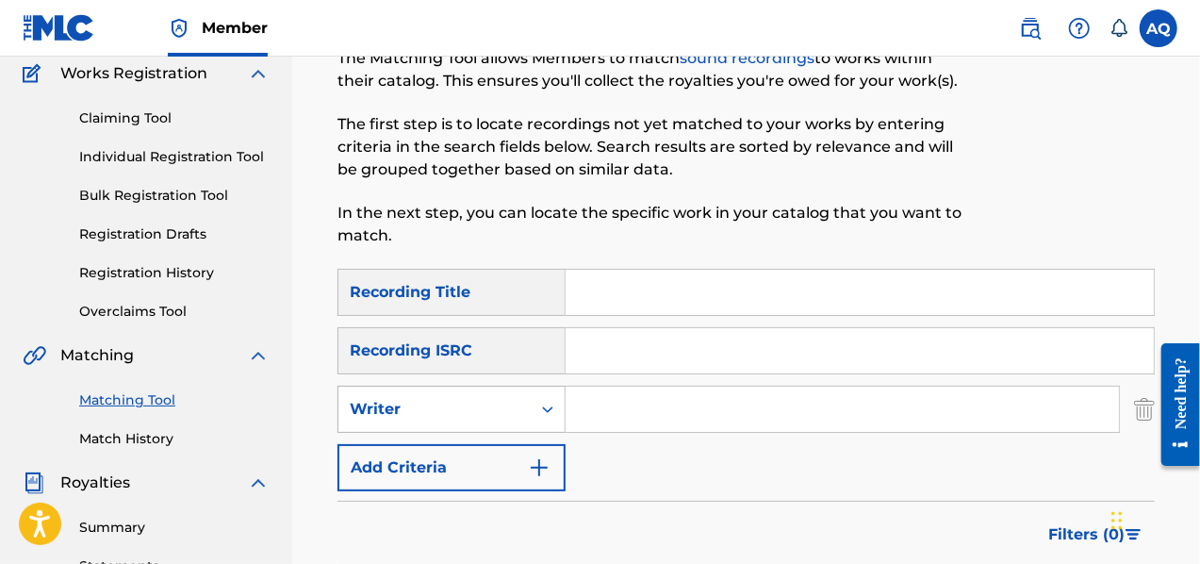
click at [528, 419] on div "Writer" at bounding box center [434, 409] width 192 height 36
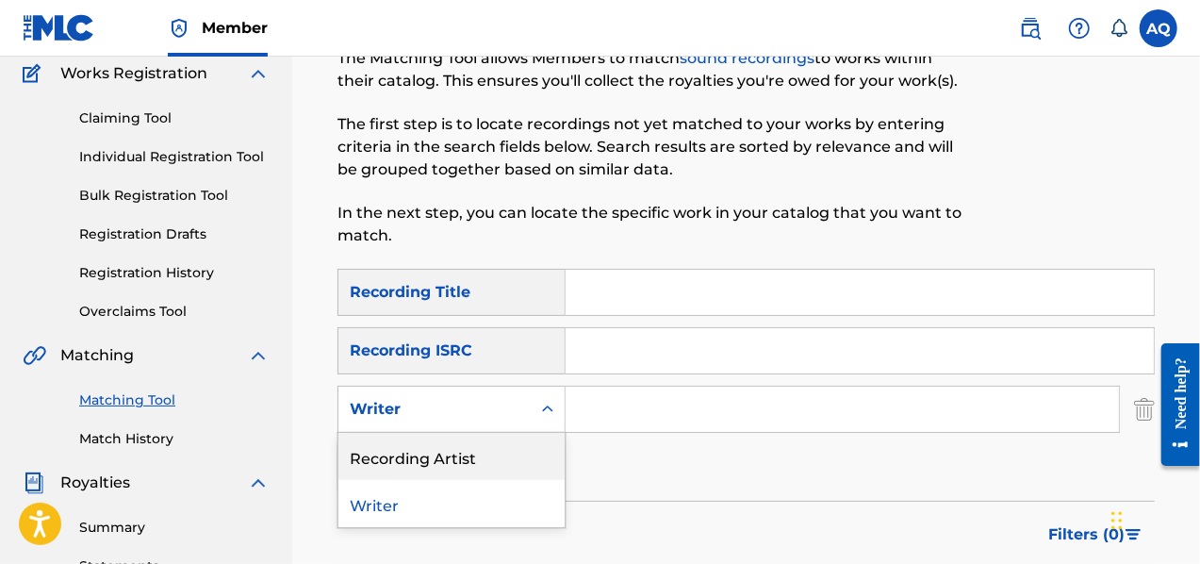
click at [502, 456] on div "Recording Artist" at bounding box center [451, 456] width 226 height 47
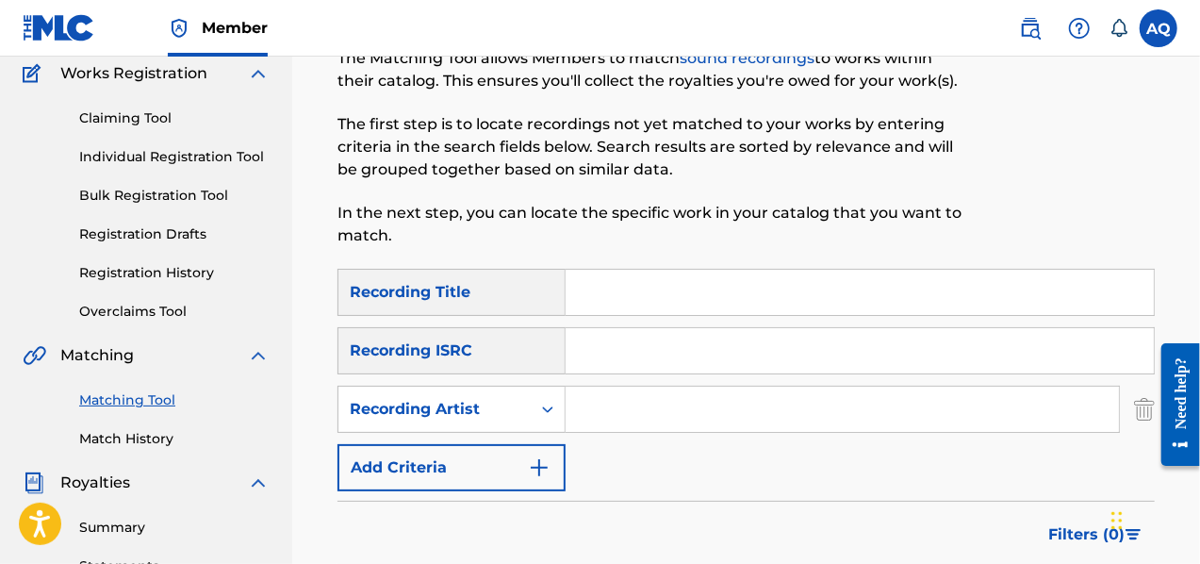
click at [608, 416] on input "Search Form" at bounding box center [842, 409] width 553 height 45
type input "[PERSON_NAME]"
click at [521, 463] on button "Add Criteria" at bounding box center [452, 467] width 228 height 47
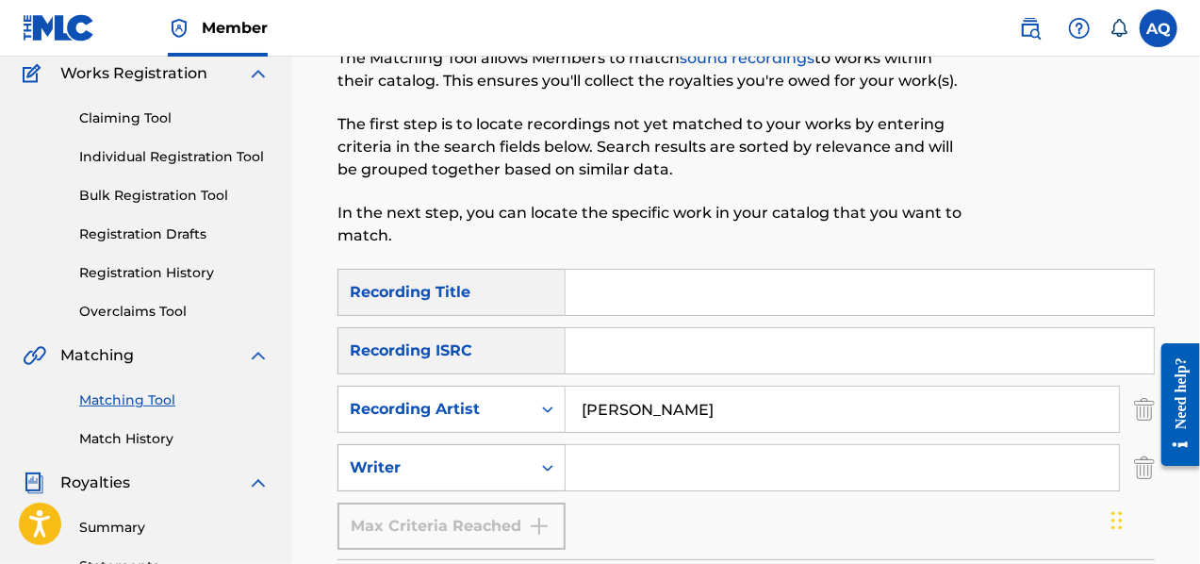
click at [548, 473] on icon "Search Form" at bounding box center [547, 467] width 19 height 19
click at [539, 519] on div "Writer" at bounding box center [451, 514] width 226 height 47
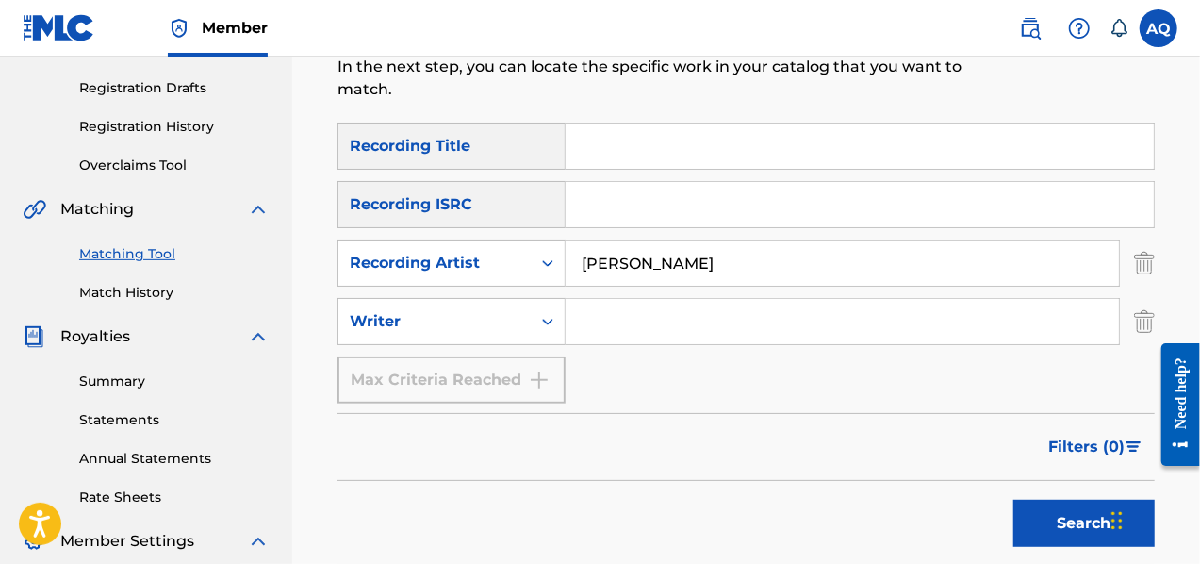
scroll to position [309, 0]
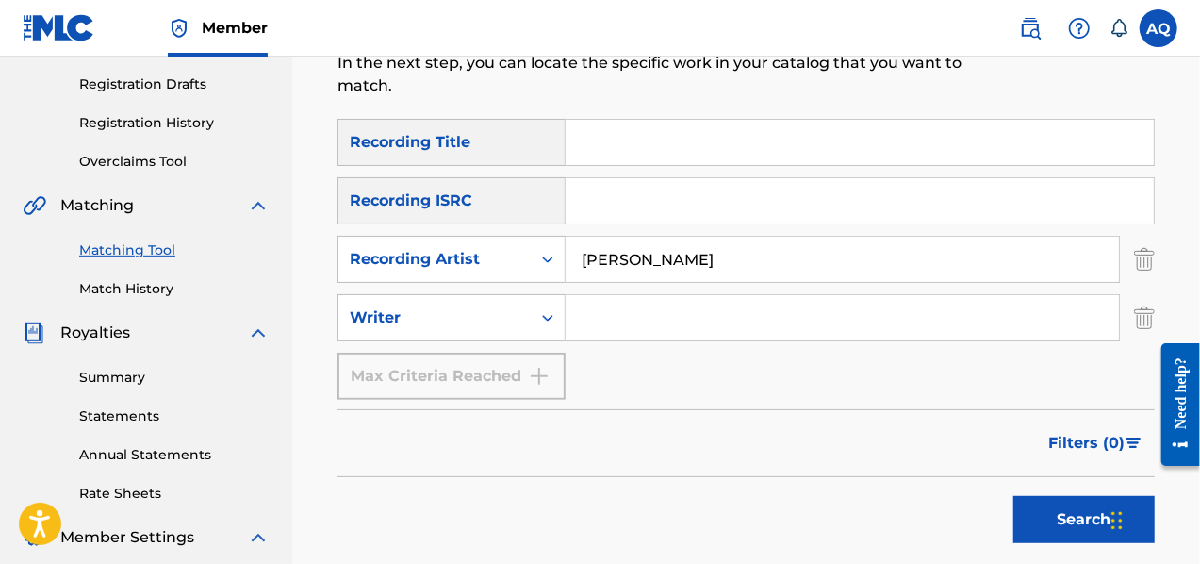
click at [645, 329] on input "Search Form" at bounding box center [842, 317] width 553 height 45
type input "[PERSON_NAME]"
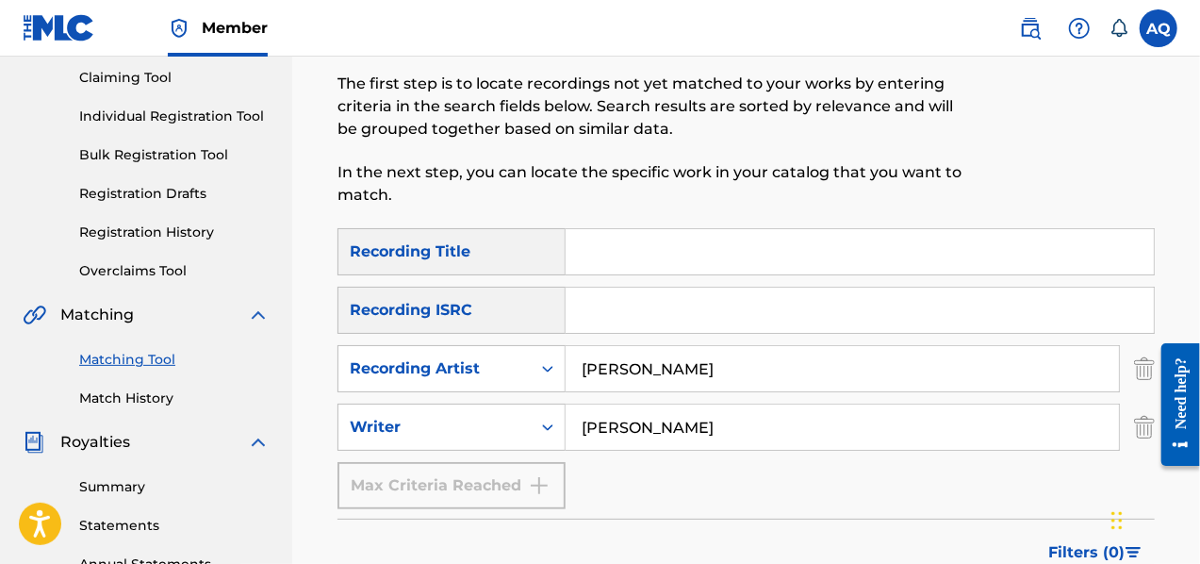
scroll to position [192, 0]
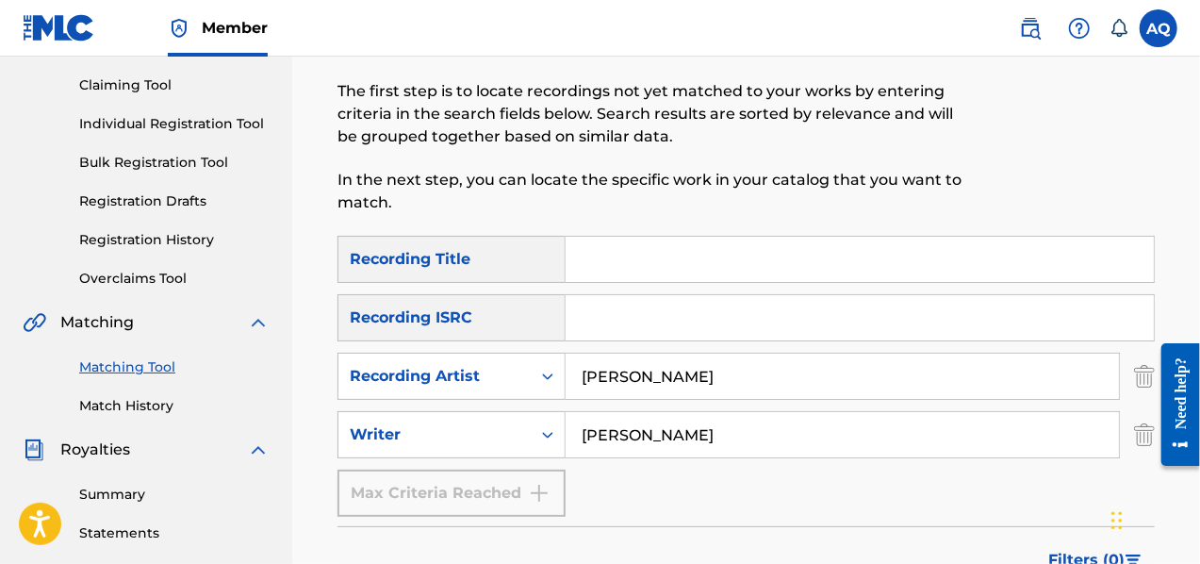
click at [617, 248] on input "Search Form" at bounding box center [860, 259] width 588 height 45
type input "PPOPPIN"
click at [605, 310] on input "Search Form" at bounding box center [860, 317] width 588 height 45
paste input "QZWFJ2373205"
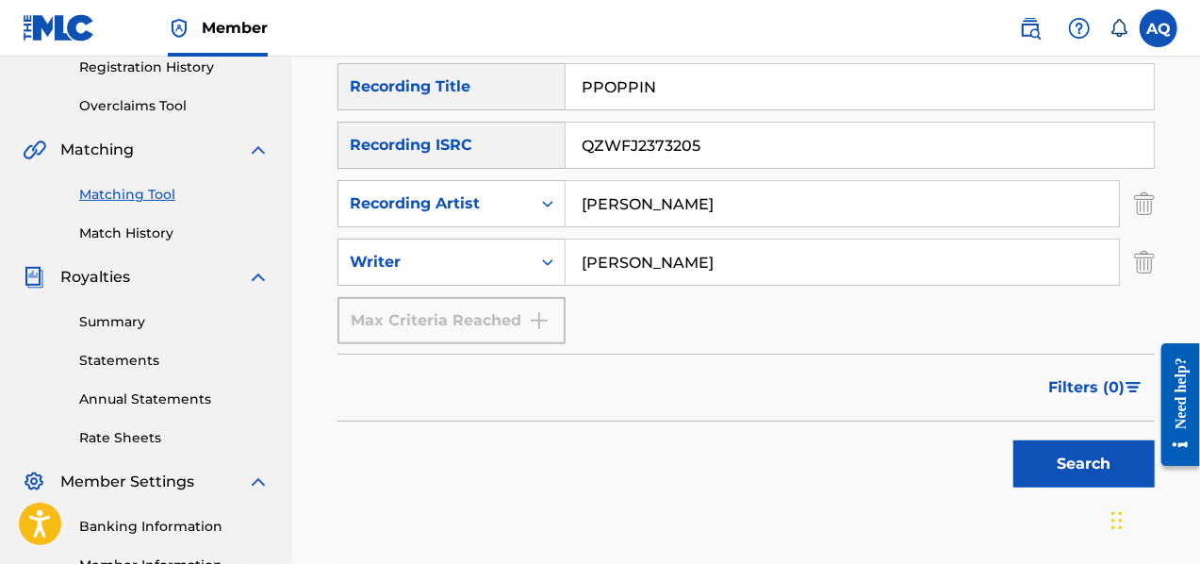
scroll to position [369, 0]
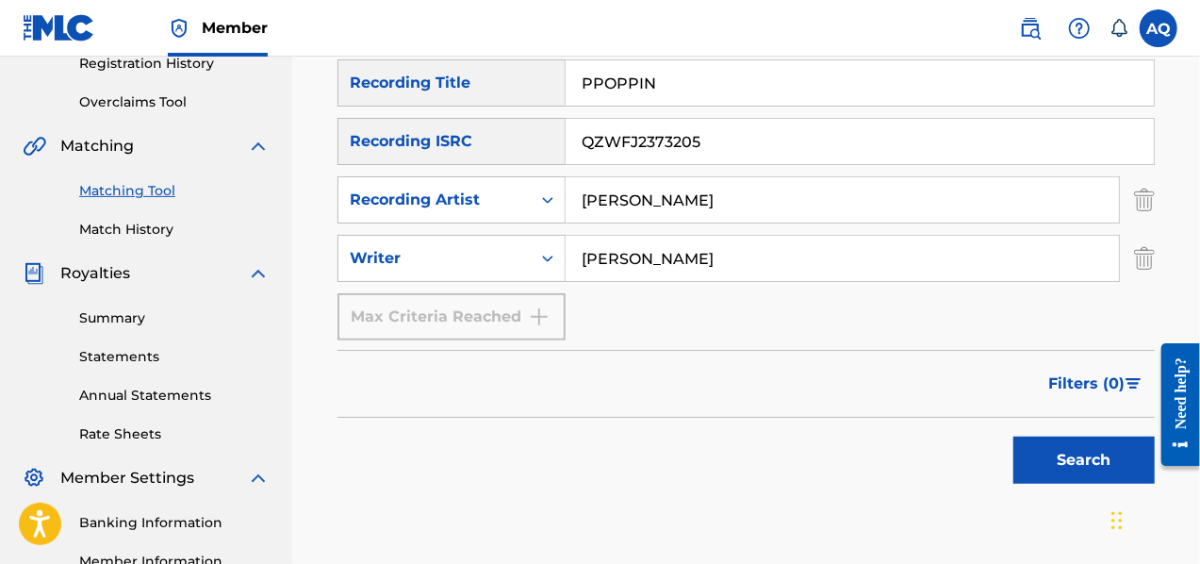
type input "QZWFJ2373205"
click at [1096, 453] on button "Search" at bounding box center [1084, 460] width 141 height 47
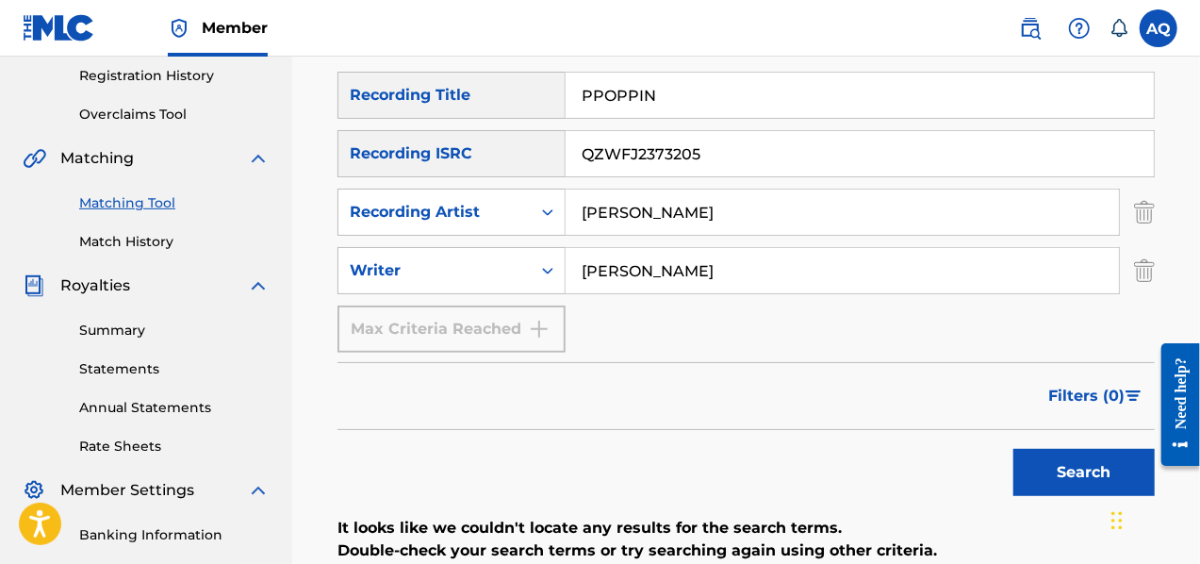
scroll to position [355, 0]
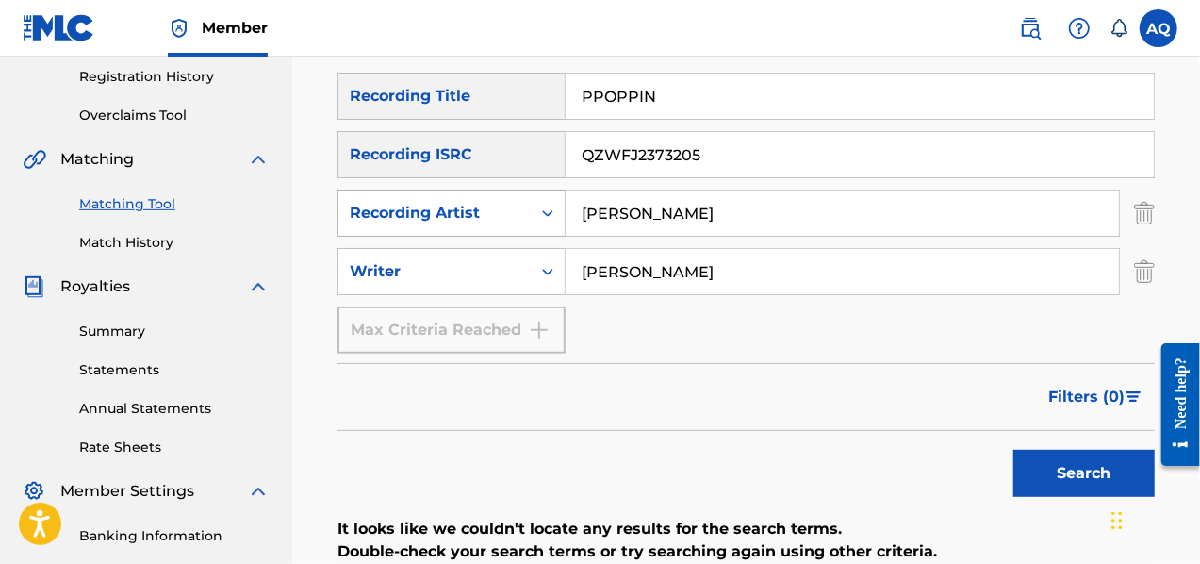
drag, startPoint x: 846, startPoint y: 225, endPoint x: 536, endPoint y: 222, distance: 310.2
click at [536, 222] on div "SearchWithCriteria3dcf17c2-7f33-4b78-81ce-4ae917774083 Recording Artist Abel Qu…" at bounding box center [746, 213] width 817 height 47
type input "t"
type input "Tr6ble"
click at [1045, 467] on button "Search" at bounding box center [1084, 473] width 141 height 47
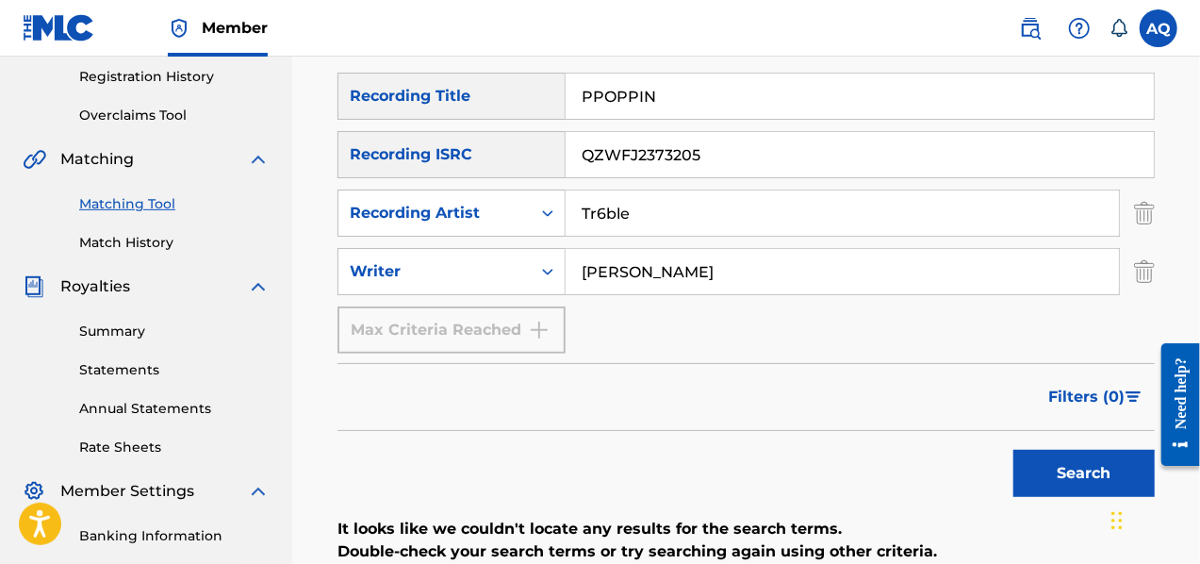
click at [602, 99] on input "PPOPPIN" at bounding box center [860, 96] width 588 height 45
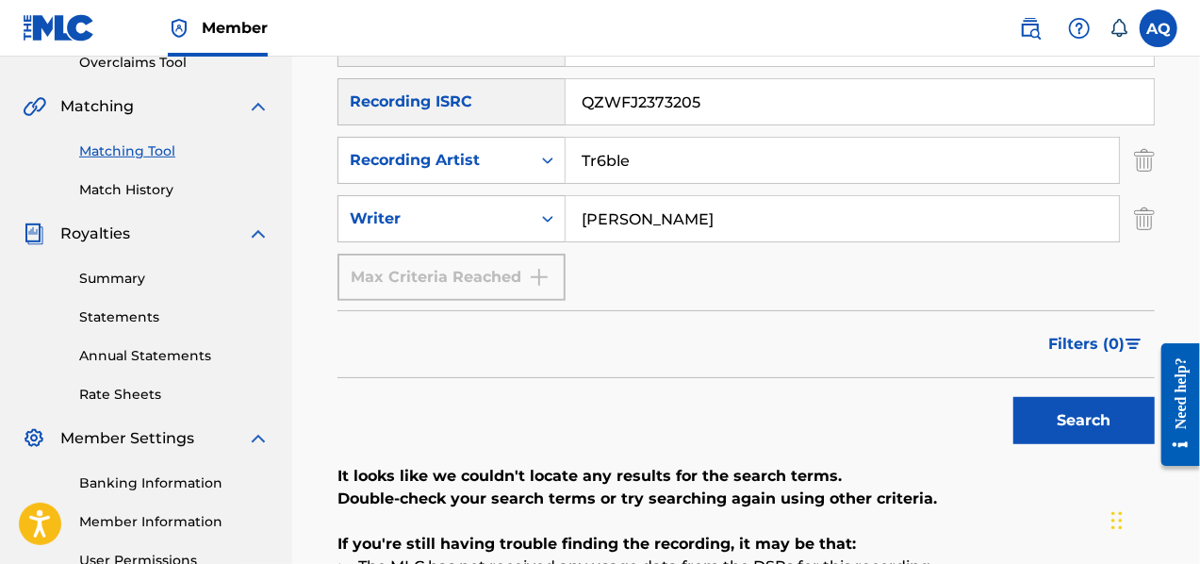
type input "POPPIN"
click at [1052, 427] on button "Search" at bounding box center [1084, 420] width 141 height 47
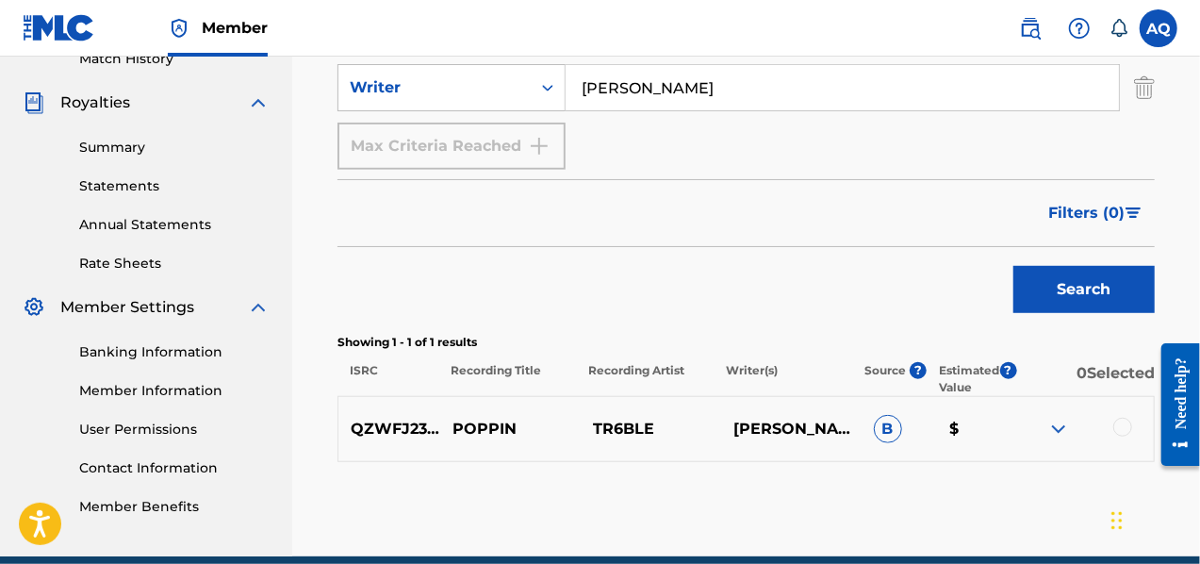
scroll to position [541, 0]
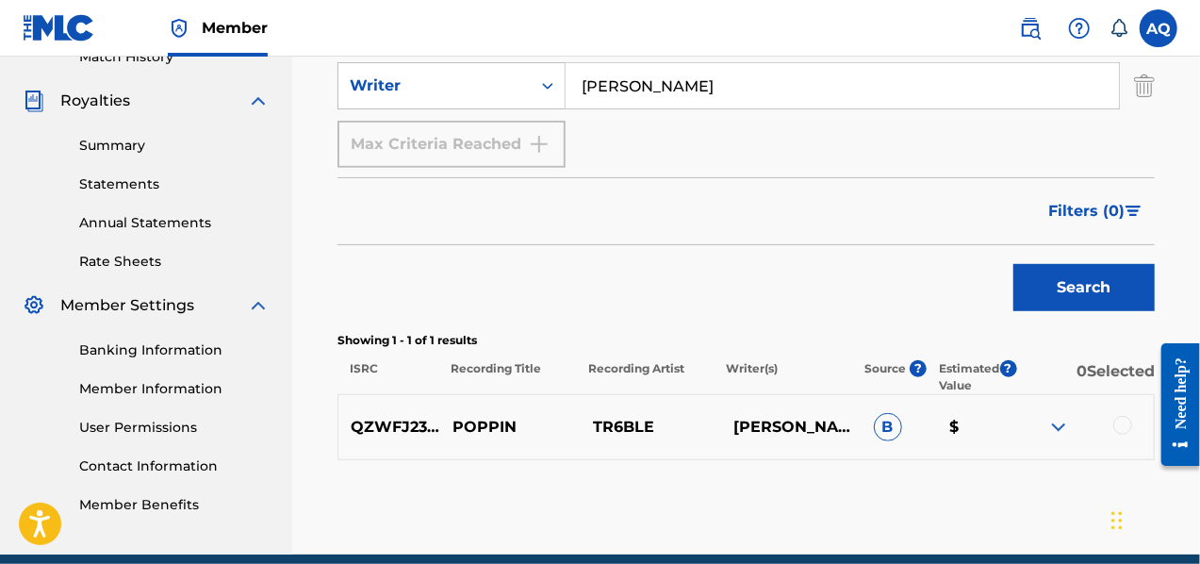
click at [1051, 426] on img at bounding box center [1058, 427] width 23 height 23
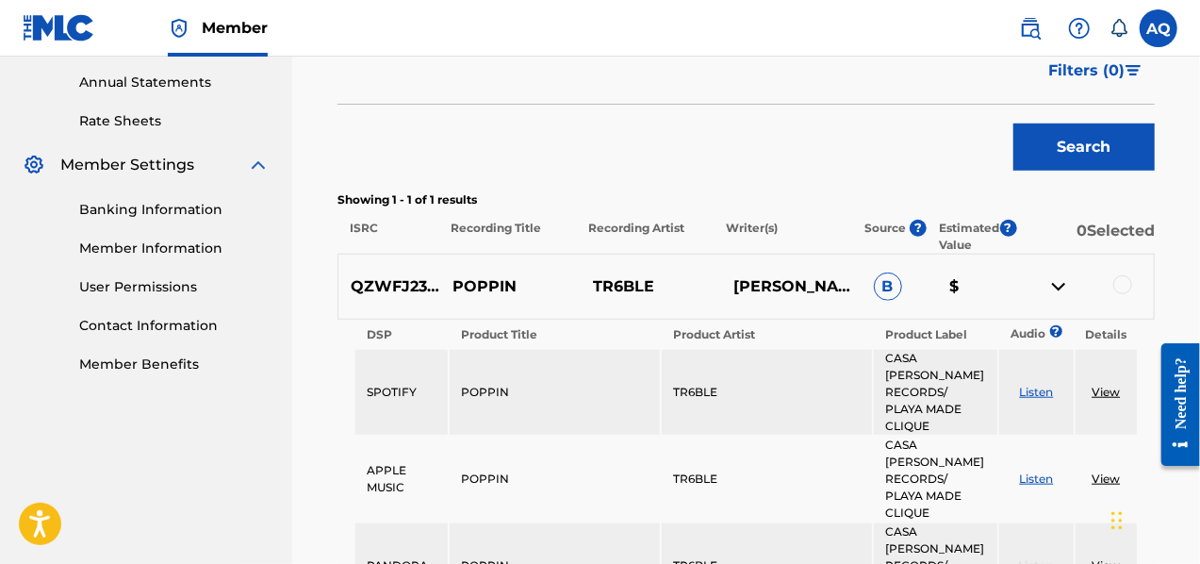
scroll to position [680, 0]
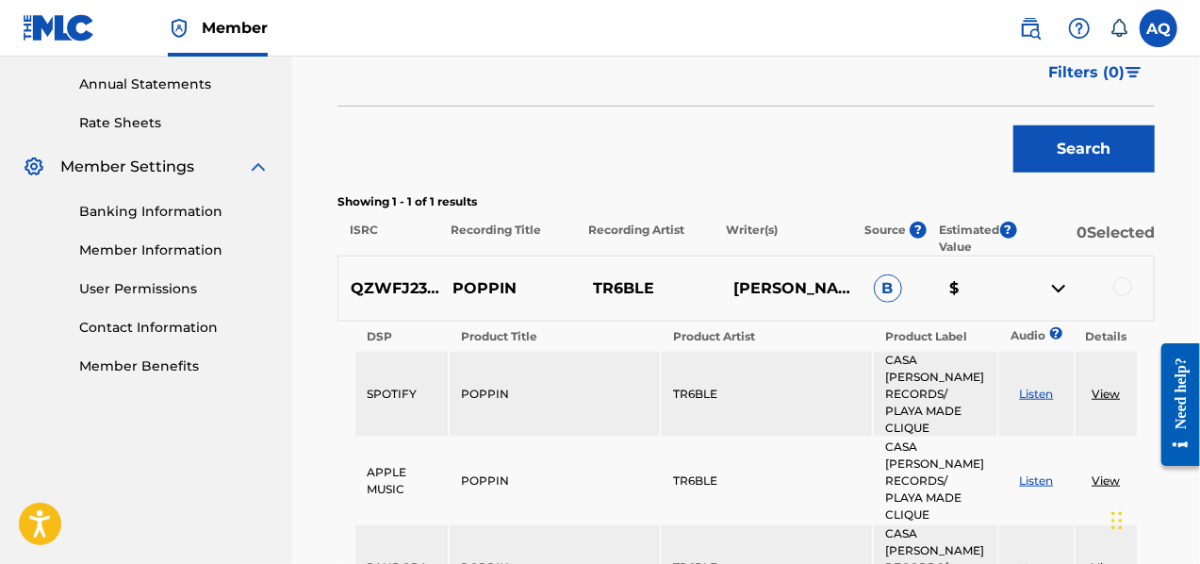
click at [1120, 280] on div at bounding box center [1122, 286] width 19 height 19
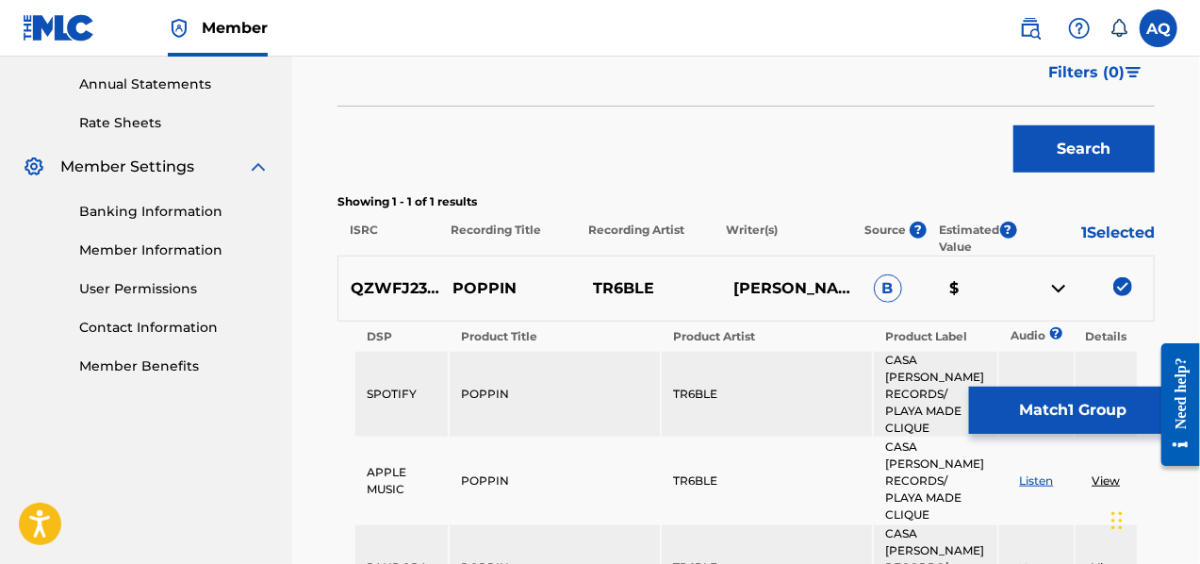
click at [1073, 405] on button "Match 1 Group" at bounding box center [1073, 410] width 208 height 47
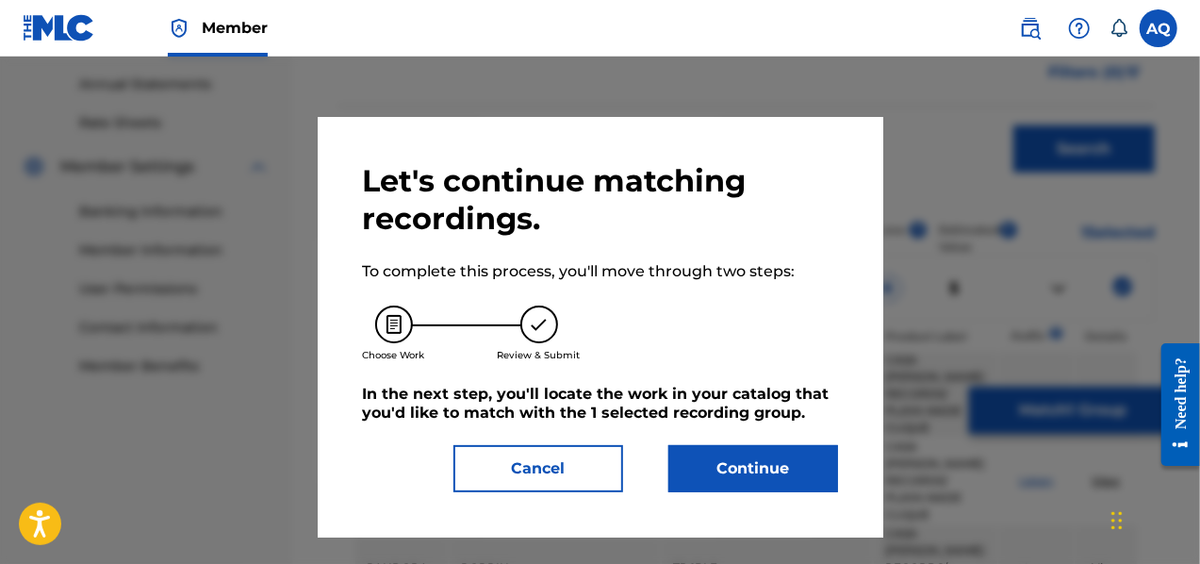
click at [764, 465] on button "Continue" at bounding box center [753, 468] width 170 height 47
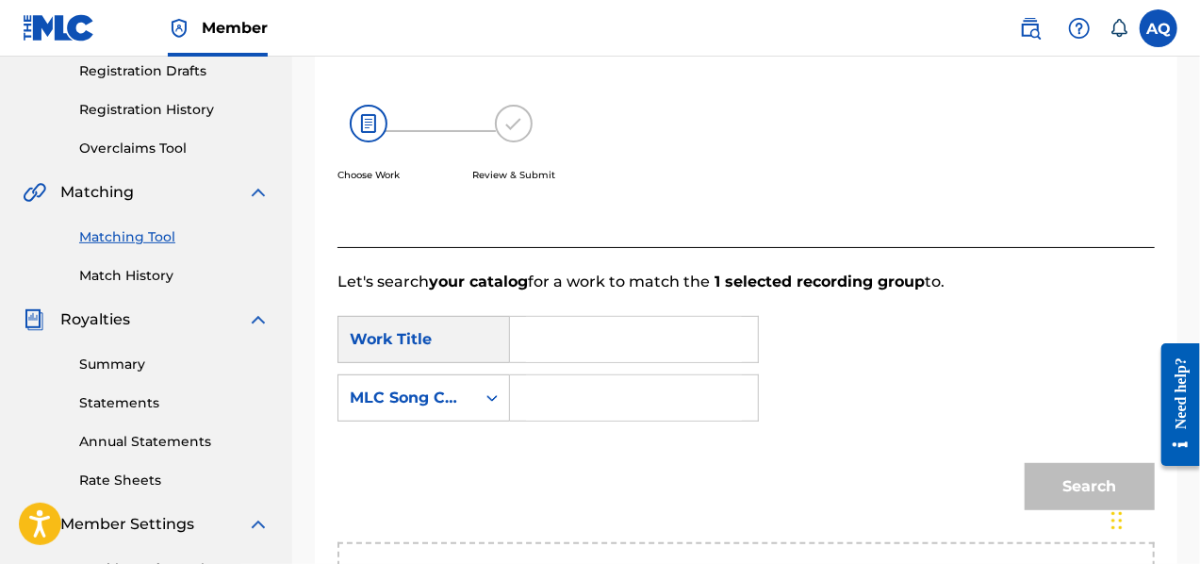
scroll to position [309, 0]
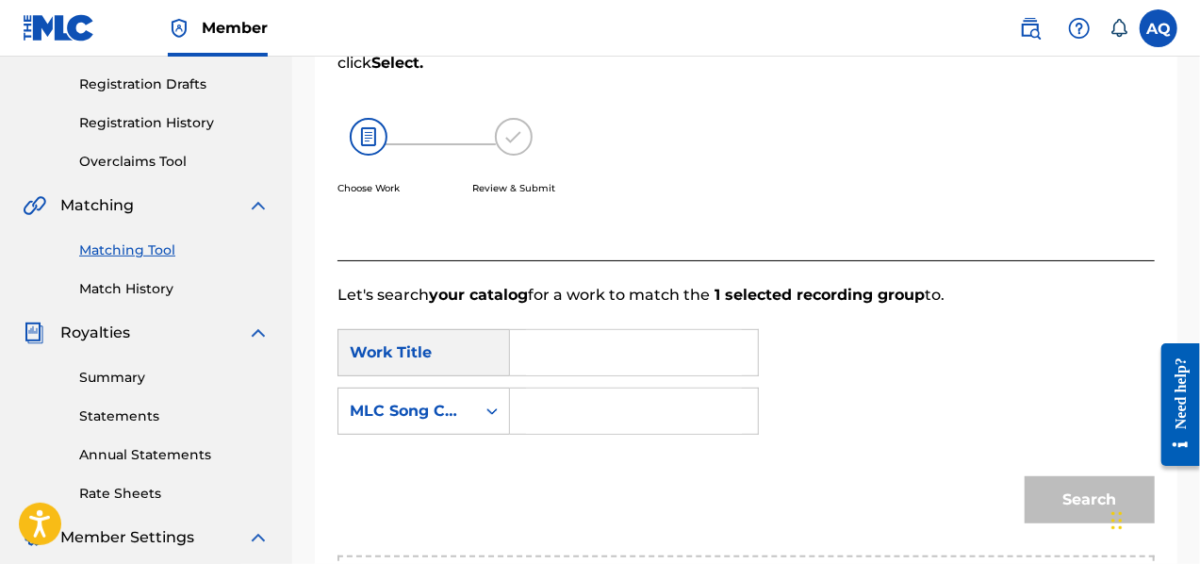
click at [555, 357] on input "Search Form" at bounding box center [634, 352] width 216 height 45
click at [590, 357] on input "Search Form" at bounding box center [634, 351] width 216 height 45
type input "POPPIN"
click at [445, 411] on div "MLC Song Code" at bounding box center [407, 410] width 114 height 23
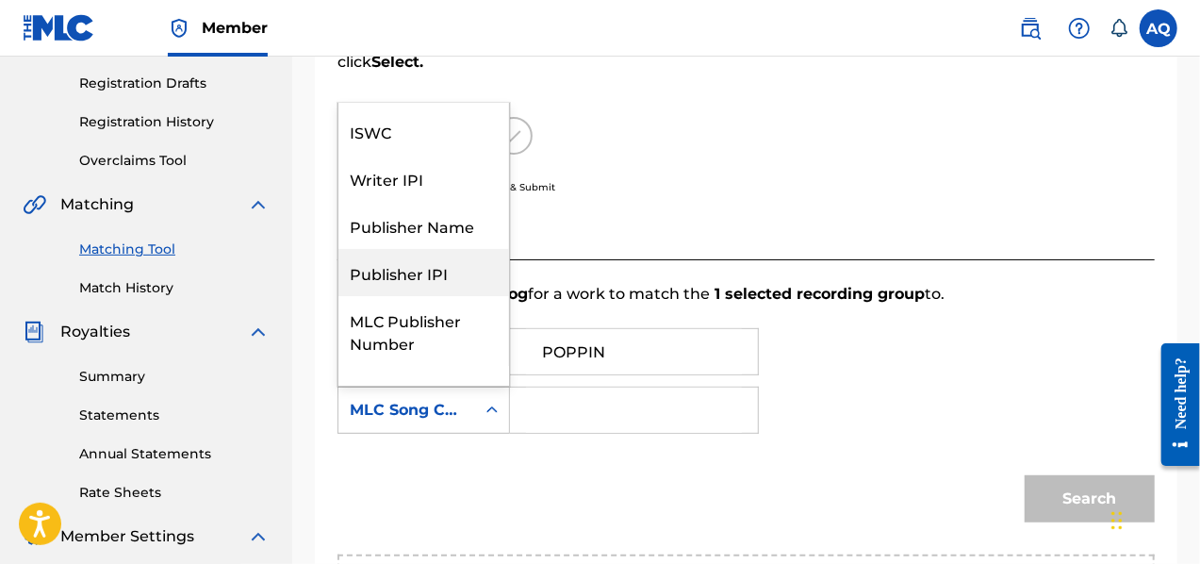
scroll to position [70, 0]
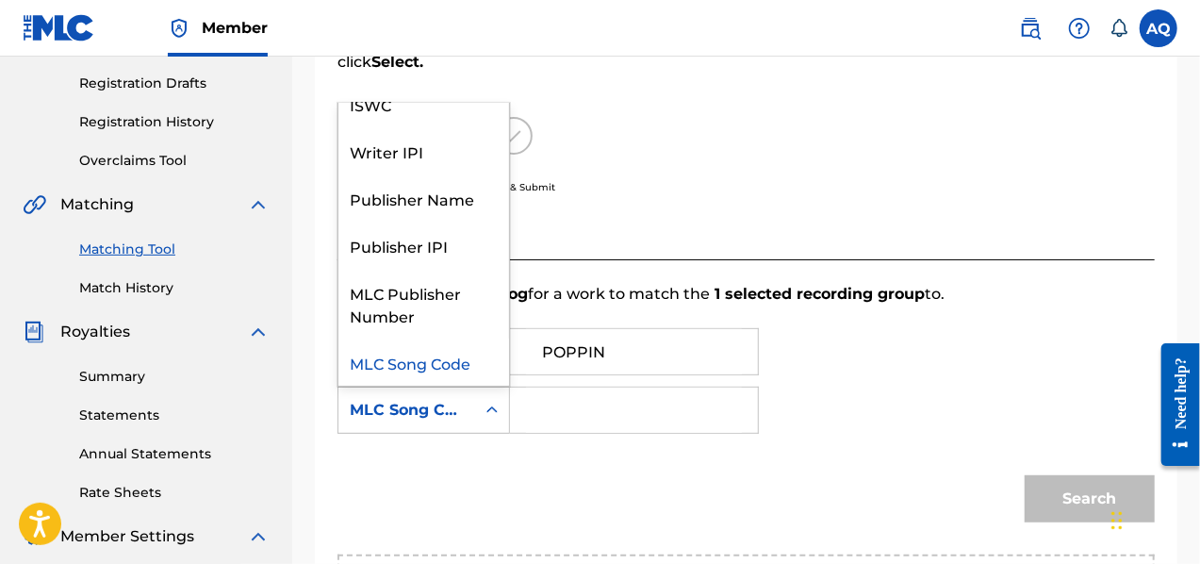
click at [449, 354] on div "MLC Song Code" at bounding box center [423, 361] width 171 height 47
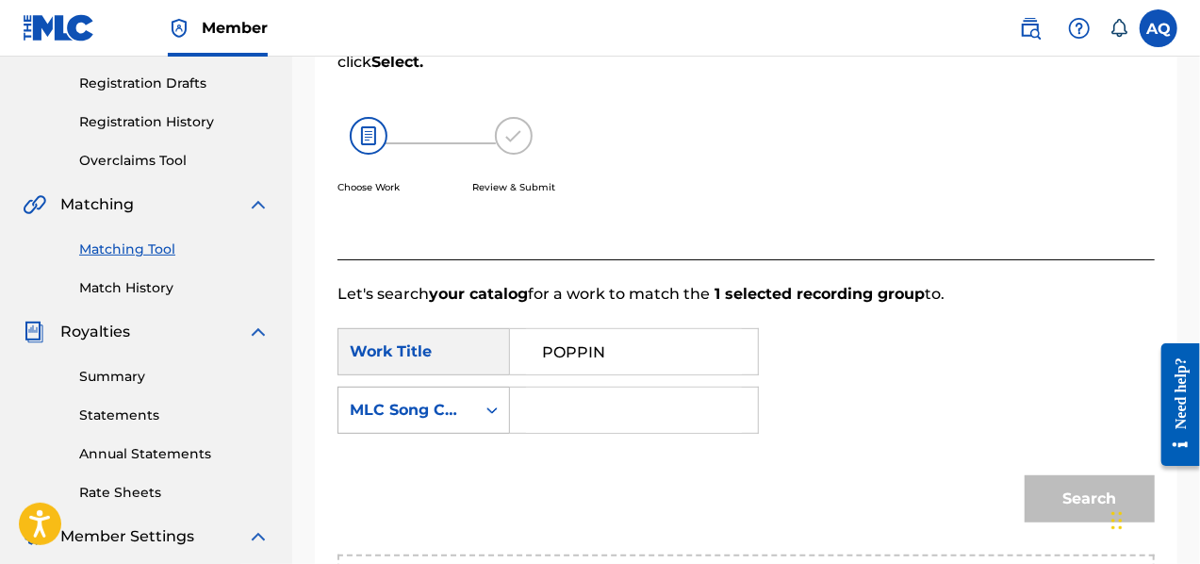
click at [477, 411] on div "Search Form" at bounding box center [492, 410] width 34 height 34
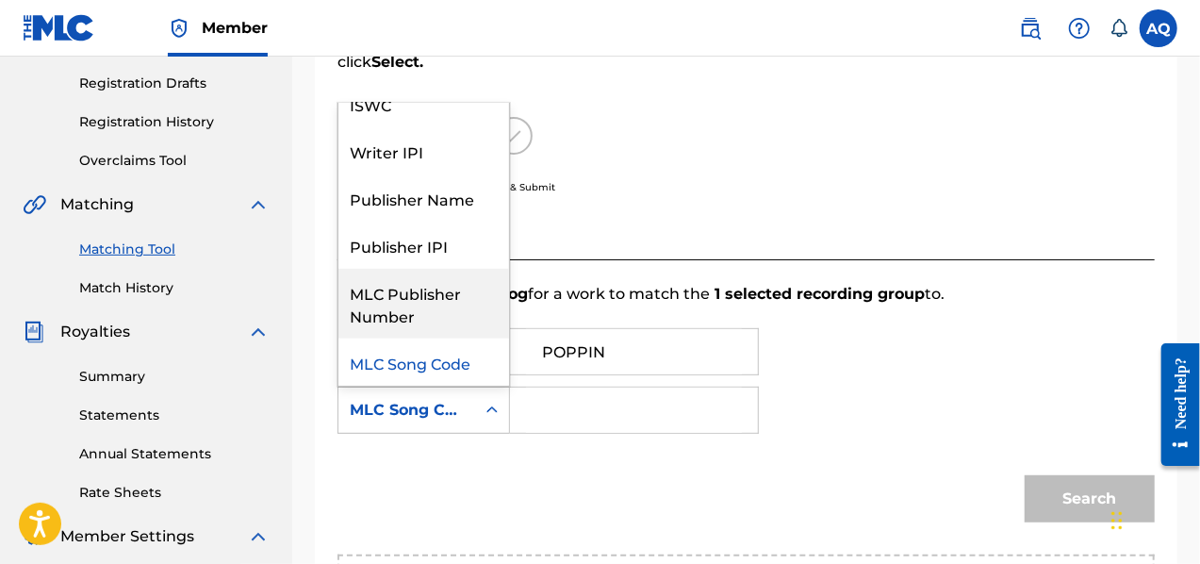
scroll to position [0, 0]
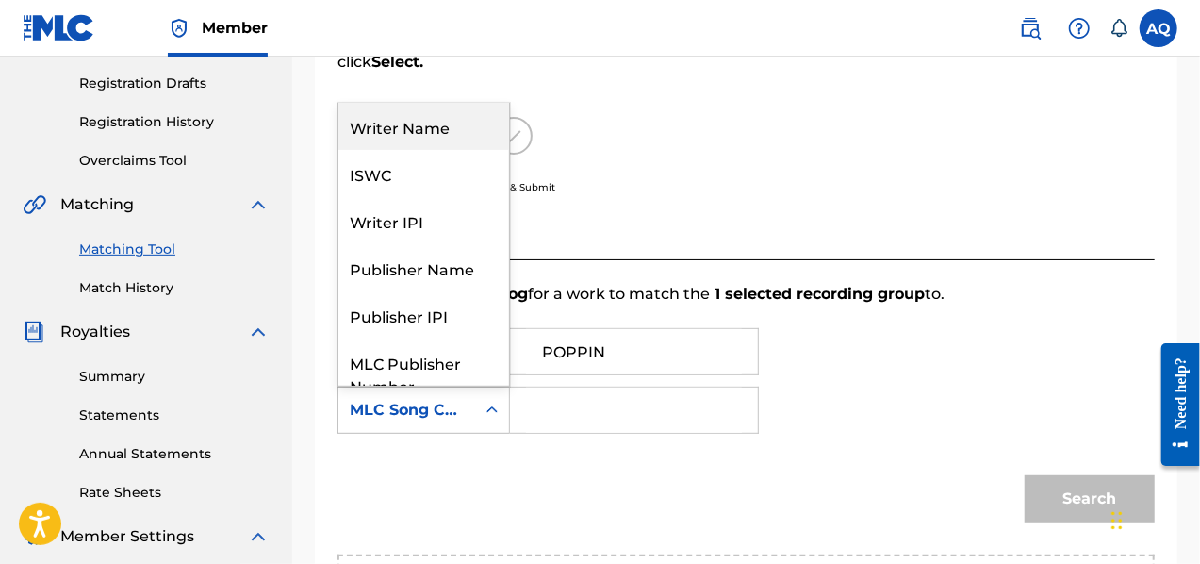
click at [430, 133] on div "Writer Name" at bounding box center [423, 126] width 171 height 47
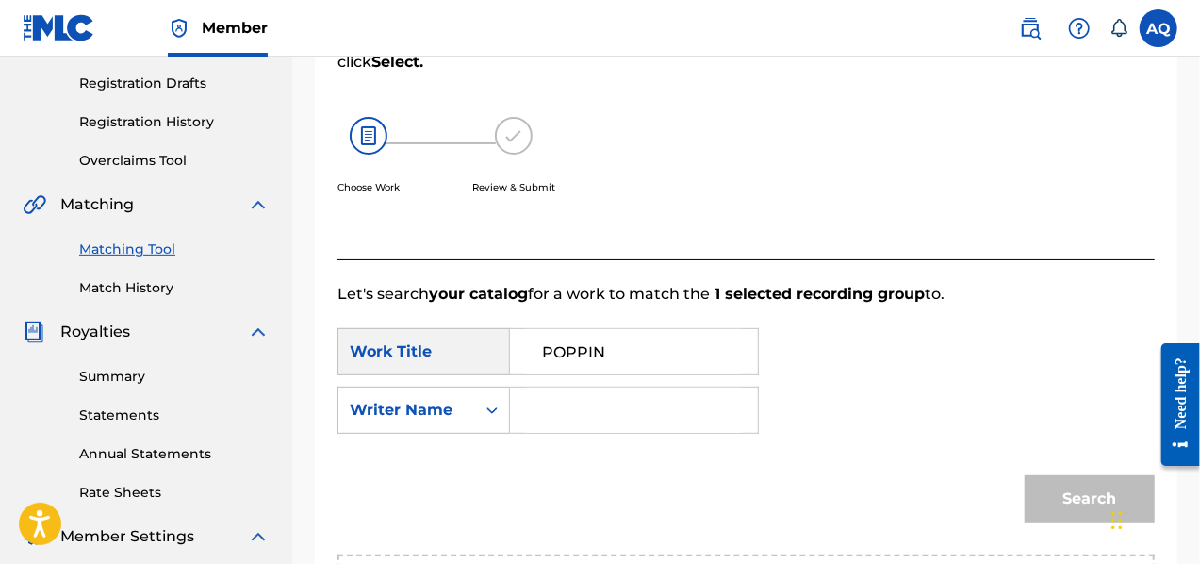
click at [552, 409] on input "Search Form" at bounding box center [634, 409] width 216 height 45
type input "[PERSON_NAME]"
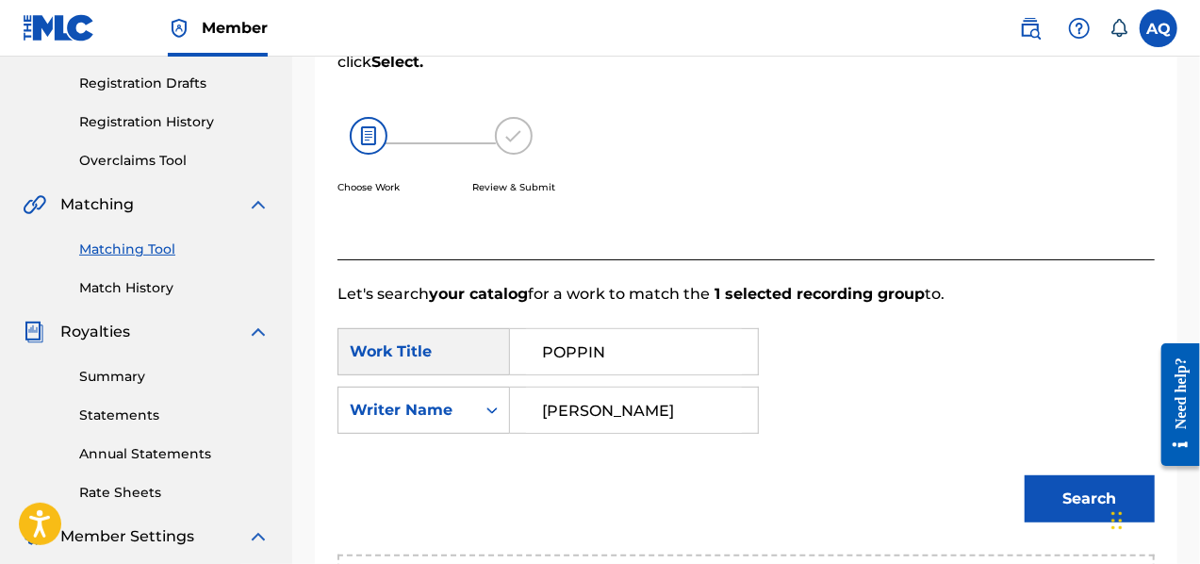
click at [1057, 500] on button "Search" at bounding box center [1090, 498] width 130 height 47
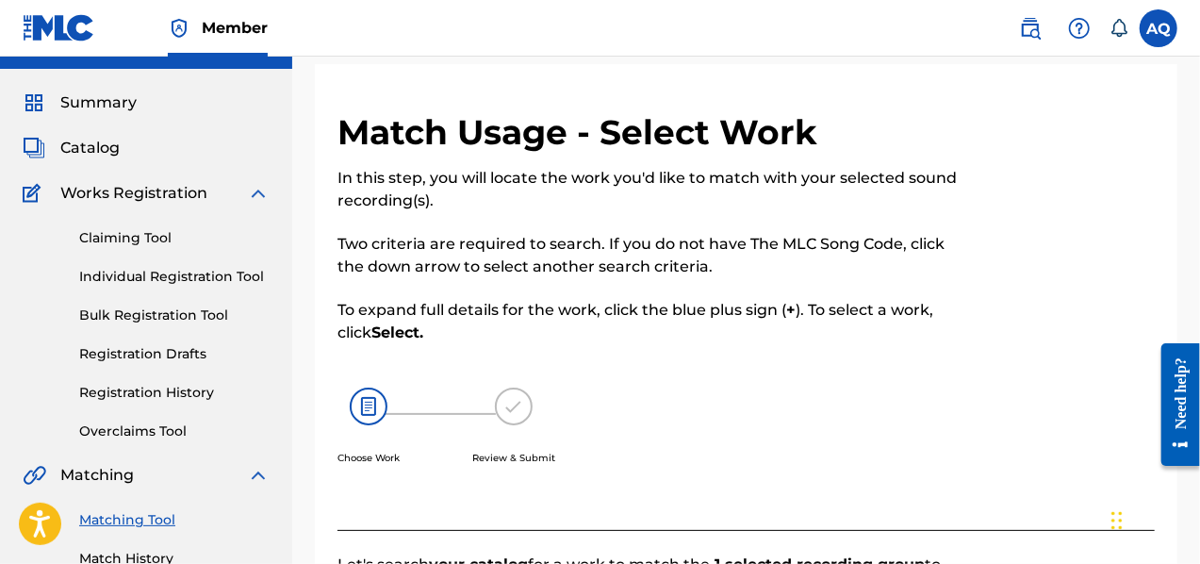
scroll to position [51, 0]
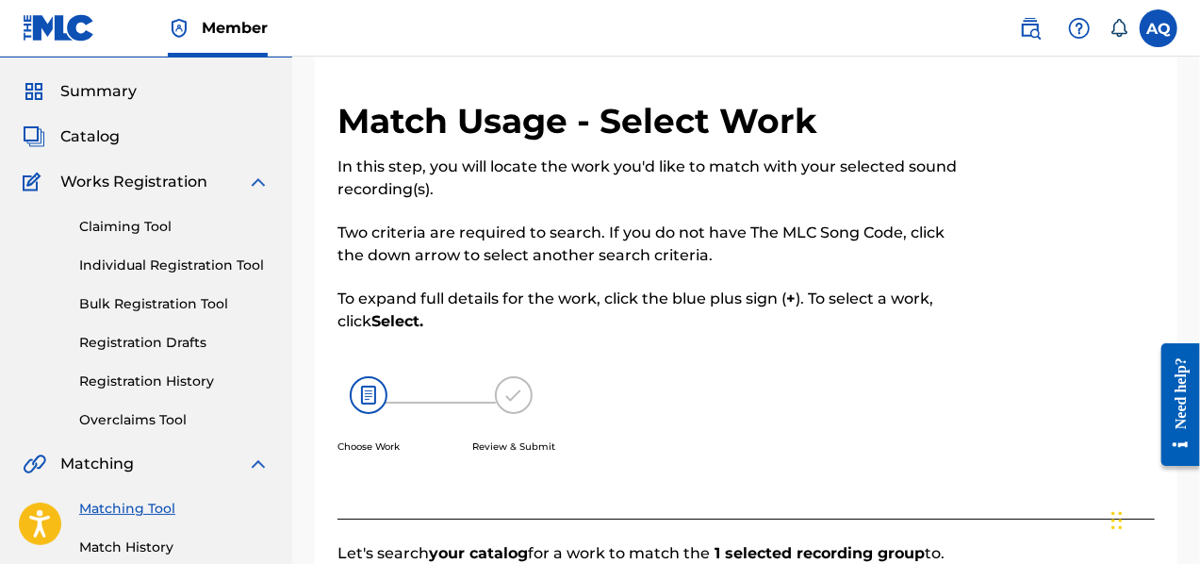
click at [367, 398] on img at bounding box center [369, 395] width 38 height 38
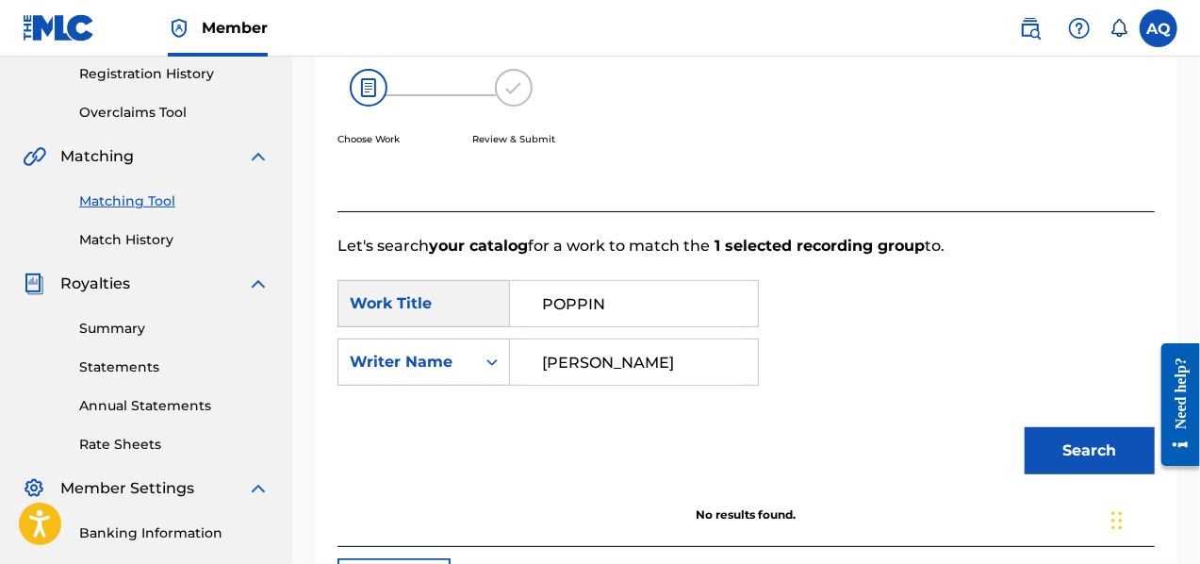
scroll to position [373, 0]
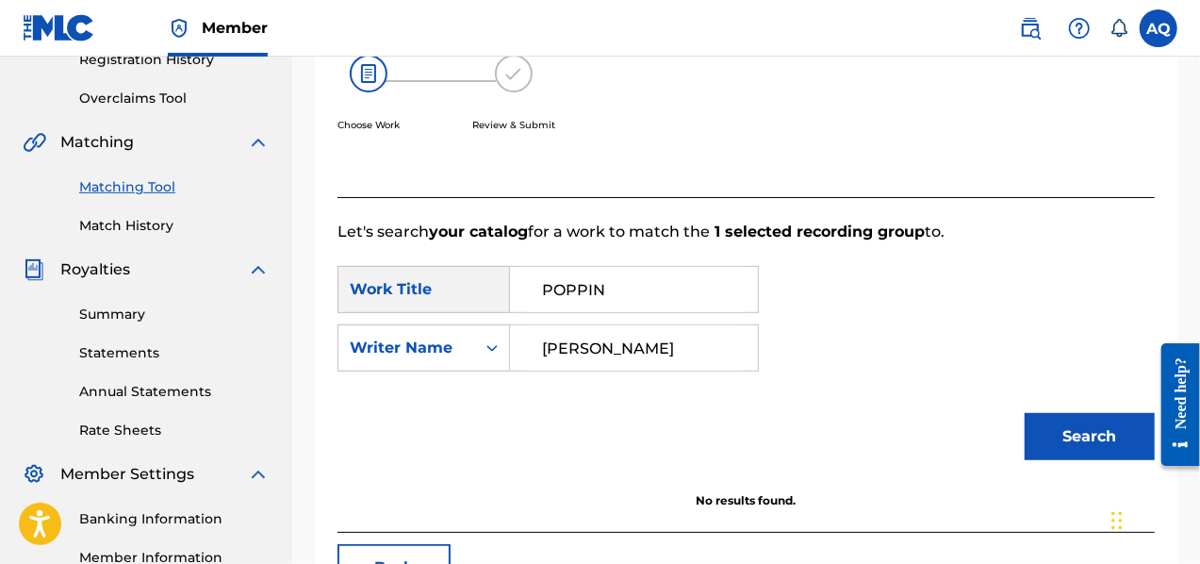
drag, startPoint x: 1206, startPoint y: 194, endPoint x: 41, endPoint y: 20, distance: 1177.4
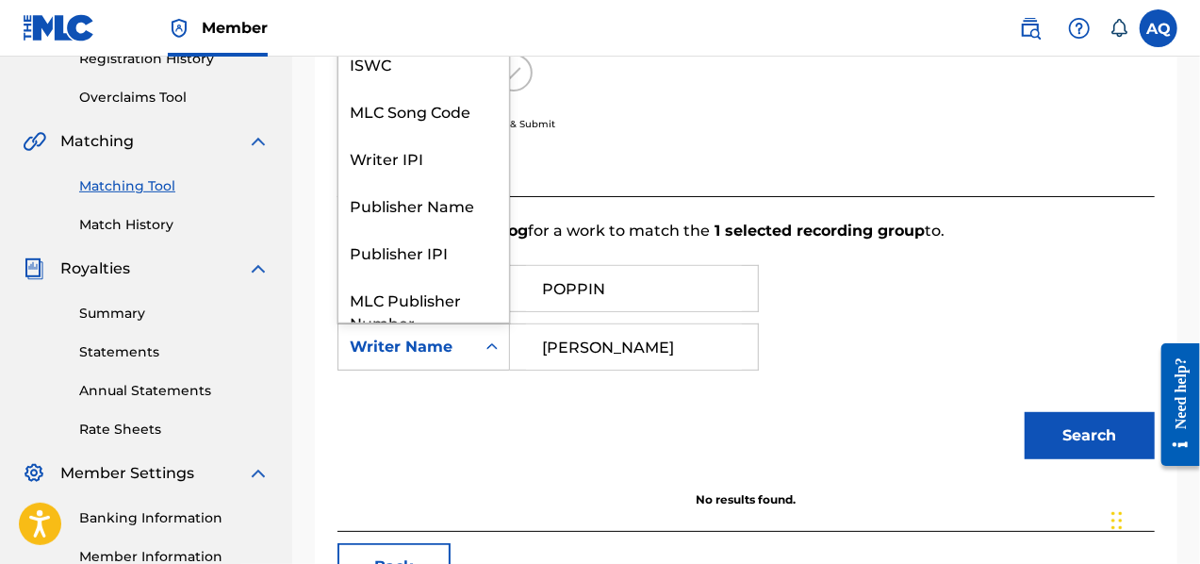
click at [488, 352] on icon "Search Form" at bounding box center [492, 347] width 19 height 19
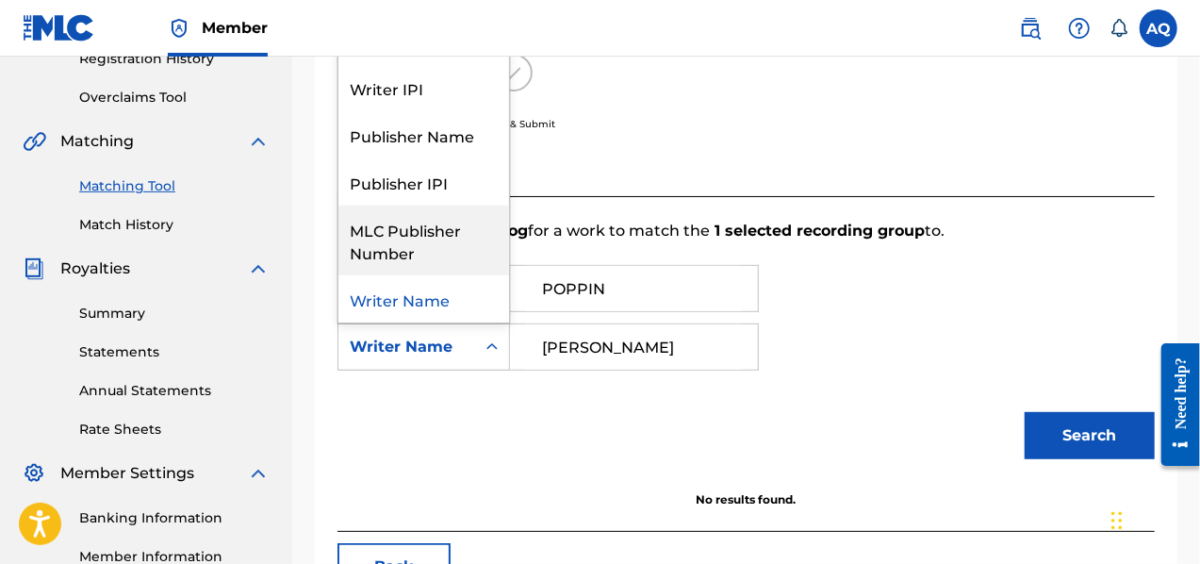
click at [455, 250] on div "MLC Publisher Number" at bounding box center [423, 241] width 171 height 70
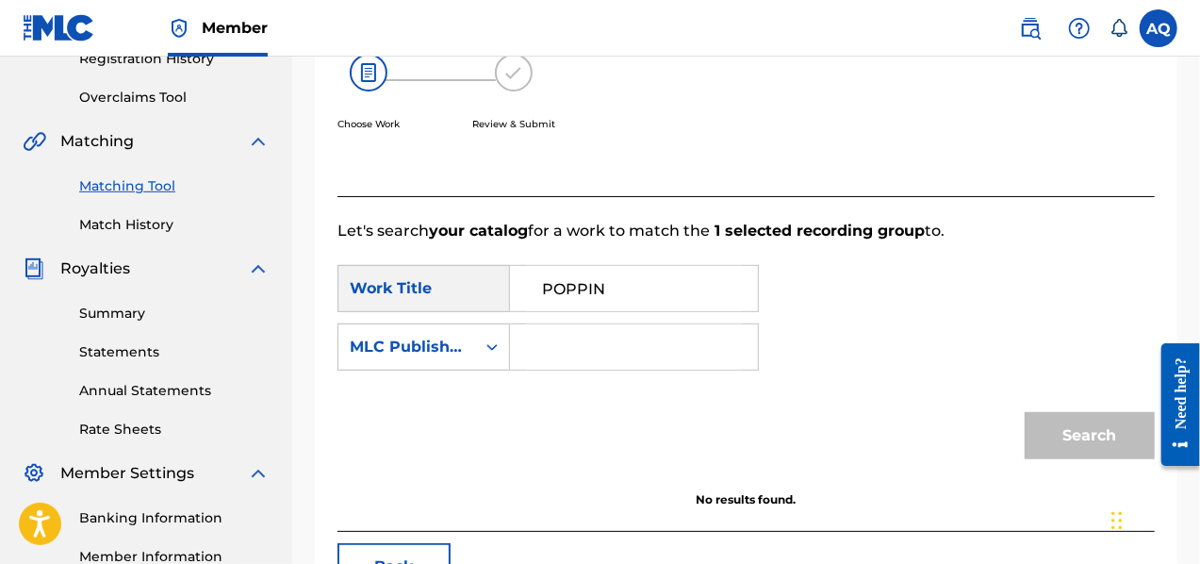
click at [555, 337] on input "Search Form" at bounding box center [634, 346] width 216 height 45
click at [488, 349] on icon "Search Form" at bounding box center [492, 347] width 19 height 19
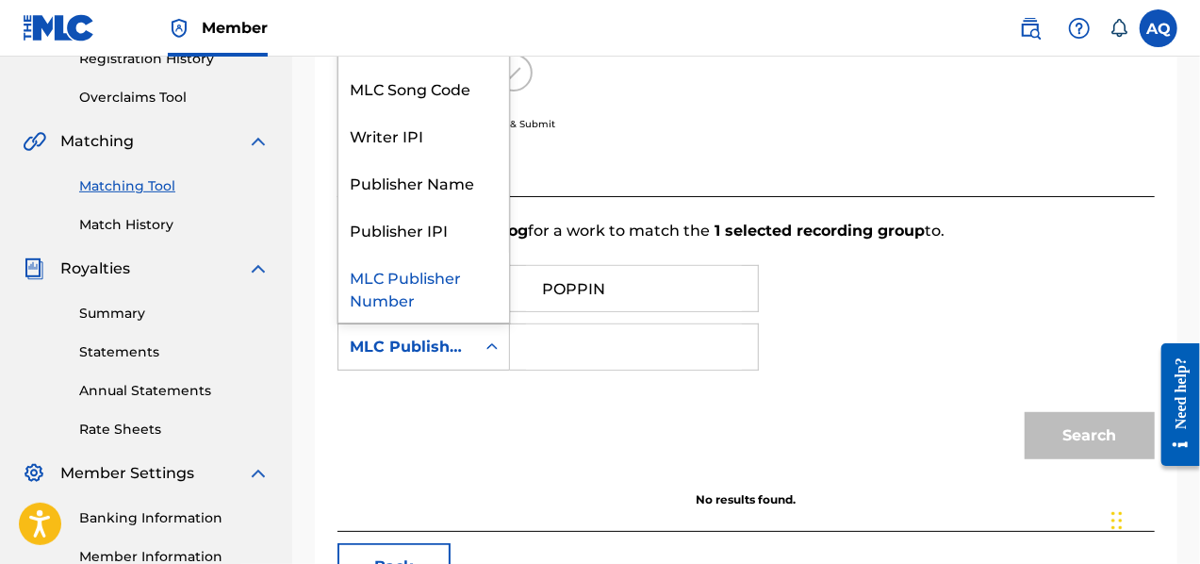
click at [488, 349] on icon "Search Form" at bounding box center [492, 347] width 19 height 19
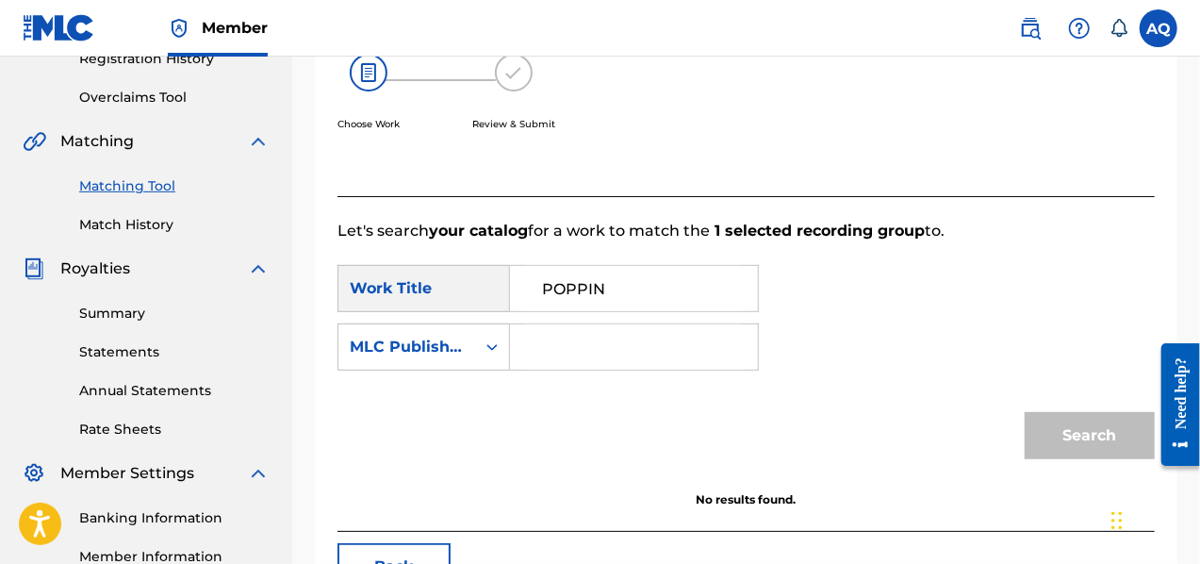
paste input "P656WY"
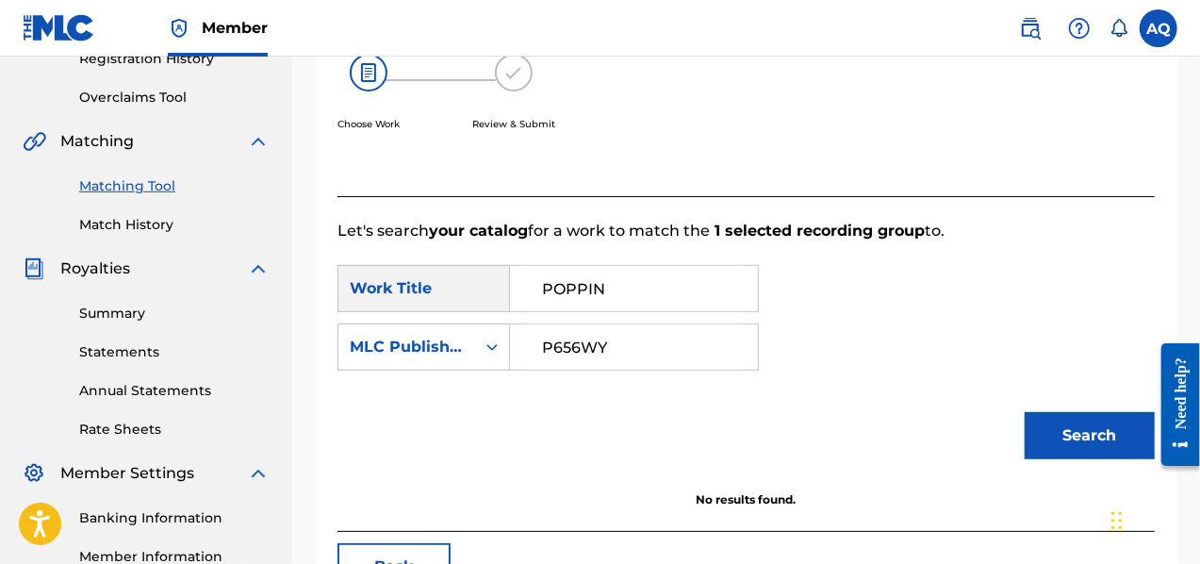
type input "P656WY"
click at [1071, 434] on button "Search" at bounding box center [1090, 435] width 130 height 47
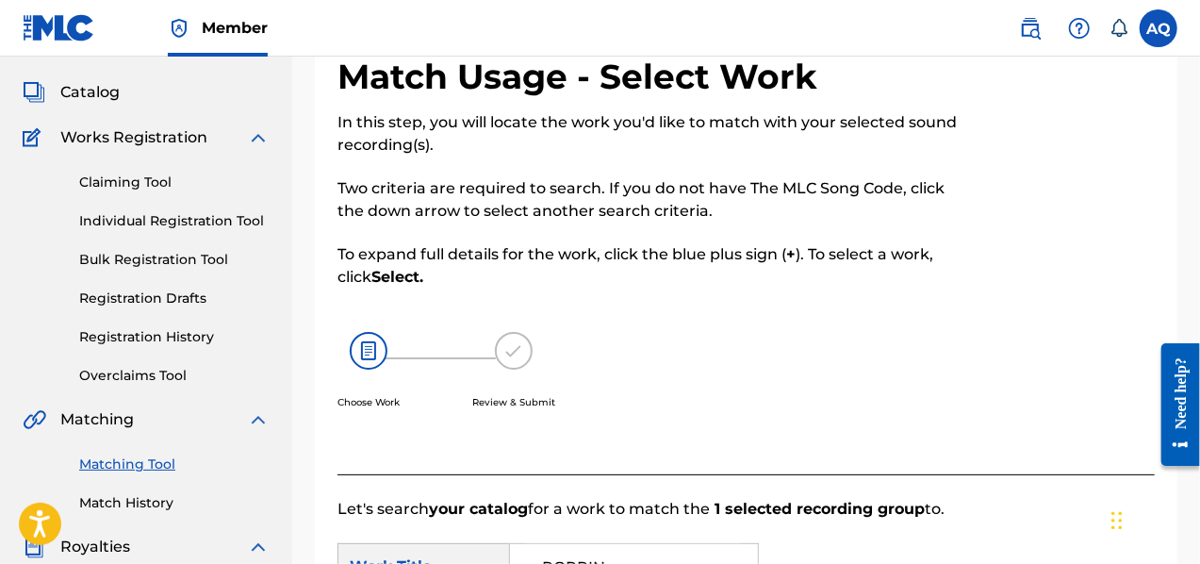
scroll to position [0, 0]
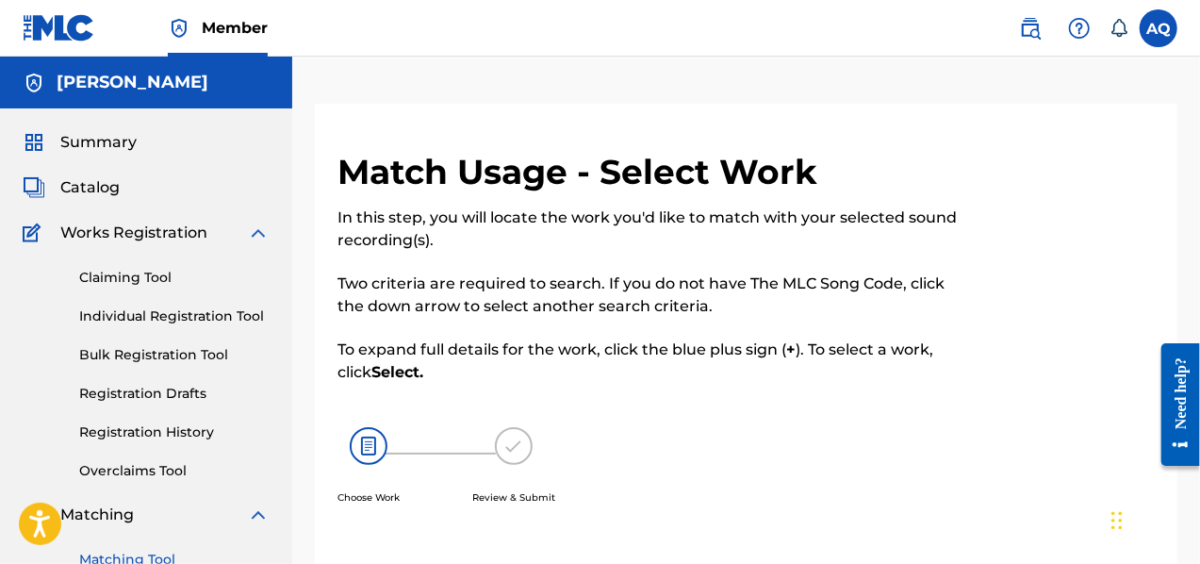
click at [102, 188] on span "Catalog" at bounding box center [89, 187] width 59 height 23
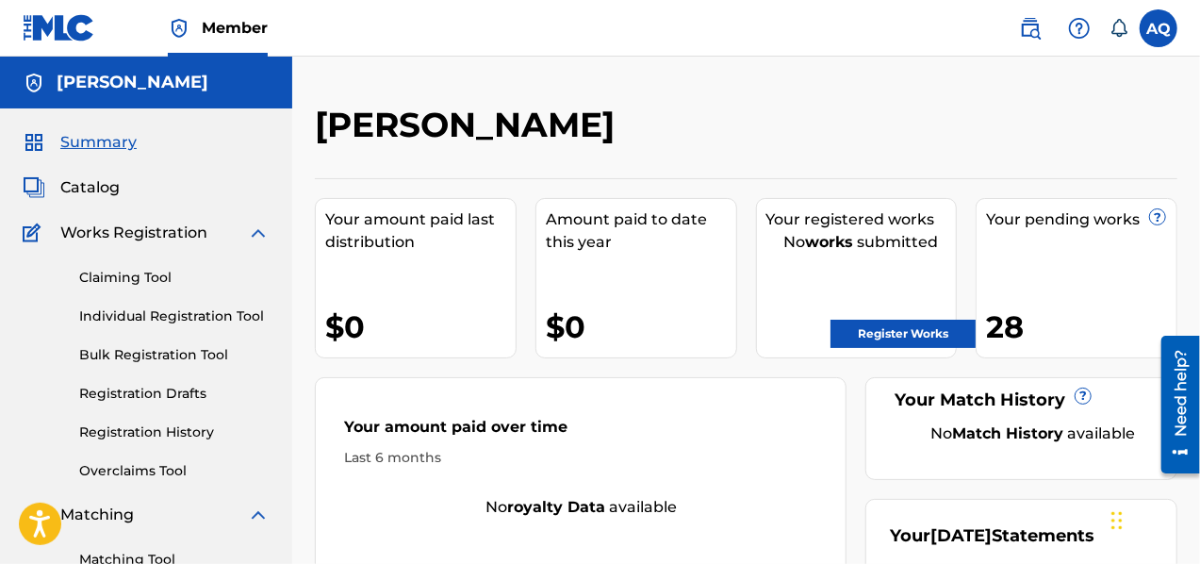
click at [178, 397] on link "Registration Drafts" at bounding box center [174, 394] width 190 height 20
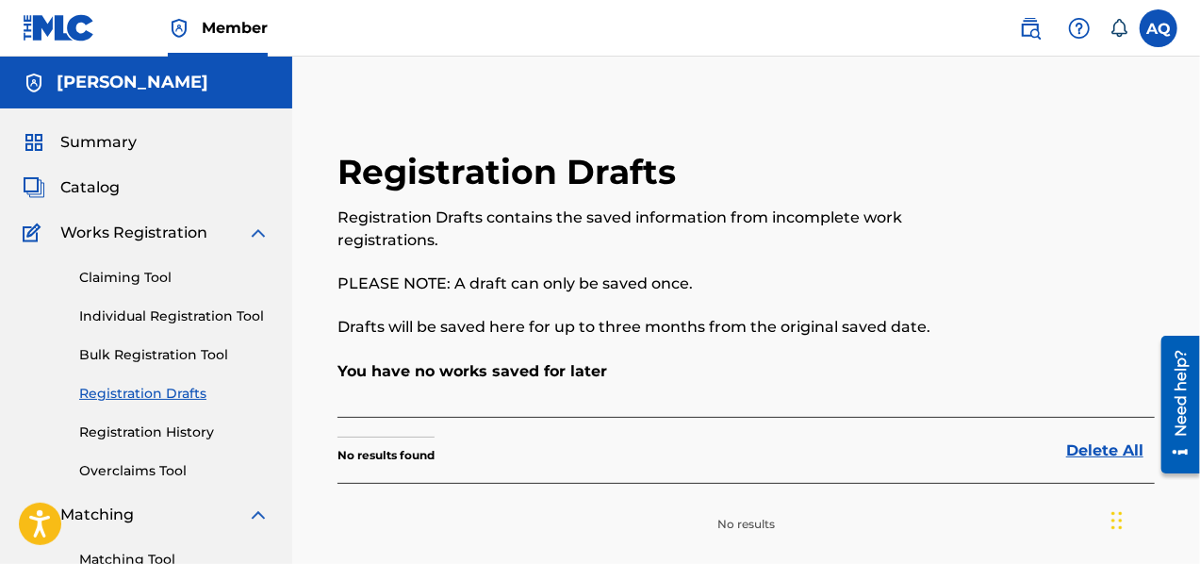
click at [177, 440] on link "Registration History" at bounding box center [174, 432] width 190 height 20
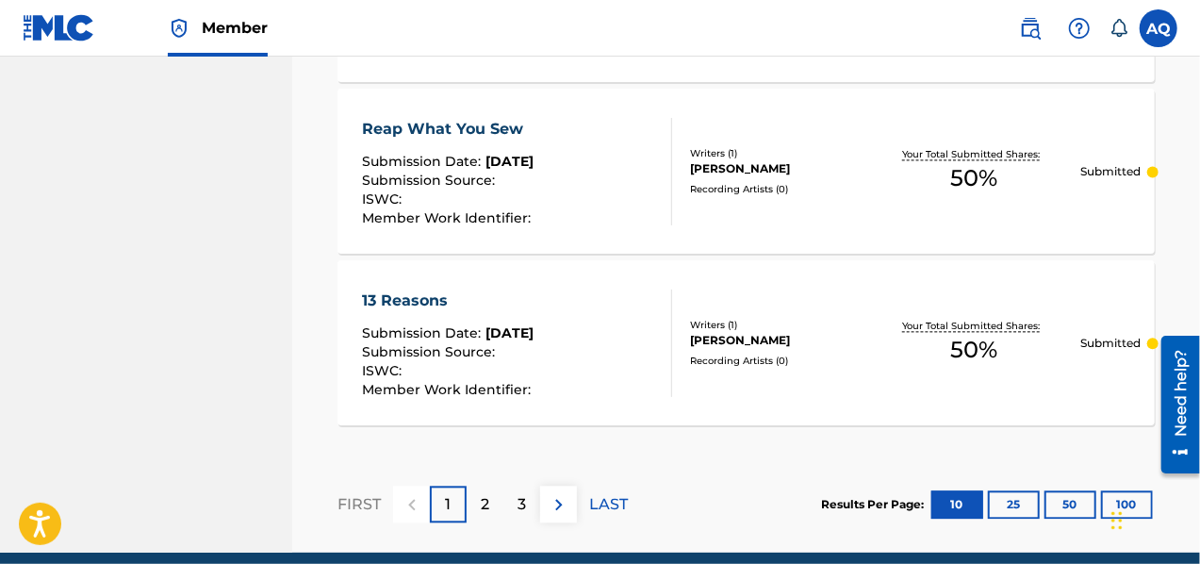
scroll to position [2039, 0]
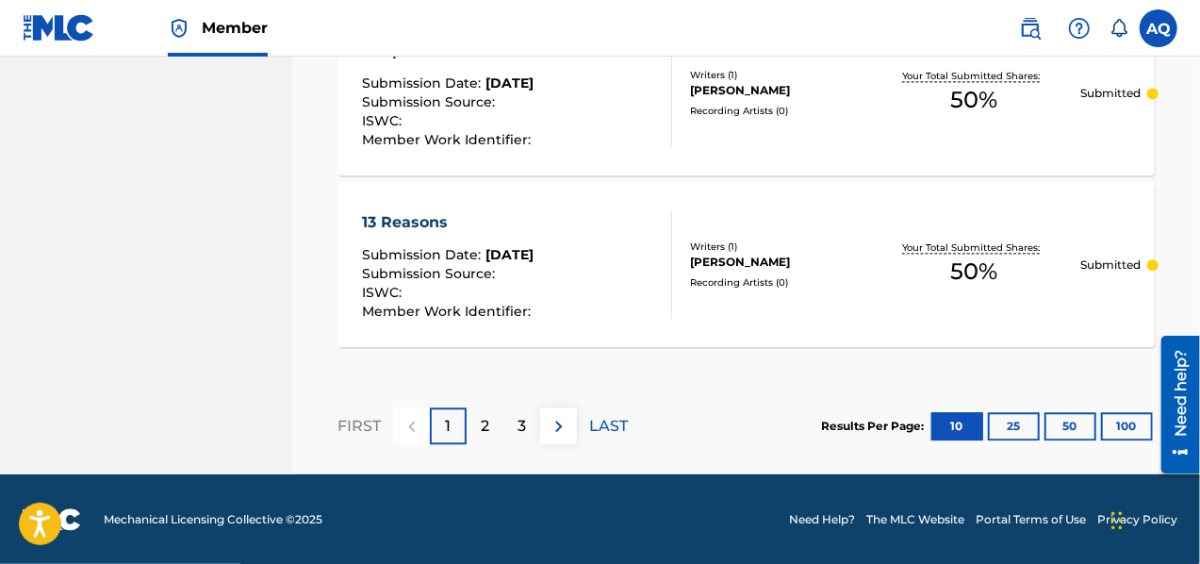
click at [1025, 425] on button "25" at bounding box center [1014, 426] width 52 height 28
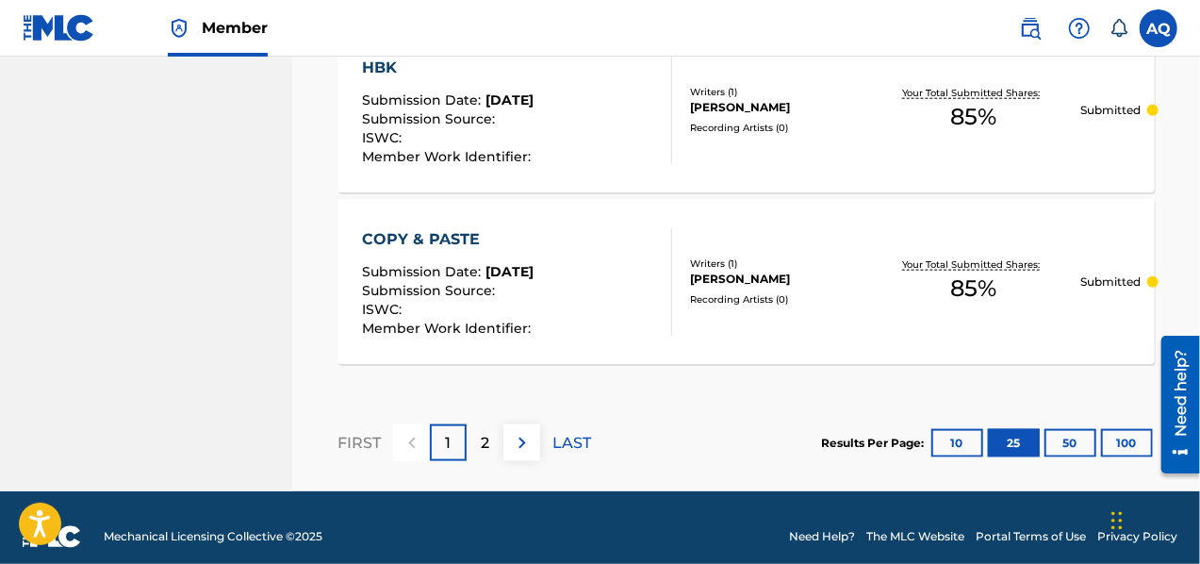
scroll to position [4613, 0]
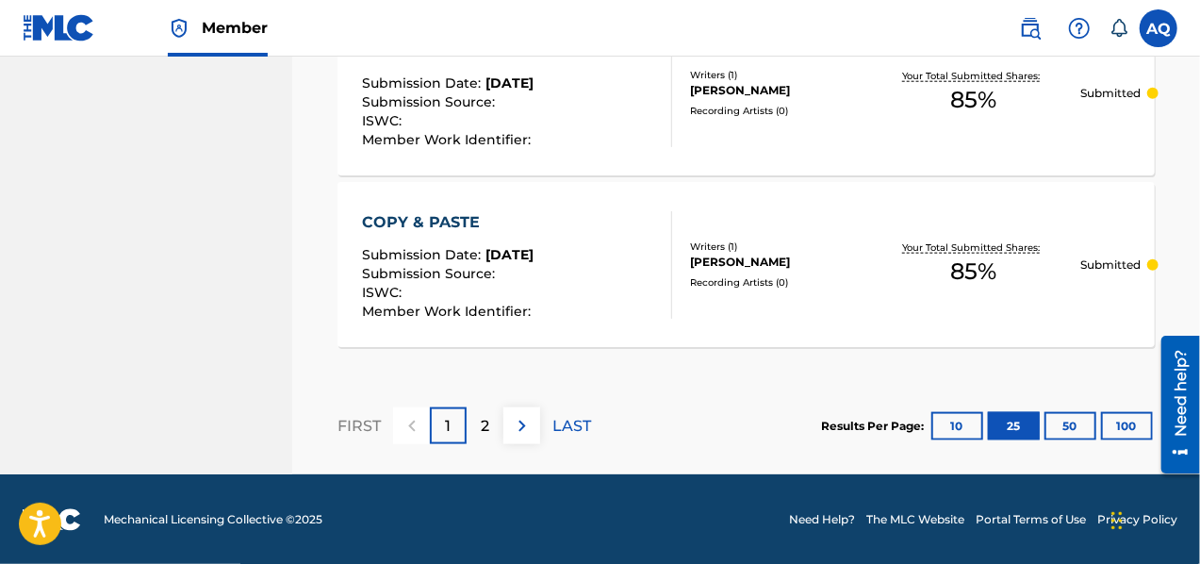
click at [1069, 433] on button "50" at bounding box center [1071, 426] width 52 height 28
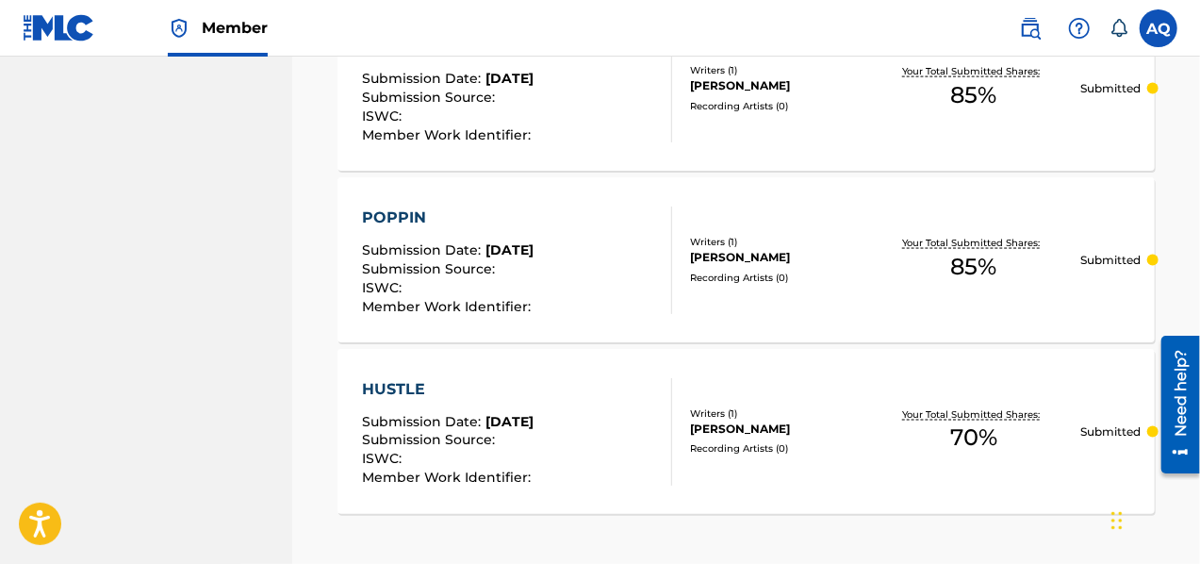
scroll to position [4974, 0]
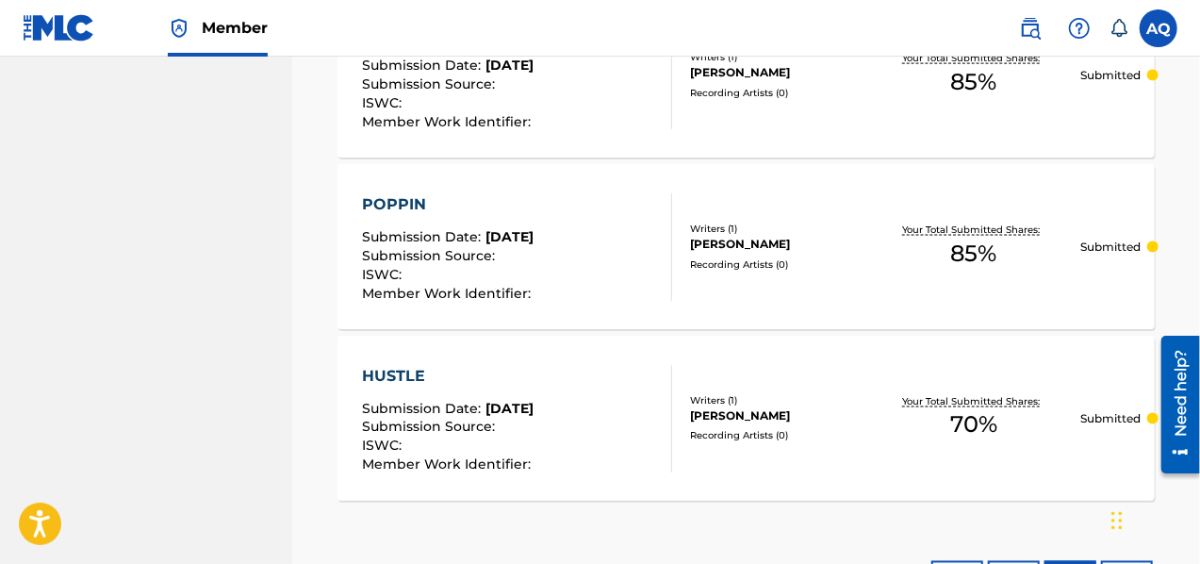
click at [533, 268] on div "ISWC :" at bounding box center [448, 277] width 173 height 19
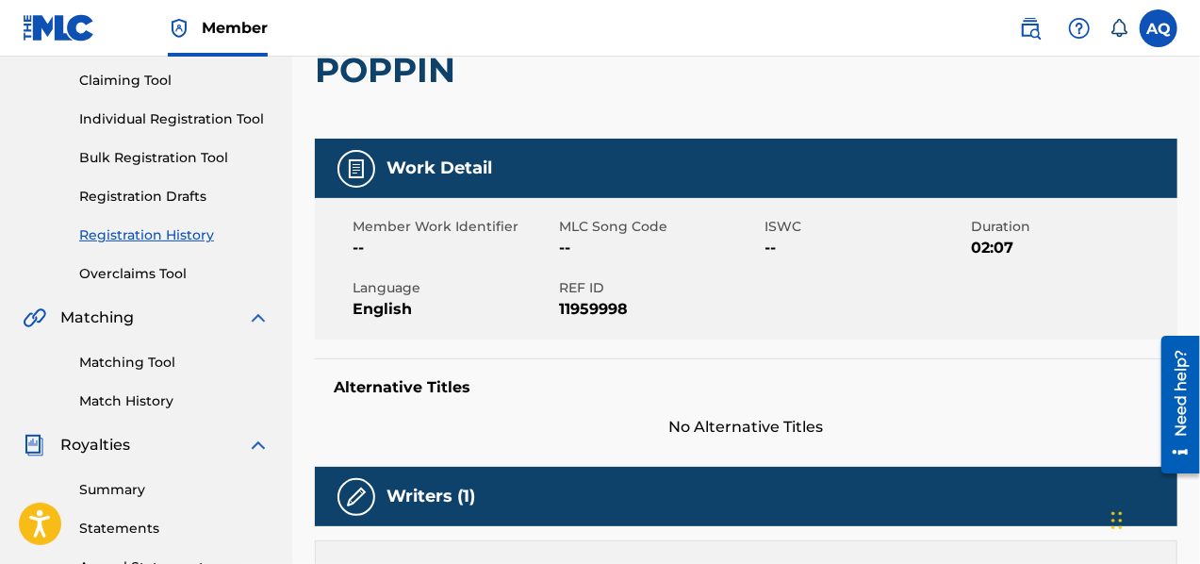
scroll to position [192, 0]
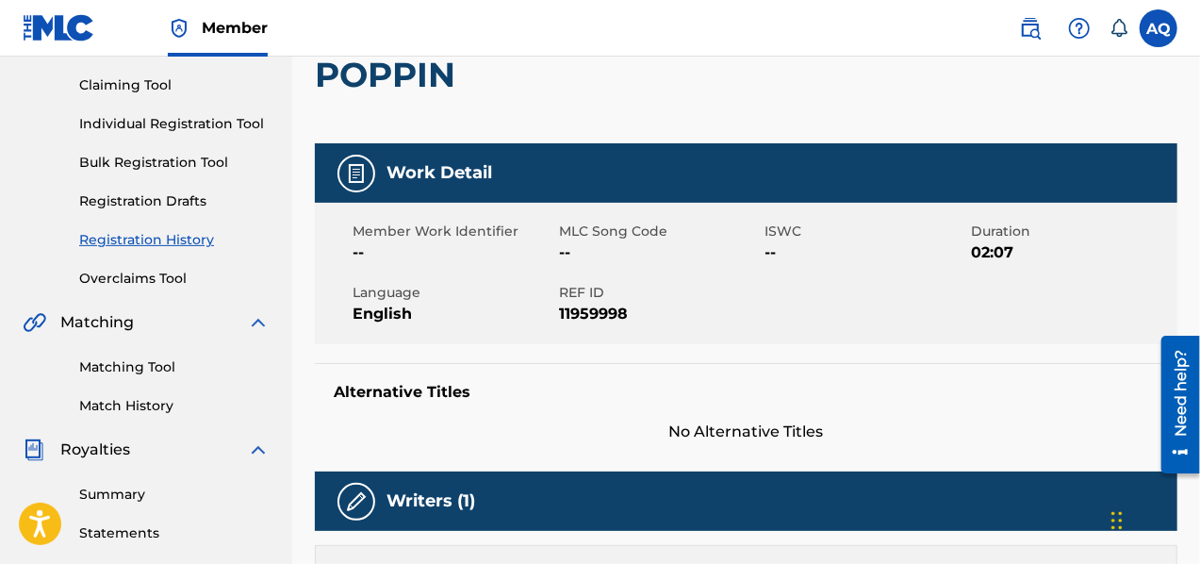
click at [207, 129] on link "Individual Registration Tool" at bounding box center [174, 124] width 190 height 20
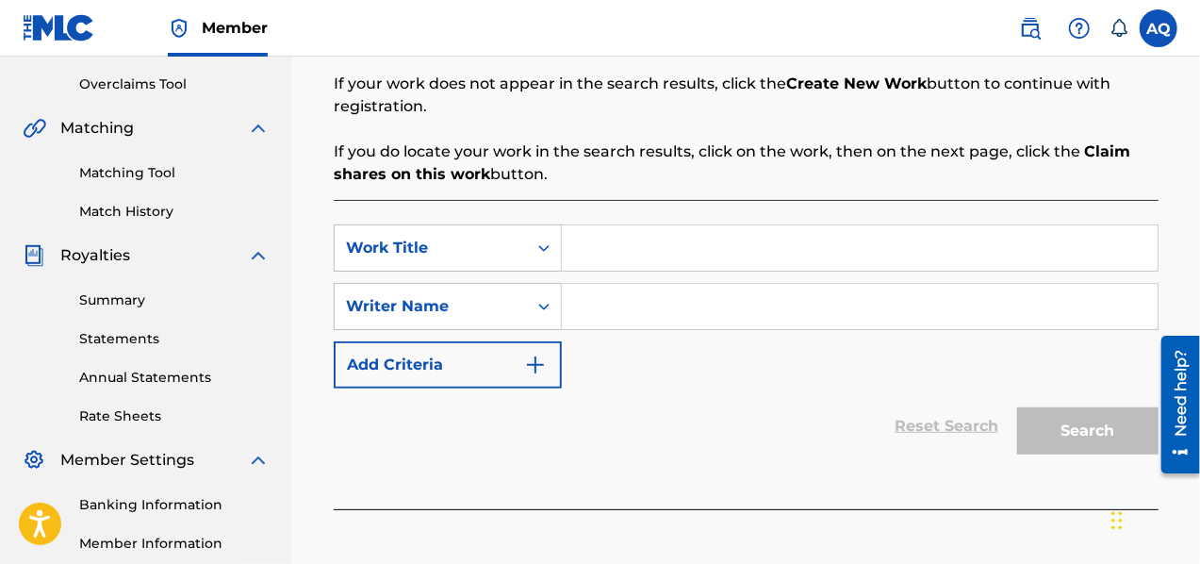
scroll to position [385, 0]
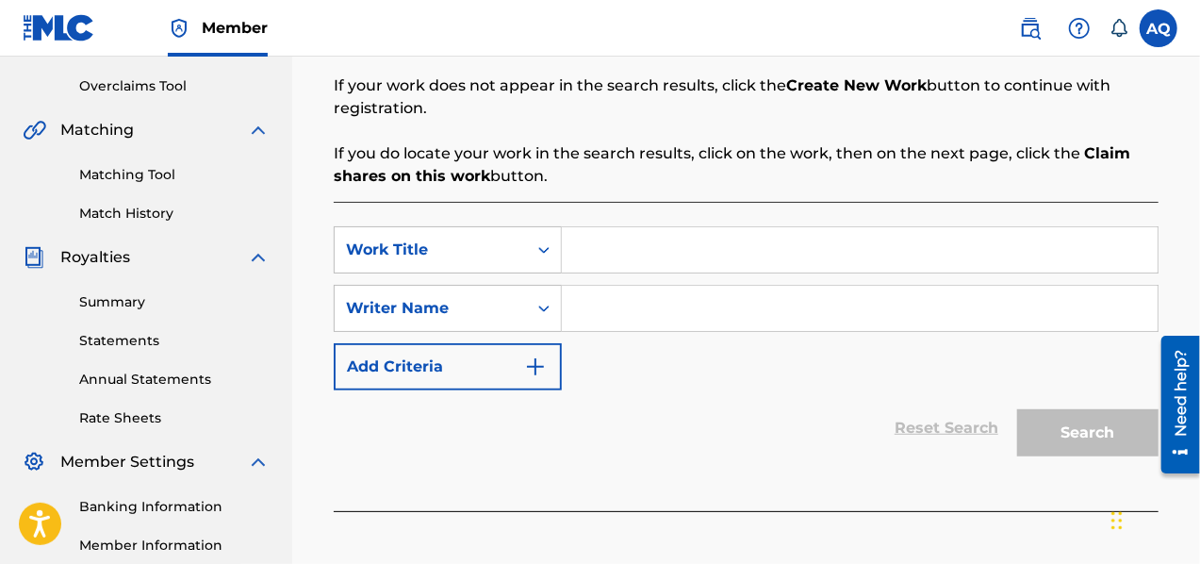
click at [635, 260] on input "Search Form" at bounding box center [860, 249] width 596 height 45
type input "POPPIN"
click at [626, 297] on input "Search Form" at bounding box center [860, 308] width 596 height 45
type input "[PERSON_NAME]"
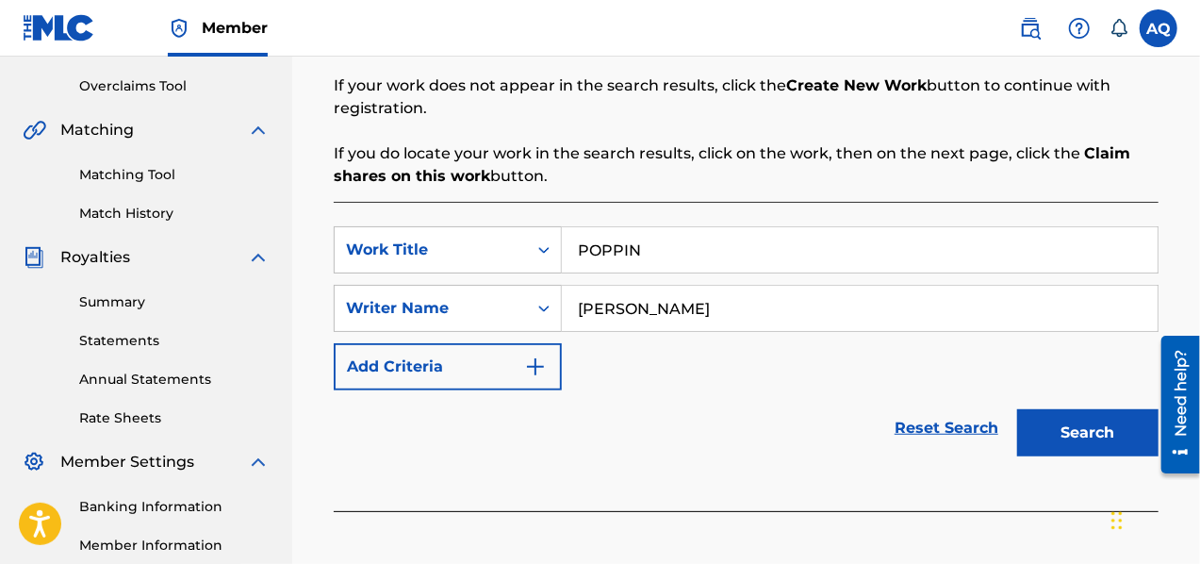
click at [1058, 427] on button "Search" at bounding box center [1087, 432] width 141 height 47
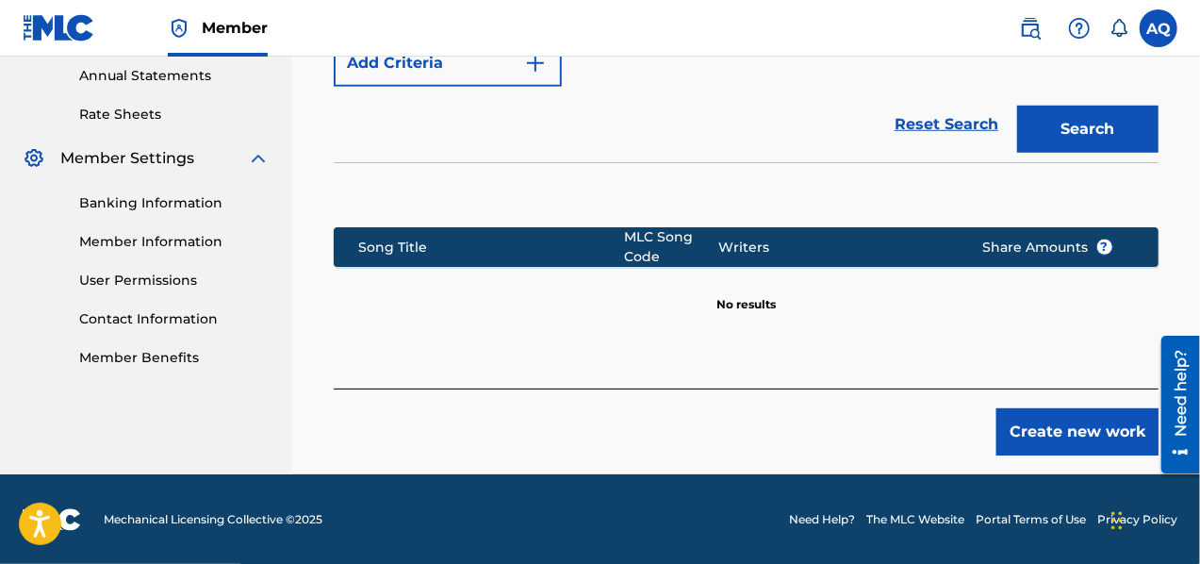
click at [1077, 430] on button "Create new work" at bounding box center [1078, 431] width 162 height 47
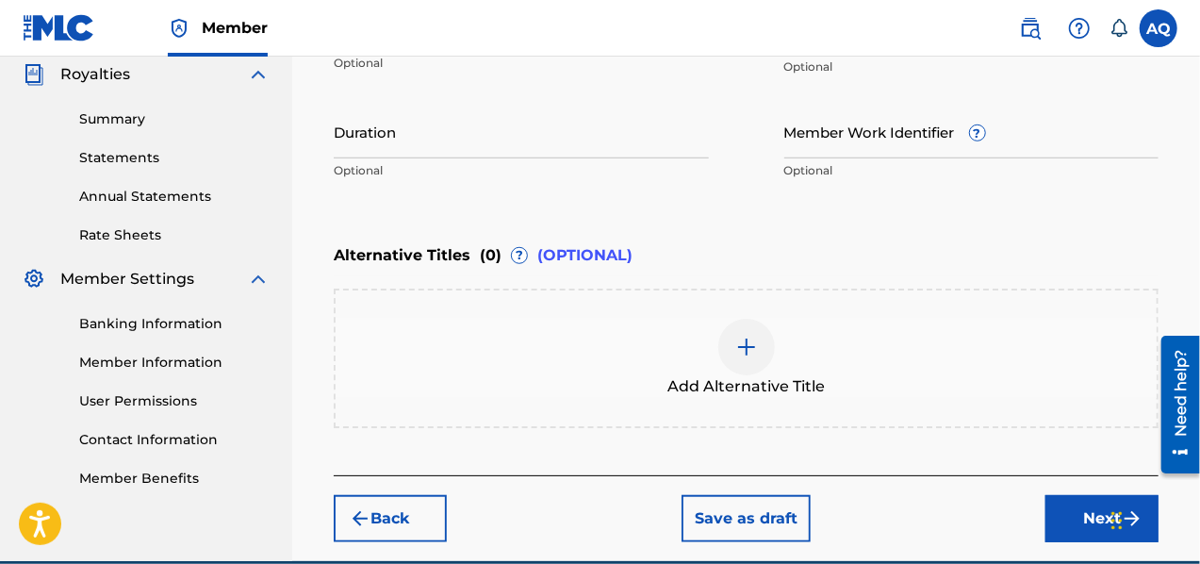
scroll to position [654, 0]
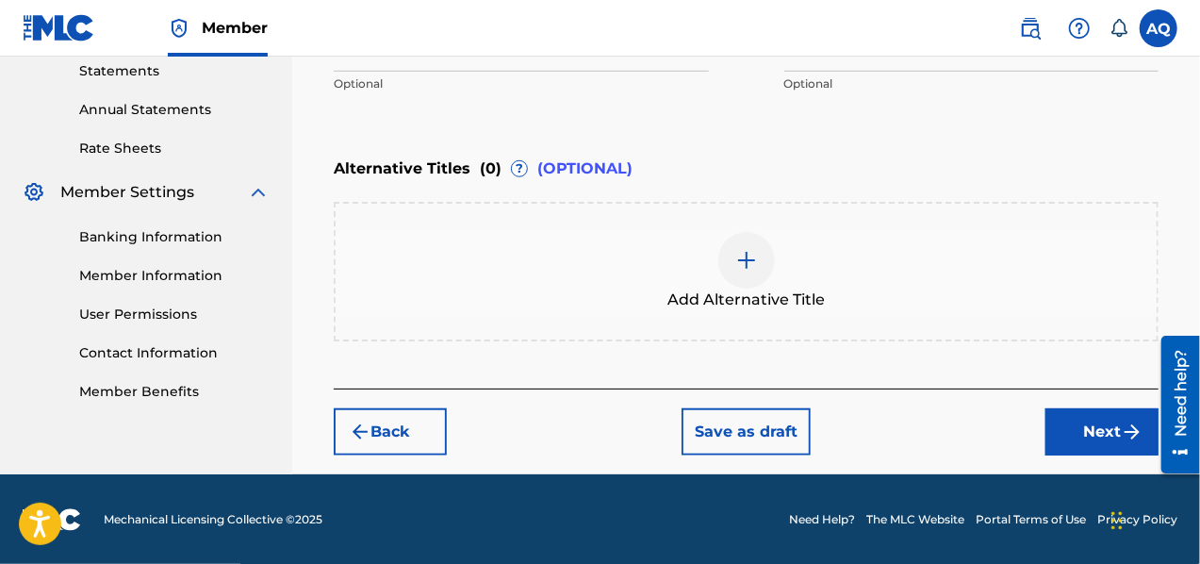
click at [1094, 425] on button "Next" at bounding box center [1102, 431] width 113 height 47
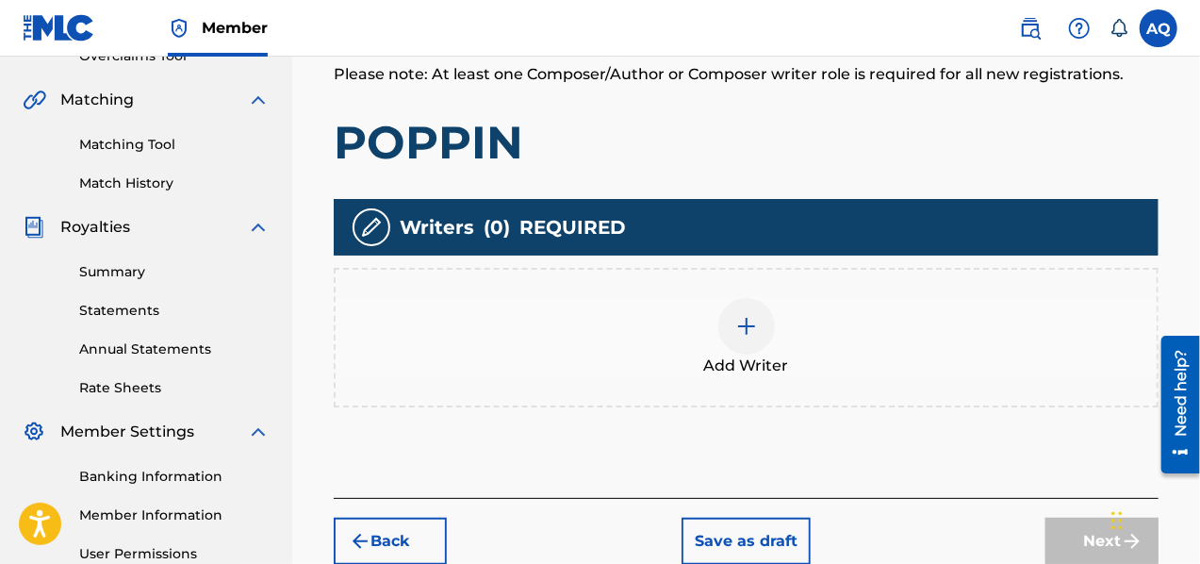
scroll to position [449, 0]
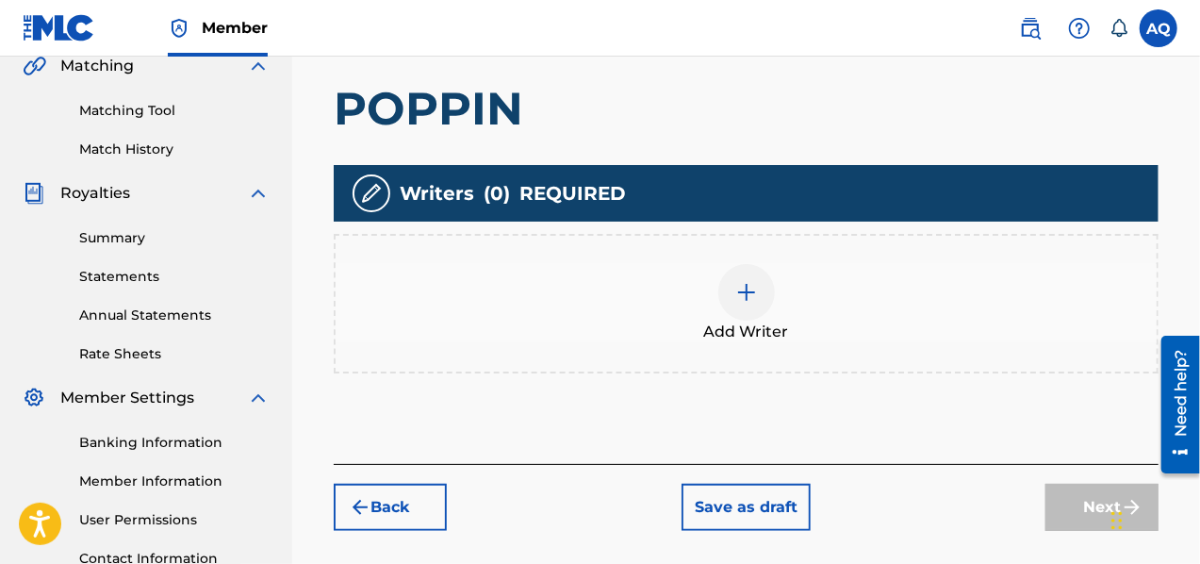
click at [761, 303] on div at bounding box center [746, 292] width 57 height 57
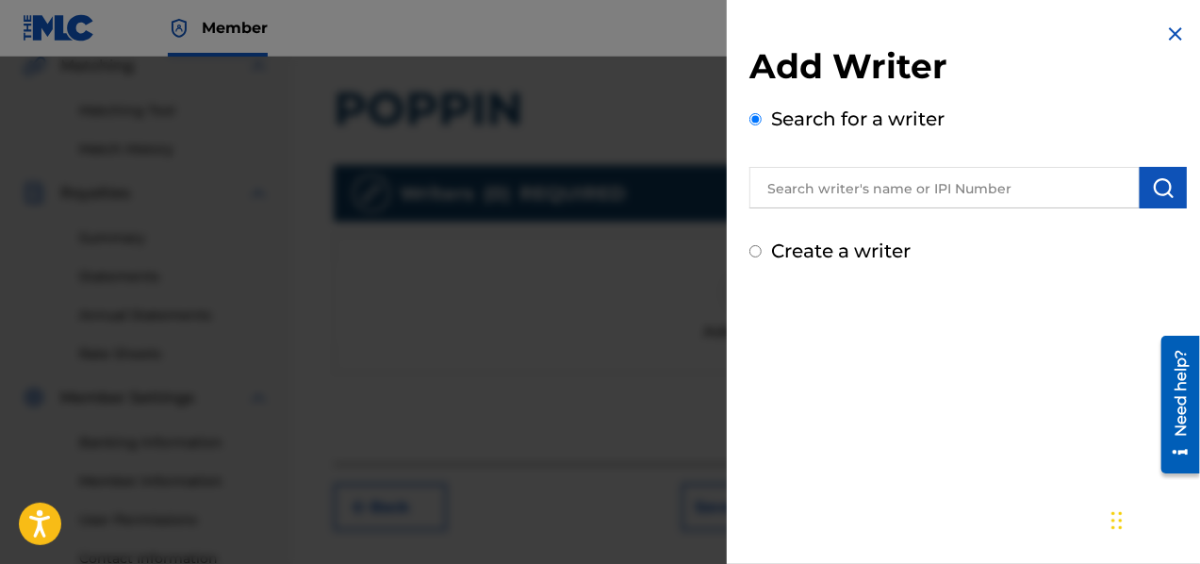
click at [841, 191] on input "text" at bounding box center [945, 187] width 390 height 41
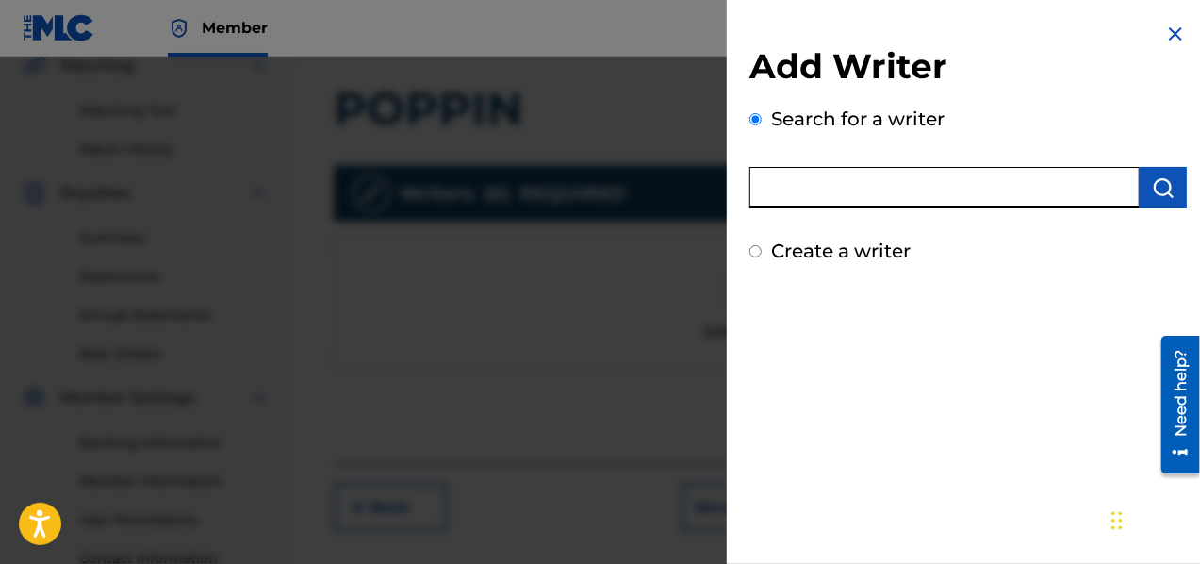
type input "[PERSON_NAME]"
click at [1164, 196] on img "submit" at bounding box center [1163, 187] width 23 height 23
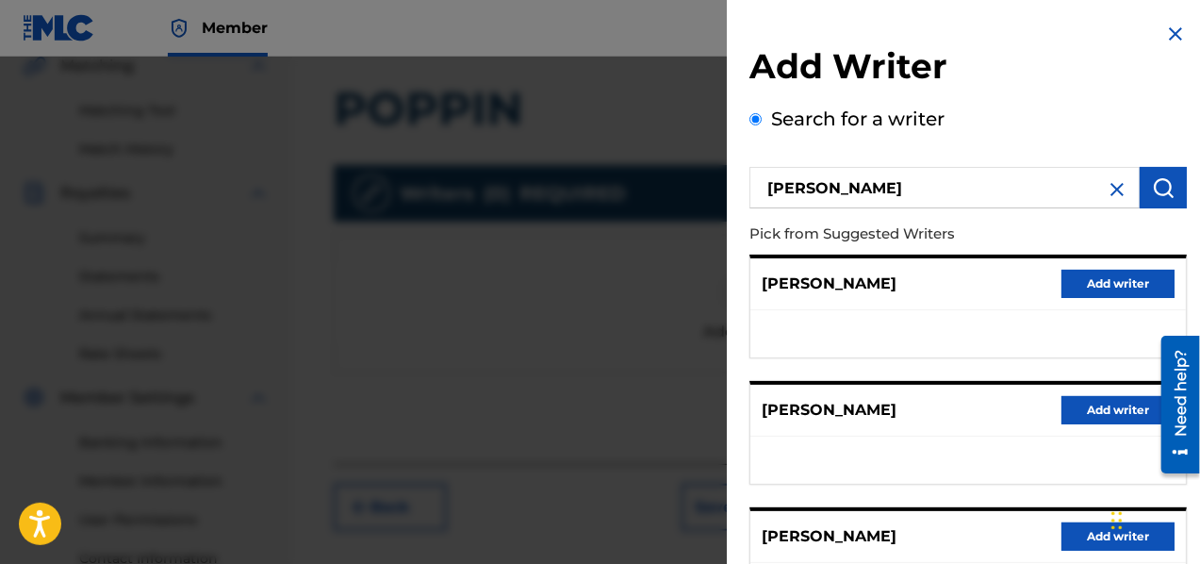
drag, startPoint x: 1075, startPoint y: 531, endPoint x: 1080, endPoint y: 514, distance: 17.9
click at [1075, 531] on button "Add writer" at bounding box center [1118, 536] width 113 height 28
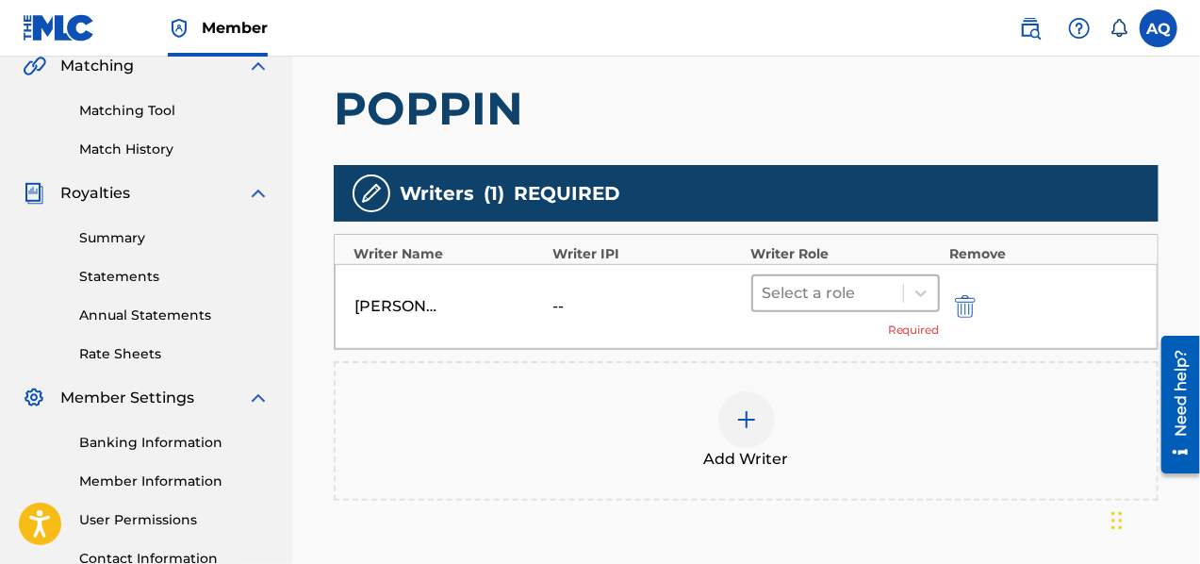
click at [879, 301] on div at bounding box center [828, 293] width 131 height 26
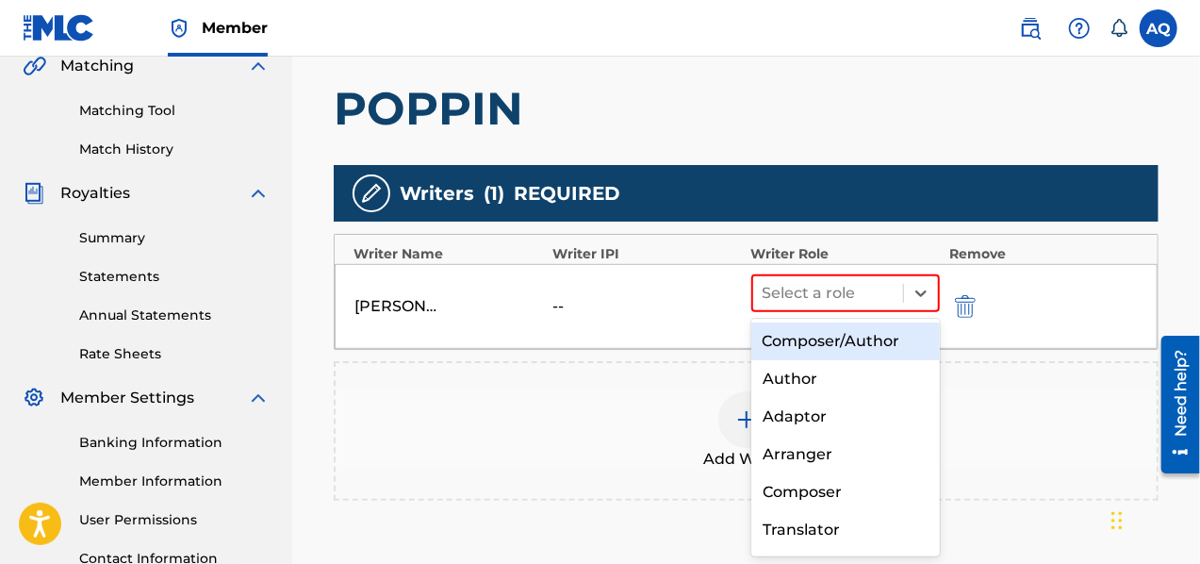
click at [833, 340] on div "Composer/Author" at bounding box center [846, 341] width 190 height 38
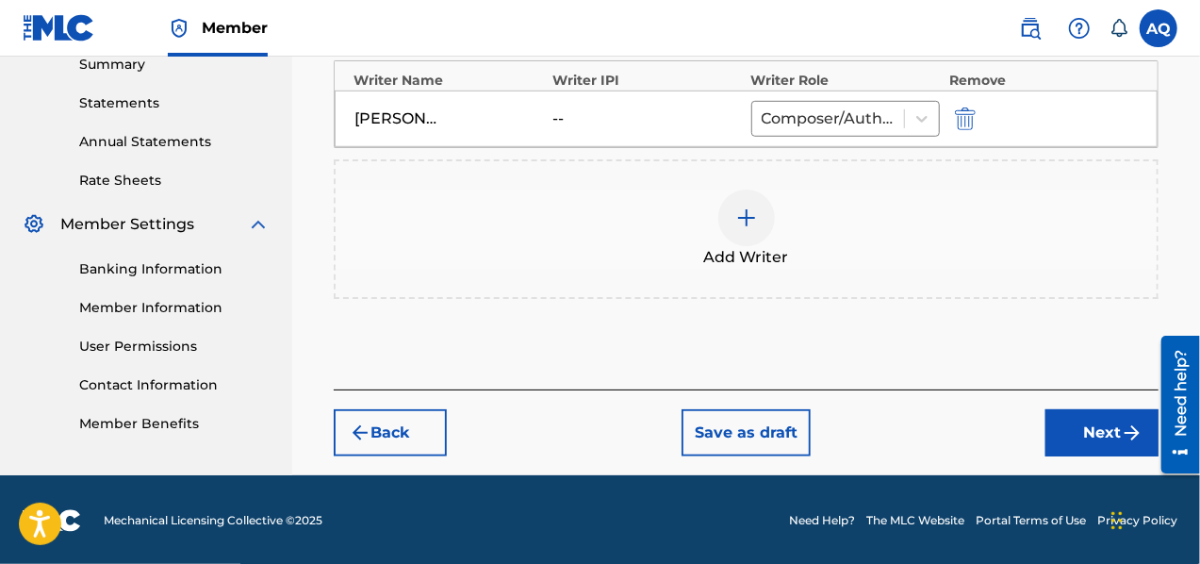
click at [1063, 417] on button "Next" at bounding box center [1102, 432] width 113 height 47
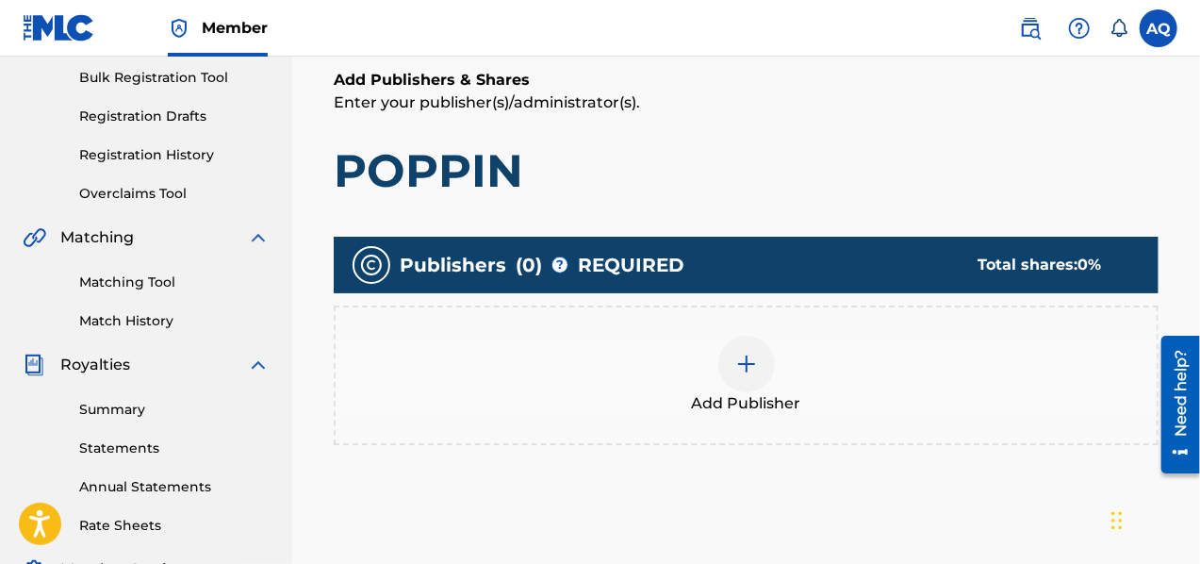
scroll to position [316, 0]
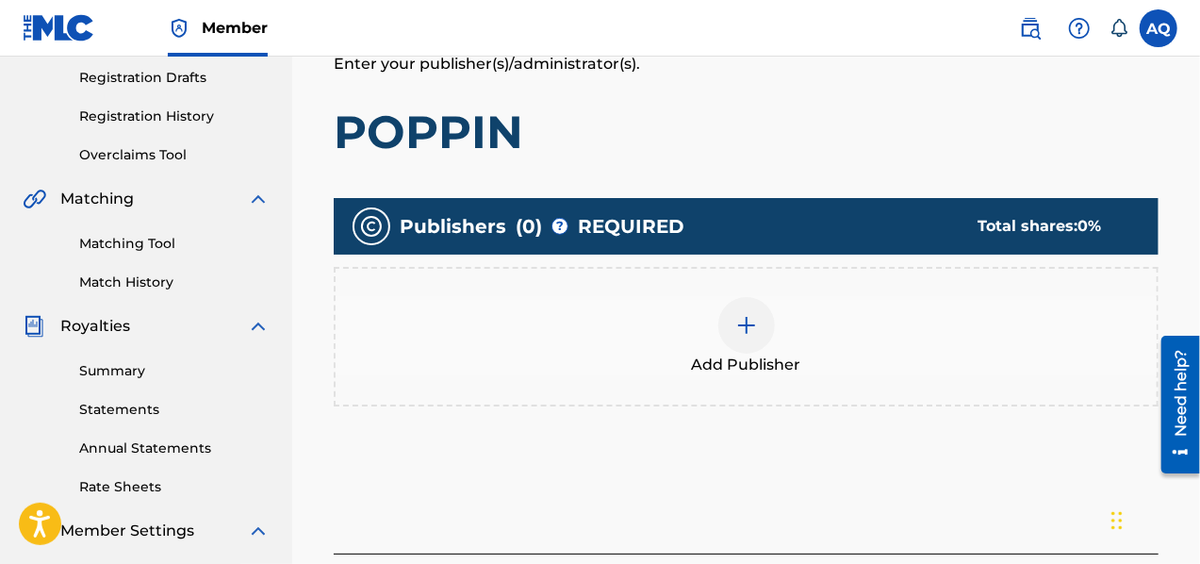
click at [747, 340] on div at bounding box center [746, 325] width 57 height 57
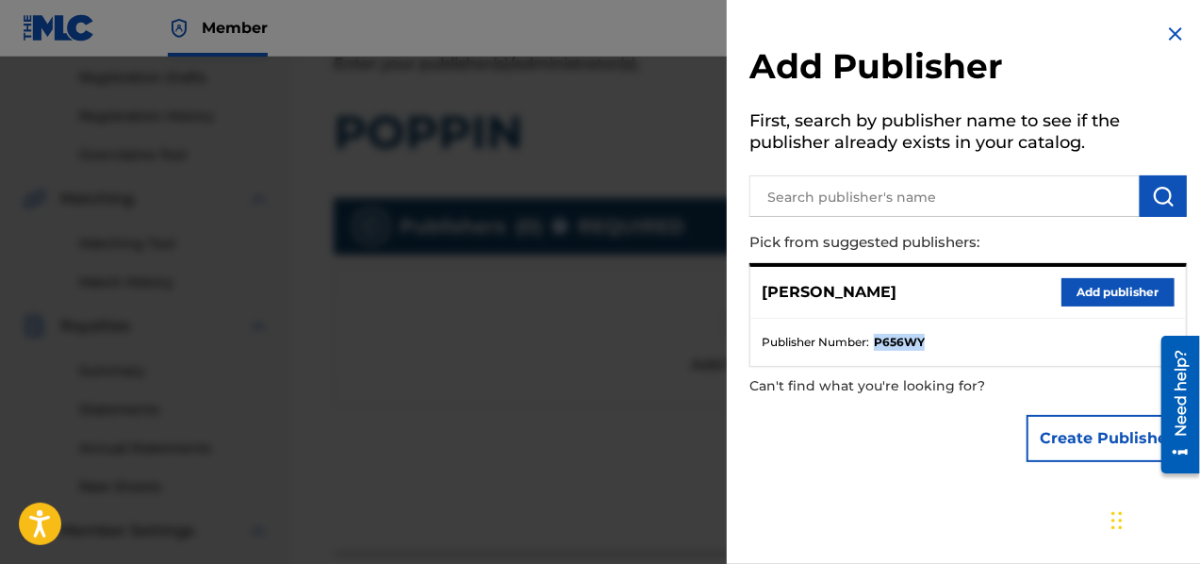
drag, startPoint x: 923, startPoint y: 338, endPoint x: 878, endPoint y: 342, distance: 45.4
click at [878, 342] on strong "P656WY" at bounding box center [899, 342] width 51 height 17
copy strong "P656WY"
click at [1173, 33] on img at bounding box center [1175, 34] width 23 height 23
